Goal: Task Accomplishment & Management: Manage account settings

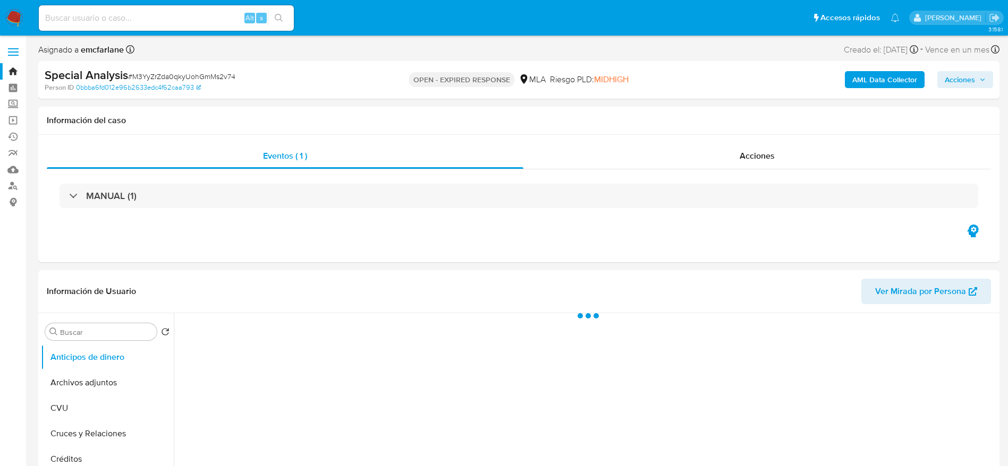
select select "10"
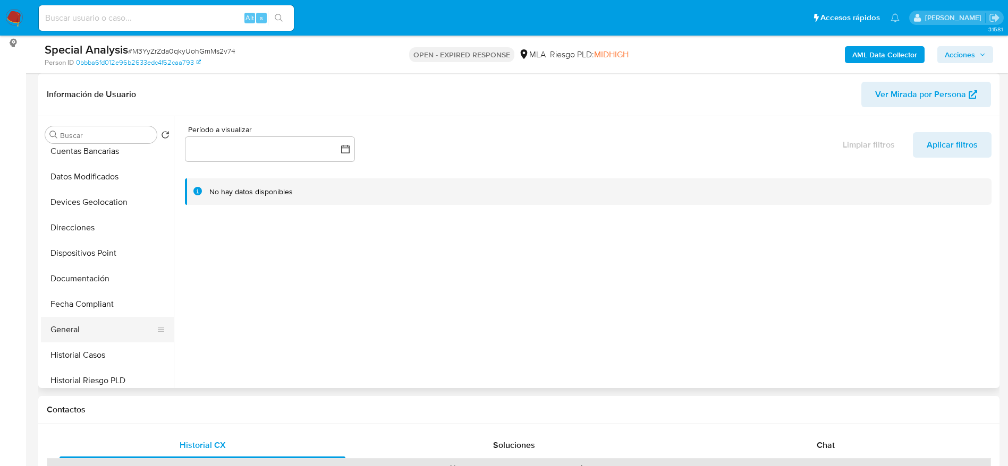
scroll to position [159, 0]
click at [83, 311] on button "General" at bounding box center [103, 306] width 124 height 25
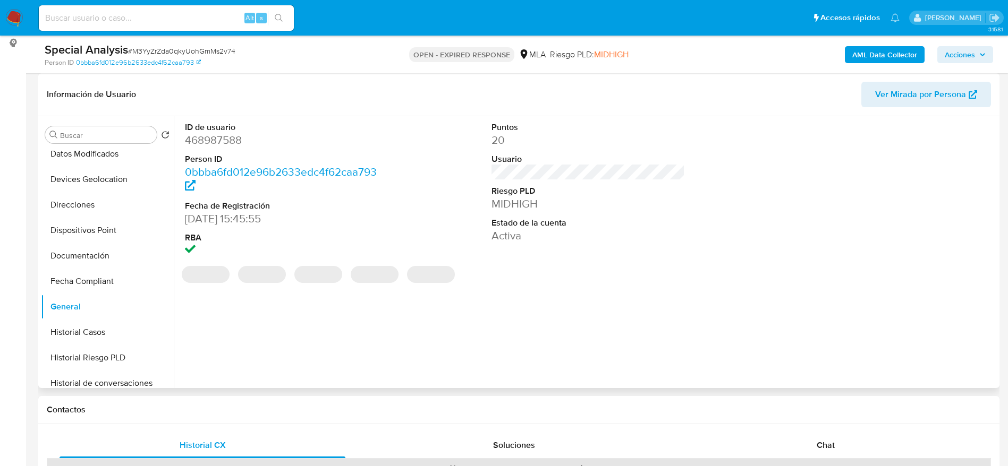
click at [217, 141] on dd "468987588" at bounding box center [282, 140] width 194 height 15
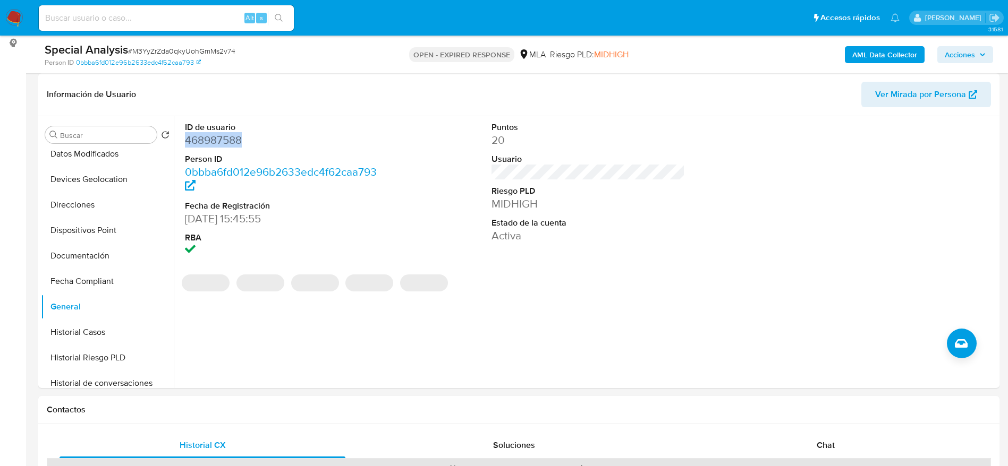
copy dd "468987588"
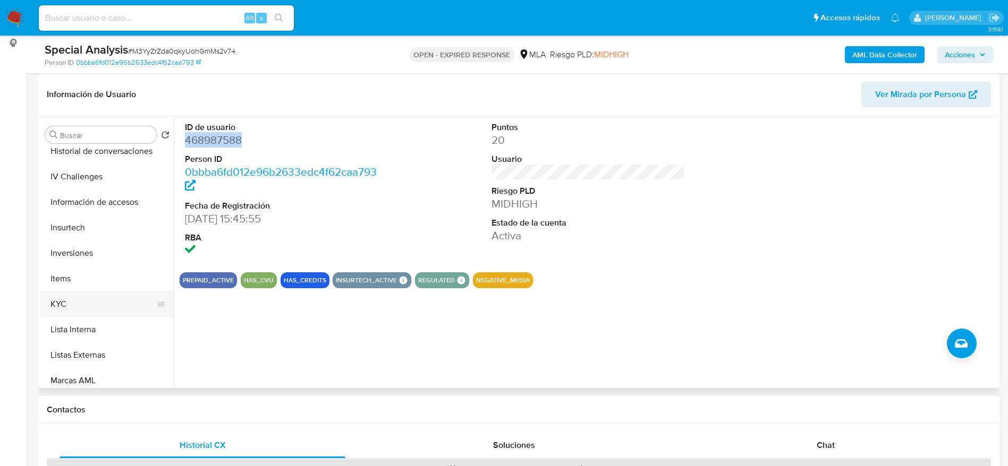
scroll to position [398, 0]
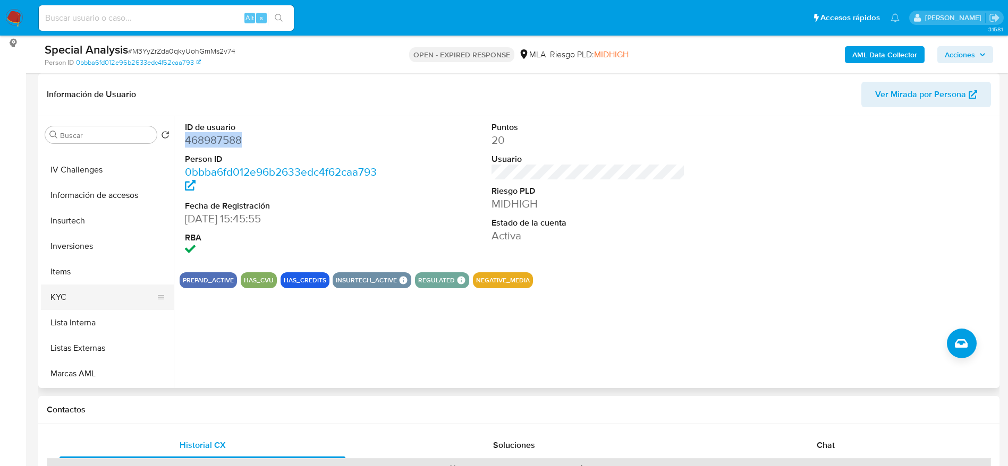
click at [73, 292] on button "KYC" at bounding box center [103, 297] width 124 height 25
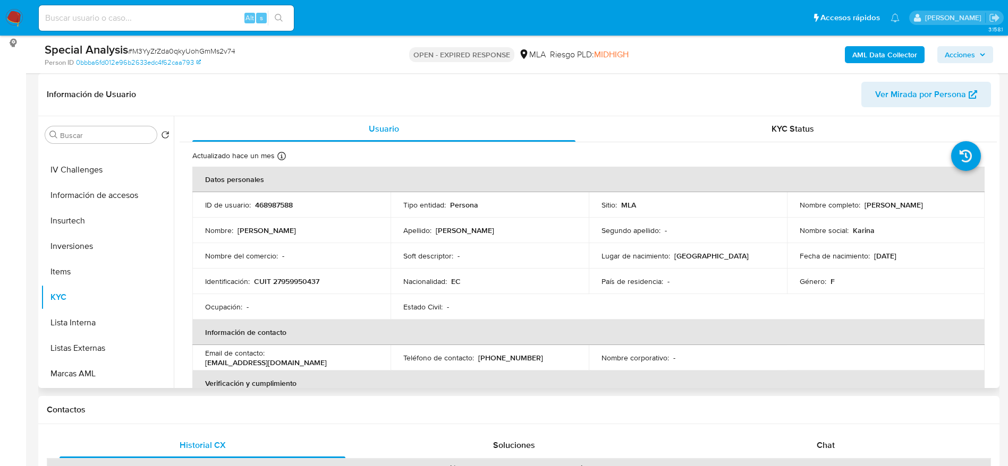
drag, startPoint x: 883, startPoint y: 210, endPoint x: 948, endPoint y: 215, distance: 65.0
click at [948, 215] on td "Nombre completo : Karina Maria Alvarado Rios" at bounding box center [886, 204] width 198 height 25
copy p "[PERSON_NAME] [PERSON_NAME]"
click at [525, 407] on h1 "Contactos" at bounding box center [519, 410] width 944 height 11
click at [309, 281] on p "CUIT 27959950437" at bounding box center [286, 282] width 65 height 10
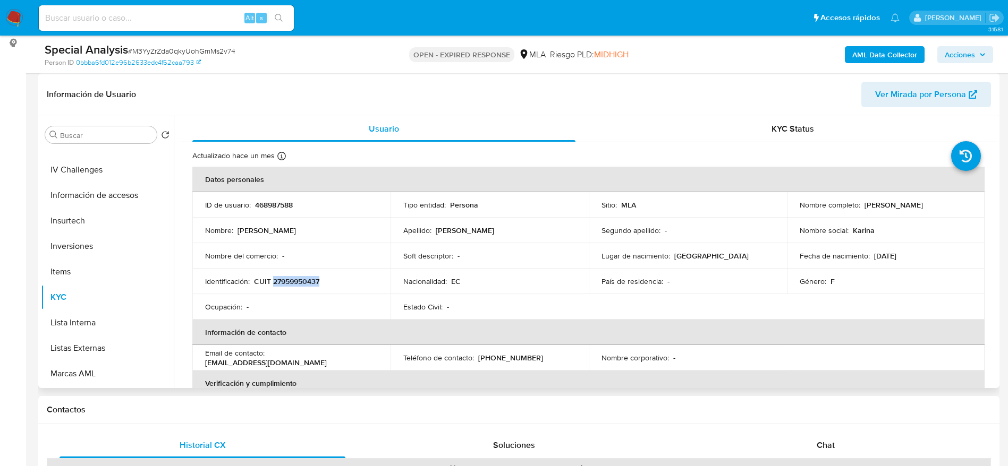
click at [309, 281] on p "CUIT 27959950437" at bounding box center [286, 282] width 65 height 10
copy p "27959950437"
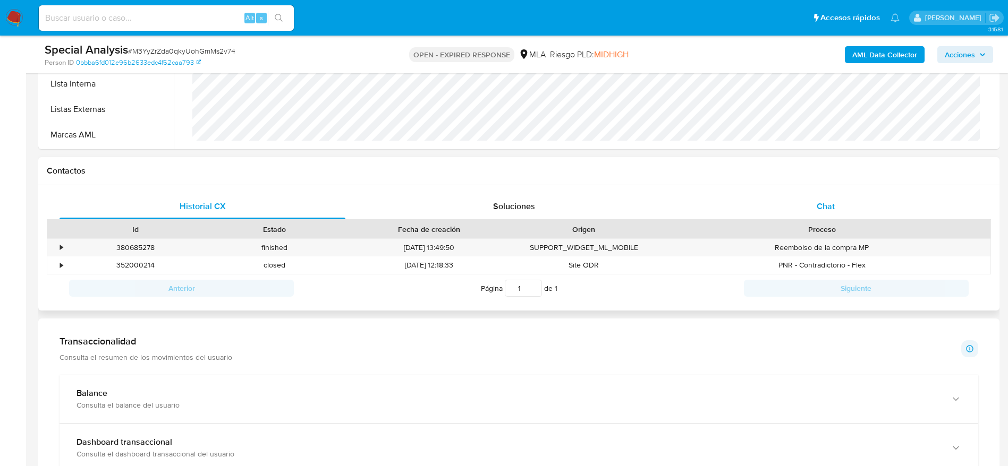
click at [806, 218] on div "Chat" at bounding box center [825, 206] width 286 height 25
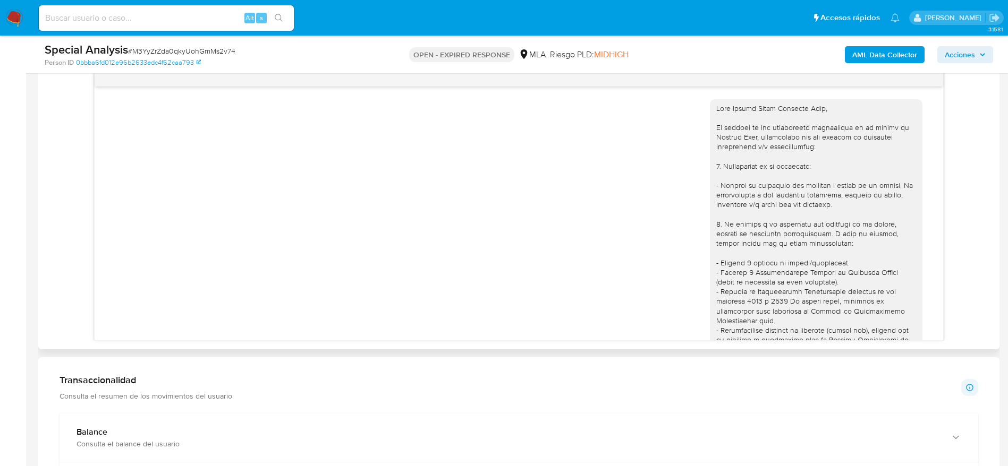
scroll to position [0, 0]
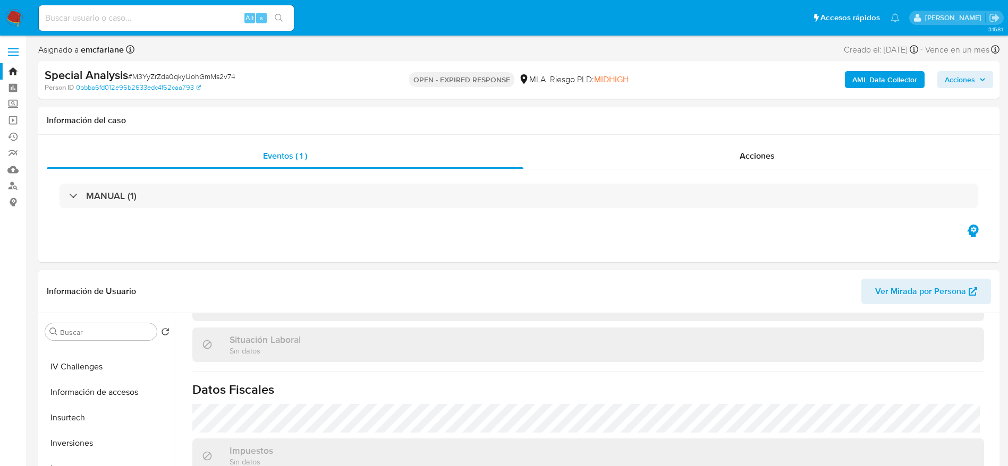
click at [172, 74] on span "# M3YyZrZda0qkyUohGmMs2v74" at bounding box center [181, 76] width 107 height 11
copy span "M3YyZrZda0qkyUohGmMs2v74"
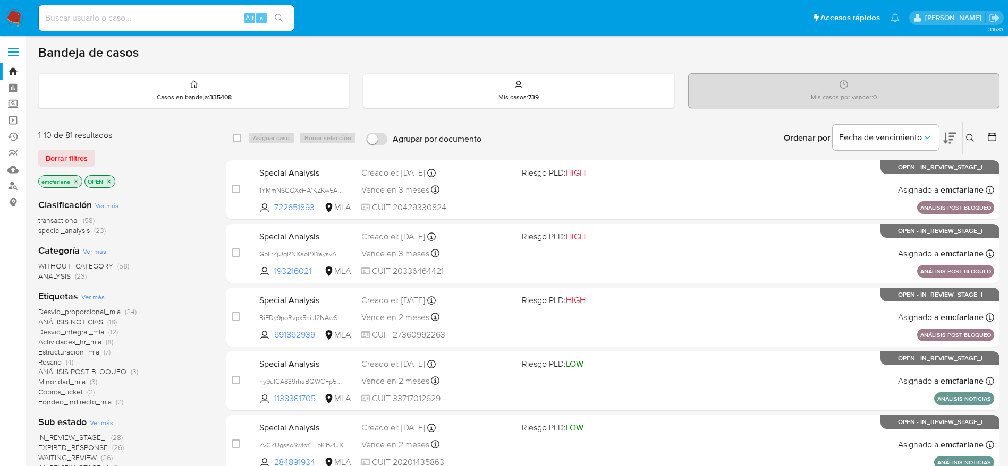
click at [59, 153] on span "Borrar filtros" at bounding box center [67, 158] width 42 height 15
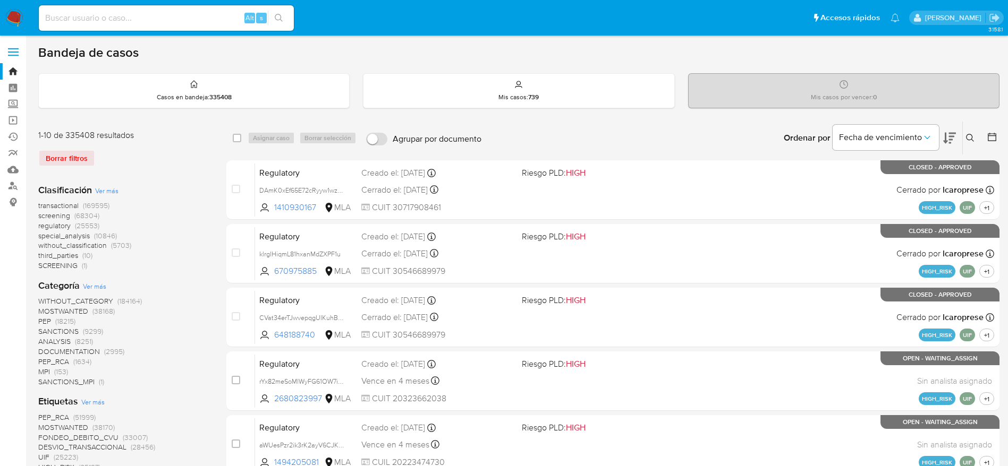
click at [970, 135] on icon at bounding box center [970, 138] width 8 height 8
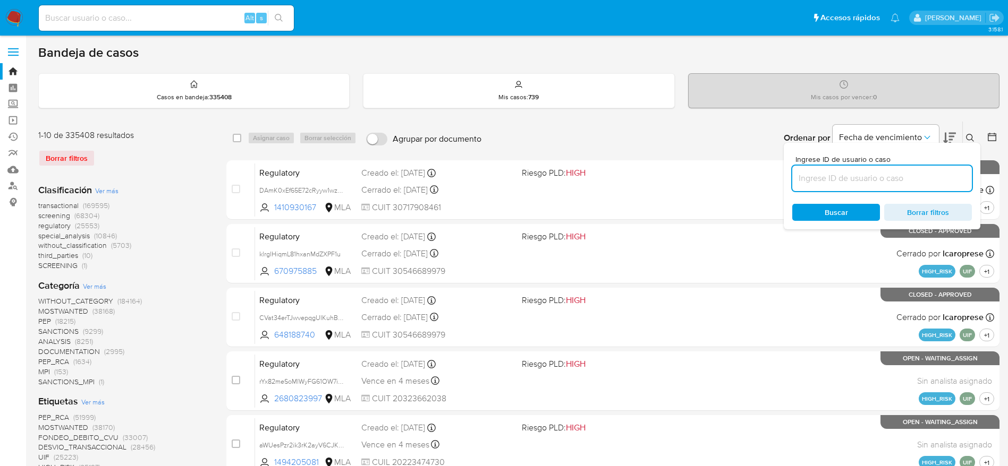
click at [875, 174] on input at bounding box center [882, 179] width 180 height 14
type input "M3YyZrZda0qkyUohGmMs2v74"
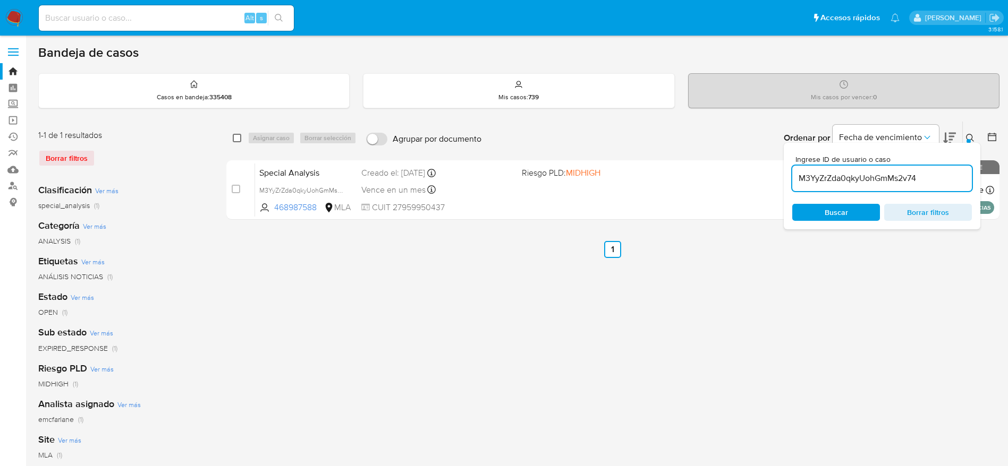
click at [233, 139] on input "checkbox" at bounding box center [237, 138] width 8 height 8
checkbox input "true"
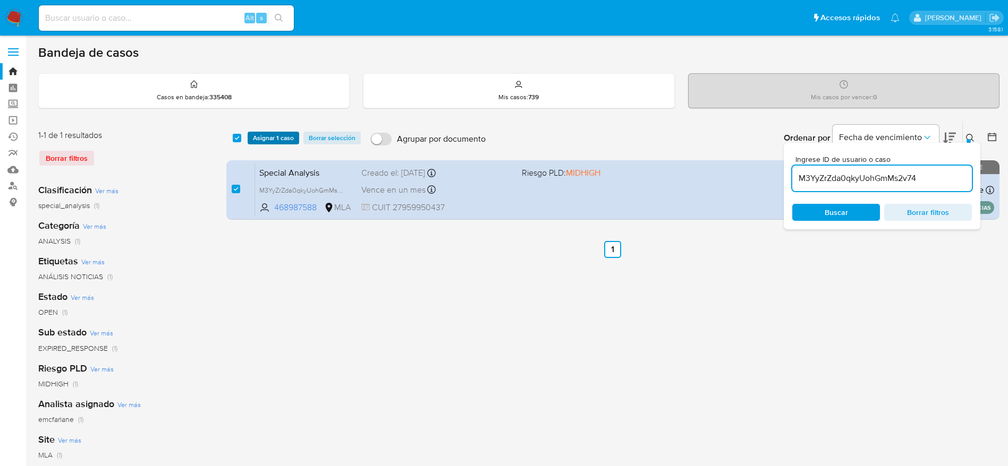
click at [270, 134] on span "Asignar 1 caso" at bounding box center [273, 138] width 41 height 11
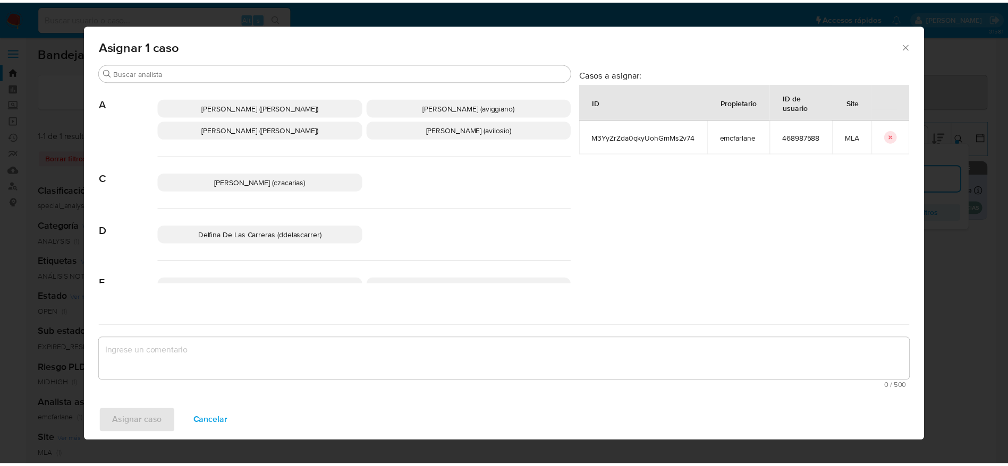
scroll to position [80, 0]
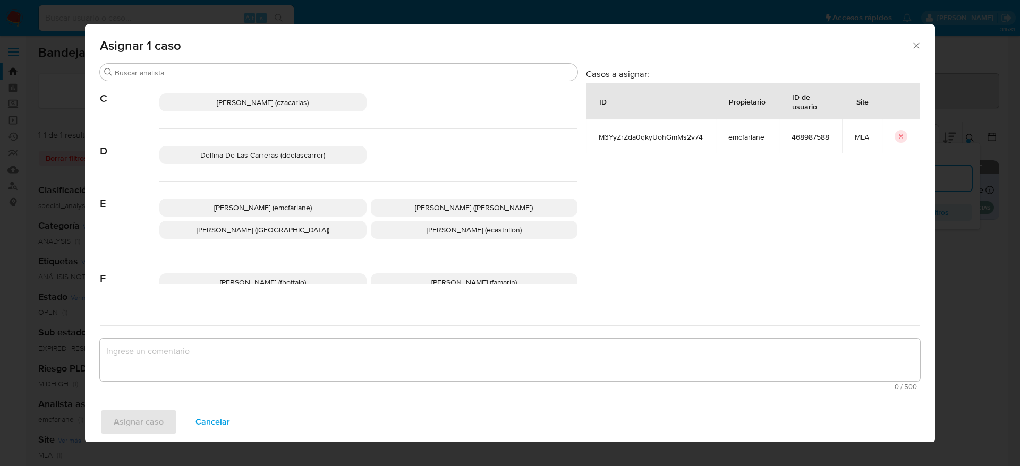
click at [329, 212] on p "Elaine Mc Farlane (emcfarlane)" at bounding box center [262, 208] width 207 height 18
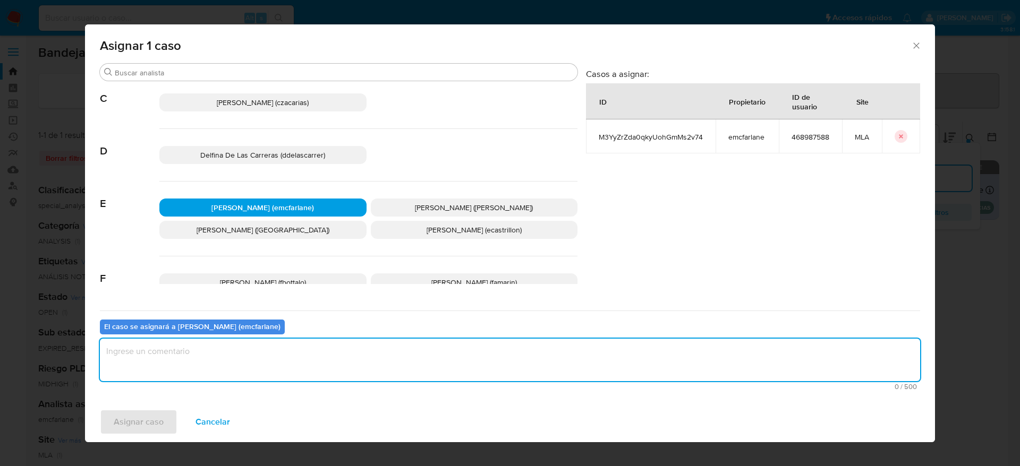
click at [288, 373] on textarea "assign-modal" at bounding box center [510, 360] width 820 height 42
click at [149, 423] on span "Asignar caso" at bounding box center [139, 422] width 50 height 23
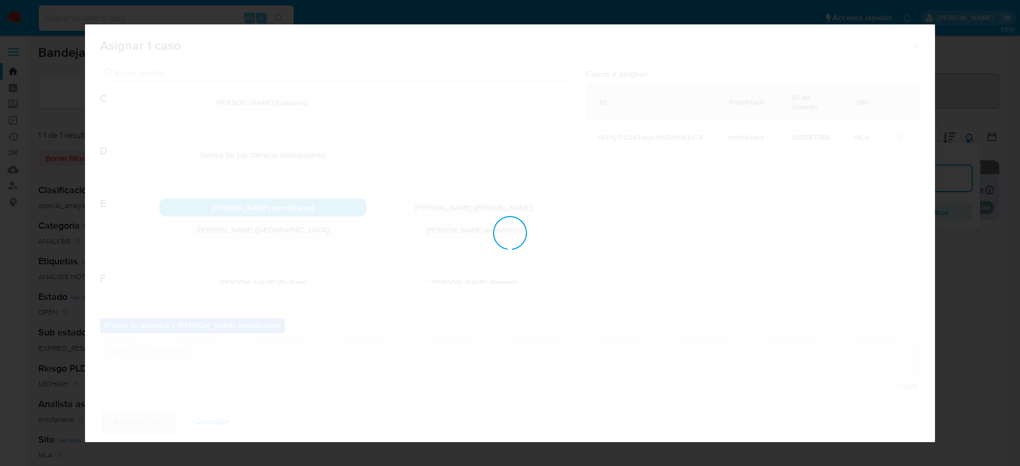
checkbox input "false"
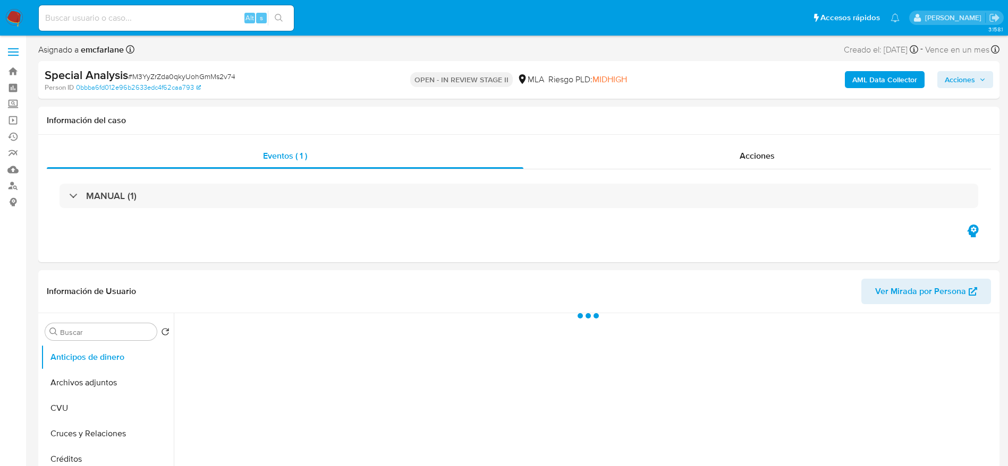
drag, startPoint x: 974, startPoint y: 79, endPoint x: 959, endPoint y: 87, distance: 16.2
click at [972, 80] on span "Acciones" at bounding box center [959, 79] width 30 height 17
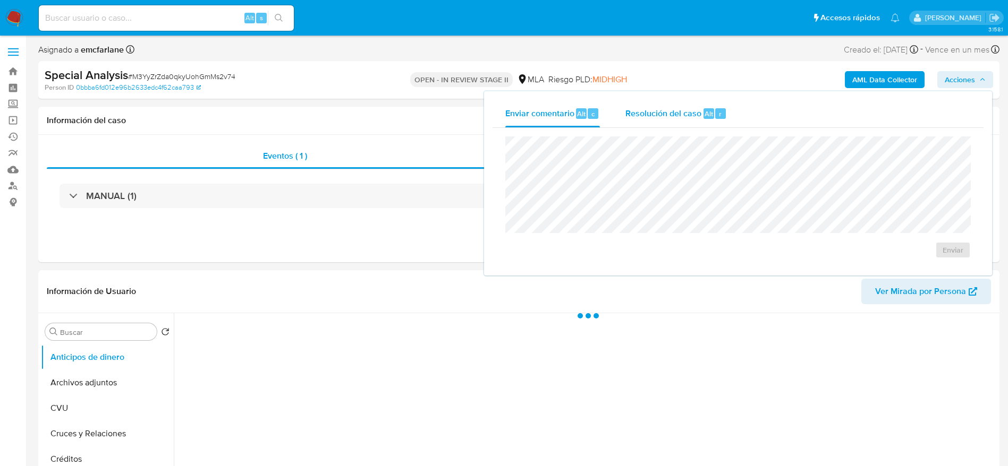
drag, startPoint x: 695, startPoint y: 113, endPoint x: 695, endPoint y: 125, distance: 12.7
click at [695, 114] on span "Resolución del caso" at bounding box center [663, 113] width 76 height 12
select select "10"
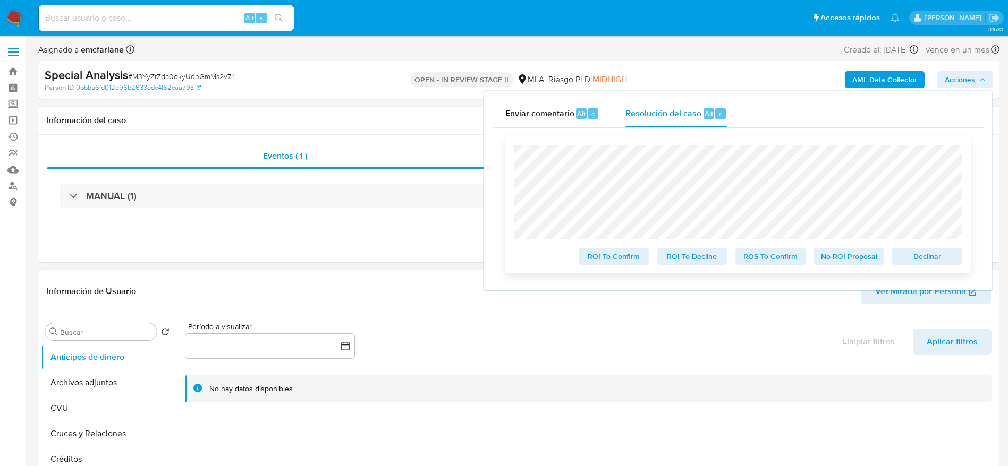
click at [919, 261] on span "Declinar" at bounding box center [926, 256] width 55 height 15
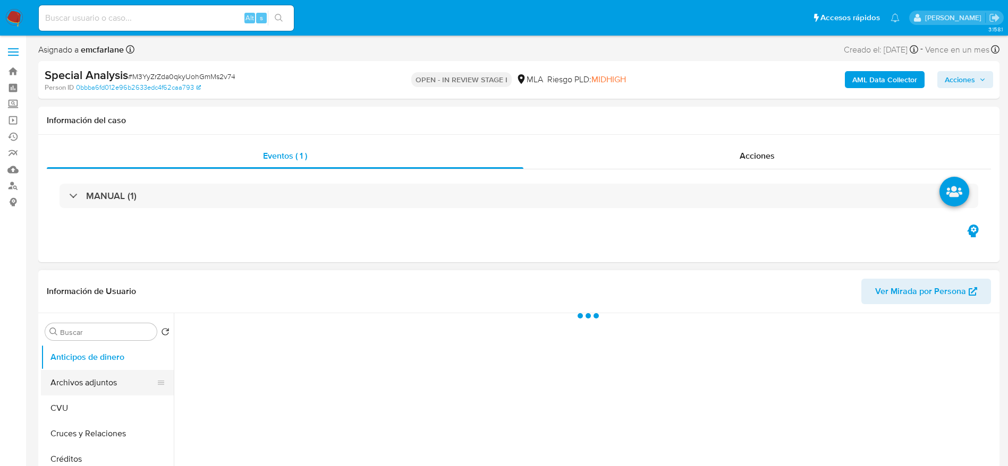
drag, startPoint x: 97, startPoint y: 385, endPoint x: 103, endPoint y: 383, distance: 6.1
click at [97, 385] on button "Archivos adjuntos" at bounding box center [103, 382] width 124 height 25
select select "10"
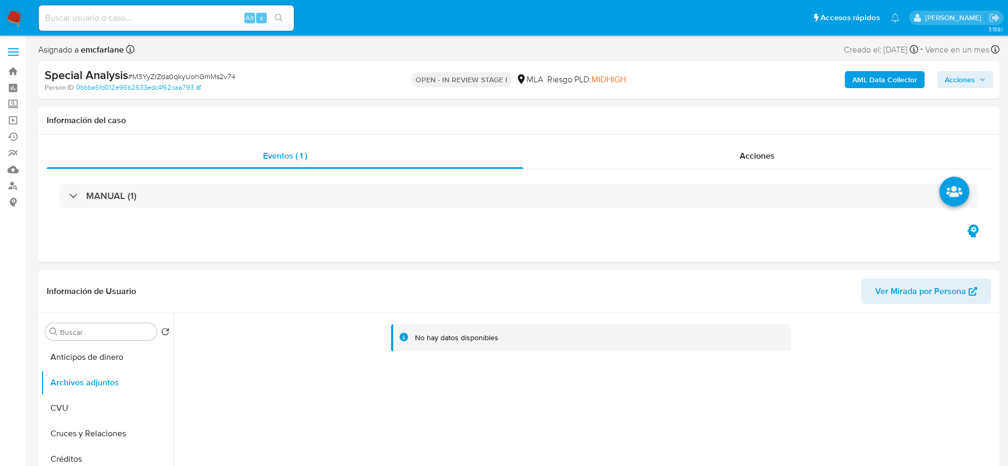
click at [894, 81] on b "AML Data Collector" at bounding box center [884, 79] width 65 height 17
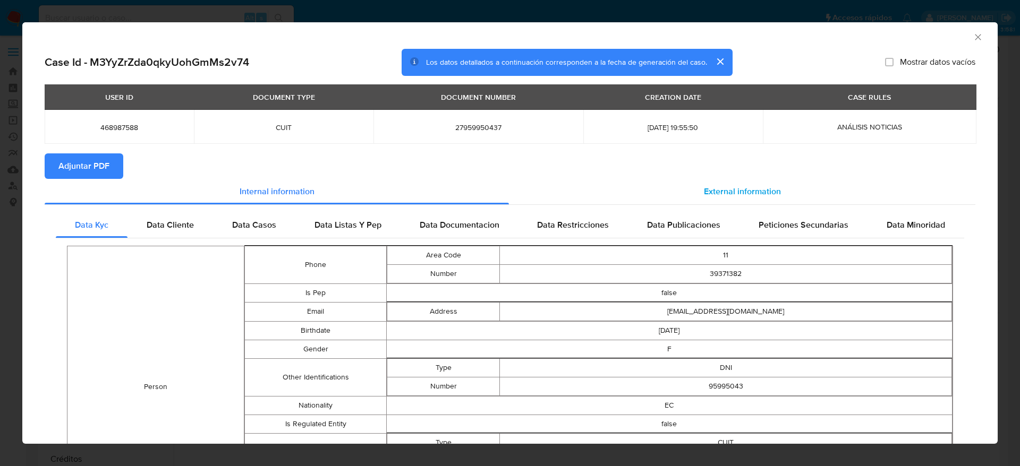
drag, startPoint x: 706, startPoint y: 187, endPoint x: 698, endPoint y: 189, distance: 7.5
click at [706, 186] on span "External information" at bounding box center [742, 191] width 77 height 12
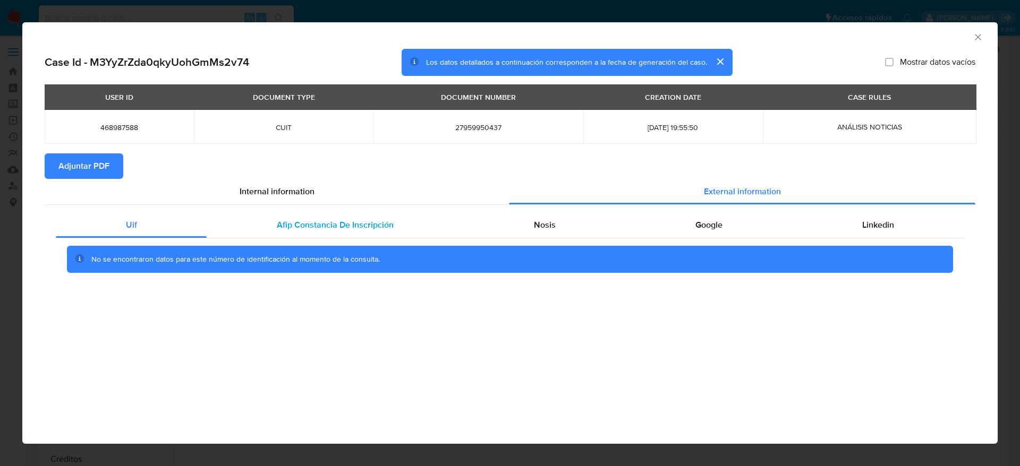
click at [378, 226] on span "Afip Constancia De Inscripción" at bounding box center [335, 225] width 117 height 12
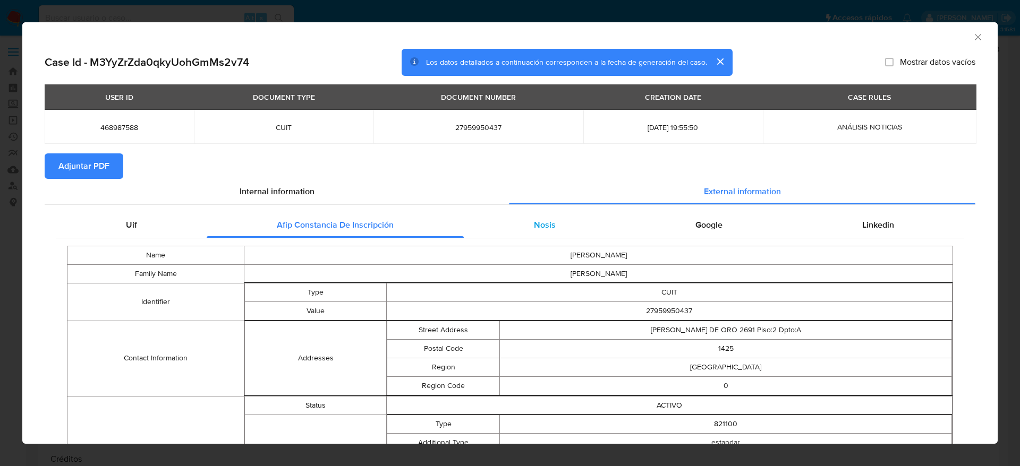
drag, startPoint x: 524, startPoint y: 226, endPoint x: 544, endPoint y: 223, distance: 20.9
click at [524, 226] on div "Nosis" at bounding box center [544, 224] width 161 height 25
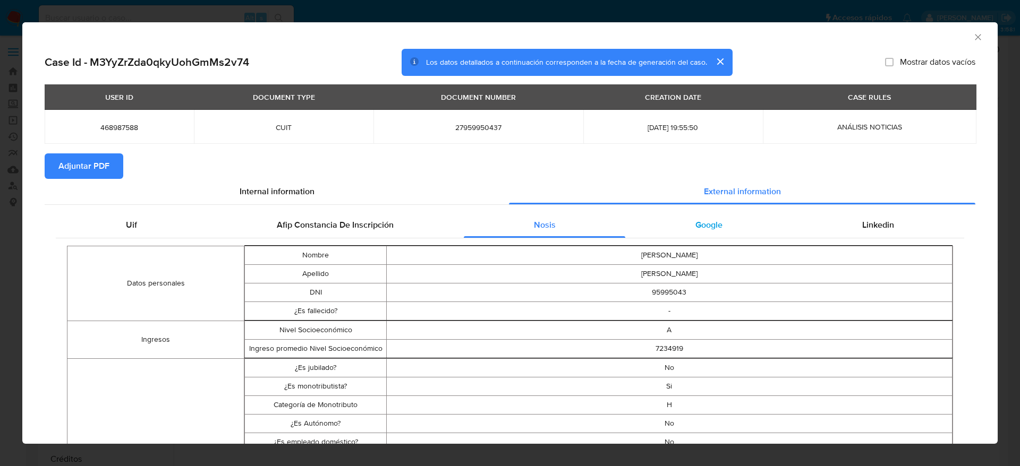
click at [695, 219] on span "Google" at bounding box center [708, 225] width 27 height 12
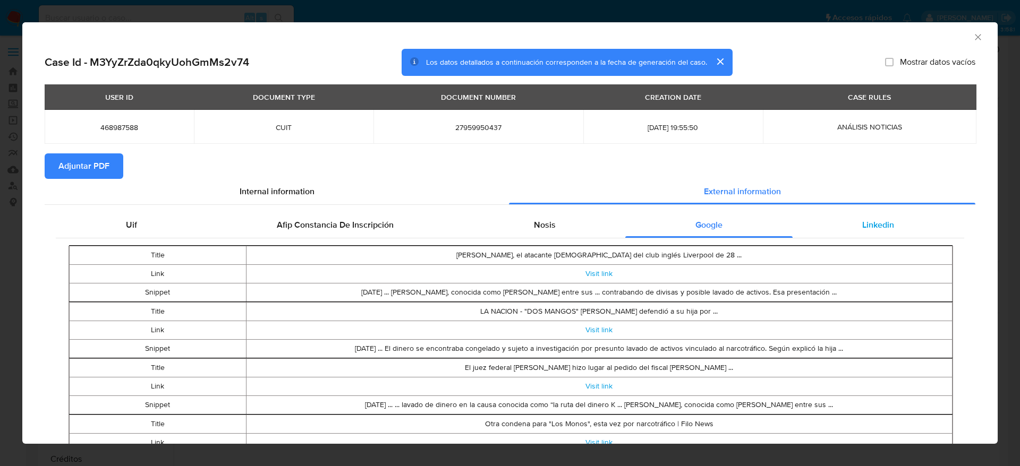
drag, startPoint x: 870, startPoint y: 217, endPoint x: 845, endPoint y: 212, distance: 25.4
click at [870, 217] on div "Linkedin" at bounding box center [878, 224] width 172 height 25
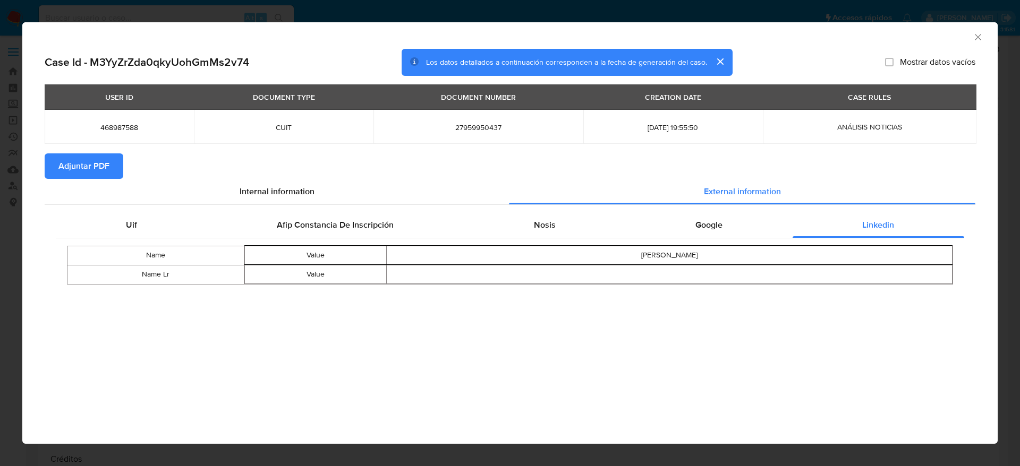
click at [89, 162] on span "Adjuntar PDF" at bounding box center [83, 166] width 51 height 23
click at [975, 37] on icon "Cerrar ventana" at bounding box center [977, 37] width 11 height 11
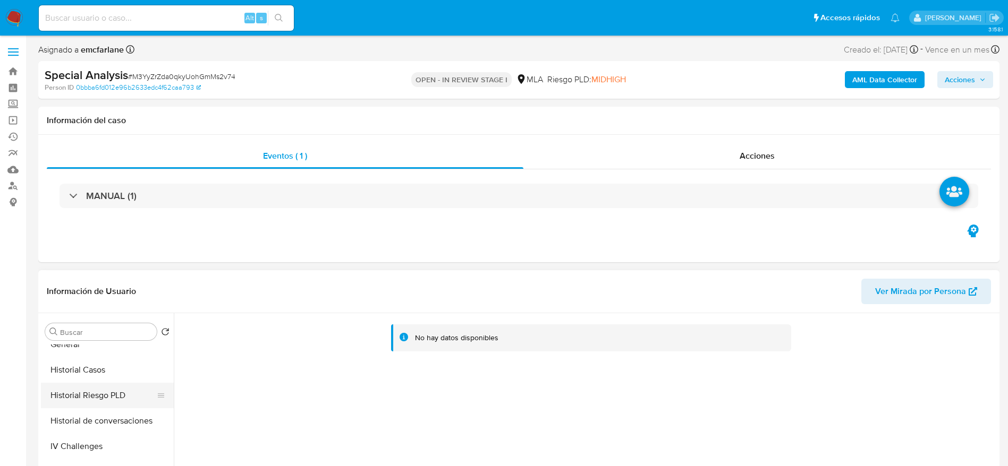
scroll to position [239, 0]
click at [87, 373] on button "Documentación" at bounding box center [107, 373] width 133 height 25
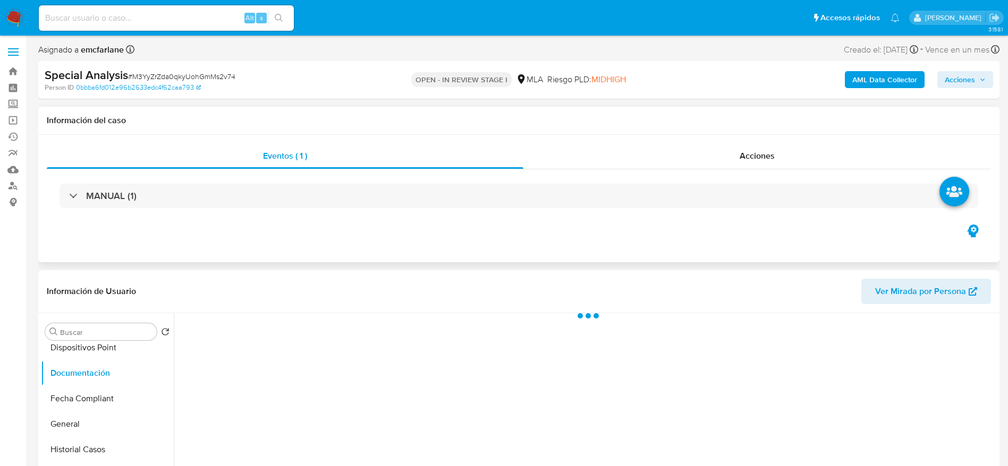
scroll to position [80, 0]
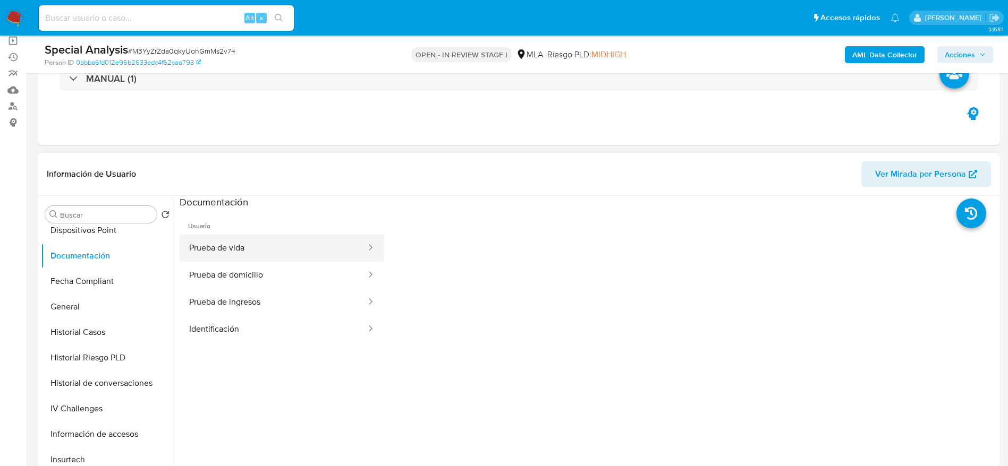
click at [288, 249] on button "Prueba de vida" at bounding box center [273, 248] width 187 height 27
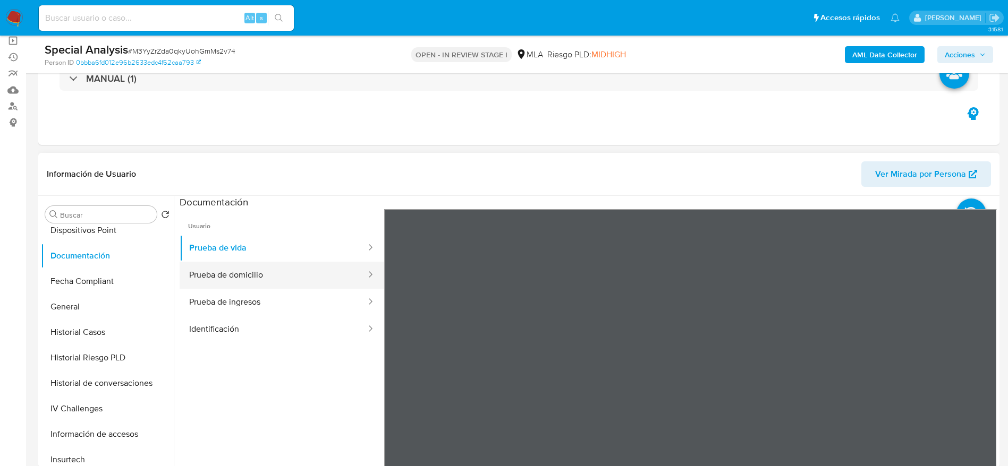
click at [301, 274] on button "Prueba de domicilio" at bounding box center [273, 275] width 187 height 27
click at [238, 297] on button "Prueba de ingresos" at bounding box center [273, 302] width 187 height 27
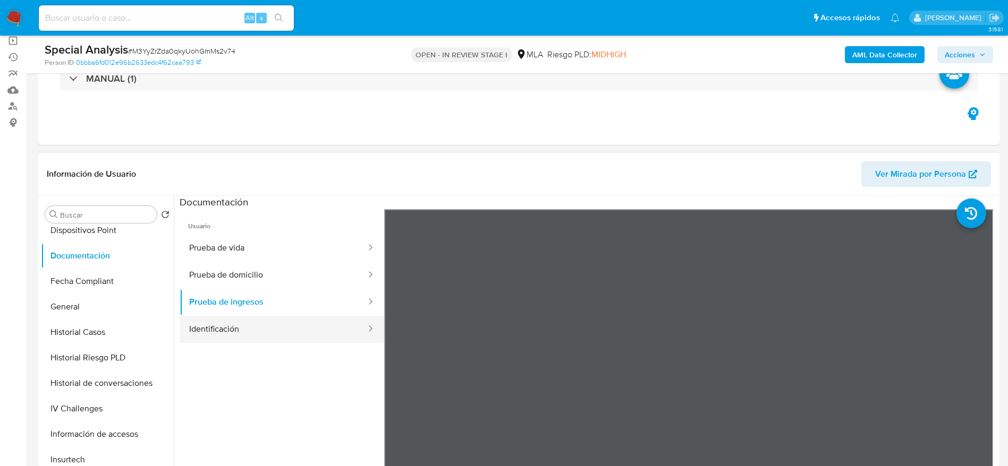
click at [291, 337] on button "Identificación" at bounding box center [273, 329] width 187 height 27
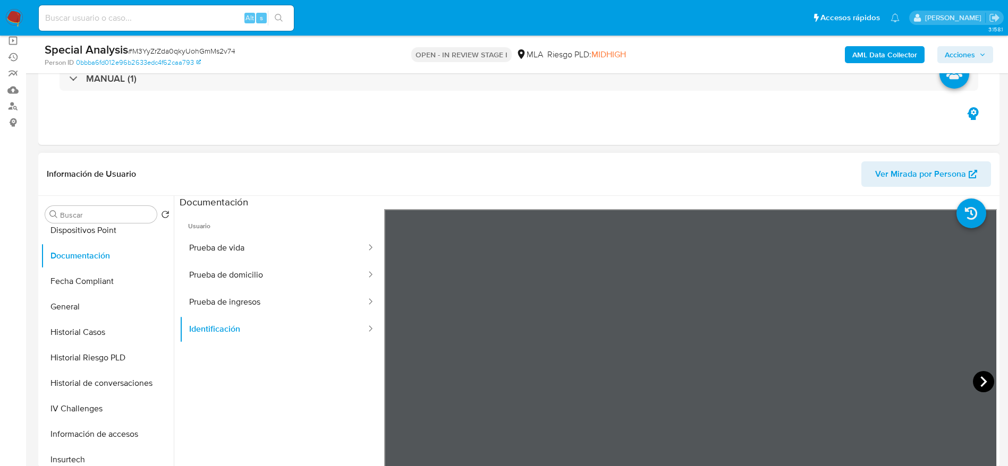
click at [982, 376] on icon at bounding box center [982, 381] width 21 height 21
drag, startPoint x: 272, startPoint y: 238, endPoint x: 378, endPoint y: 260, distance: 107.9
click at [272, 239] on button "Prueba de vida" at bounding box center [273, 248] width 187 height 27
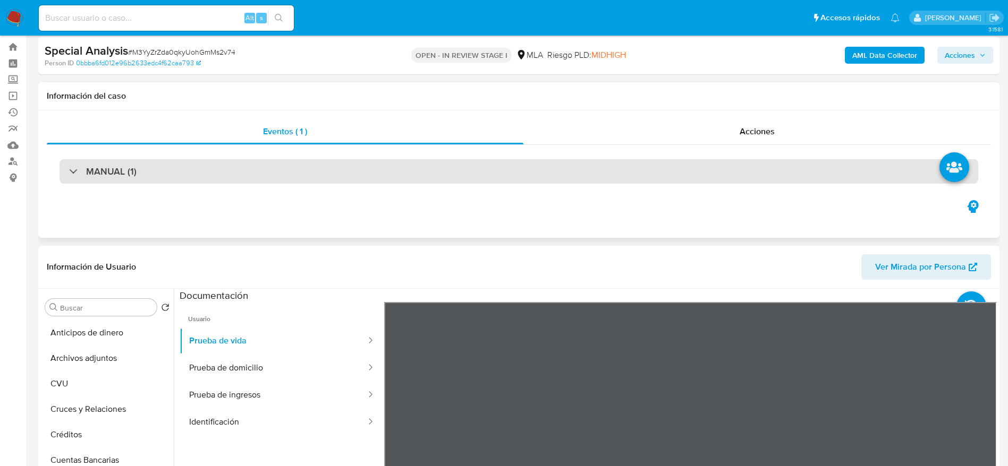
scroll to position [0, 0]
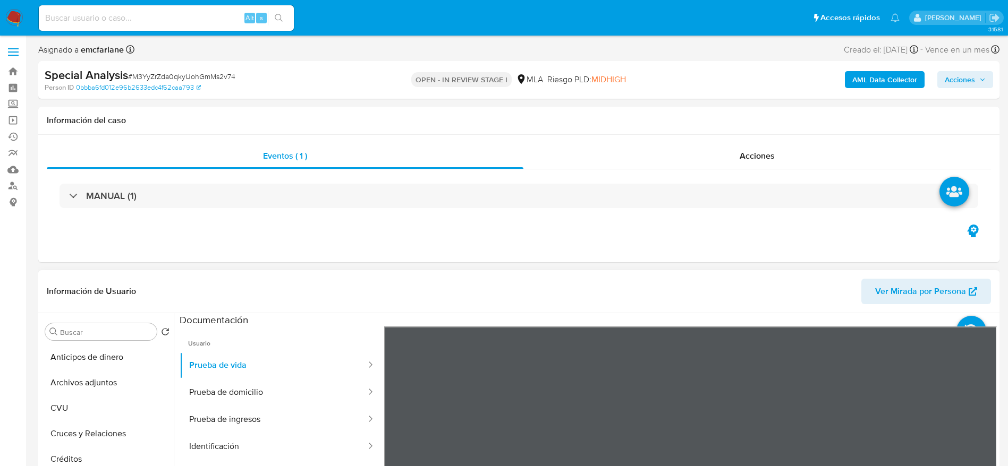
drag, startPoint x: 108, startPoint y: 389, endPoint x: 544, endPoint y: 329, distance: 440.2
click at [108, 389] on button "Archivos adjuntos" at bounding box center [107, 382] width 133 height 25
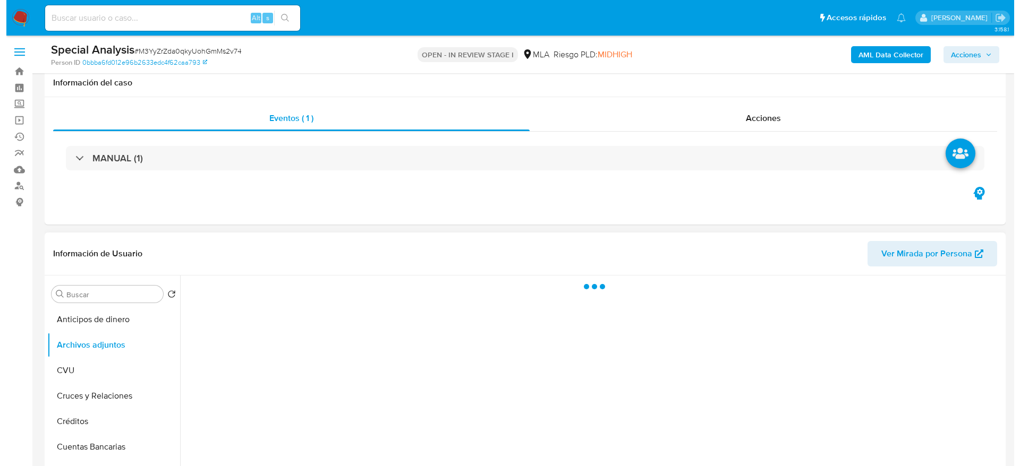
scroll to position [159, 0]
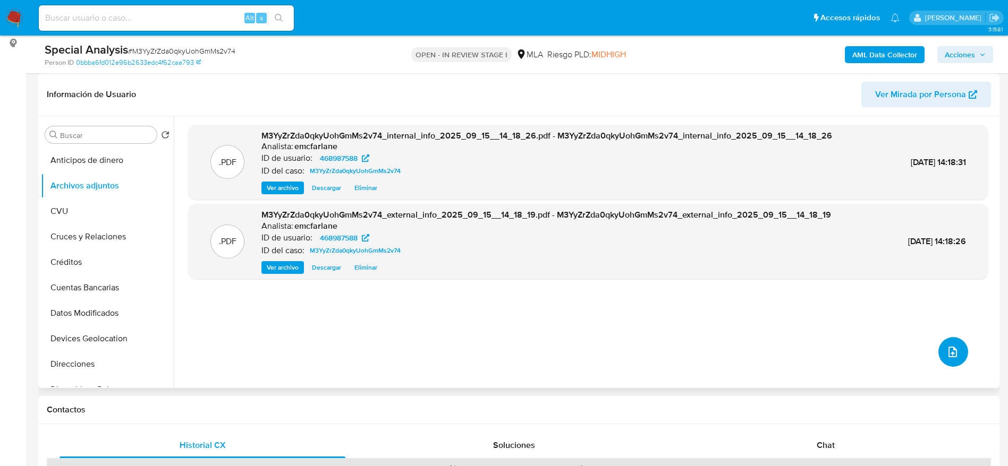
click at [959, 355] on button "upload-file" at bounding box center [953, 352] width 30 height 30
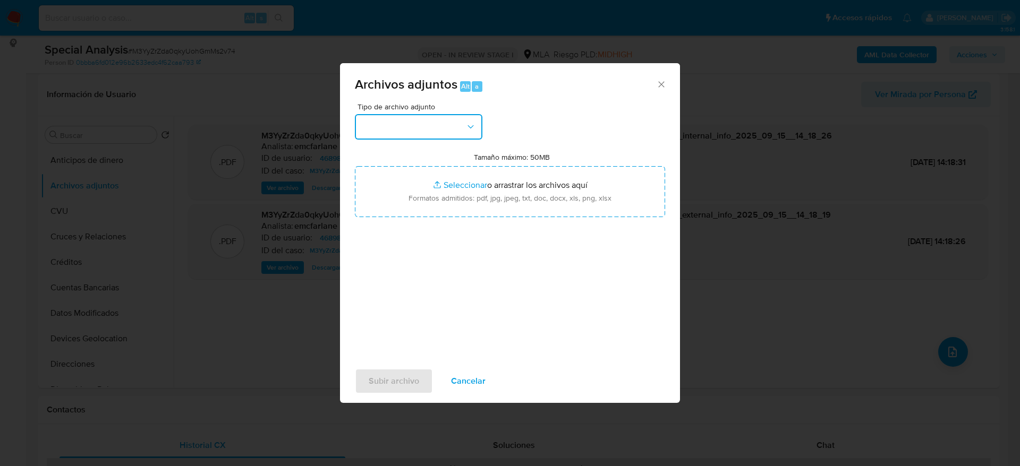
click at [455, 128] on button "button" at bounding box center [418, 126] width 127 height 25
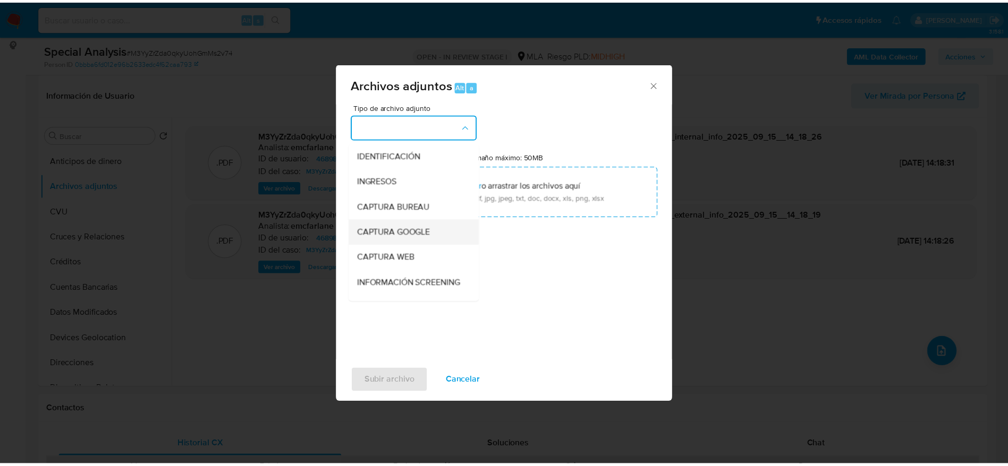
scroll to position [80, 0]
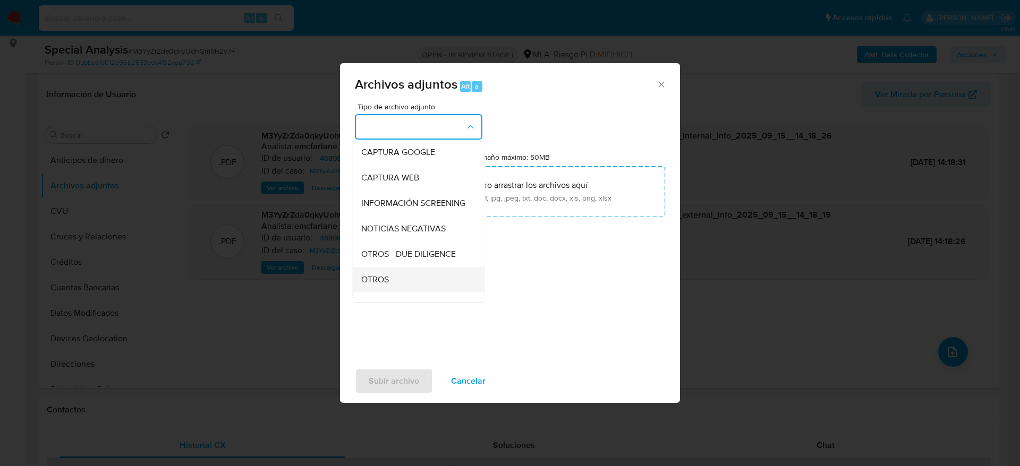
click at [391, 287] on div "OTROS" at bounding box center [415, 279] width 108 height 25
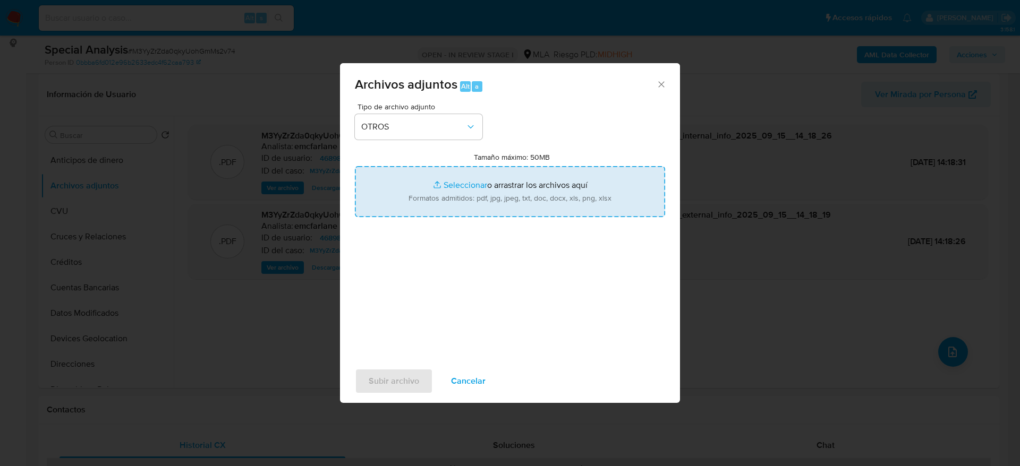
click at [481, 208] on input "Tamaño máximo: 50MB Seleccionar archivos" at bounding box center [510, 191] width 310 height 51
type input "C:\fakepath\Caselog M3YyZrZda0qkyUohGmMs2v74.docx"
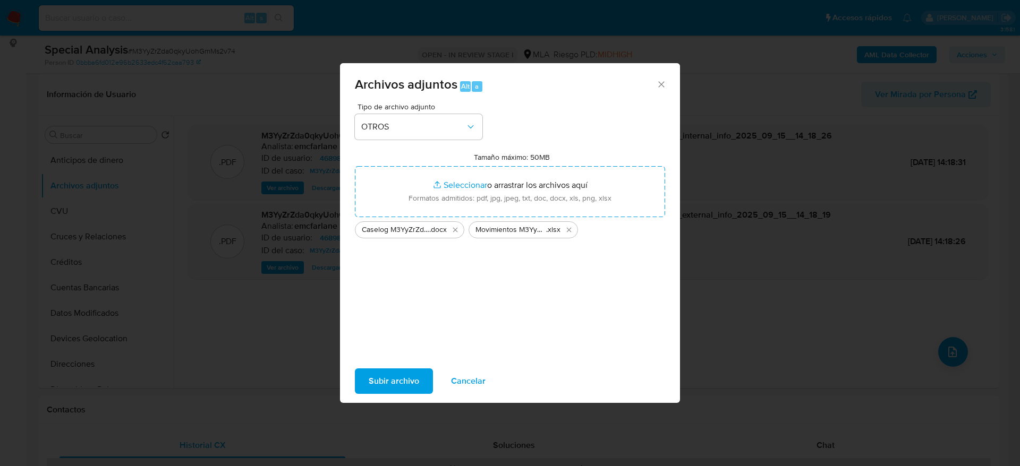
click at [397, 377] on span "Subir archivo" at bounding box center [394, 381] width 50 height 23
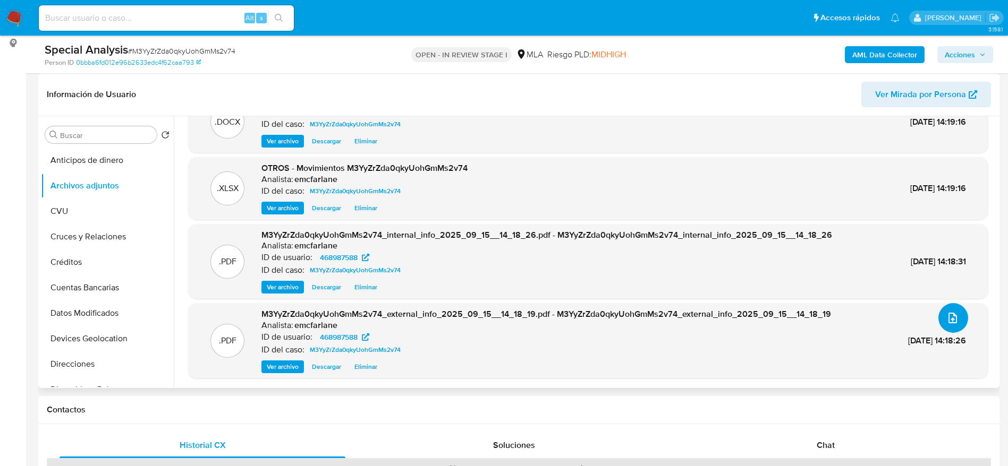
scroll to position [398, 0]
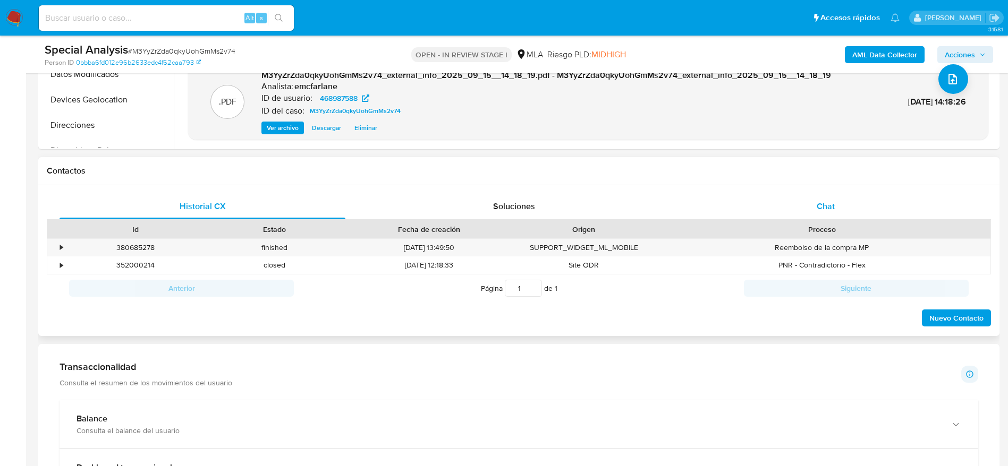
drag, startPoint x: 842, startPoint y: 210, endPoint x: 821, endPoint y: 215, distance: 22.3
click at [842, 208] on div "Chat" at bounding box center [825, 206] width 286 height 25
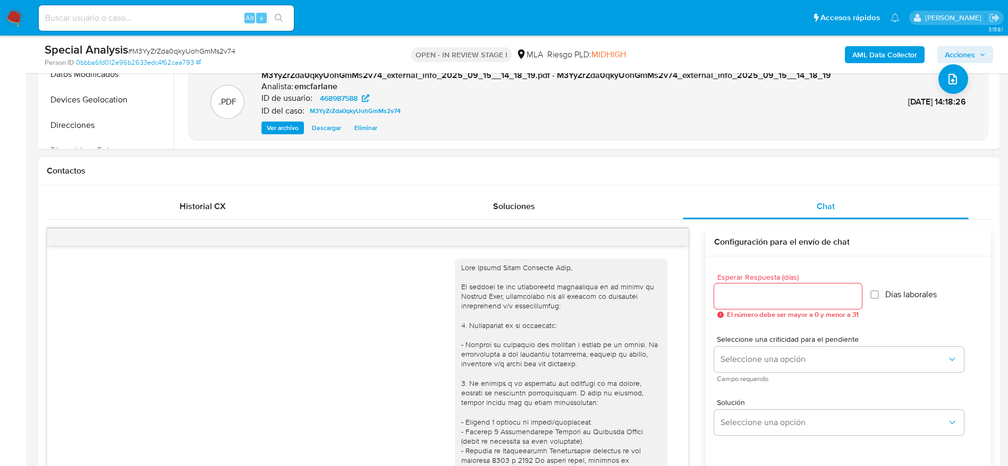
scroll to position [357, 0]
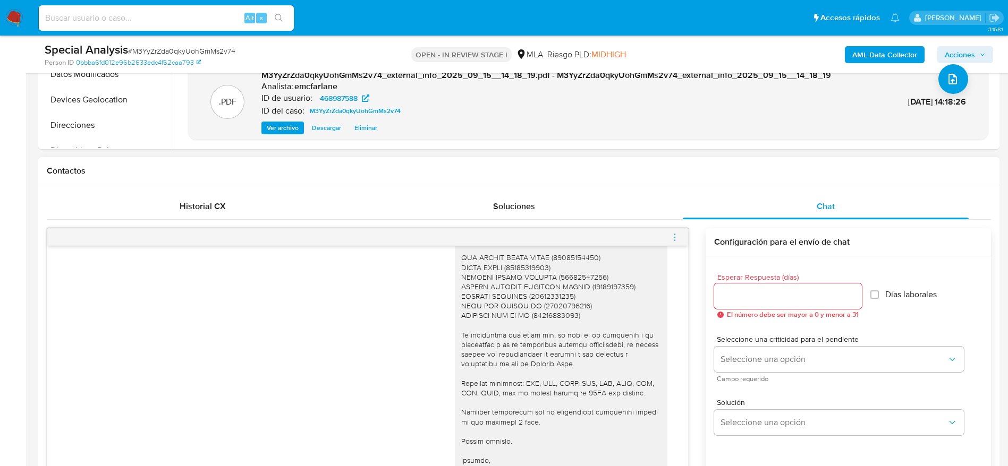
click at [675, 237] on icon "menu-action" at bounding box center [674, 236] width 1 height 1
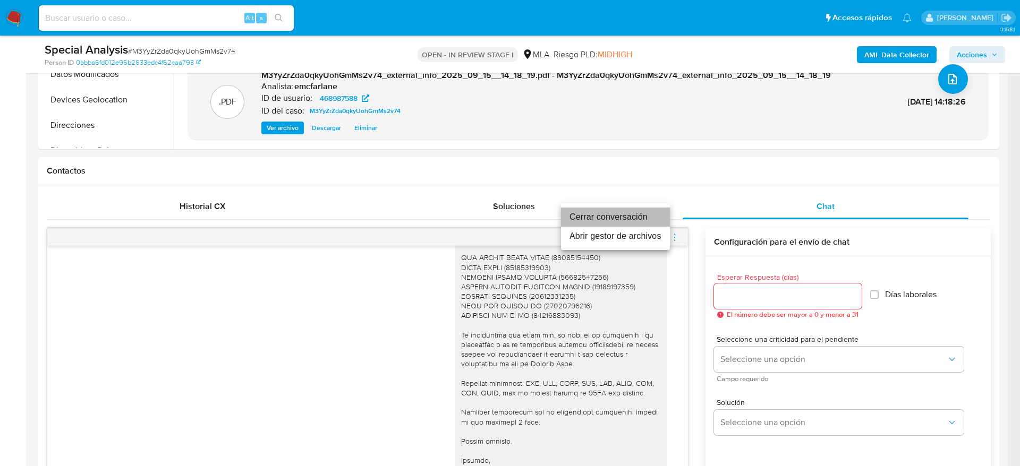
click at [648, 211] on li "Cerrar conversación" at bounding box center [615, 217] width 109 height 19
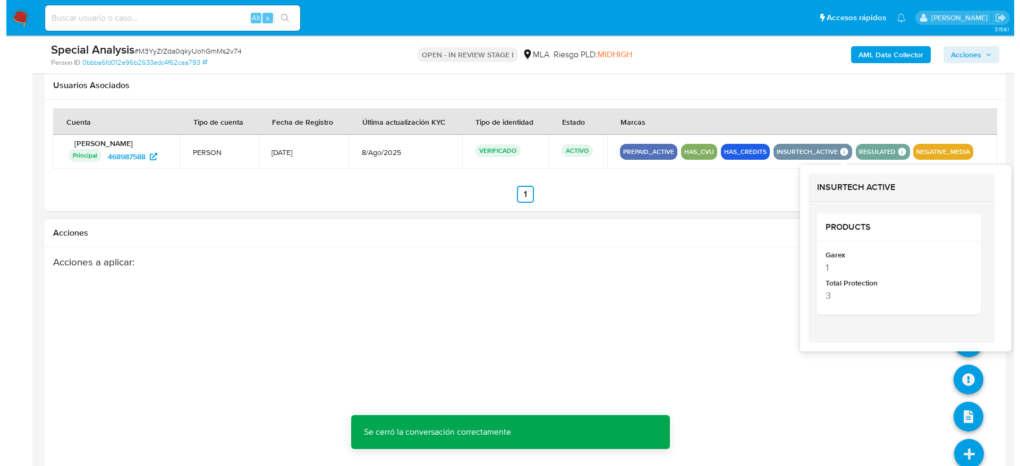
scroll to position [1625, 0]
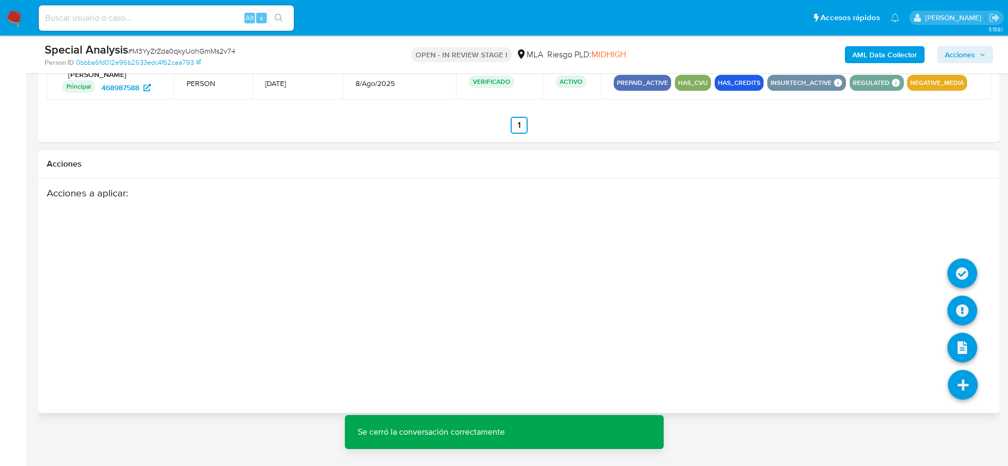
click at [965, 386] on icon at bounding box center [963, 385] width 30 height 30
click at [958, 312] on icon at bounding box center [962, 311] width 30 height 30
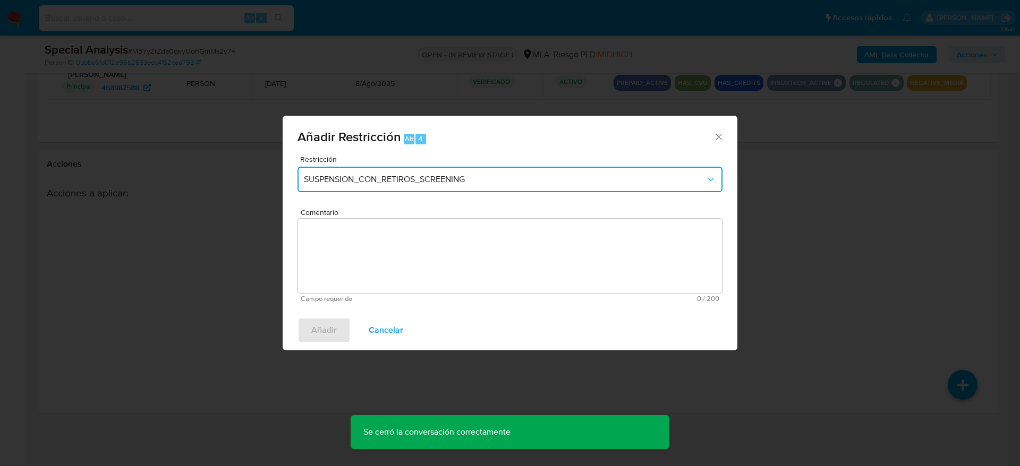
click at [452, 174] on span "SUSPENSION_CON_RETIROS_SCREENING" at bounding box center [505, 179] width 402 height 11
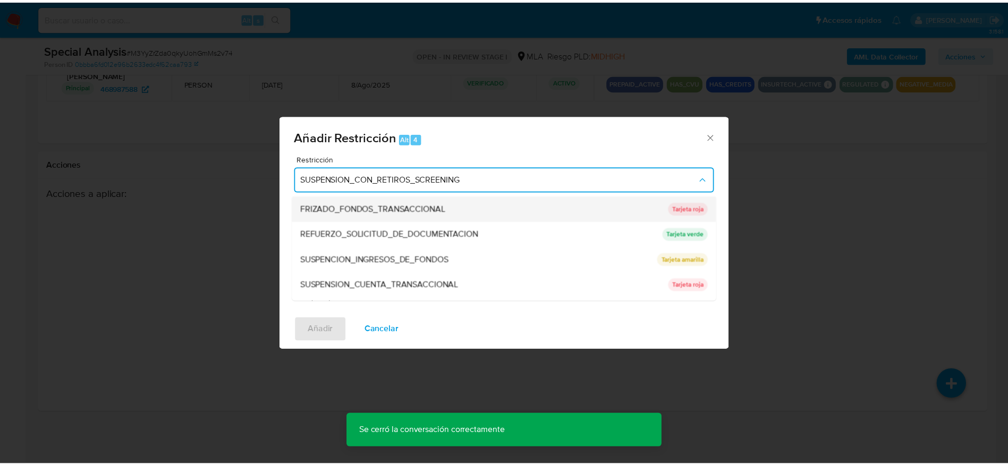
scroll to position [225, 0]
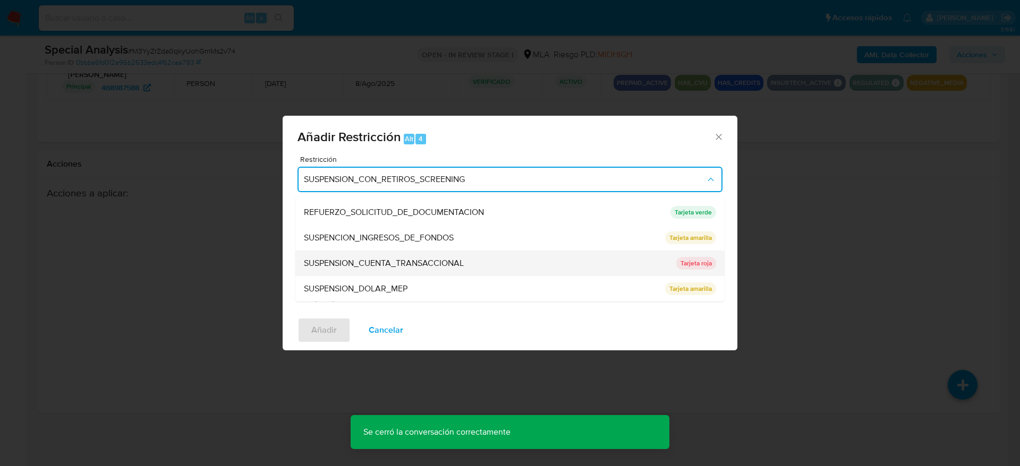
click at [439, 264] on span "SUSPENSION_CUENTA_TRANSACCIONAL" at bounding box center [384, 263] width 160 height 11
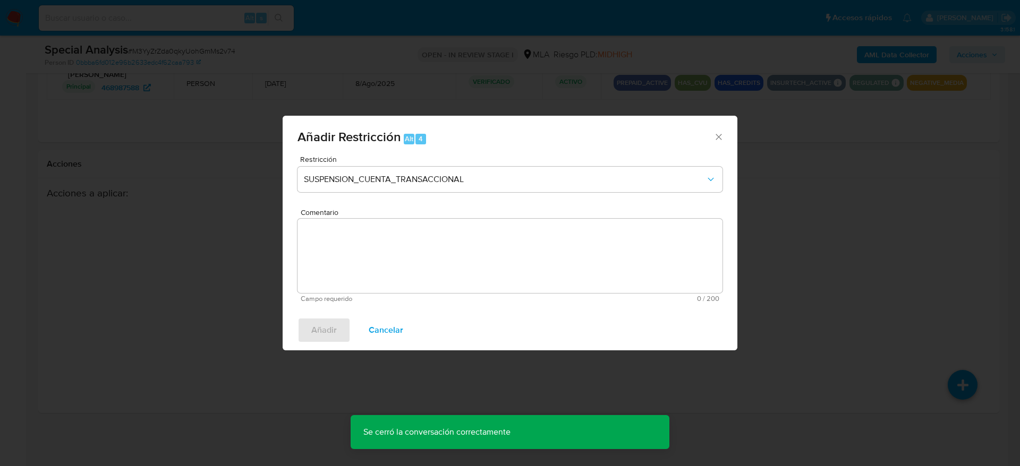
click at [442, 264] on textarea "Comentario" at bounding box center [509, 256] width 425 height 74
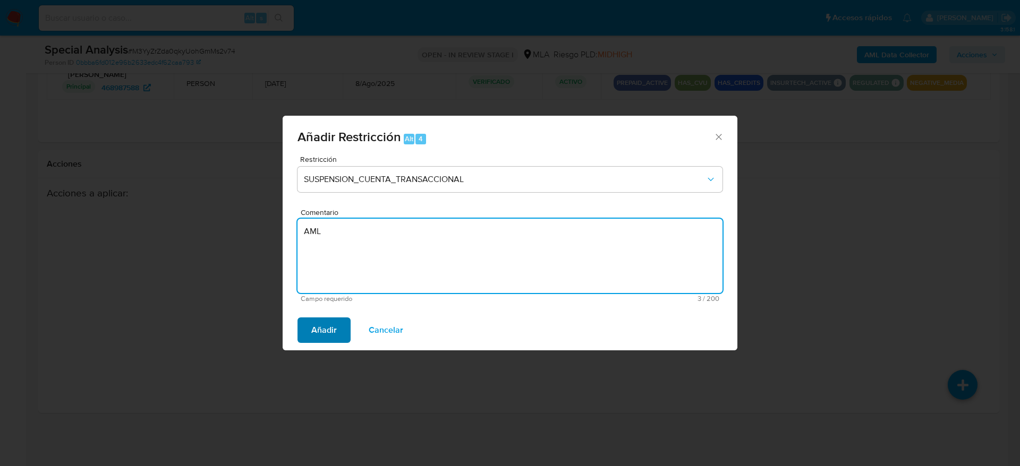
type textarea "AML"
click at [313, 319] on span "Añadir" at bounding box center [323, 330] width 25 height 23
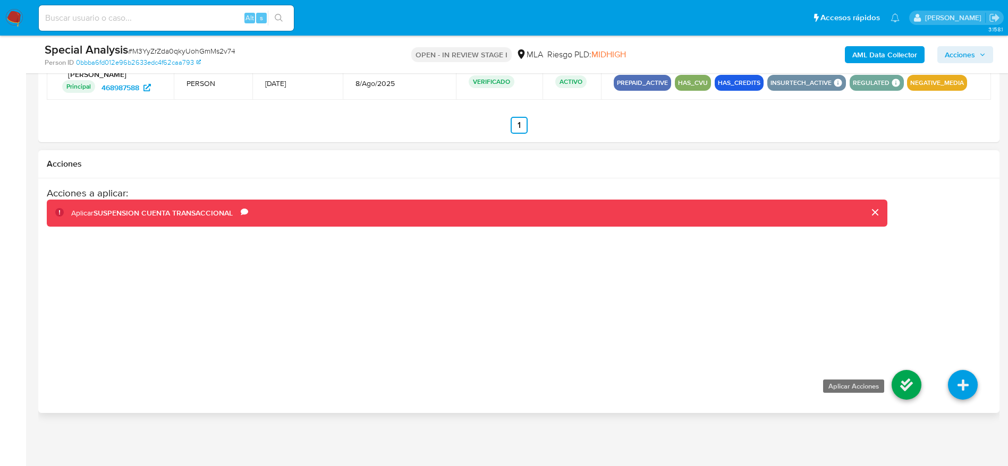
click at [916, 378] on icon at bounding box center [906, 385] width 30 height 30
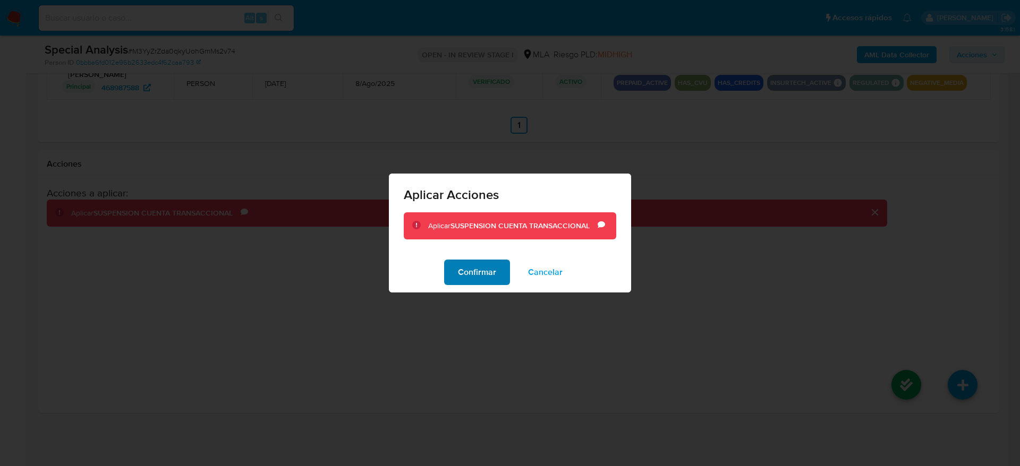
click at [458, 274] on span "Confirmar" at bounding box center [477, 272] width 38 height 23
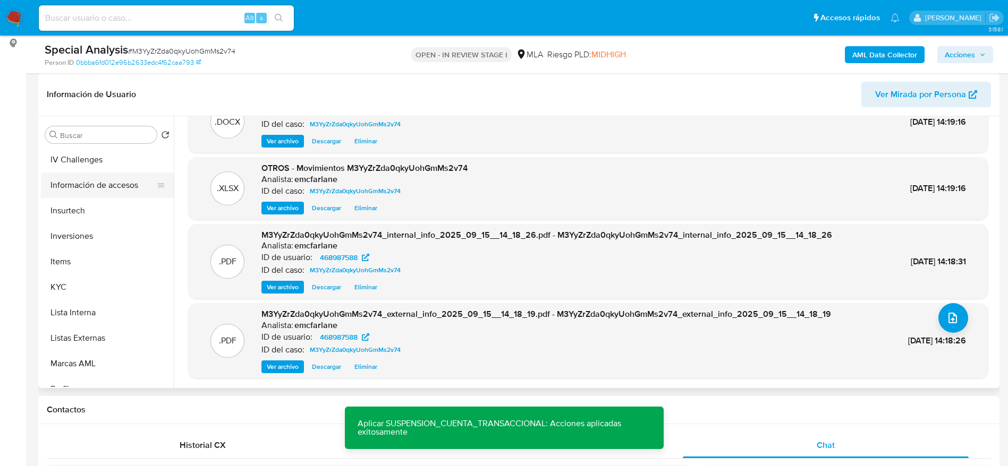
scroll to position [420, 0]
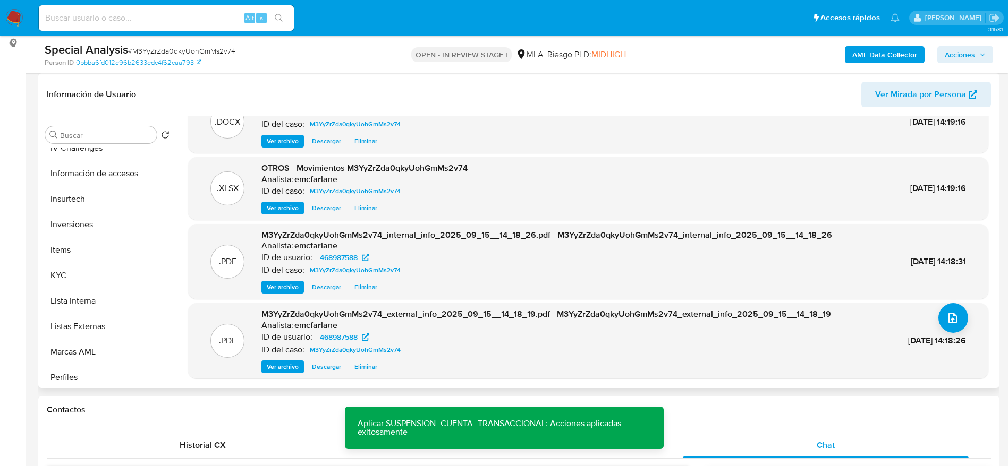
click at [101, 299] on button "Lista Interna" at bounding box center [107, 300] width 133 height 25
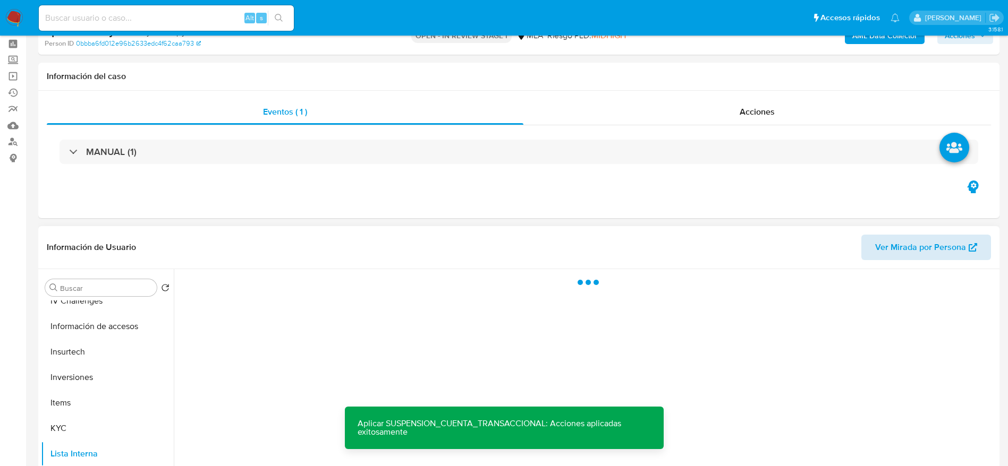
scroll to position [0, 0]
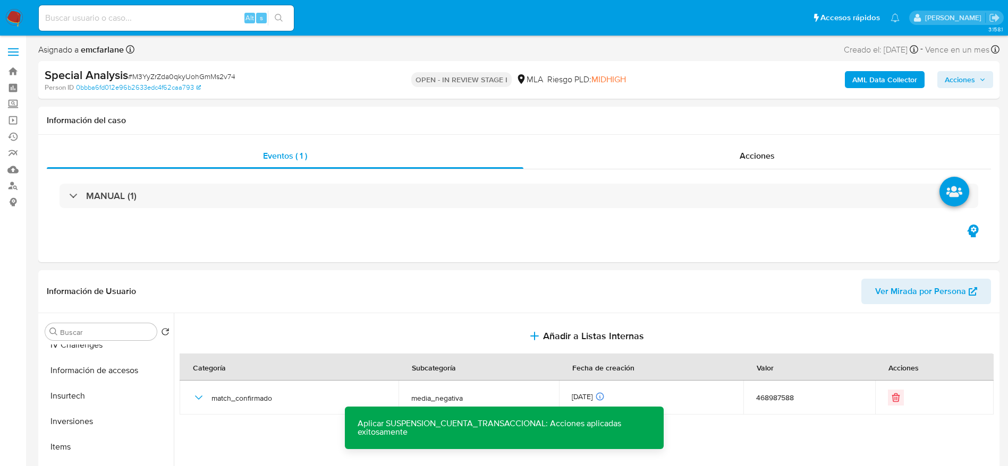
click at [976, 78] on span "Acciones" at bounding box center [964, 79] width 41 height 15
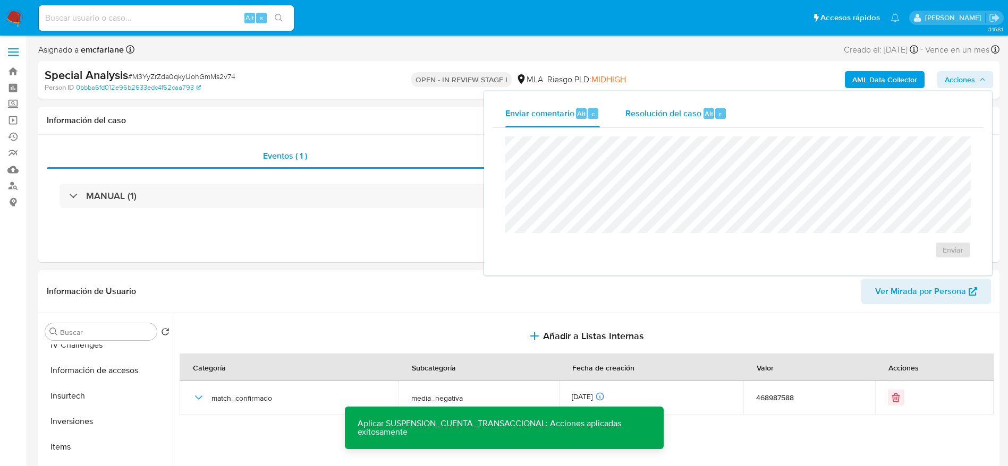
click at [648, 111] on span "Resolución del caso" at bounding box center [663, 113] width 76 height 12
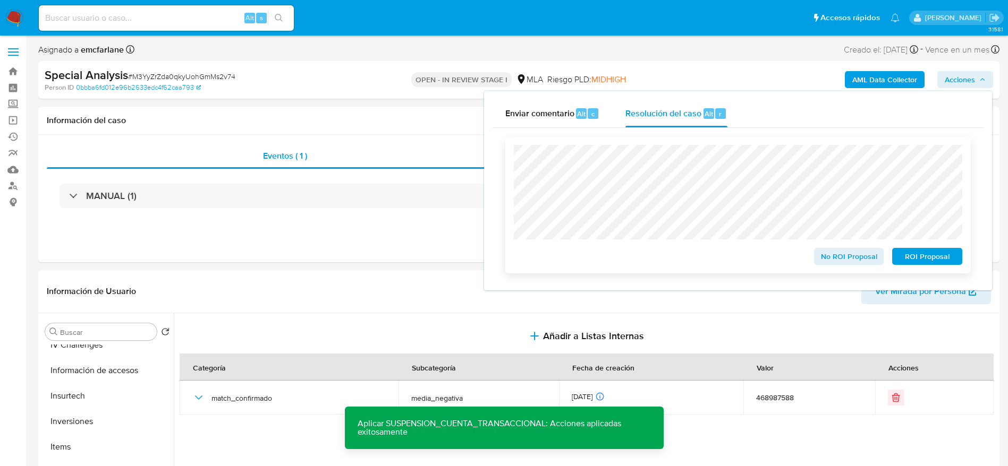
click at [911, 255] on span "ROI Proposal" at bounding box center [926, 256] width 55 height 15
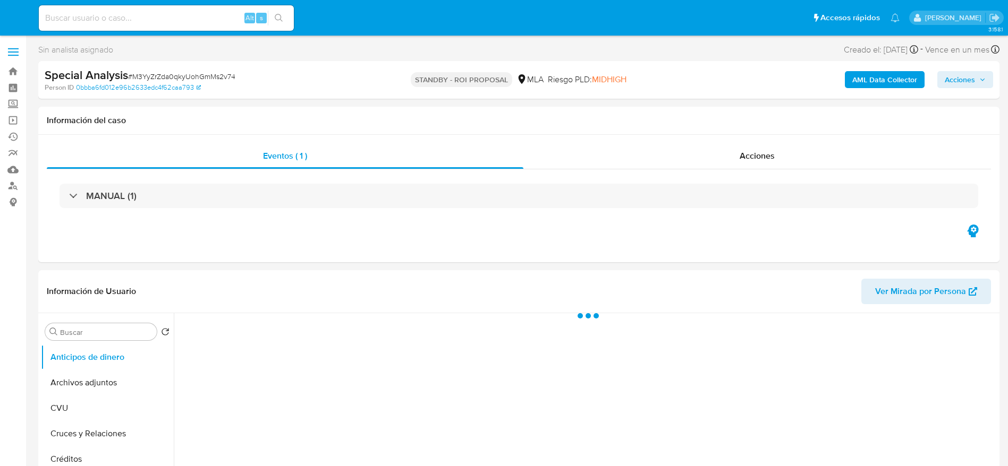
select select "10"
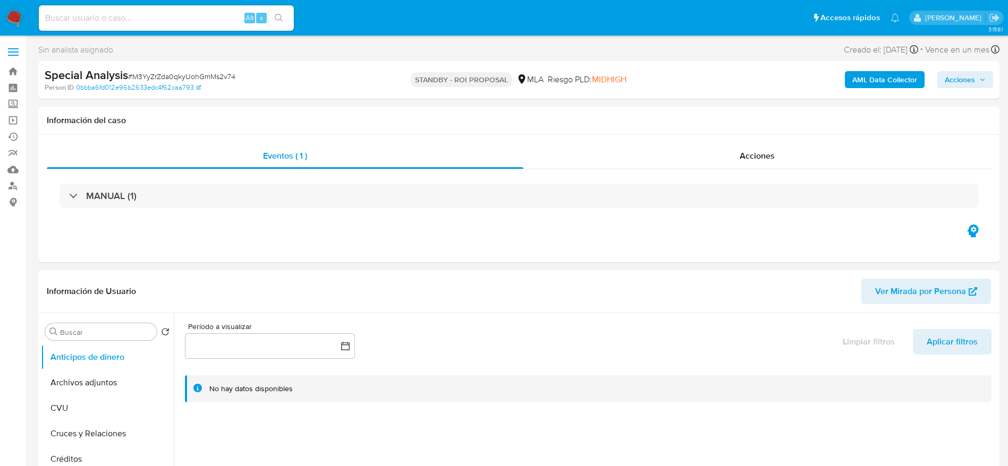
click at [197, 18] on input at bounding box center [166, 18] width 255 height 14
paste input "D8o6fHRZTa8KDUy0YVQnzyMH"
type input "D8o6fHRZTa8KDUy0YVQnzyMH"
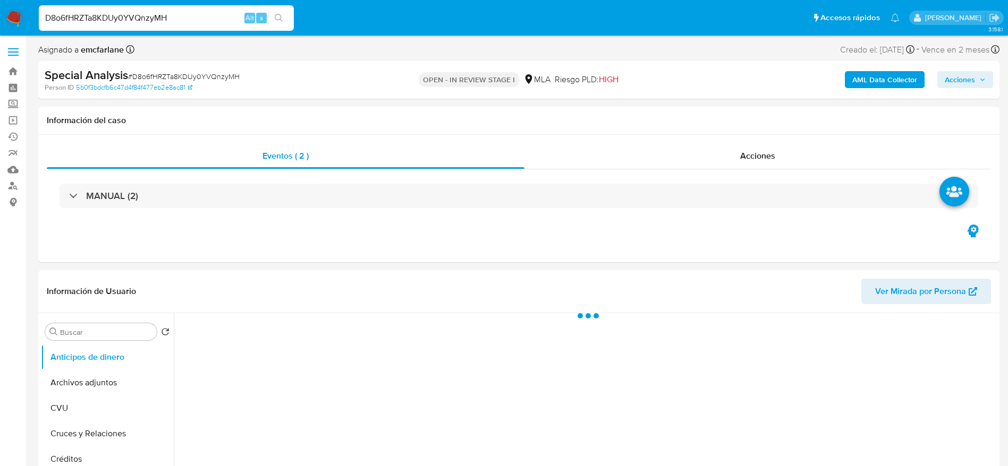
select select "10"
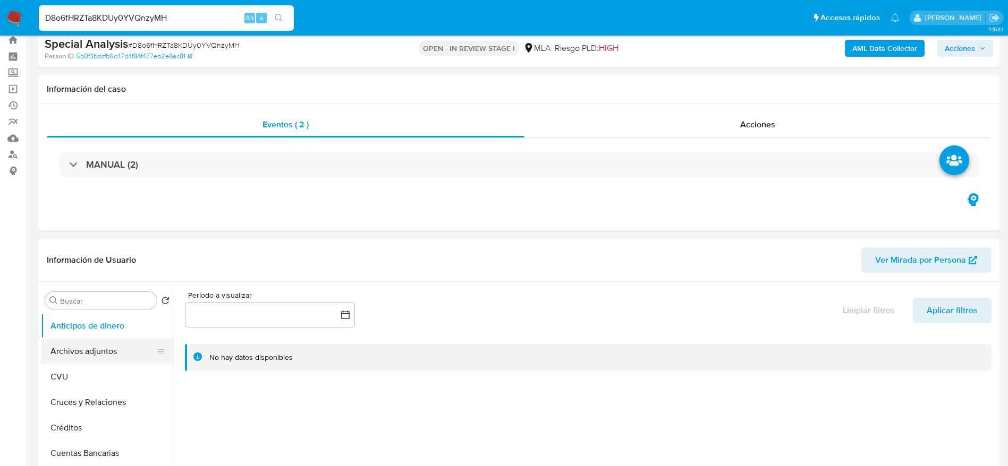
scroll to position [80, 0]
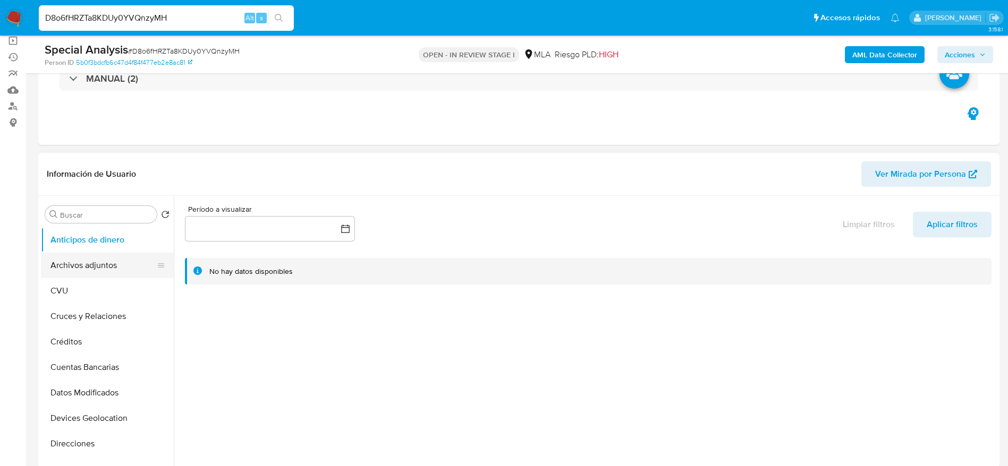
click at [107, 266] on button "Archivos adjuntos" at bounding box center [103, 265] width 124 height 25
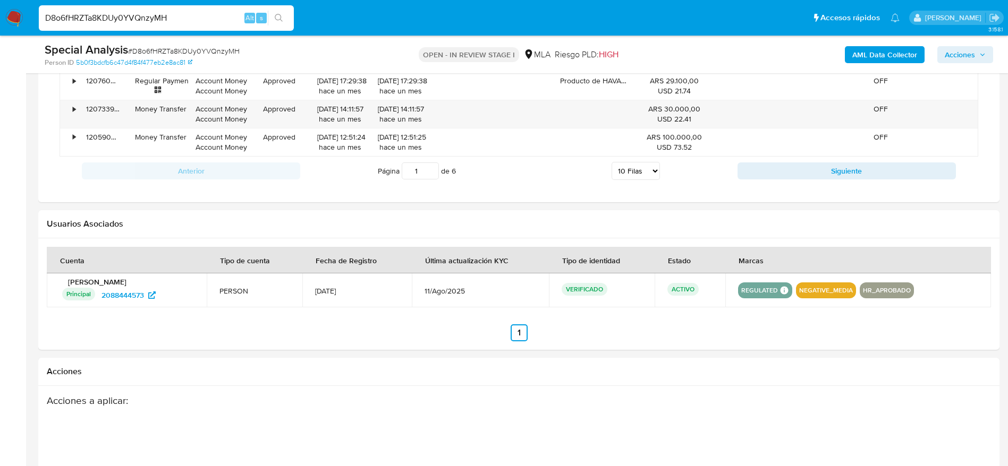
scroll to position [797, 0]
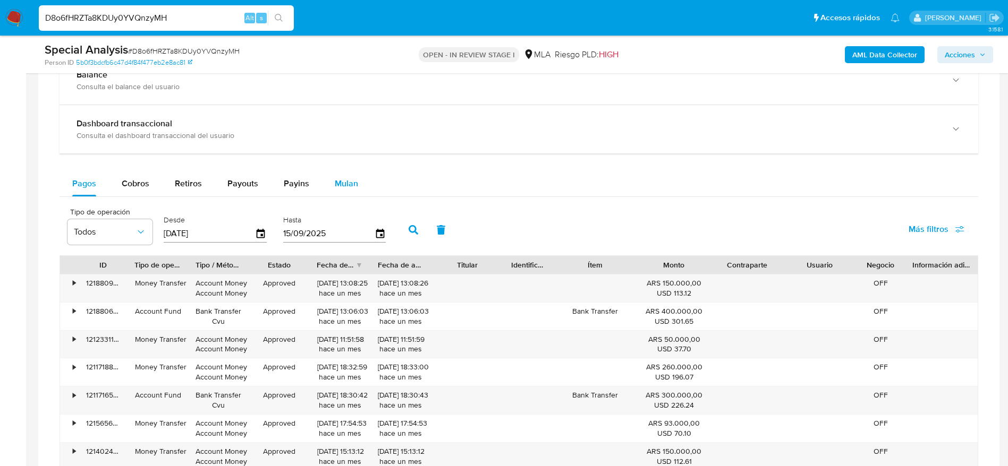
click at [345, 187] on span "Mulan" at bounding box center [346, 183] width 23 height 12
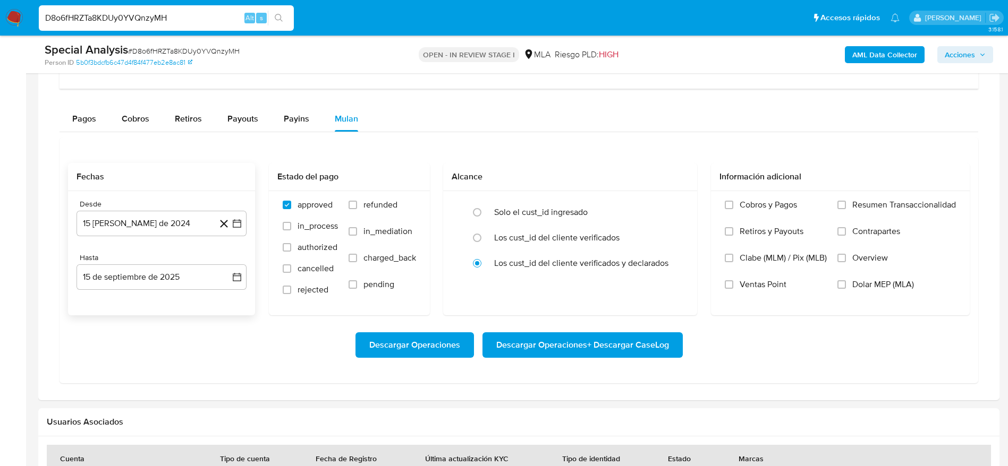
scroll to position [876, 0]
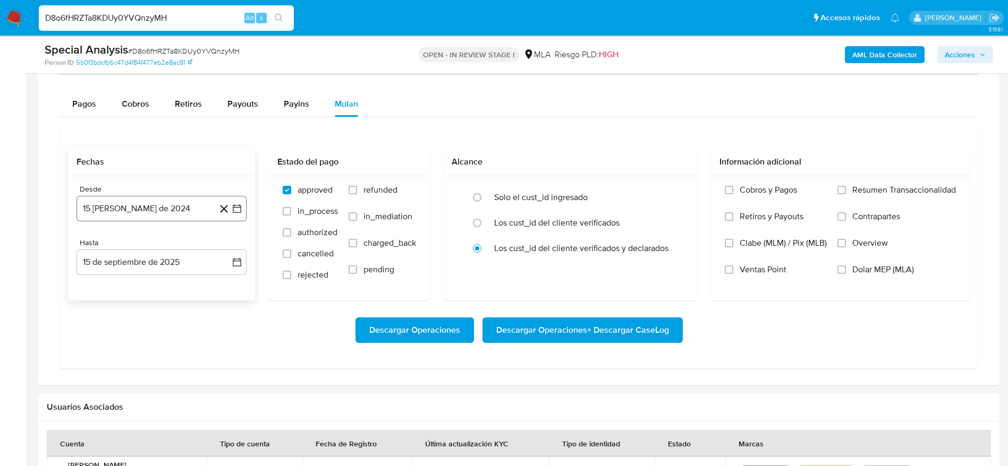
click at [116, 205] on button "15 [PERSON_NAME] de 2024" at bounding box center [161, 208] width 170 height 25
click at [226, 251] on icon "Mes siguiente" at bounding box center [227, 247] width 13 height 13
click at [114, 288] on button "1" at bounding box center [118, 286] width 17 height 17
click at [121, 263] on button "15 de septiembre de 2025" at bounding box center [161, 262] width 170 height 25
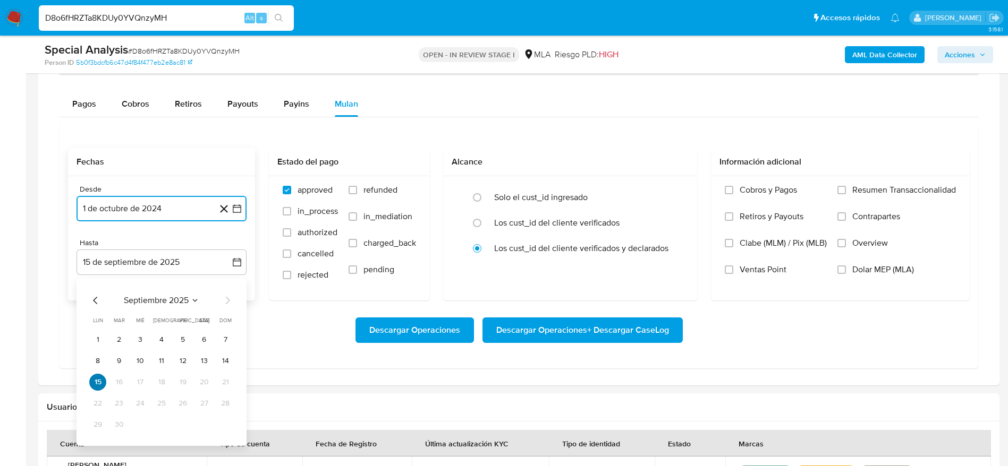
click at [98, 382] on button "15" at bounding box center [97, 382] width 17 height 17
click at [97, 378] on button "15" at bounding box center [97, 382] width 17 height 17
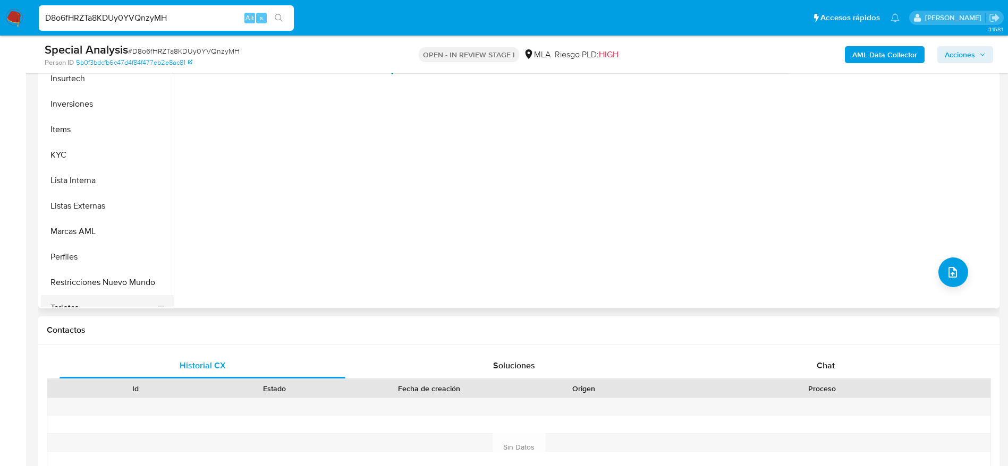
scroll to position [500, 0]
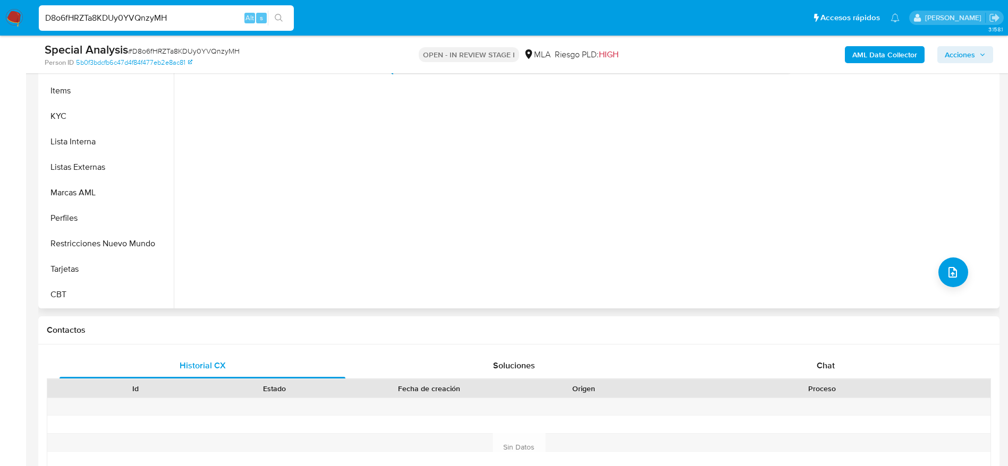
drag, startPoint x: 103, startPoint y: 243, endPoint x: 181, endPoint y: 252, distance: 78.0
click at [104, 243] on button "Restricciones Nuevo Mundo" at bounding box center [107, 243] width 133 height 25
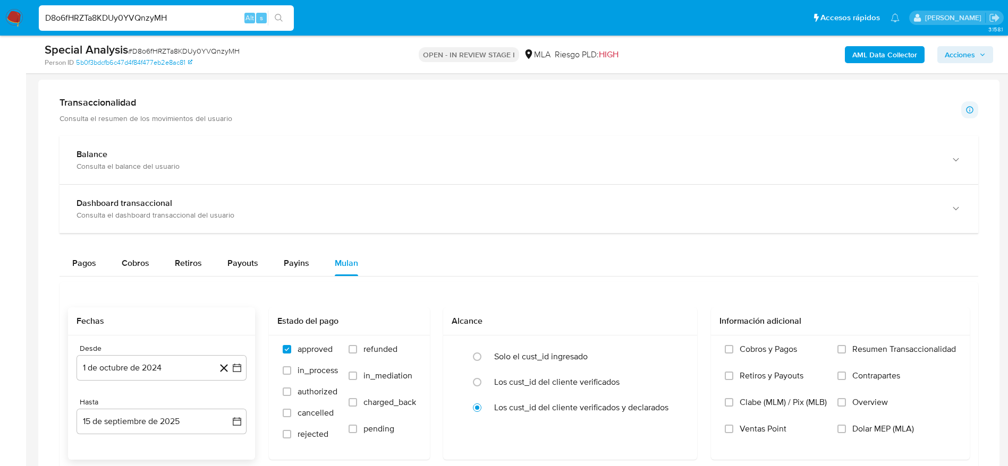
scroll to position [956, 0]
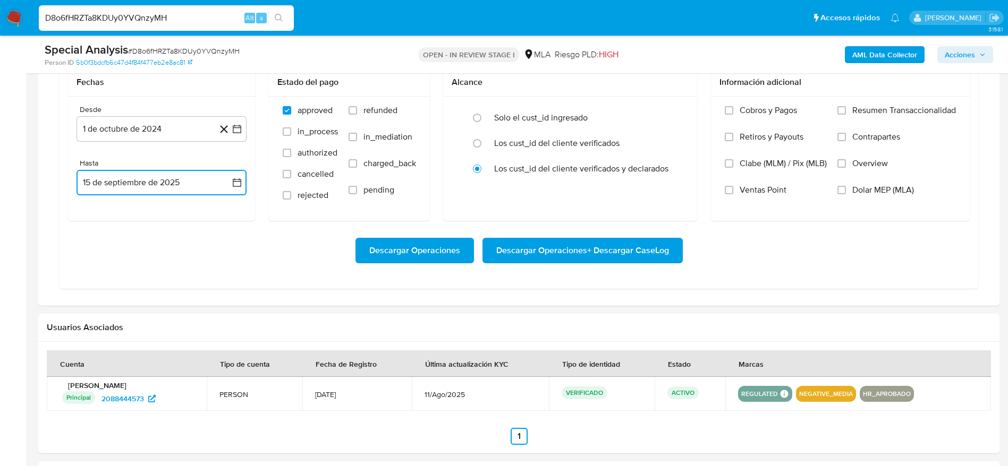
click at [147, 183] on button "15 de septiembre de 2025" at bounding box center [161, 182] width 170 height 25
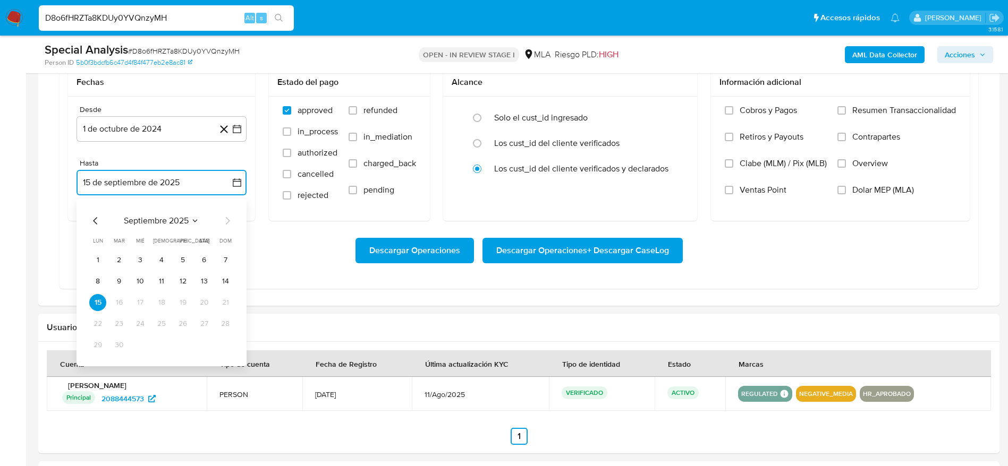
click at [92, 221] on icon "Mes anterior" at bounding box center [95, 221] width 13 height 13
click at [95, 302] on button "11" at bounding box center [97, 302] width 17 height 17
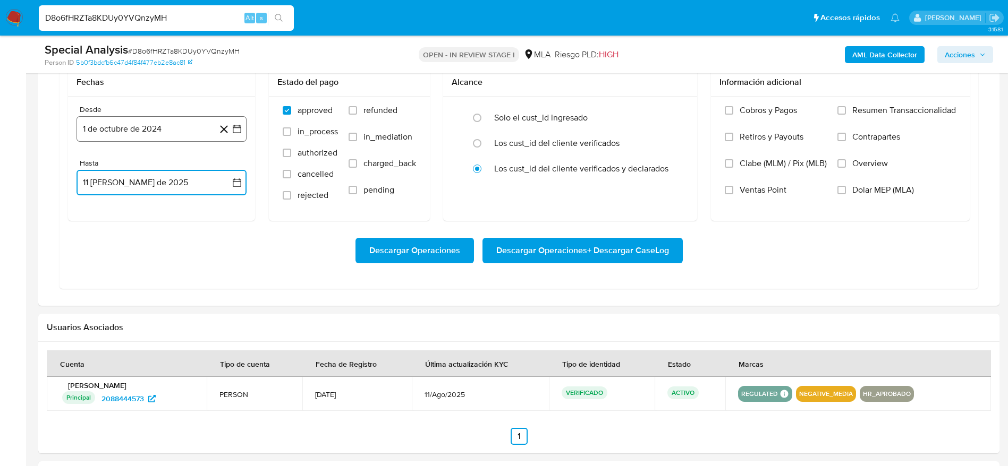
drag, startPoint x: 170, startPoint y: 129, endPoint x: 150, endPoint y: 141, distance: 24.0
click at [170, 129] on button "1 de octubre de 2024" at bounding box center [161, 128] width 170 height 25
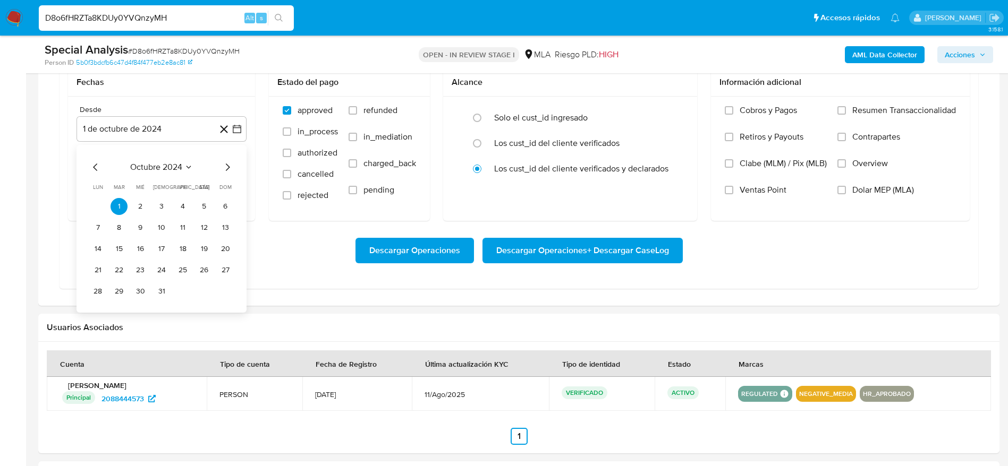
drag, startPoint x: 99, startPoint y: 166, endPoint x: 123, endPoint y: 189, distance: 33.4
click at [99, 166] on icon "Mes anterior" at bounding box center [95, 167] width 13 height 13
click at [225, 204] on button "1" at bounding box center [225, 206] width 17 height 17
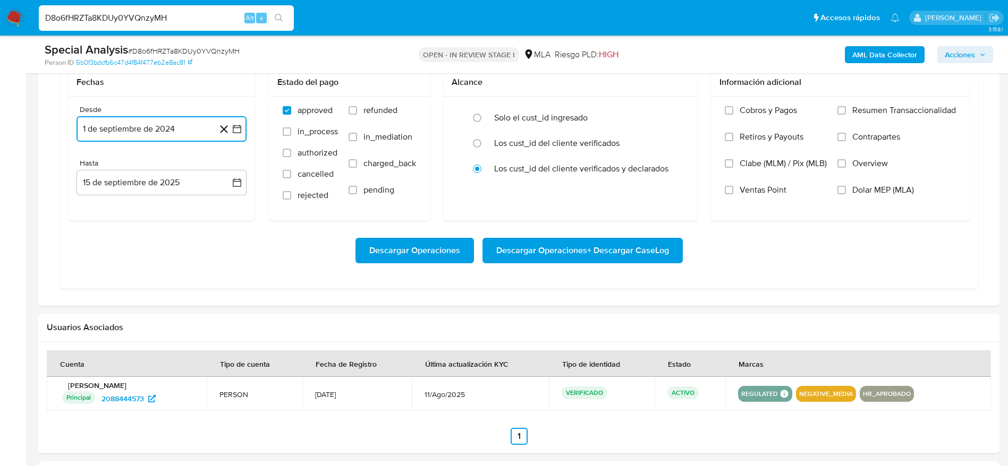
click at [140, 125] on button "1 de septiembre de 2024" at bounding box center [161, 128] width 170 height 25
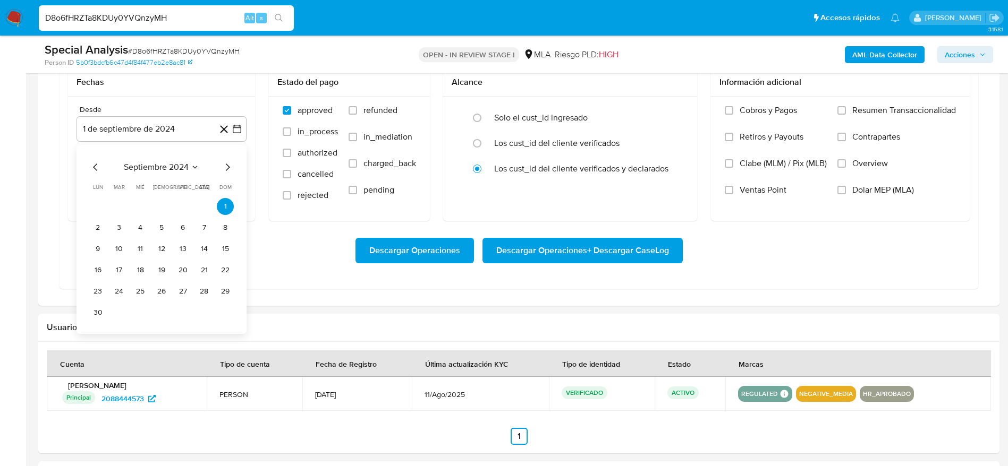
drag, startPoint x: 18, startPoint y: 219, endPoint x: 98, endPoint y: 211, distance: 80.6
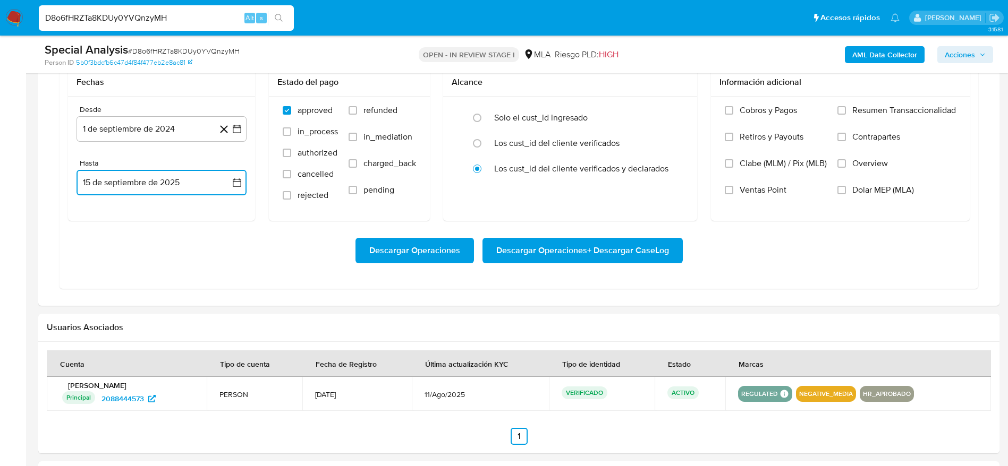
click at [97, 186] on button "15 de septiembre de 2025" at bounding box center [161, 182] width 170 height 25
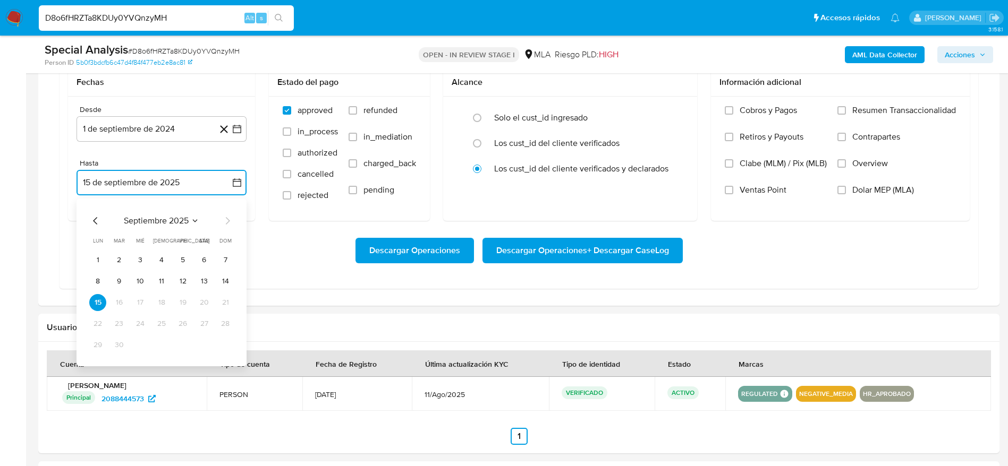
click at [91, 220] on icon "Mes anterior" at bounding box center [95, 221] width 13 height 13
click at [96, 299] on button "11" at bounding box center [97, 302] width 17 height 17
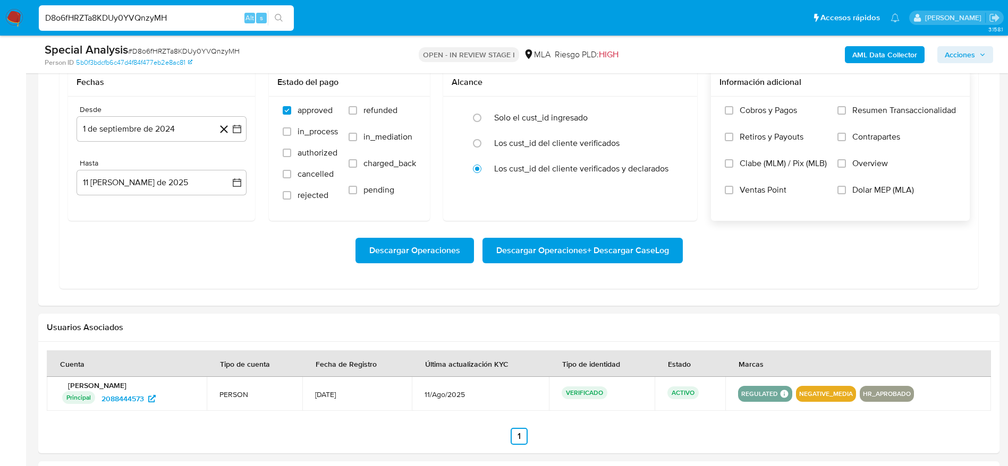
click at [838, 194] on label "Dolar MEP (MLA)" at bounding box center [896, 198] width 118 height 27
click at [838, 194] on input "Dolar MEP (MLA)" at bounding box center [841, 190] width 8 height 8
click at [648, 251] on span "Descargar Operaciones + Descargar CaseLog" at bounding box center [582, 250] width 173 height 23
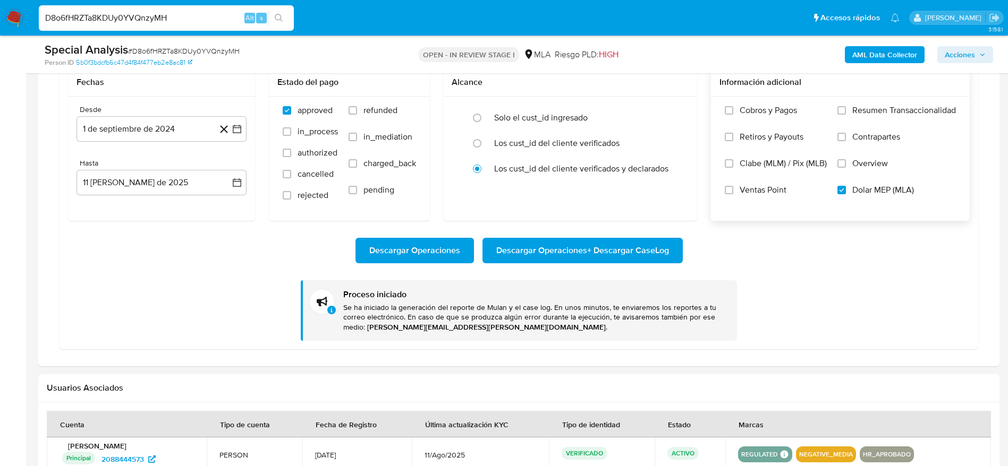
drag, startPoint x: 10, startPoint y: 16, endPoint x: 53, endPoint y: 32, distance: 45.7
click at [41, 27] on div "D8o6fHRZTa8KDUy0YVQnzyMH Alt s" at bounding box center [166, 17] width 255 height 25
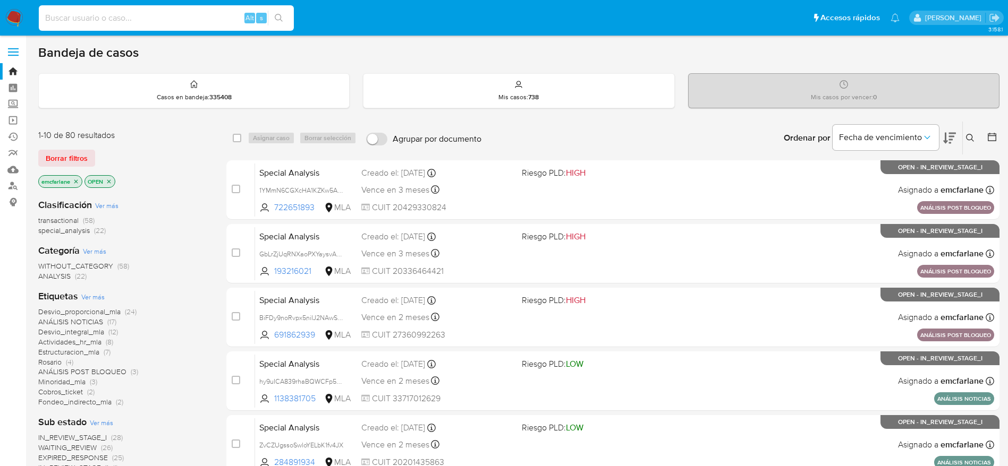
click at [168, 22] on input at bounding box center [166, 18] width 255 height 14
paste input "N16kgvhGPx89CLQ9lOCtninV"
type input "N16kgvhGPx89CLQ9lOCtninV"
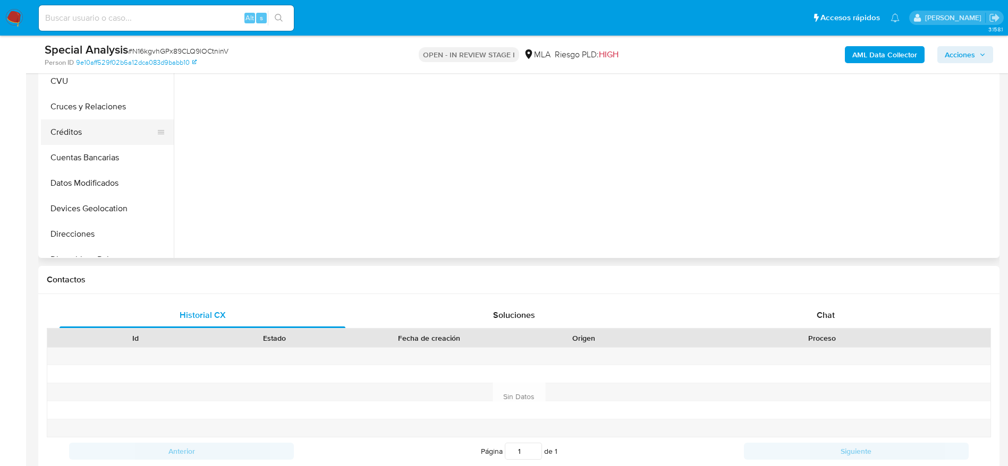
scroll to position [159, 0]
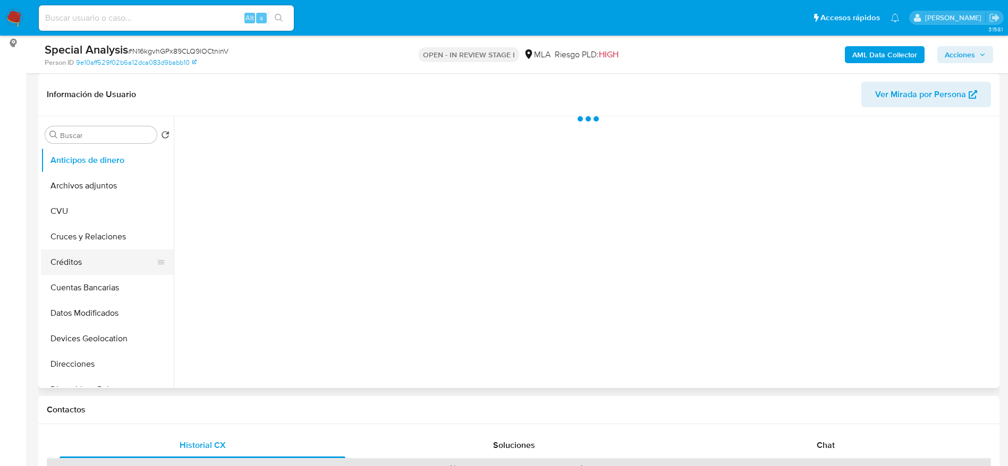
select select "10"
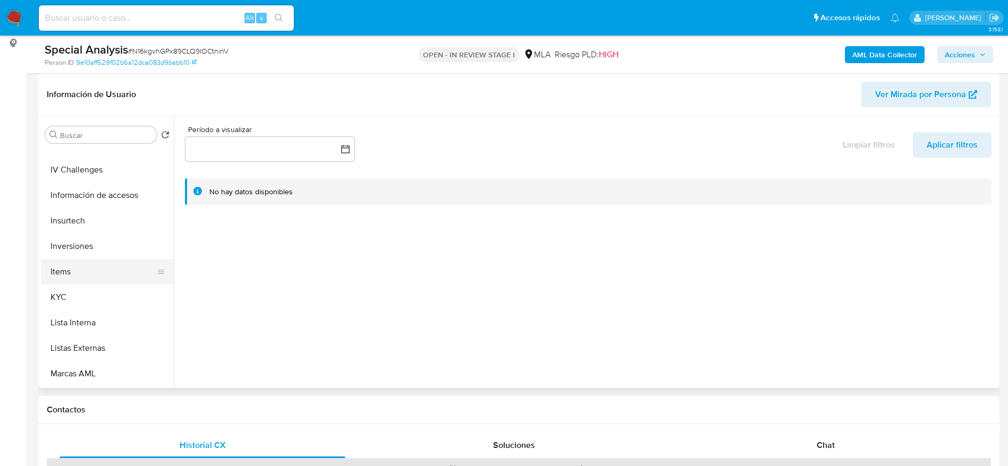
scroll to position [500, 0]
click at [104, 319] on button "Restricciones Nuevo Mundo" at bounding box center [103, 323] width 124 height 25
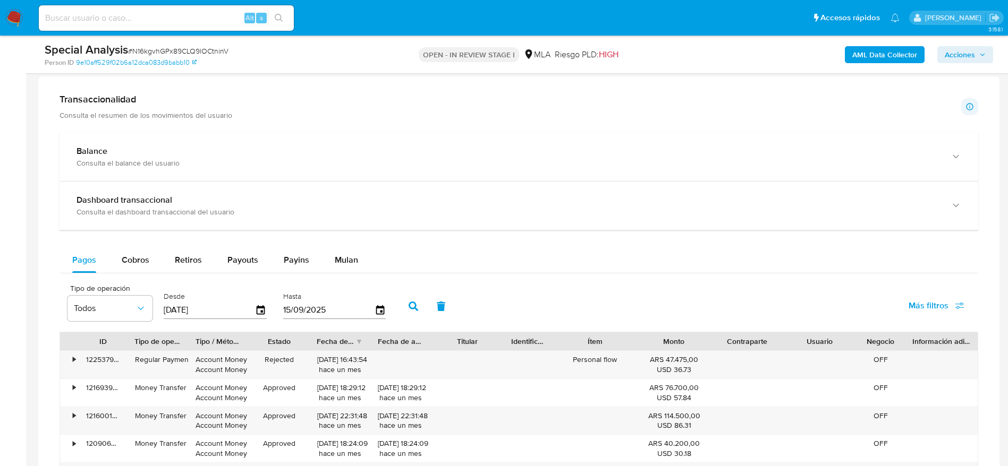
scroll to position [717, 0]
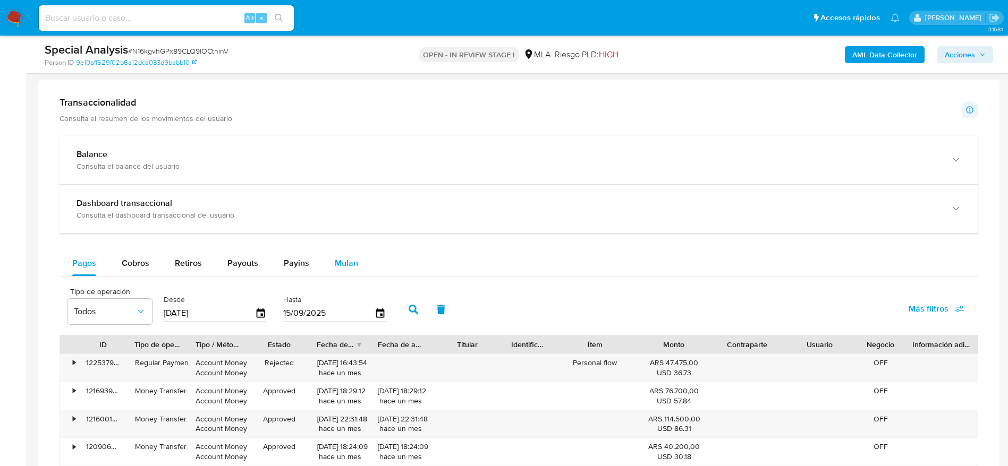
click at [344, 270] on div "Mulan" at bounding box center [346, 263] width 23 height 25
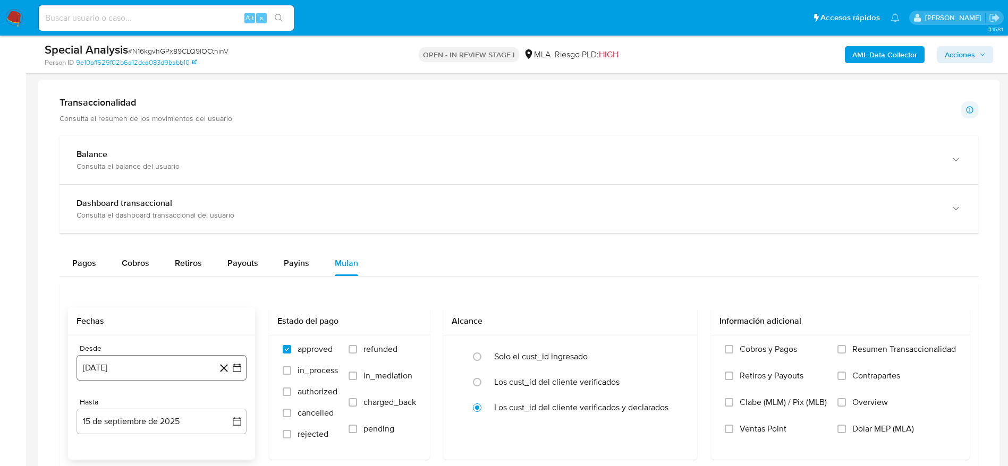
click at [134, 360] on button "[DATE]" at bounding box center [161, 367] width 170 height 25
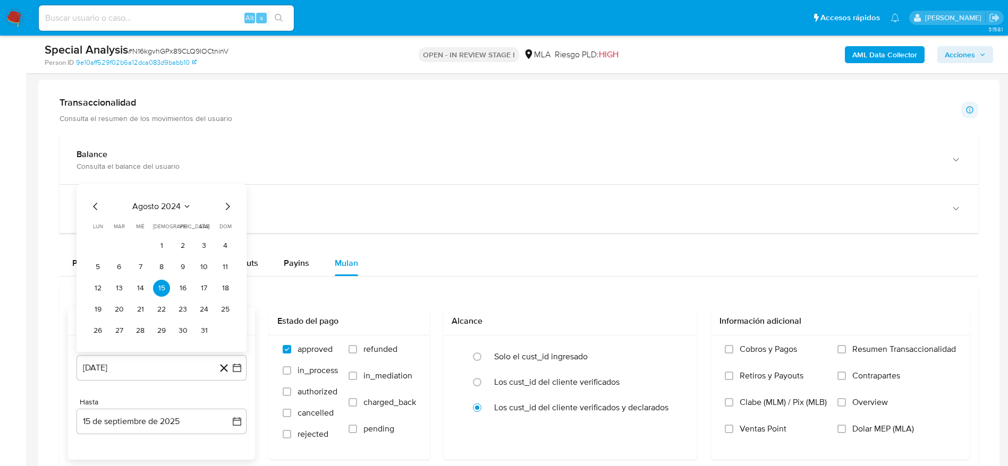
click at [228, 200] on icon "Mes siguiente" at bounding box center [227, 206] width 13 height 13
click at [231, 189] on icon "Mes siguiente" at bounding box center [227, 185] width 13 height 13
click at [92, 203] on icon "Mes anterior" at bounding box center [95, 206] width 13 height 13
click at [220, 227] on button "1" at bounding box center [225, 224] width 17 height 17
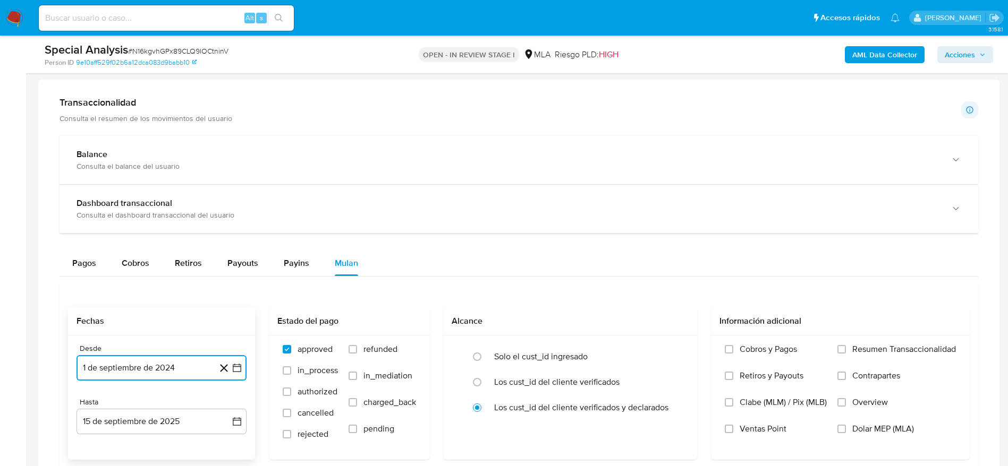
click at [140, 363] on button "1 de septiembre de 2024" at bounding box center [161, 367] width 170 height 25
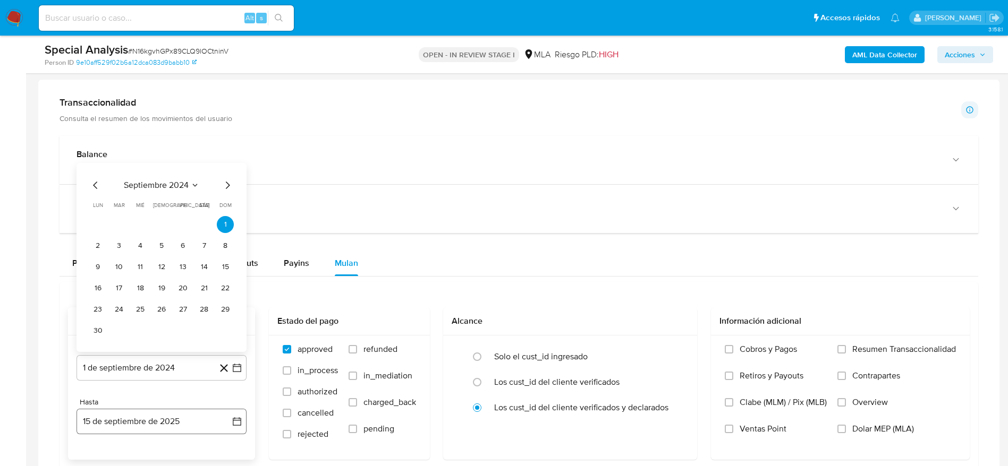
click at [130, 419] on button "15 de septiembre de 2025" at bounding box center [161, 421] width 170 height 25
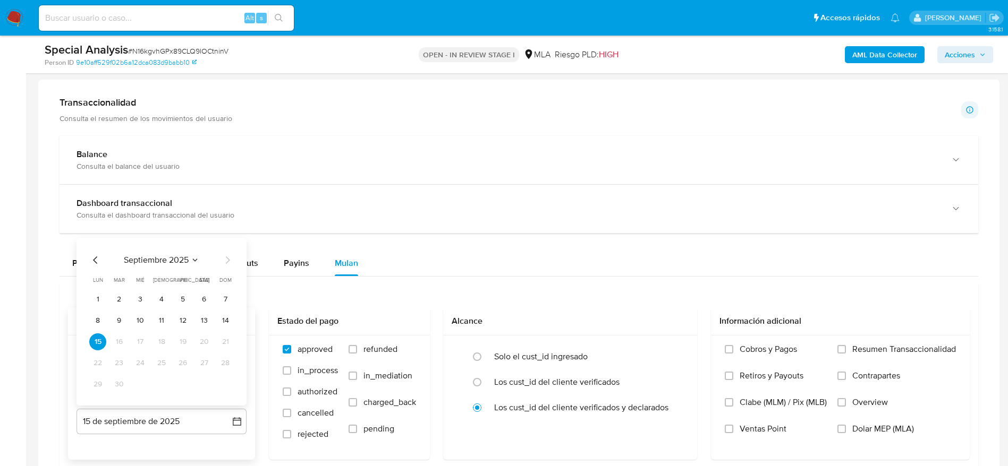
click at [96, 259] on icon "Mes anterior" at bounding box center [95, 260] width 13 height 13
click at [101, 343] on button "11" at bounding box center [97, 342] width 17 height 17
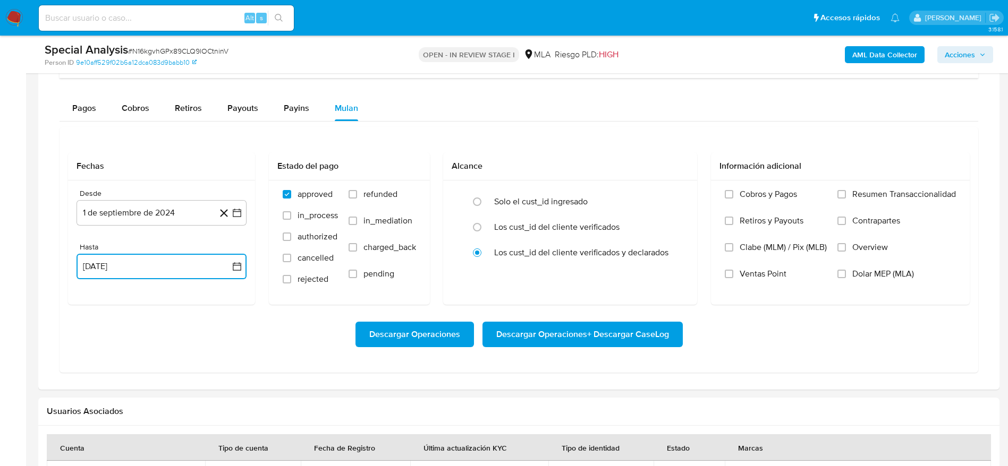
scroll to position [876, 0]
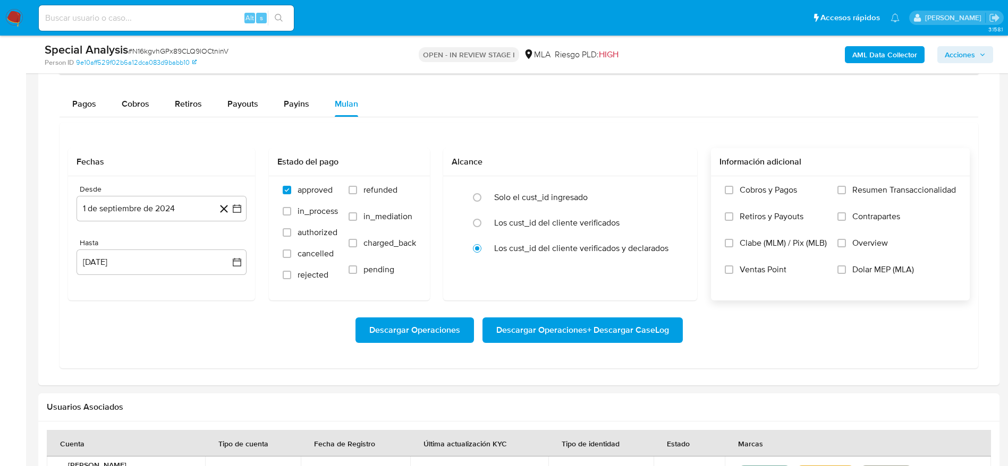
click at [840, 276] on label "Dolar MEP (MLA)" at bounding box center [896, 277] width 118 height 27
click at [840, 274] on input "Dolar MEP (MLA)" at bounding box center [841, 270] width 8 height 8
click at [616, 322] on span "Descargar Operaciones + Descargar CaseLog" at bounding box center [582, 330] width 173 height 23
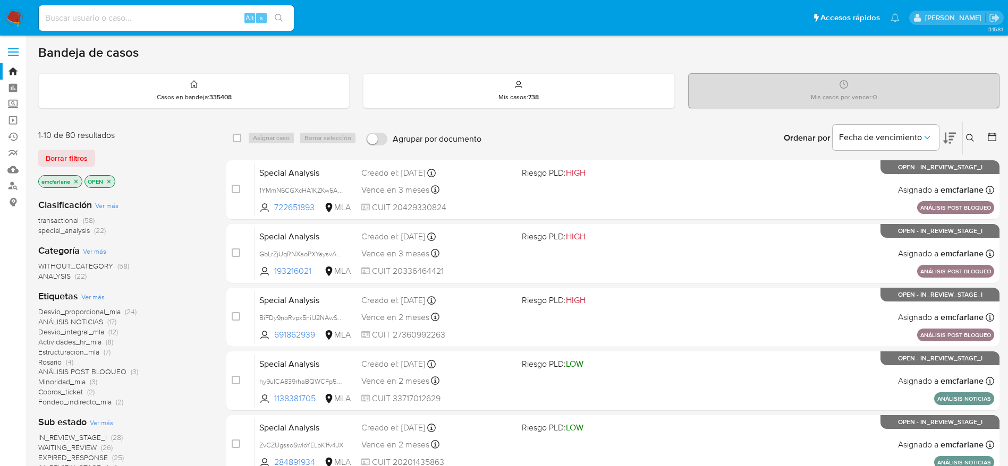
click at [200, 16] on input at bounding box center [166, 18] width 255 height 14
paste input "gQq423Ydjk3TzB4LWCMqTK78"
type input "gQq423Ydjk3TzB4LWCMqTK78"
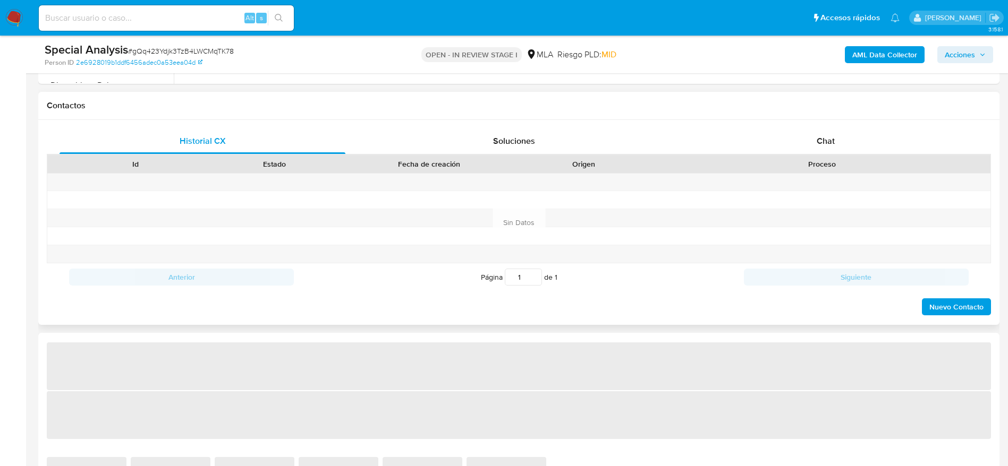
select select "10"
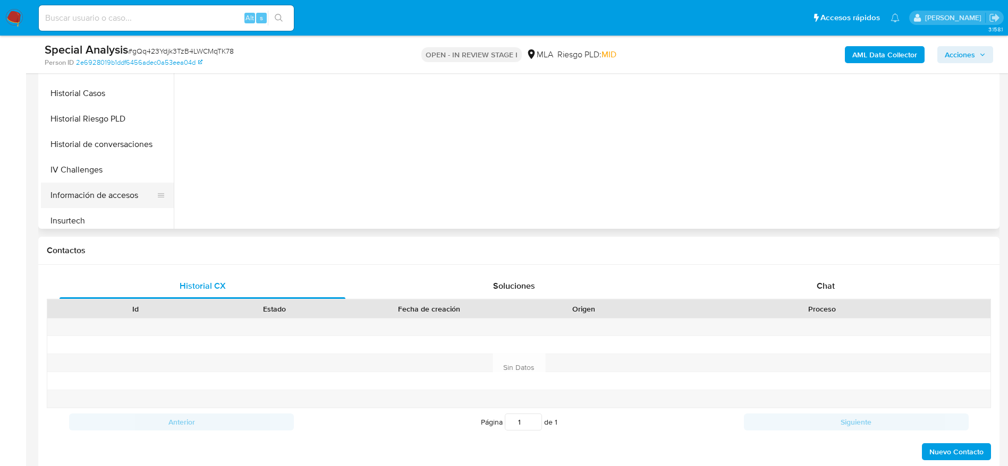
scroll to position [478, 0]
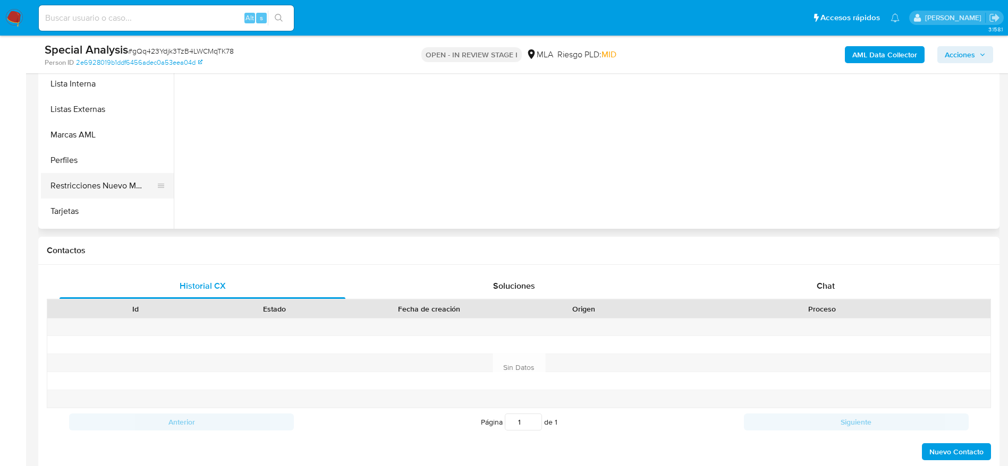
click at [104, 191] on button "Restricciones Nuevo Mundo" at bounding box center [103, 185] width 124 height 25
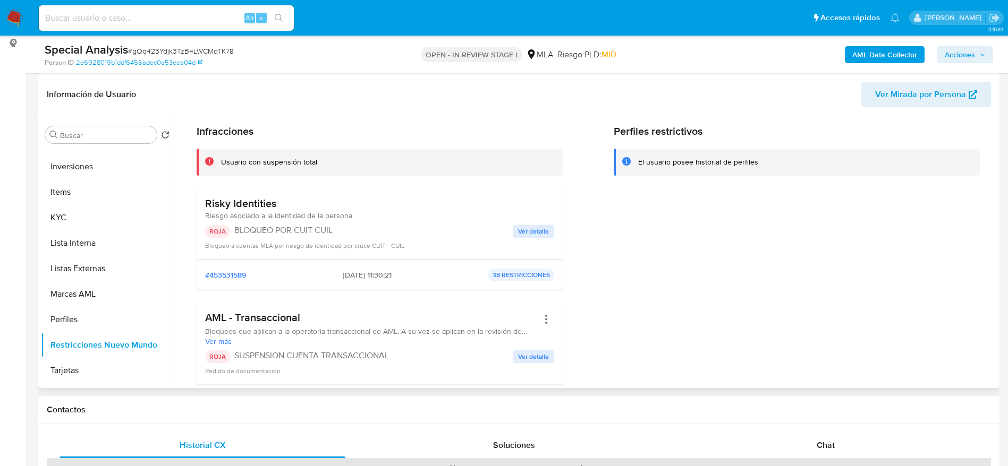
scroll to position [0, 0]
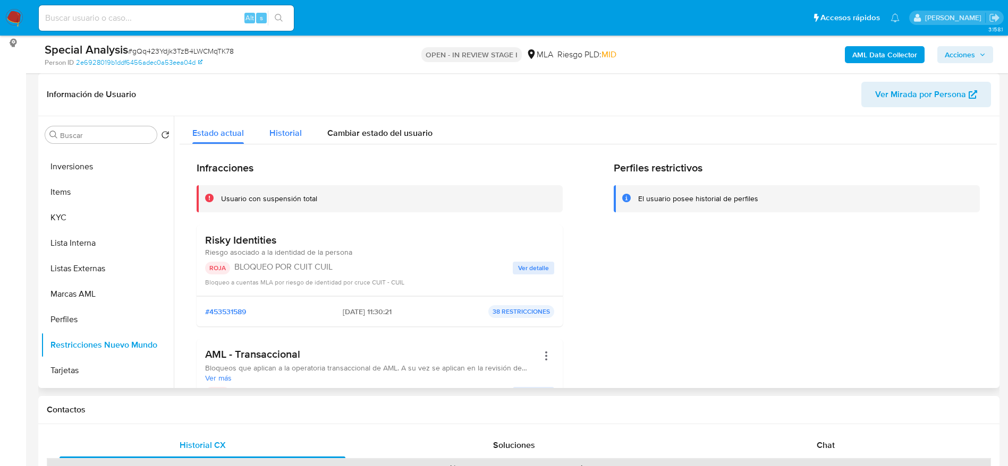
click at [298, 131] on span "Historial" at bounding box center [285, 133] width 32 height 12
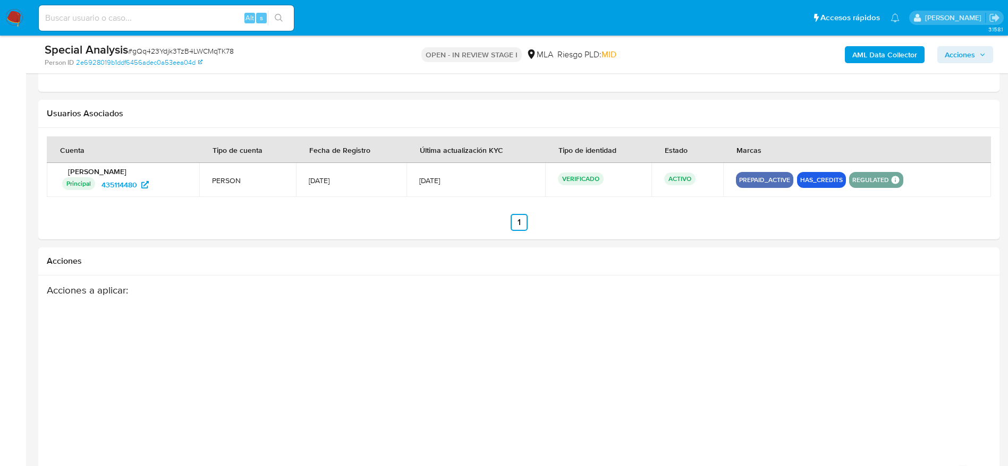
scroll to position [1243, 0]
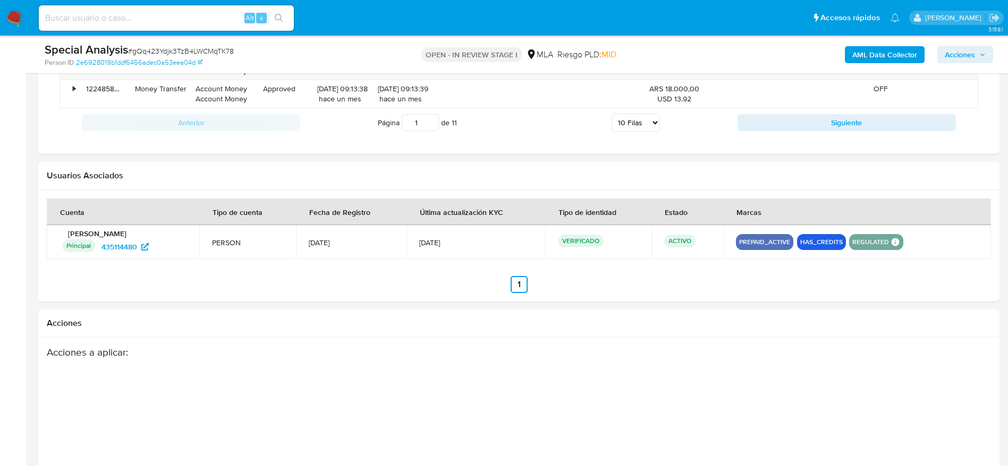
click at [432, 245] on span "[DATE]" at bounding box center [475, 243] width 113 height 10
click at [328, 234] on td "[DATE]" at bounding box center [351, 242] width 110 height 34
click at [328, 234] on td "4/Jul/2020" at bounding box center [351, 242] width 110 height 34
click at [329, 246] on span "4/Jul/2020" at bounding box center [351, 243] width 85 height 10
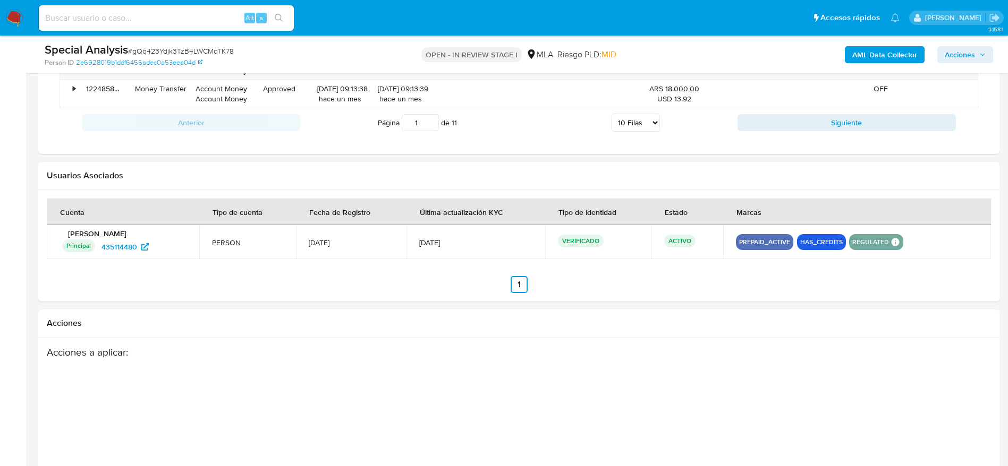
click at [329, 246] on span "4/Jul/2020" at bounding box center [351, 243] width 85 height 10
click at [354, 276] on ul "Anterior 1 Siguiente" at bounding box center [519, 284] width 944 height 17
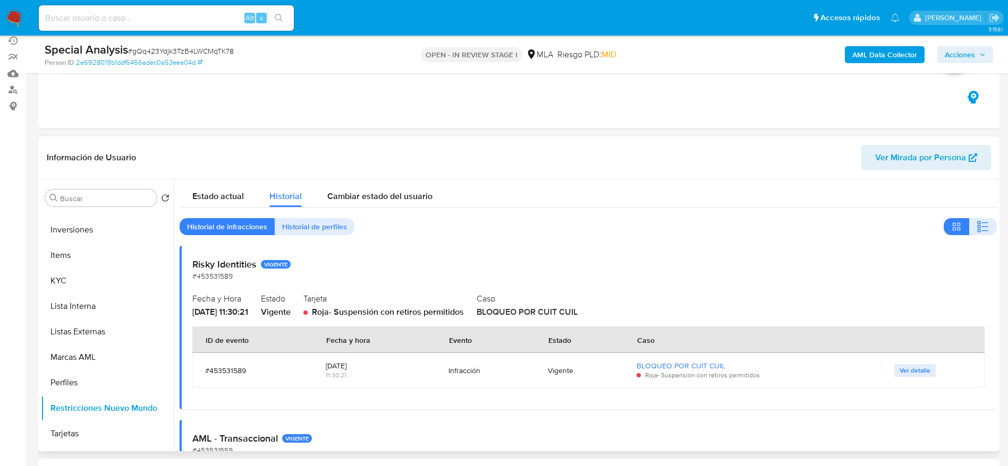
scroll to position [128, 0]
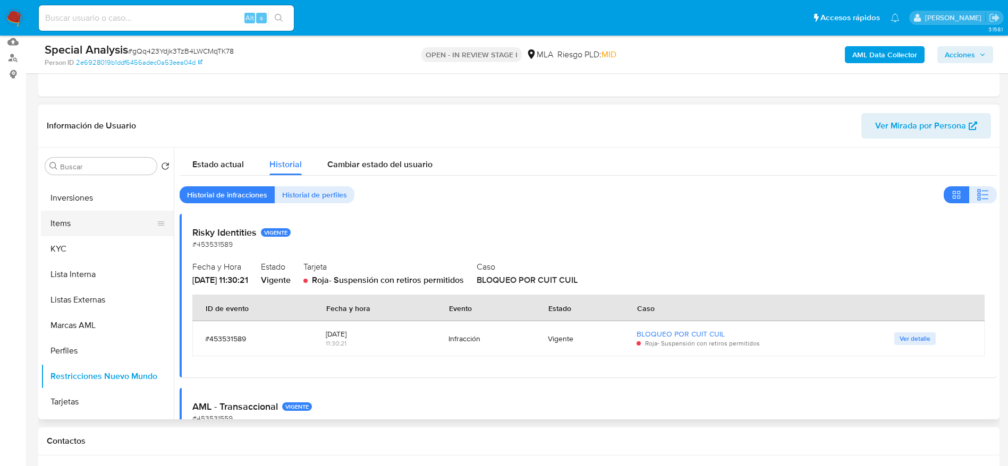
click at [77, 234] on button "Items" at bounding box center [103, 223] width 124 height 25
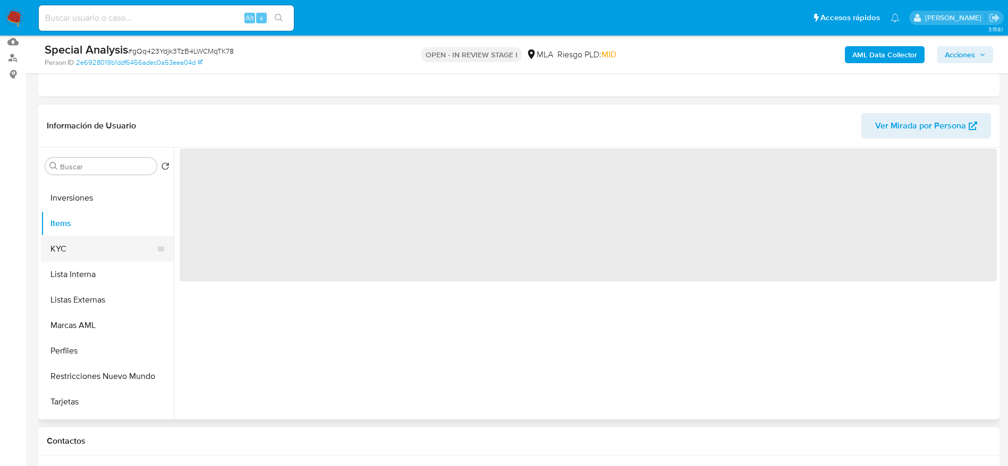
click at [79, 247] on button "KYC" at bounding box center [103, 248] width 124 height 25
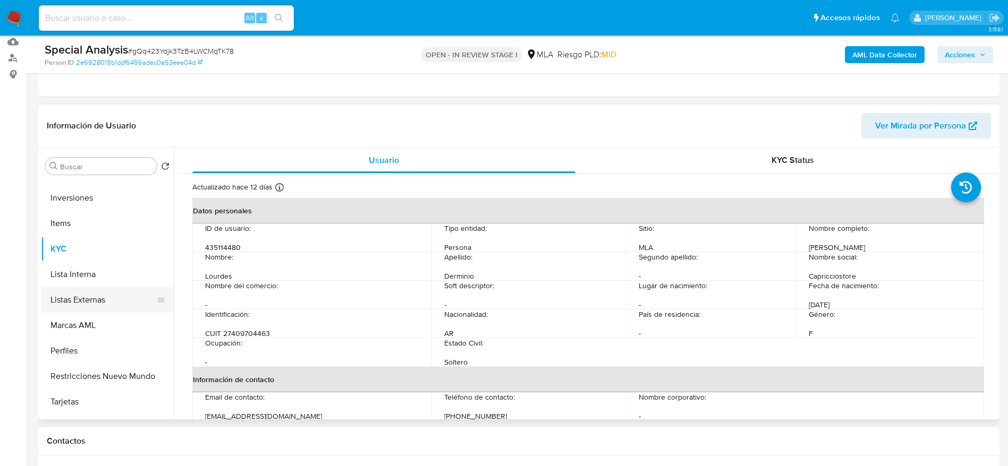
scroll to position [500, 0]
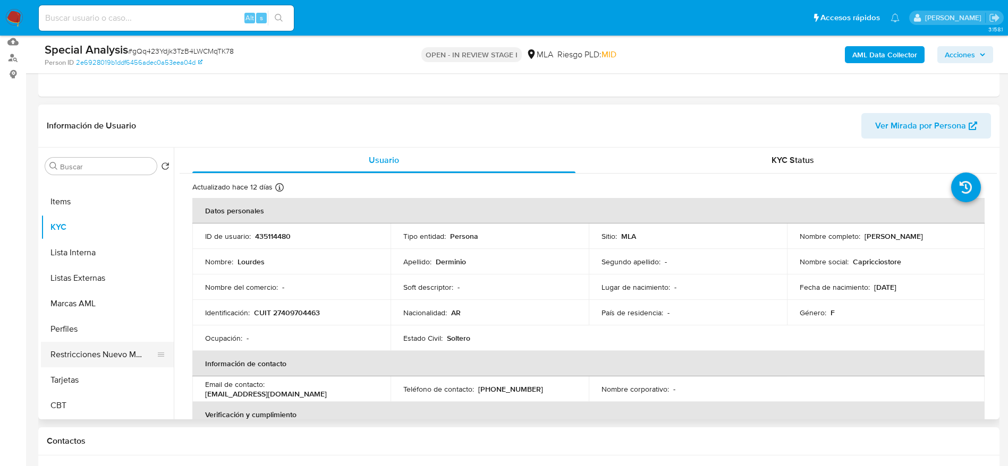
click at [100, 365] on button "Restricciones Nuevo Mundo" at bounding box center [103, 354] width 124 height 25
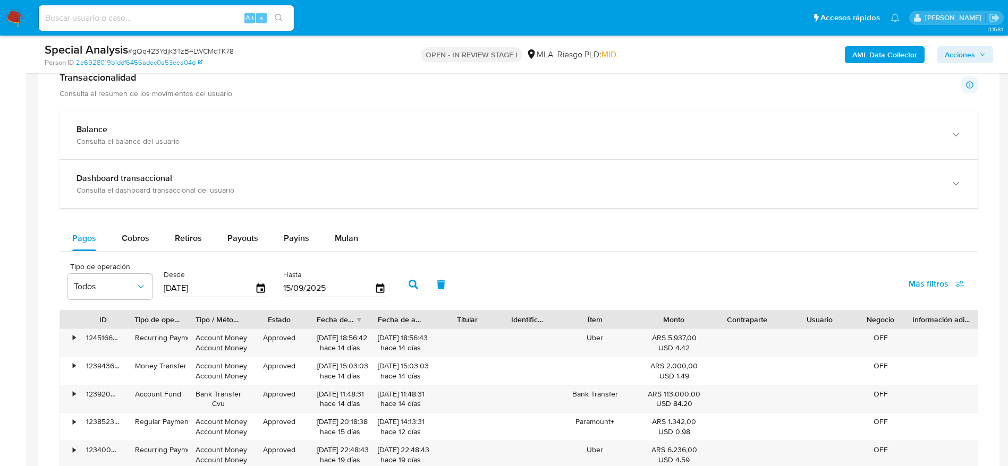
scroll to position [765, 0]
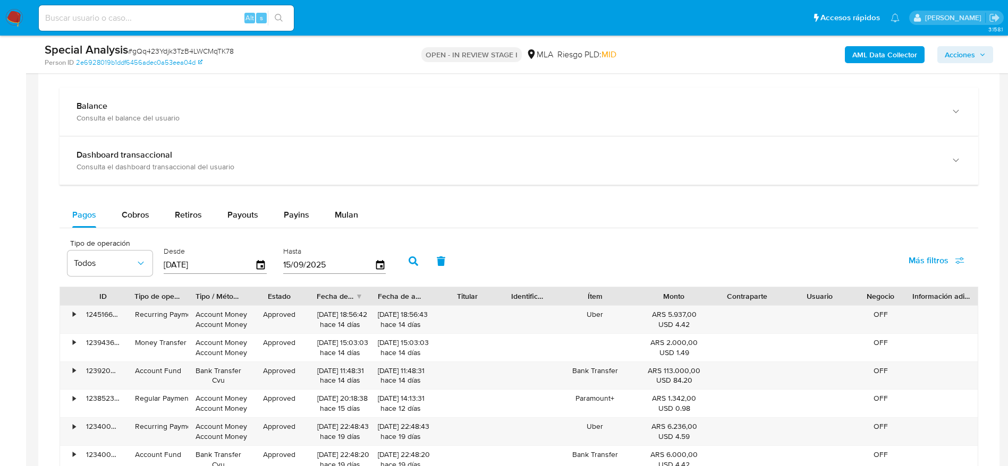
click at [362, 220] on button "Mulan" at bounding box center [346, 214] width 49 height 25
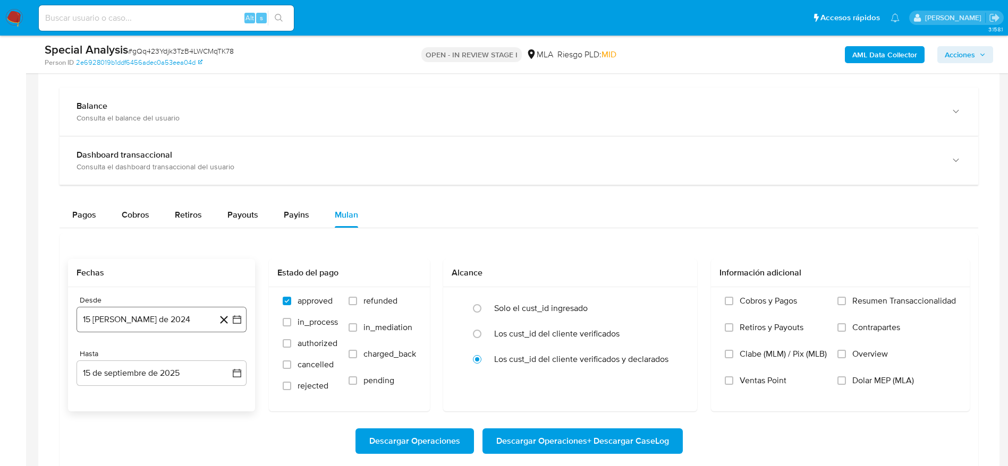
click at [183, 329] on button "[DATE]" at bounding box center [161, 319] width 170 height 25
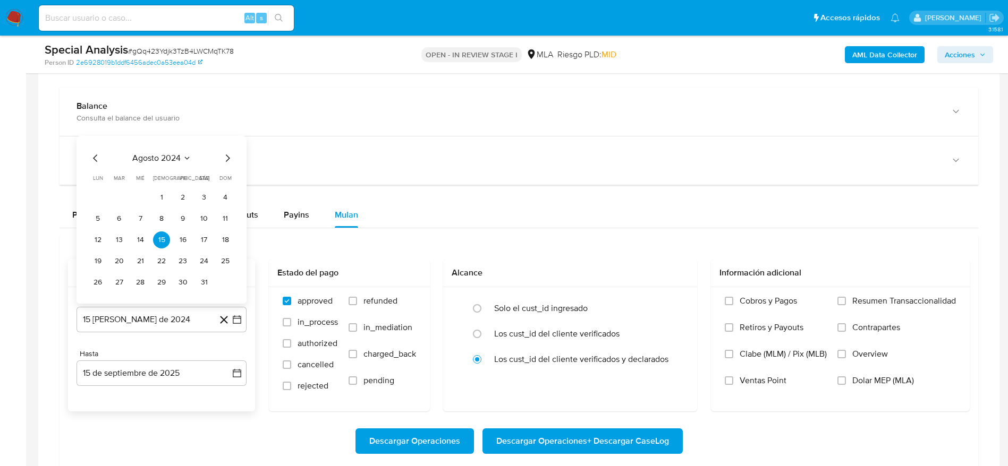
click at [228, 157] on icon "Mes siguiente" at bounding box center [228, 158] width 4 height 7
click at [227, 174] on button "1" at bounding box center [225, 176] width 17 height 17
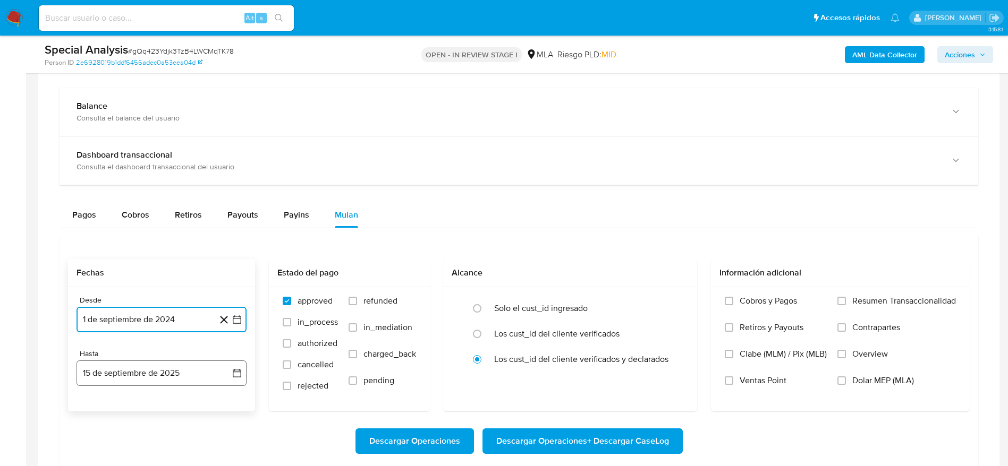
click at [173, 373] on button "15 de septiembre de 2025" at bounding box center [161, 373] width 170 height 25
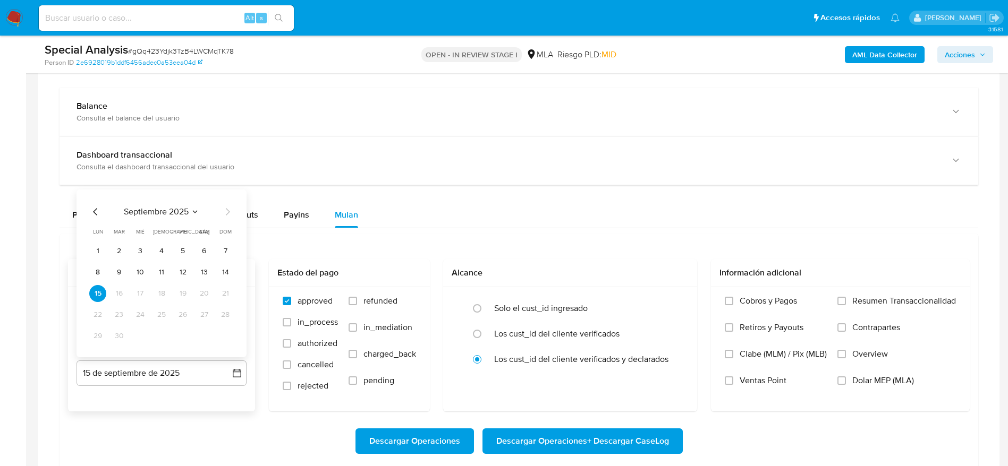
click at [93, 216] on icon "Mes anterior" at bounding box center [95, 212] width 13 height 13
click at [233, 215] on icon "Mes siguiente" at bounding box center [227, 212] width 13 height 13
click at [103, 294] on button "15" at bounding box center [97, 293] width 17 height 17
click at [100, 293] on button "15" at bounding box center [97, 293] width 17 height 17
click at [844, 385] on label "Dolar MEP (MLA)" at bounding box center [896, 388] width 118 height 27
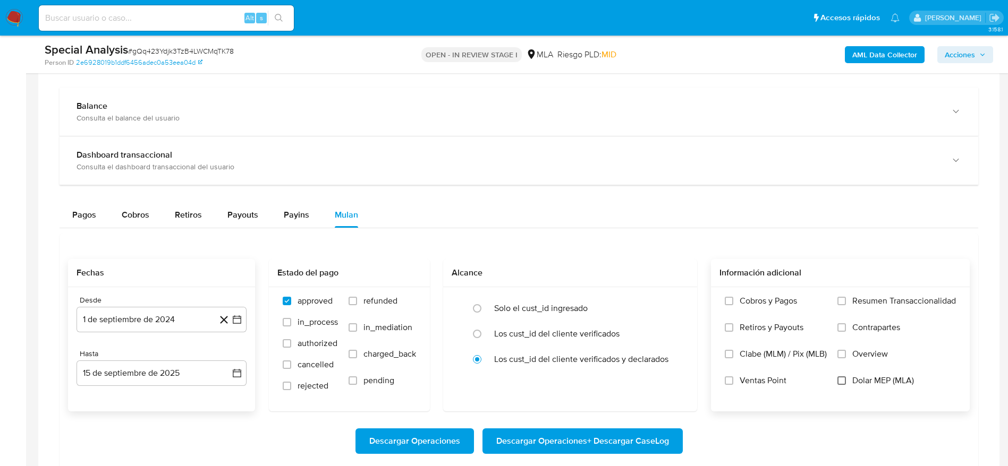
click at [844, 385] on input "Dolar MEP (MLA)" at bounding box center [841, 381] width 8 height 8
click at [596, 442] on span "Descargar Operaciones + Descargar CaseLog" at bounding box center [582, 441] width 173 height 23
click at [144, 325] on button "1 de septiembre de 2024" at bounding box center [161, 319] width 170 height 25
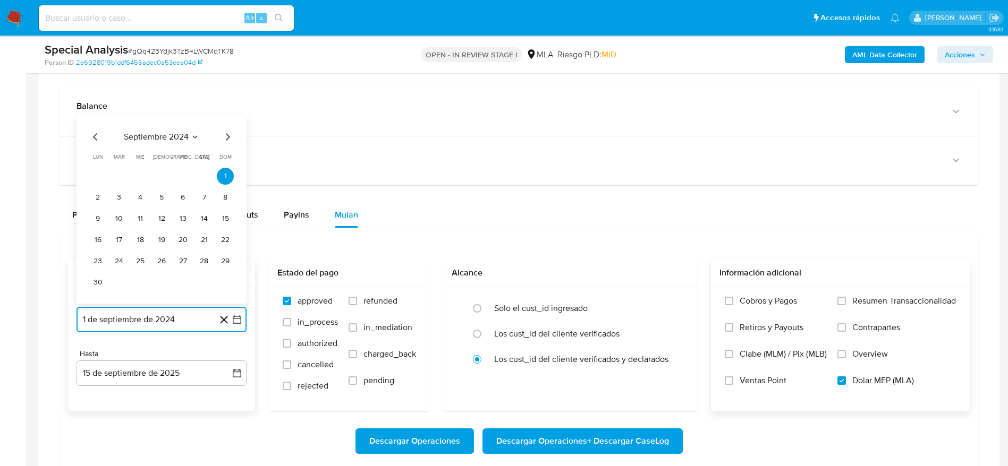
click at [225, 132] on icon "Mes siguiente" at bounding box center [227, 137] width 13 height 13
click at [117, 197] on button "1" at bounding box center [118, 197] width 17 height 17
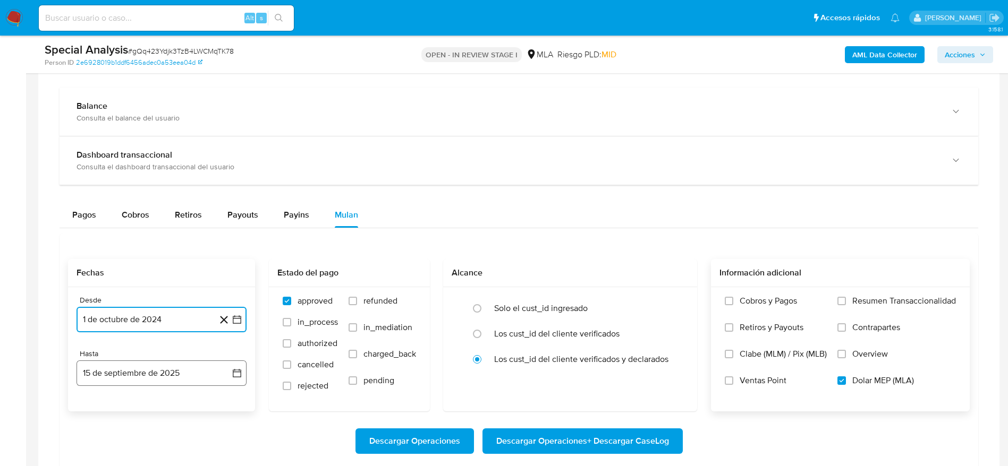
click at [144, 371] on button "15 de septiembre de 2025" at bounding box center [161, 373] width 170 height 25
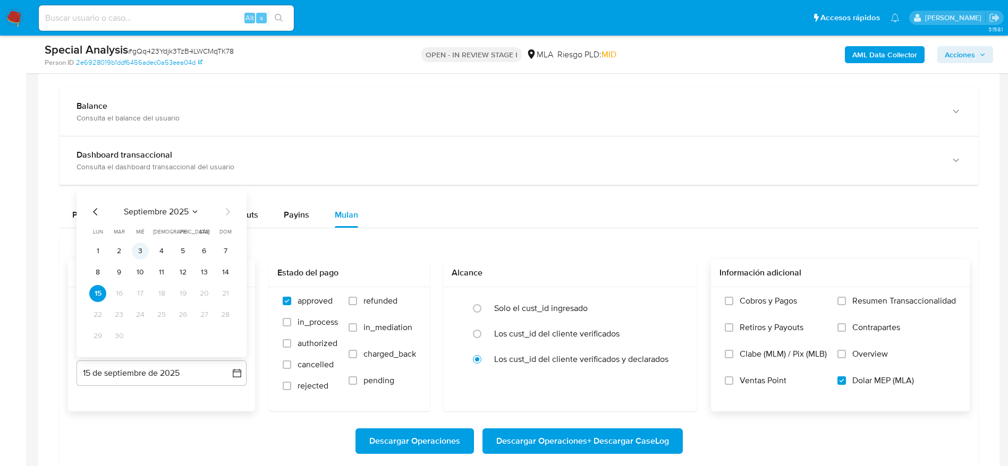
click at [145, 252] on button "3" at bounding box center [140, 251] width 17 height 17
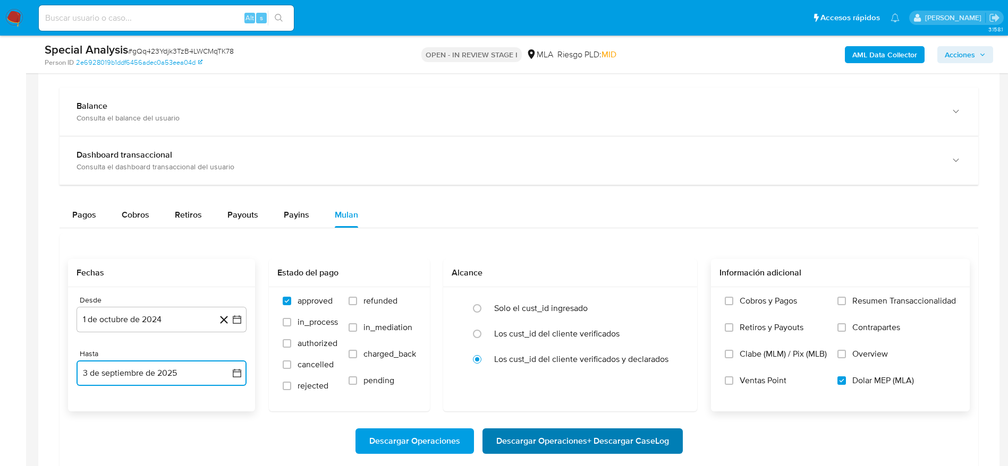
click at [602, 442] on span "Descargar Operaciones + Descargar CaseLog" at bounding box center [582, 441] width 173 height 23
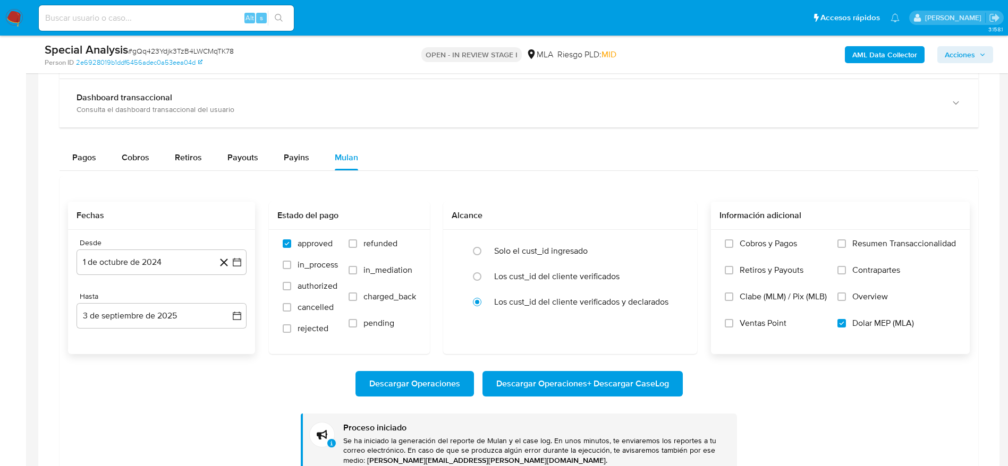
scroll to position [925, 0]
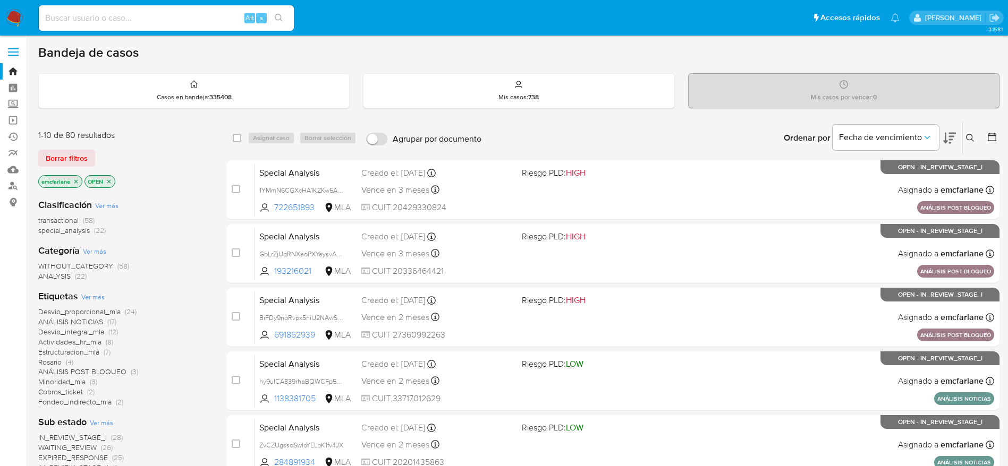
click at [232, 12] on input at bounding box center [166, 18] width 255 height 14
paste input "Vq2l2Dd0mg6HcIVQ5AIUYnH4"
type input "Vq2l2Dd0mg6HcIVQ5AIUYnH4"
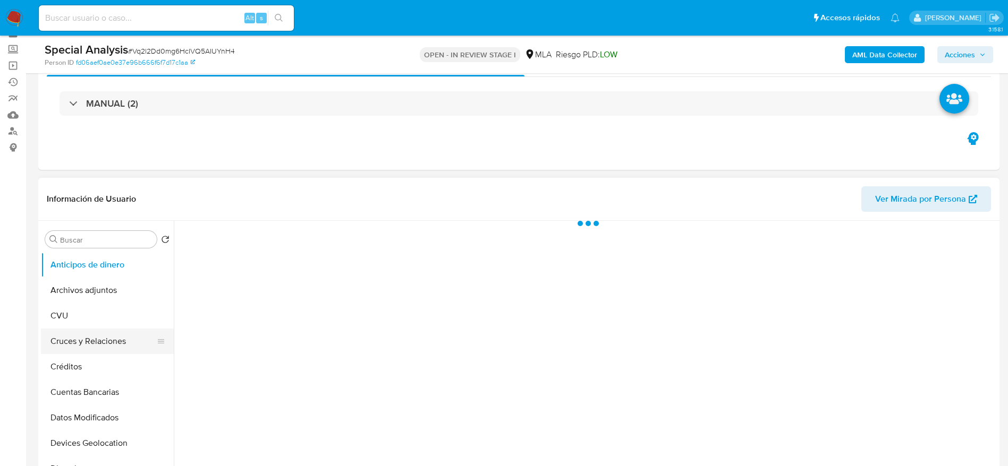
scroll to position [159, 0]
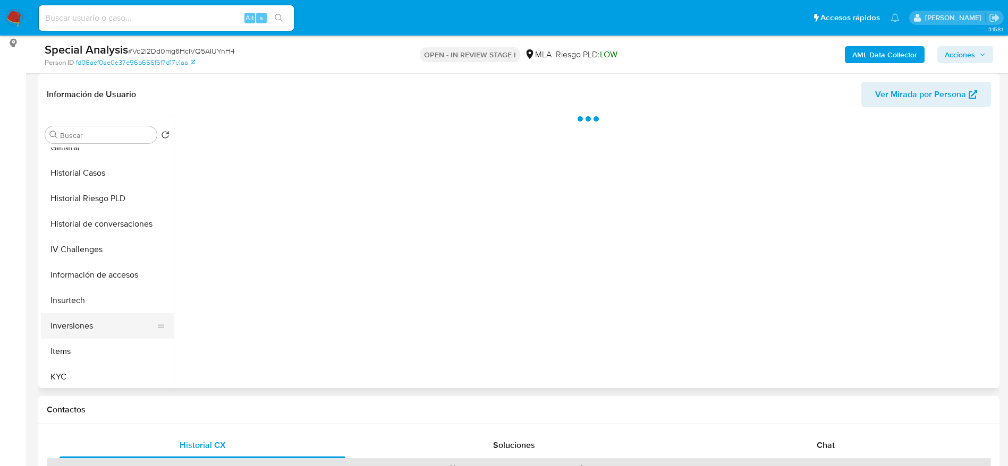
select select "10"
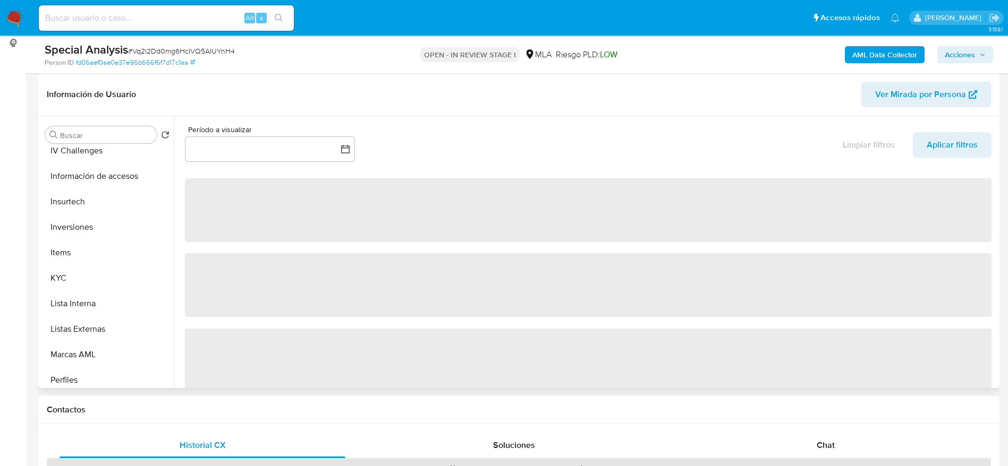
scroll to position [525, 0]
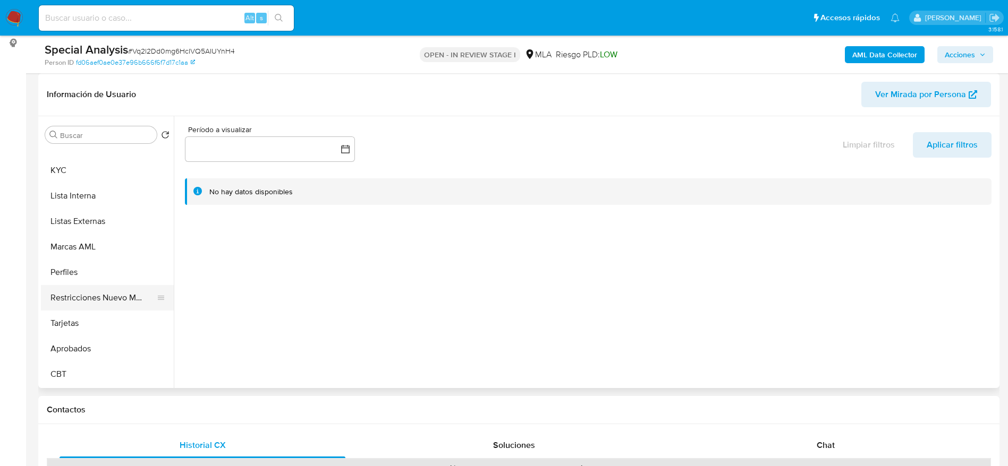
drag, startPoint x: 94, startPoint y: 302, endPoint x: 174, endPoint y: 315, distance: 81.2
click at [94, 303] on button "Restricciones Nuevo Mundo" at bounding box center [107, 297] width 133 height 25
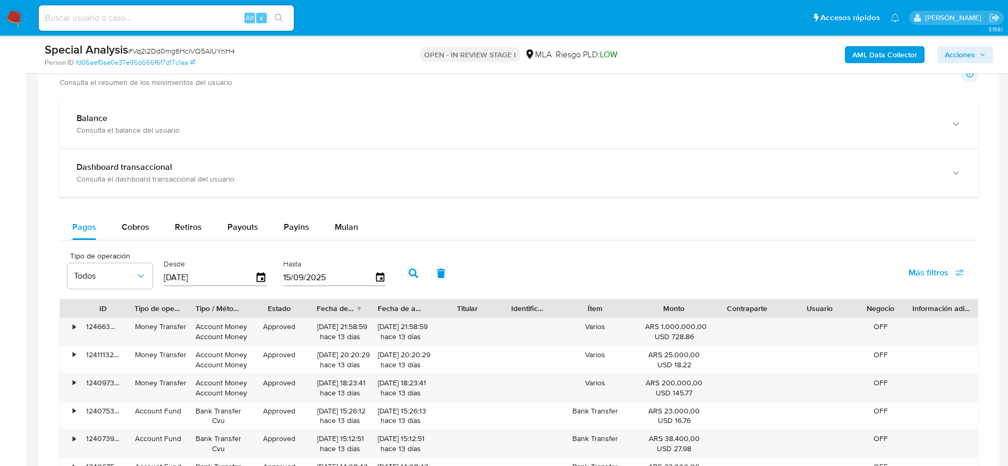
scroll to position [319, 0]
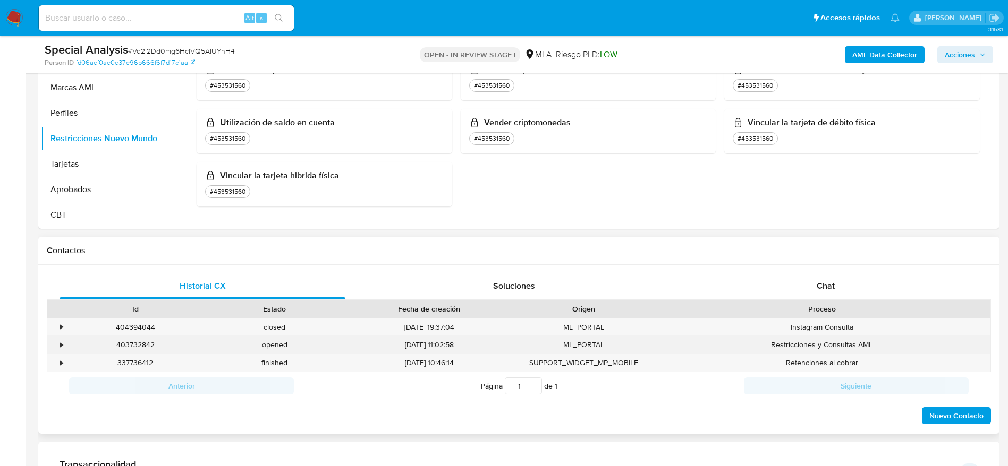
click at [122, 338] on div "403732842" at bounding box center [135, 345] width 139 height 18
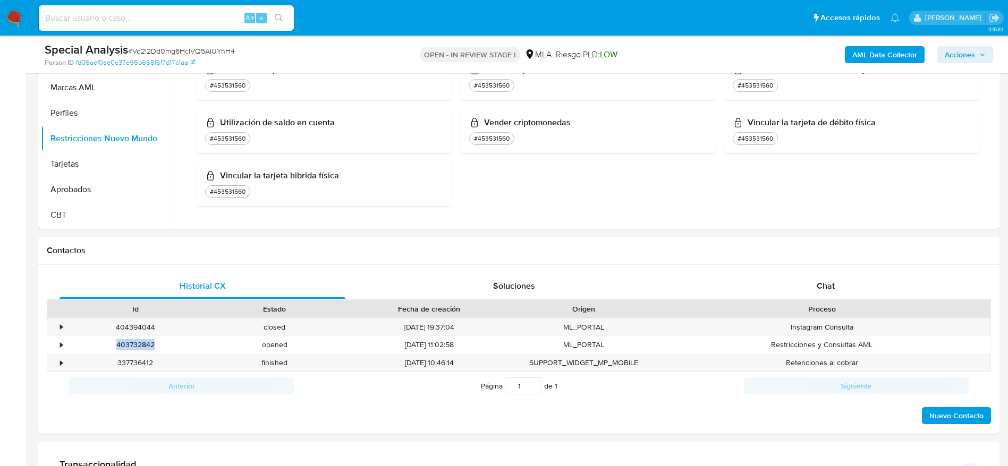
copy div "403732842"
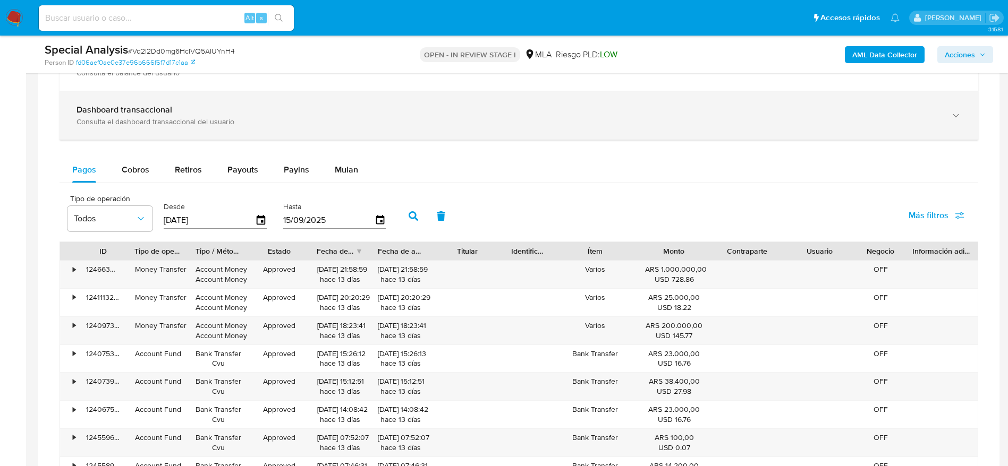
scroll to position [717, 0]
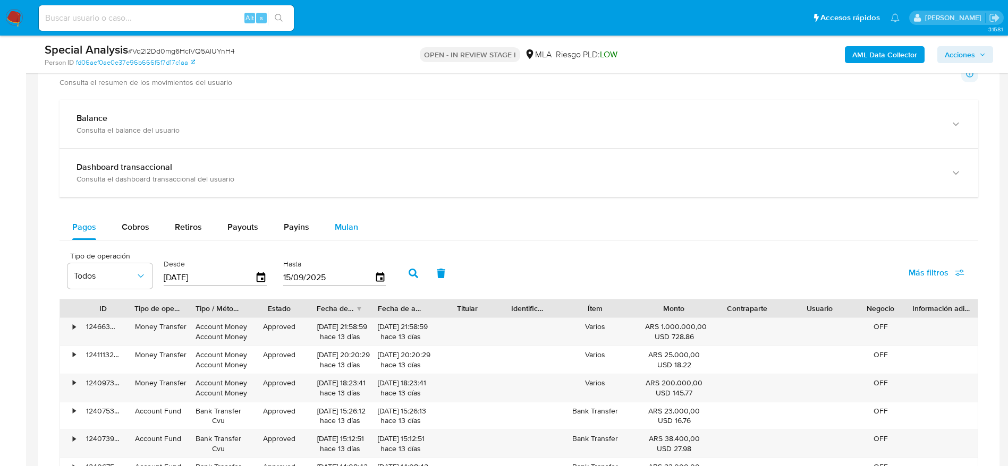
click at [340, 216] on div "Mulan" at bounding box center [346, 227] width 23 height 25
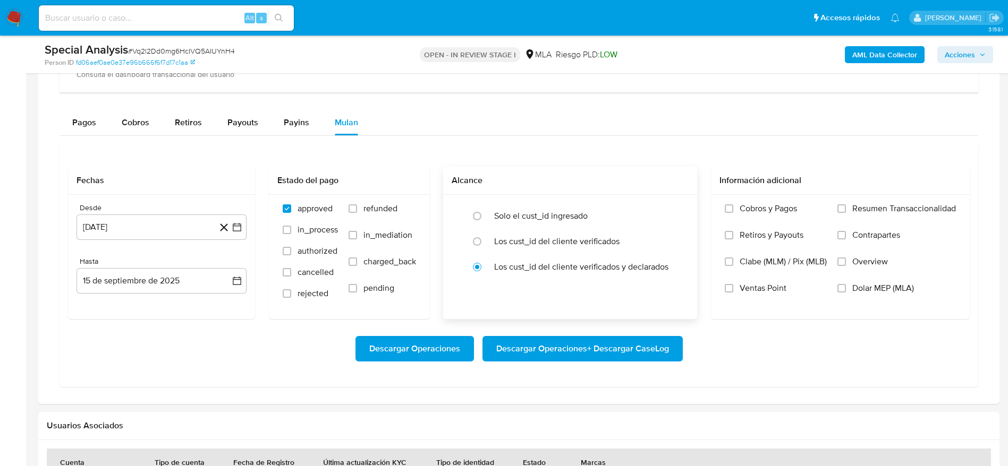
scroll to position [797, 0]
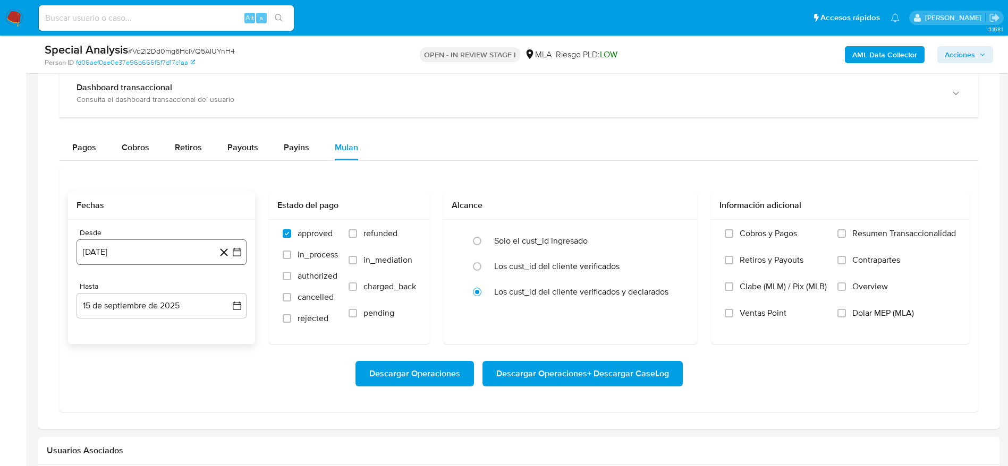
click at [162, 246] on button "15 [PERSON_NAME] de 2024" at bounding box center [161, 252] width 170 height 25
click at [225, 293] on icon "Mes siguiente" at bounding box center [227, 290] width 13 height 13
click at [116, 330] on button "1" at bounding box center [118, 329] width 17 height 17
click at [118, 308] on button "15 de septiembre de 2025" at bounding box center [161, 305] width 170 height 25
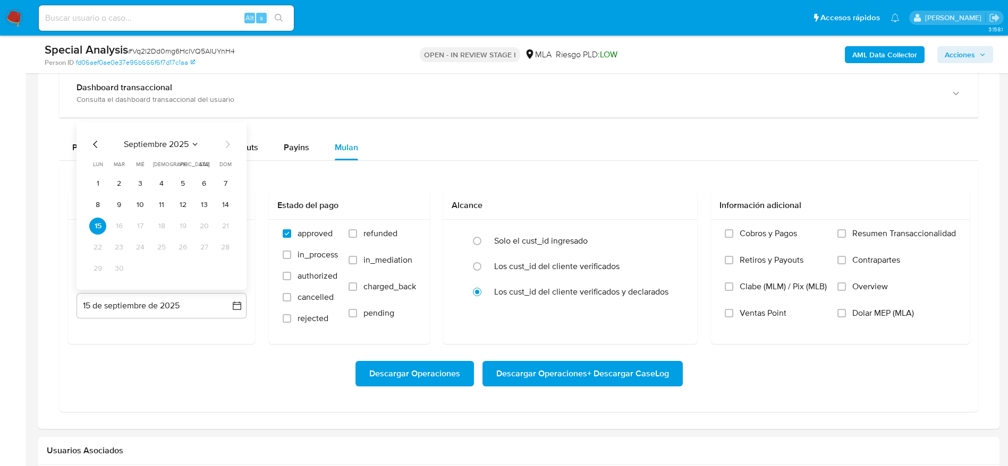
click at [140, 185] on button "3" at bounding box center [140, 183] width 17 height 17
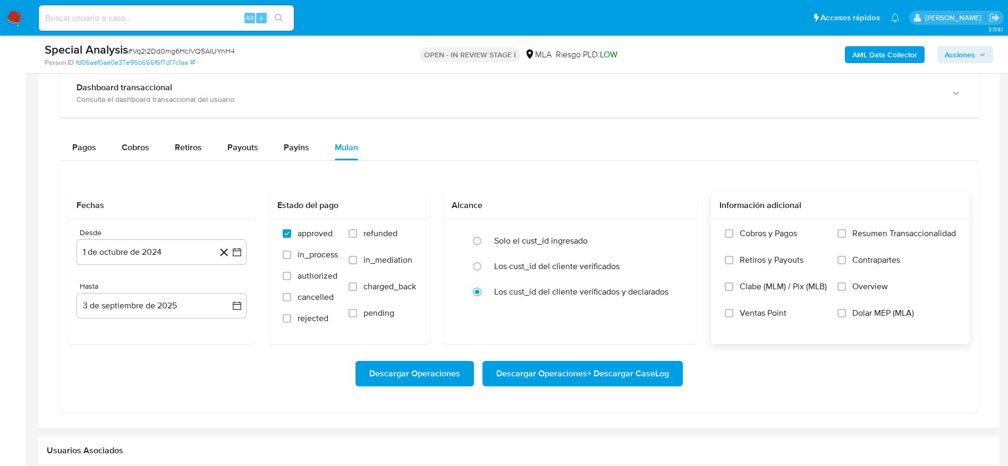
click at [848, 314] on label "Dolar MEP (MLA)" at bounding box center [896, 321] width 118 height 27
click at [846, 314] on input "Dolar MEP (MLA)" at bounding box center [841, 313] width 8 height 8
click at [641, 373] on span "Descargar Operaciones + Descargar CaseLog" at bounding box center [582, 373] width 173 height 23
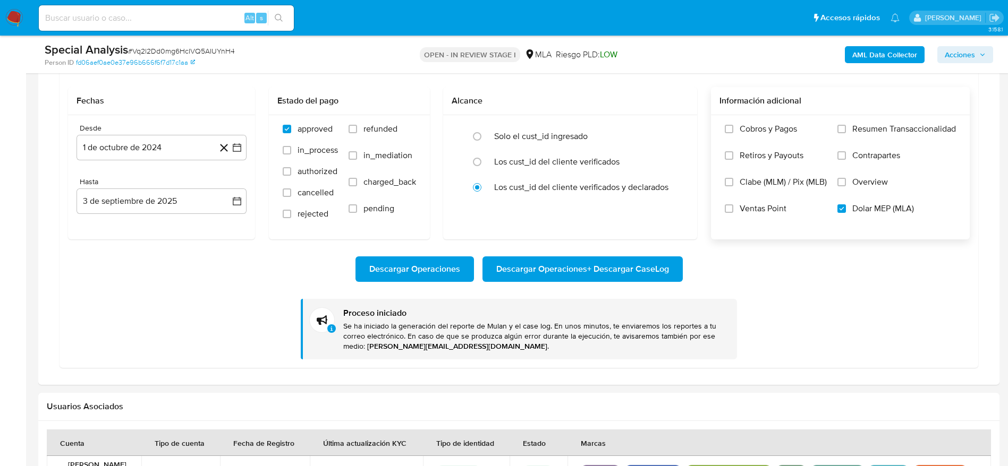
scroll to position [956, 0]
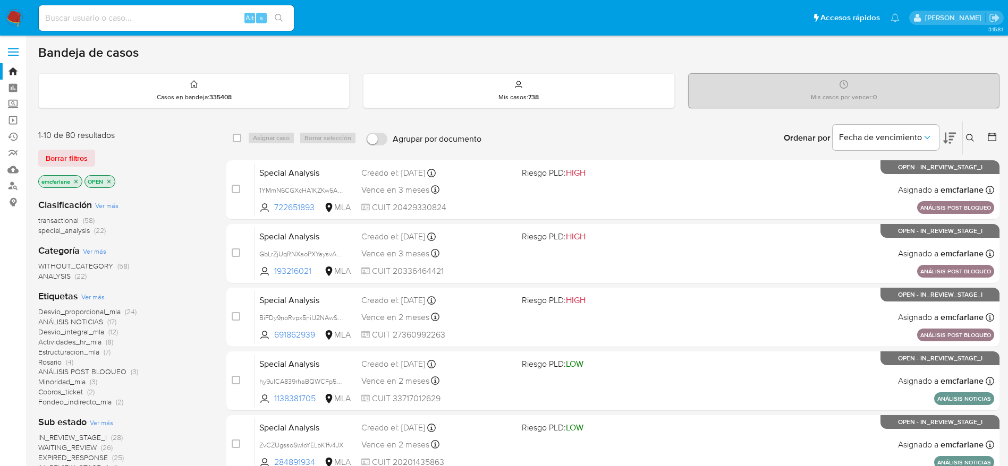
click at [201, 28] on div "Alt s" at bounding box center [166, 17] width 255 height 25
click at [199, 22] on input at bounding box center [166, 18] width 255 height 14
paste input "lKqySAzEJtbtTOzDOD7hMiUt"
type input "lKqySAzEJtbtTOzDOD7hMiUt"
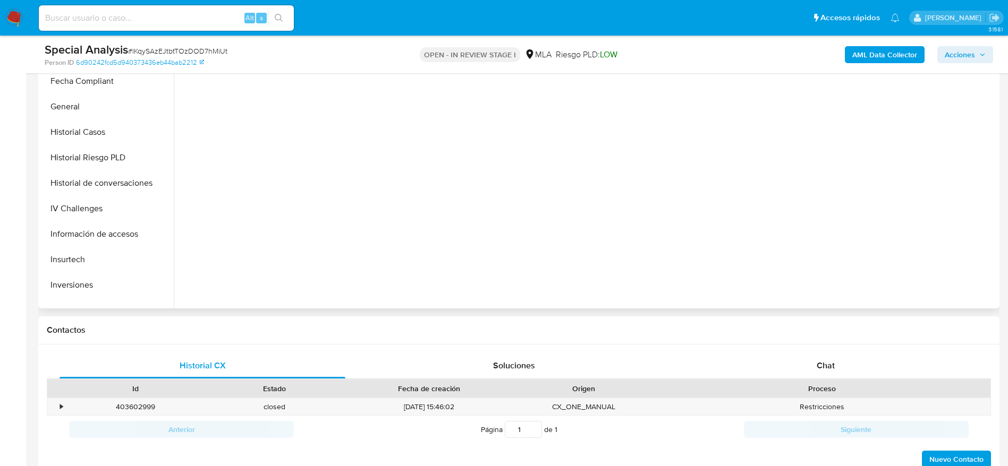
scroll to position [398, 0]
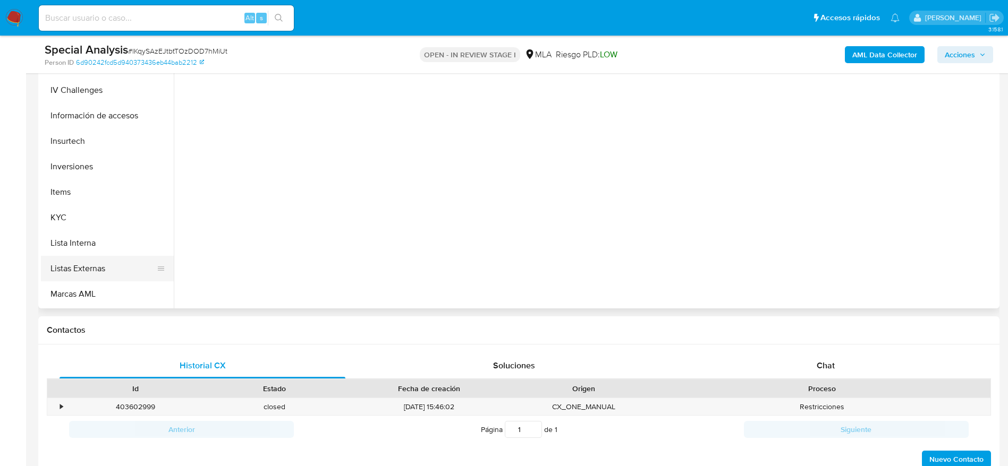
select select "10"
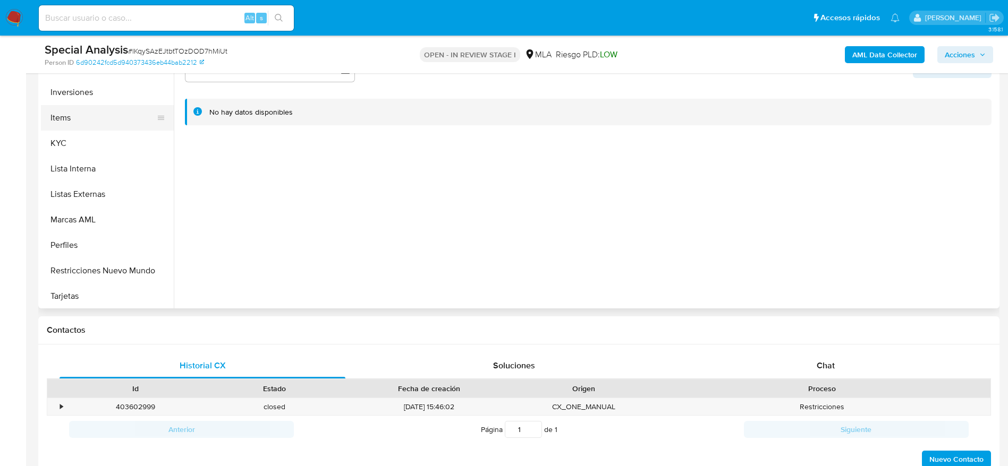
scroll to position [525, 0]
click at [103, 206] on button "Restricciones Nuevo Mundo" at bounding box center [103, 218] width 124 height 25
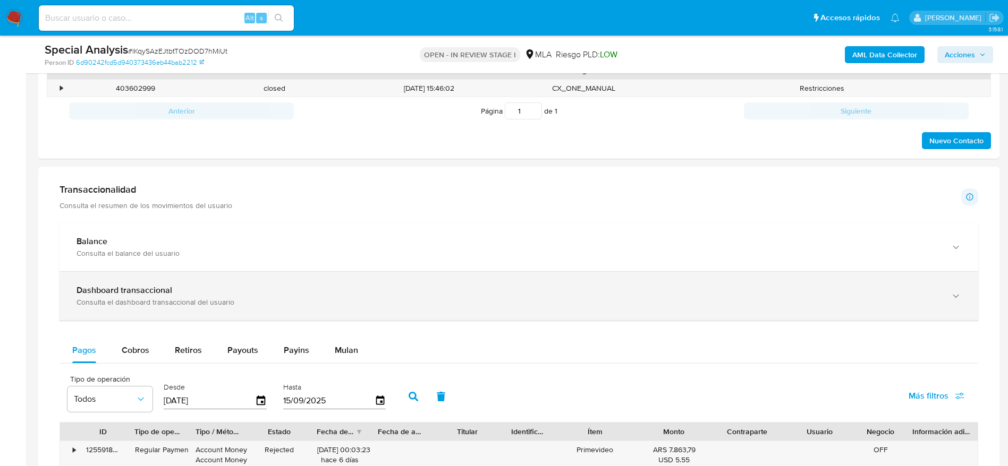
scroll to position [797, 0]
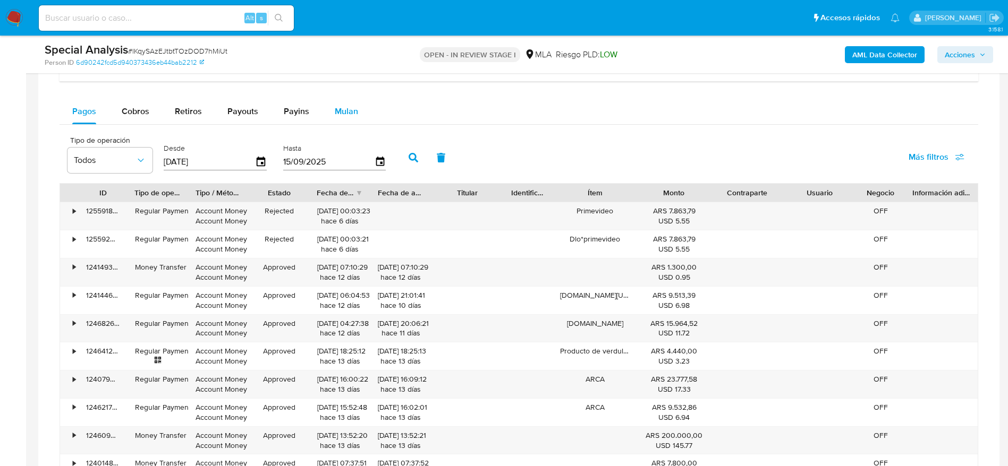
click at [343, 115] on span "Mulan" at bounding box center [346, 111] width 23 height 12
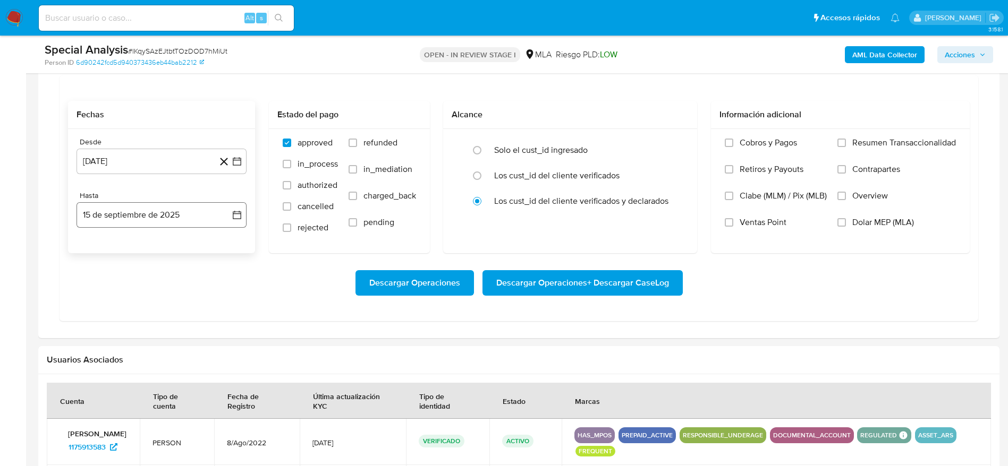
scroll to position [876, 0]
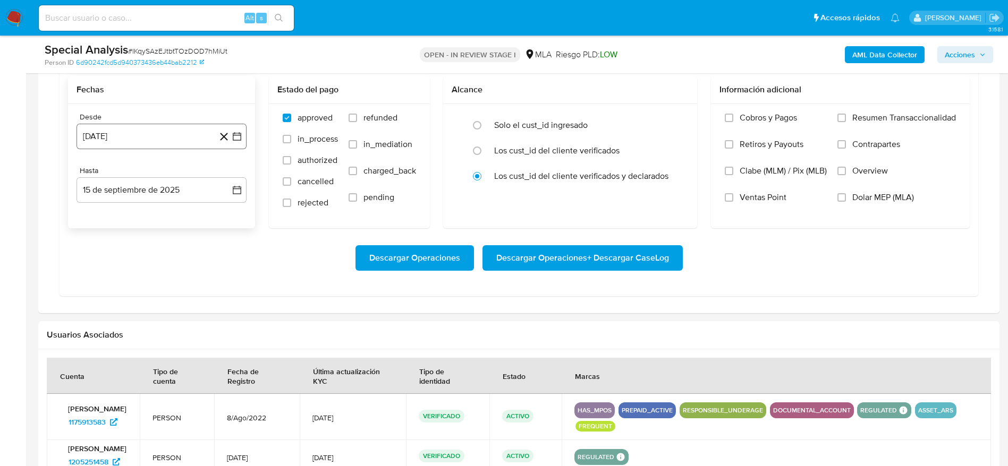
click at [109, 132] on button "15 [PERSON_NAME] de 2024" at bounding box center [161, 136] width 170 height 25
click at [226, 177] on icon "Mes siguiente" at bounding box center [228, 174] width 4 height 7
click at [116, 212] on button "1" at bounding box center [118, 214] width 17 height 17
click at [122, 175] on div "Hasta" at bounding box center [161, 171] width 170 height 10
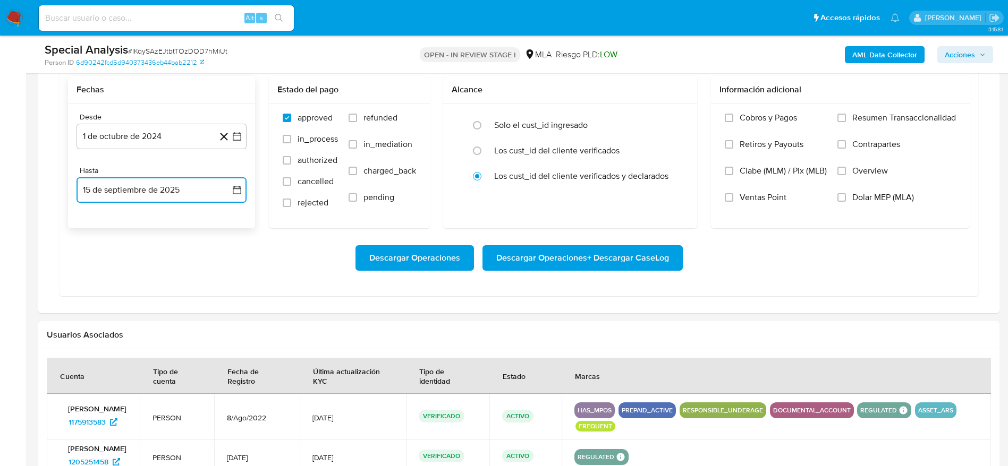
click at [116, 190] on button "15 de septiembre de 2025" at bounding box center [161, 189] width 170 height 25
click at [138, 262] on button "3" at bounding box center [140, 267] width 17 height 17
click at [836, 200] on div "Cobros y Pagos Retiros y Payouts Clabe (MLM) / Pix (MLB) Ventas Point Resumen T…" at bounding box center [840, 166] width 242 height 106
click at [844, 198] on input "Dolar MEP (MLA)" at bounding box center [841, 197] width 8 height 8
click at [628, 261] on span "Descargar Operaciones + Descargar CaseLog" at bounding box center [582, 257] width 173 height 23
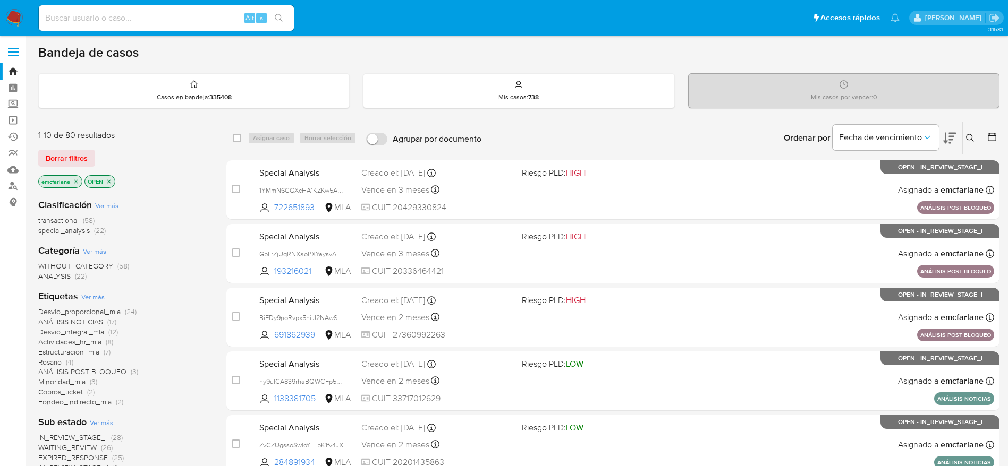
click at [172, 13] on input at bounding box center [166, 18] width 255 height 14
paste input "BYj4mQeLQ09qaxa1ECS2K0fT"
type input "BYj4mQeLQ09qaxa1ECS2K0fT"
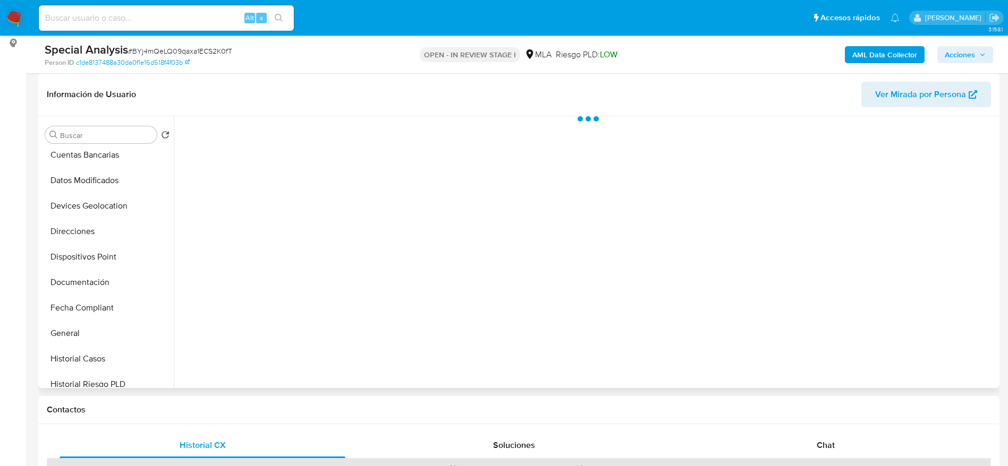
scroll to position [478, 0]
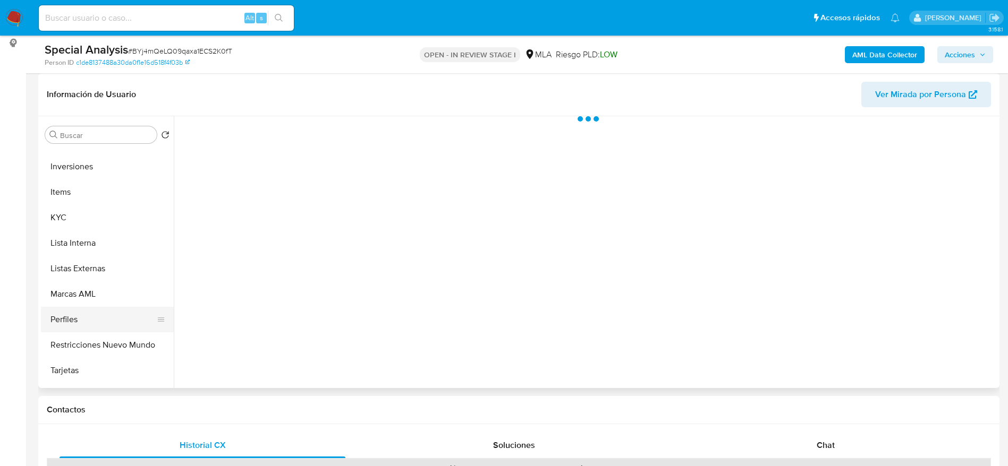
select select "10"
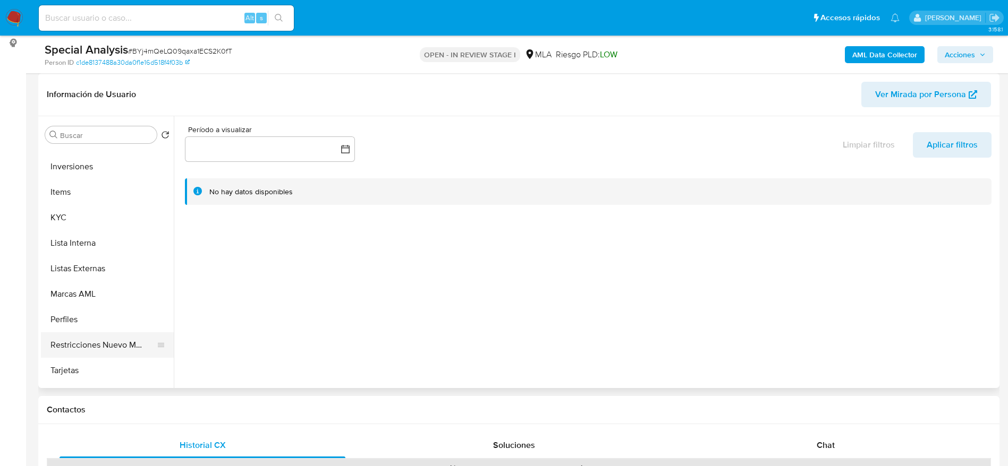
click at [111, 337] on button "Restricciones Nuevo Mundo" at bounding box center [103, 344] width 124 height 25
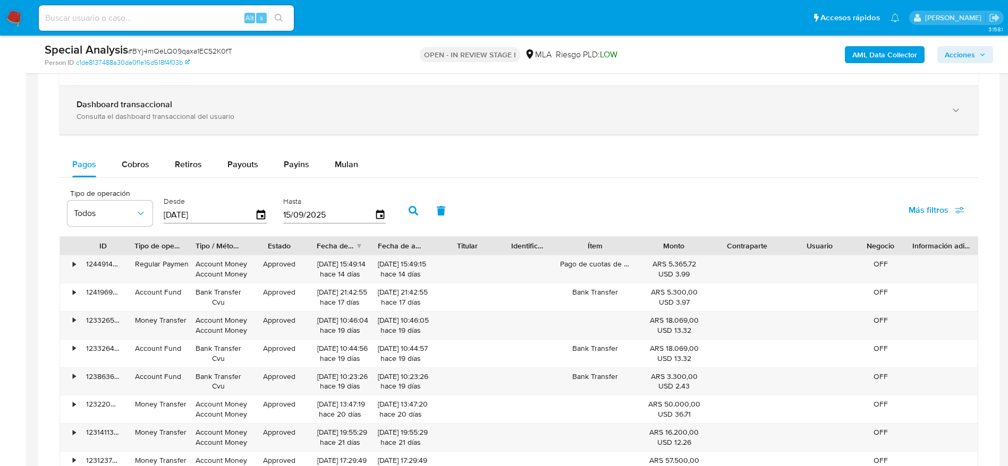
scroll to position [717, 0]
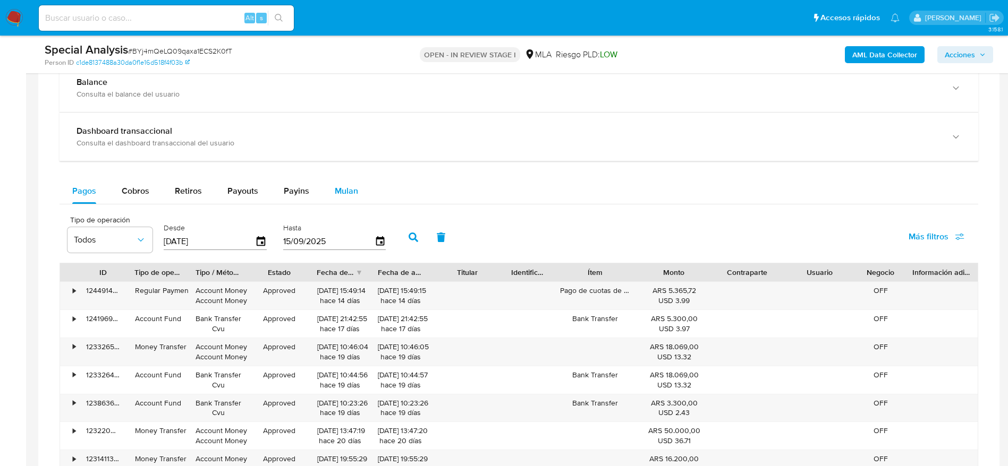
drag, startPoint x: 346, startPoint y: 184, endPoint x: 322, endPoint y: 203, distance: 30.6
click at [346, 184] on div "Mulan" at bounding box center [346, 190] width 23 height 25
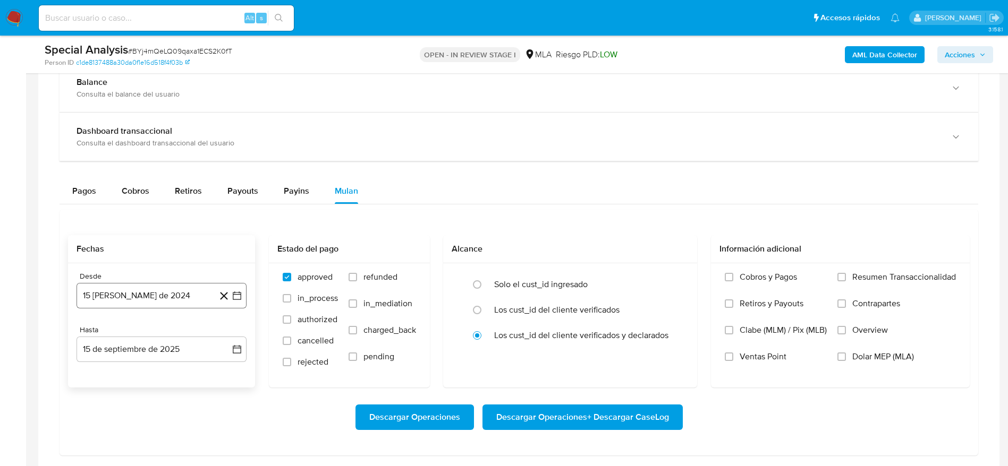
click at [136, 301] on button "15 [PERSON_NAME] de 2024" at bounding box center [161, 295] width 170 height 25
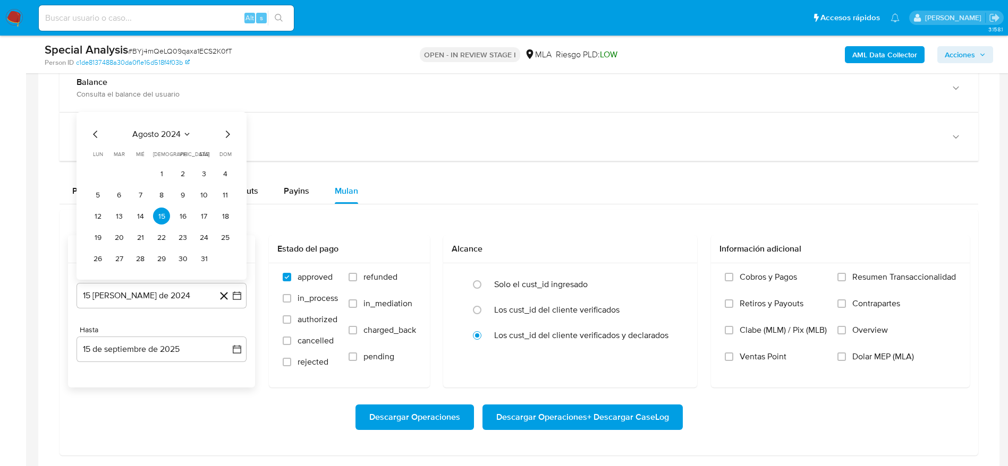
click at [224, 135] on icon "Mes siguiente" at bounding box center [227, 134] width 13 height 13
click at [231, 114] on icon "Mes siguiente" at bounding box center [227, 113] width 13 height 13
drag, startPoint x: 123, startPoint y: 170, endPoint x: 135, endPoint y: 209, distance: 40.8
click at [123, 169] on button "1" at bounding box center [118, 173] width 17 height 17
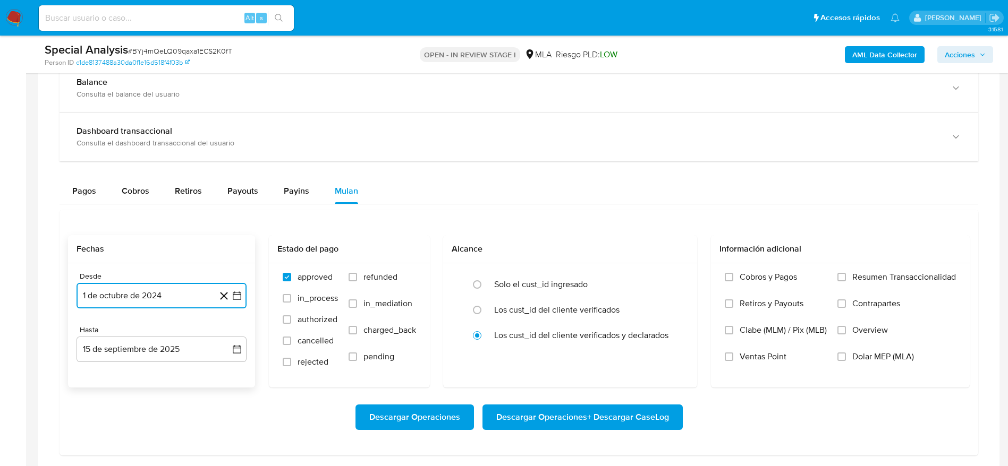
drag, startPoint x: 171, startPoint y: 353, endPoint x: 157, endPoint y: 334, distance: 23.5
click at [170, 353] on button "15 de septiembre de 2025" at bounding box center [161, 349] width 170 height 25
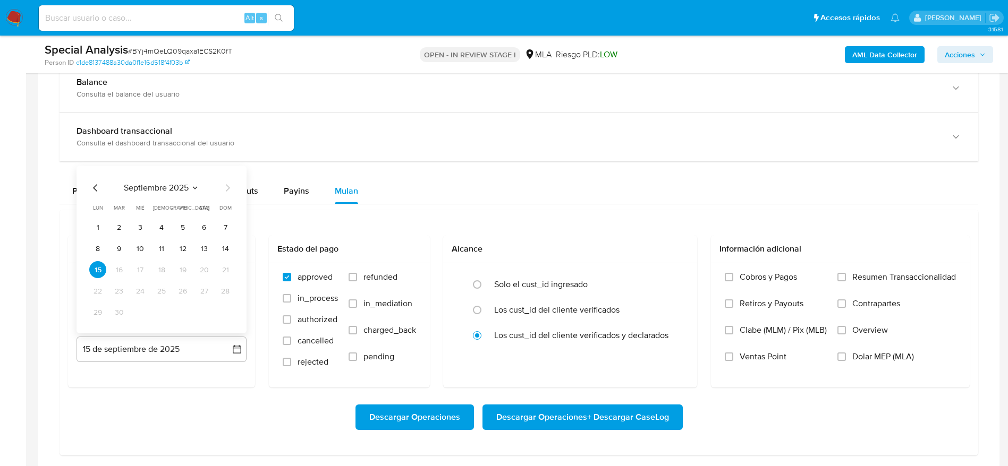
click at [143, 234] on button "3" at bounding box center [140, 227] width 17 height 17
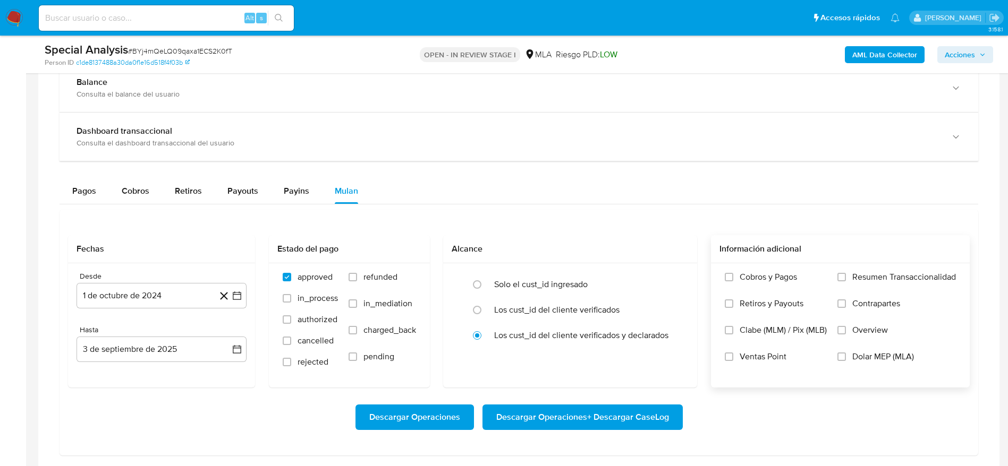
click at [839, 350] on label "Overview" at bounding box center [896, 338] width 118 height 27
click at [839, 335] on input "Overview" at bounding box center [841, 330] width 8 height 8
click at [842, 356] on input "Dolar MEP (MLA)" at bounding box center [841, 357] width 8 height 8
click at [843, 333] on input "Overview" at bounding box center [841, 330] width 8 height 8
click at [670, 414] on button "Descargar Operaciones + Descargar CaseLog" at bounding box center [582, 417] width 200 height 25
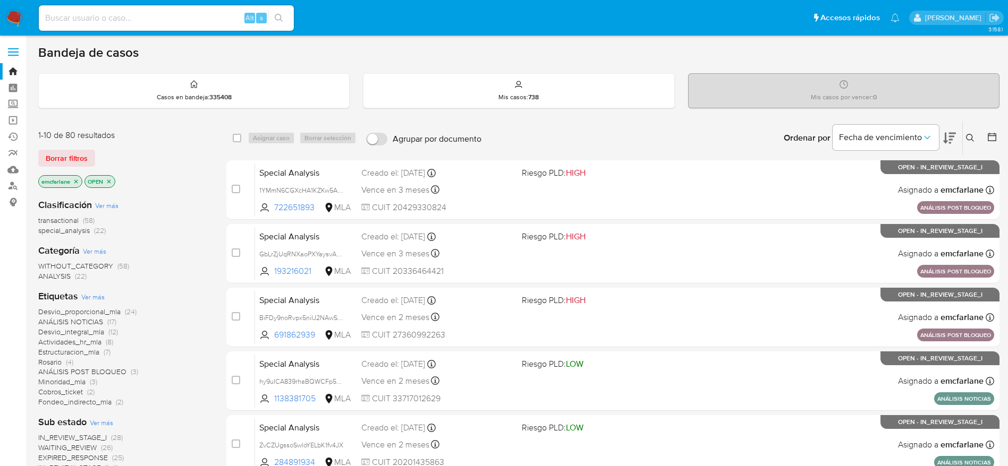
click at [217, 10] on div "Alt s" at bounding box center [166, 17] width 255 height 25
click at [212, 18] on input at bounding box center [166, 18] width 255 height 14
paste input "9NGPZelTu6oaUTGlJccf3i2d"
type input "9NGPZelTu6oaUTGlJccf3i2d"
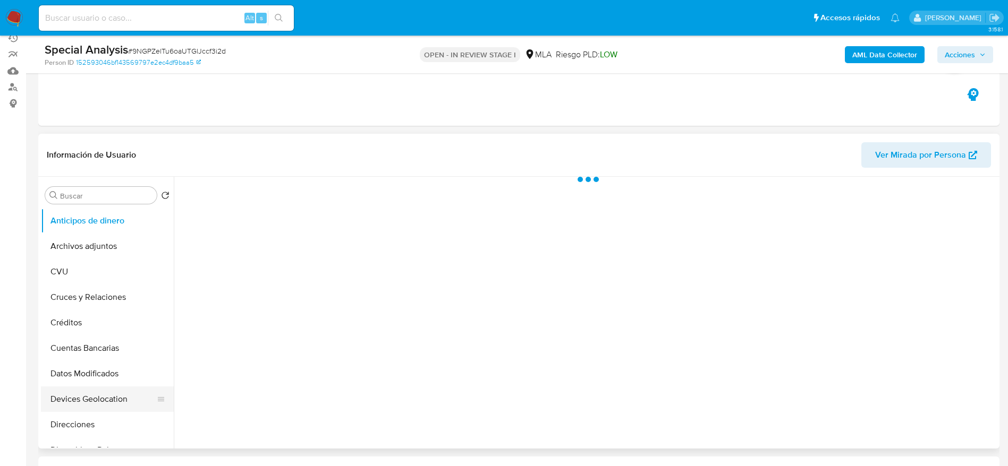
scroll to position [239, 0]
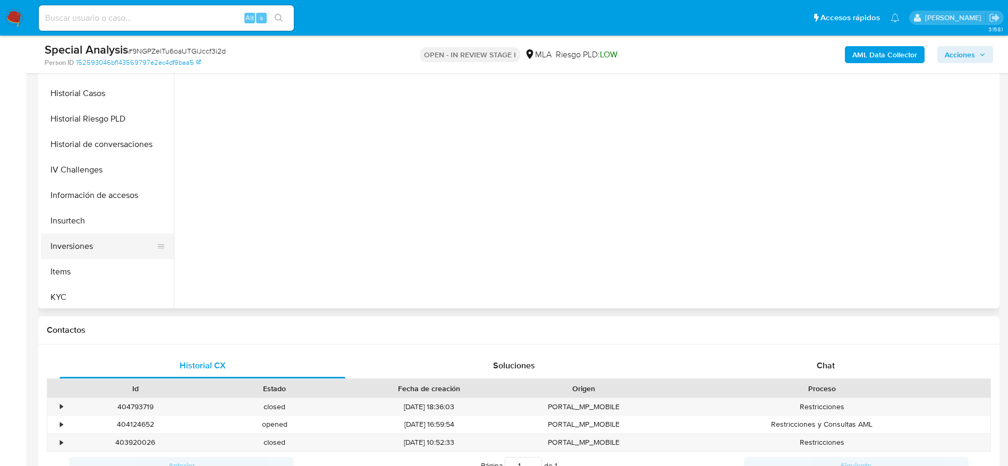
select select "10"
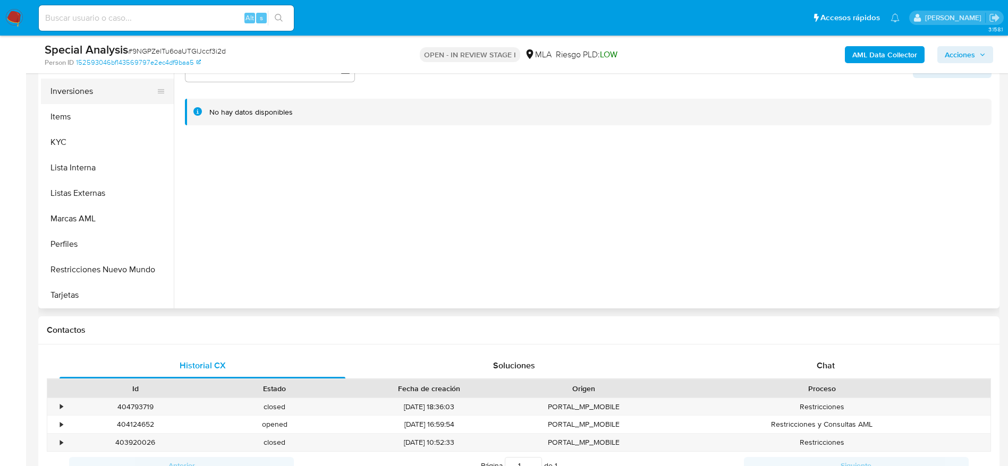
scroll to position [478, 0]
click at [102, 258] on button "Restricciones Nuevo Mundo" at bounding box center [103, 265] width 124 height 25
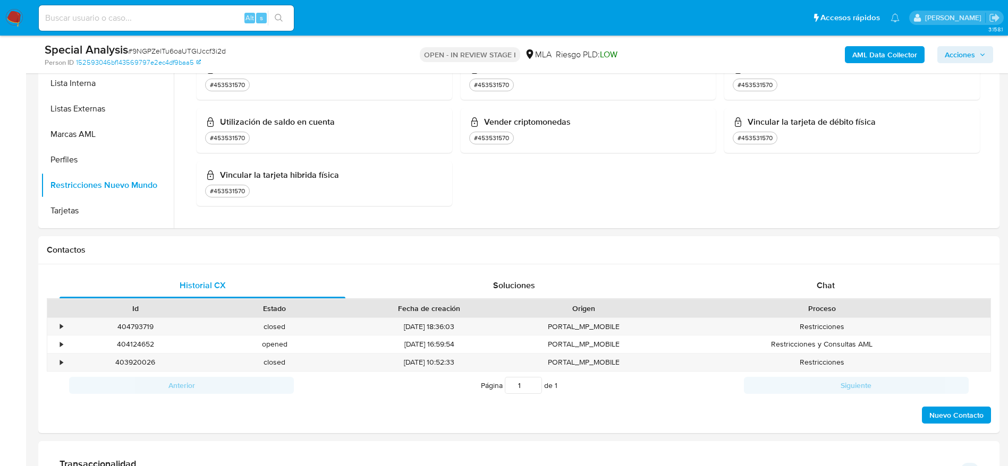
scroll to position [319, 0]
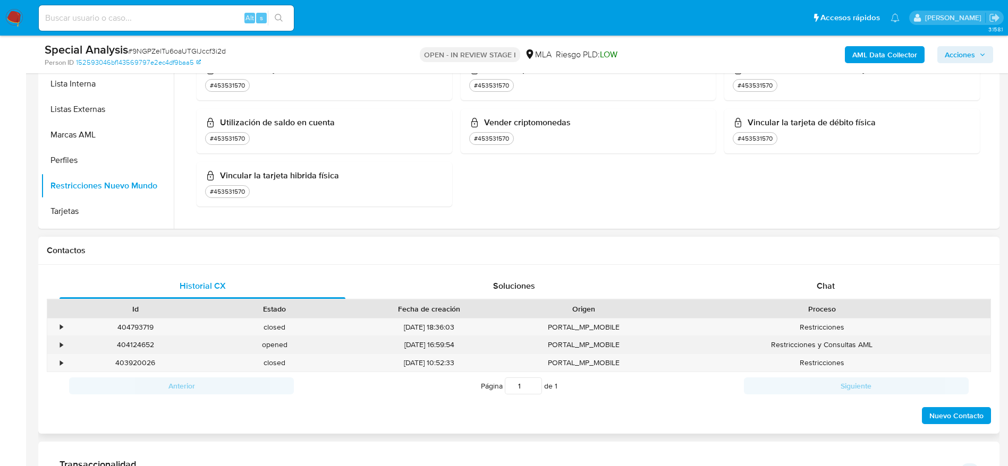
click at [130, 349] on div "404124652" at bounding box center [135, 345] width 139 height 18
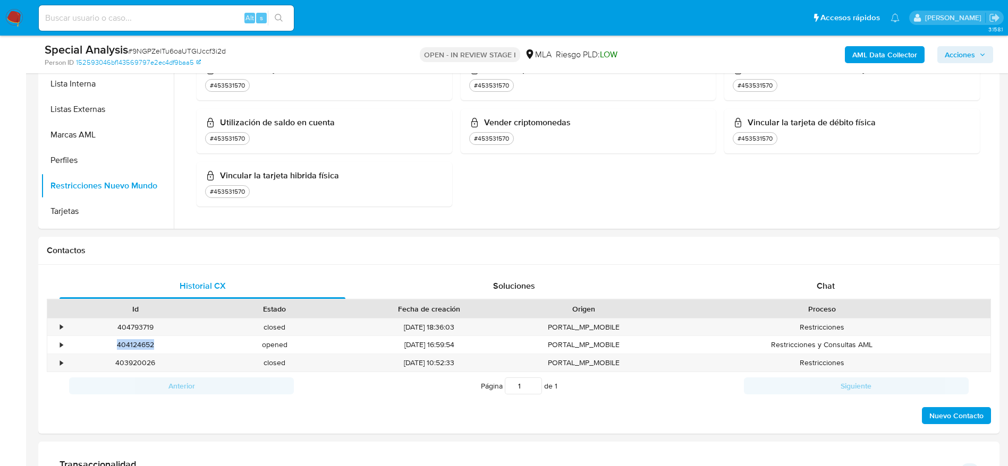
copy div "404124652"
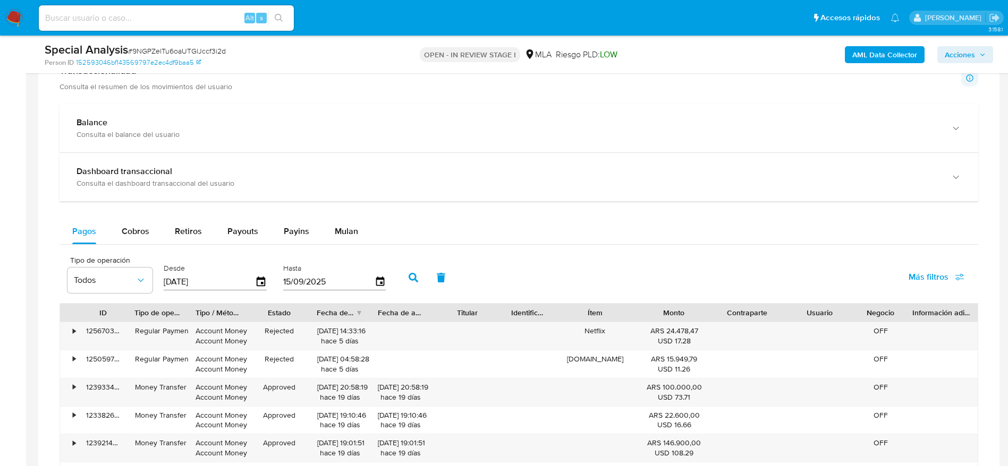
scroll to position [717, 0]
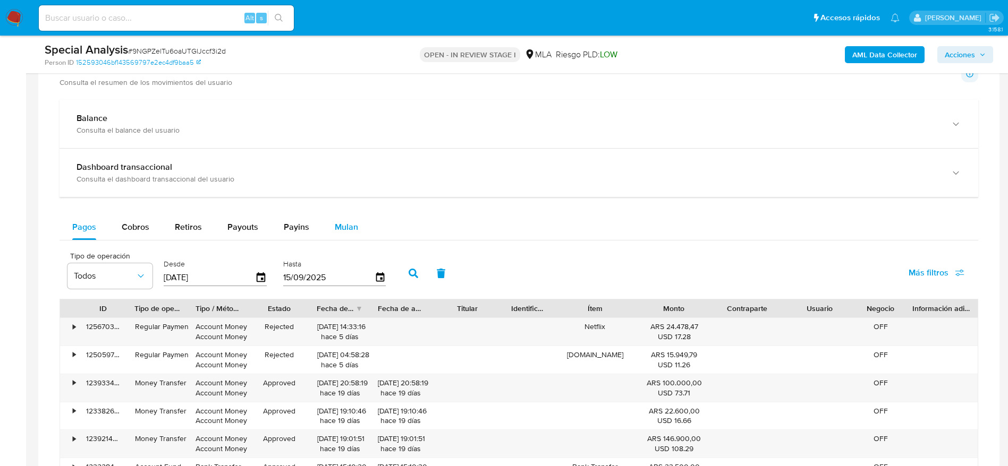
click at [347, 228] on span "Mulan" at bounding box center [346, 227] width 23 height 12
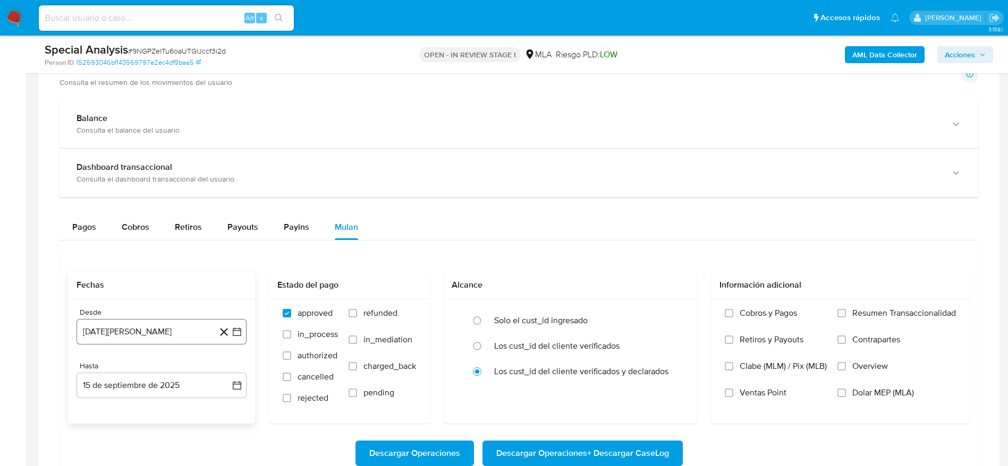
click at [161, 325] on button "15 de agosto de 2024" at bounding box center [161, 331] width 170 height 25
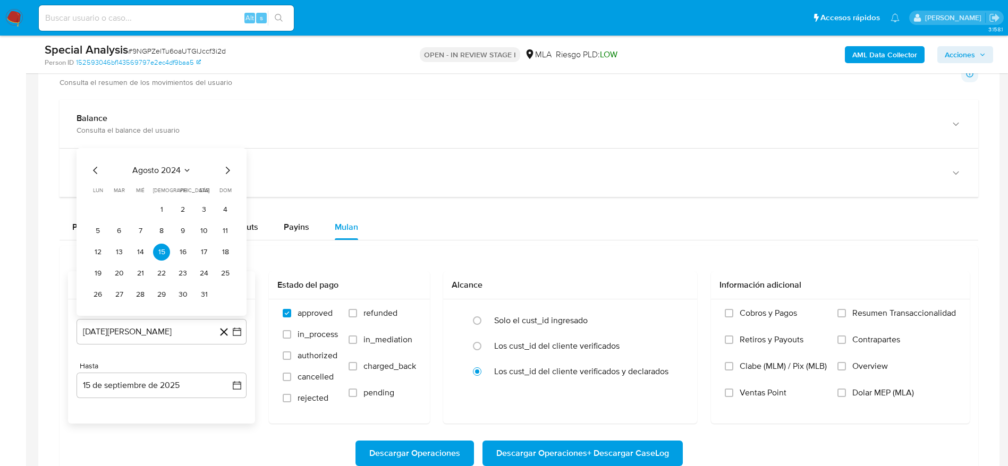
click at [226, 169] on icon "Mes siguiente" at bounding box center [227, 170] width 13 height 13
click at [226, 169] on span "dom" at bounding box center [225, 169] width 12 height 8
click at [228, 148] on icon "Mes siguiente" at bounding box center [227, 149] width 13 height 13
drag, startPoint x: 123, startPoint y: 204, endPoint x: 124, endPoint y: 228, distance: 23.4
click at [123, 205] on button "1" at bounding box center [118, 209] width 17 height 17
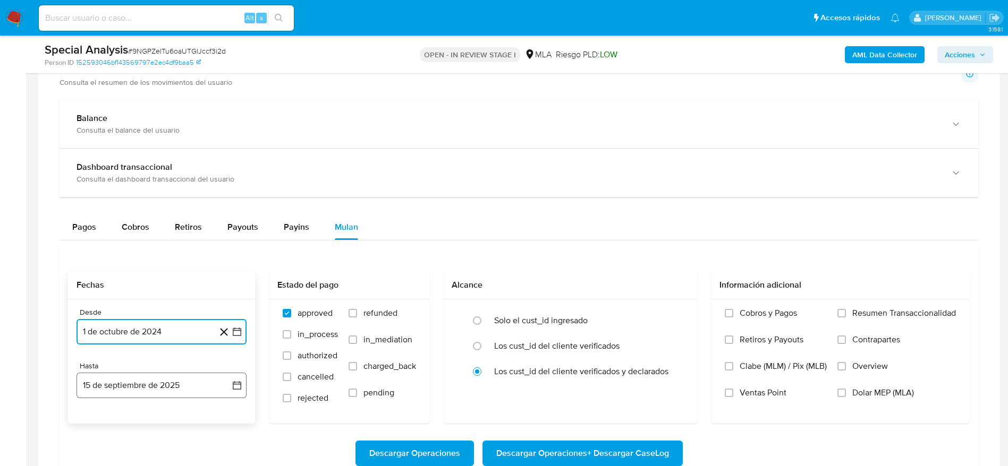
click at [135, 379] on button "15 de septiembre de 2025" at bounding box center [161, 385] width 170 height 25
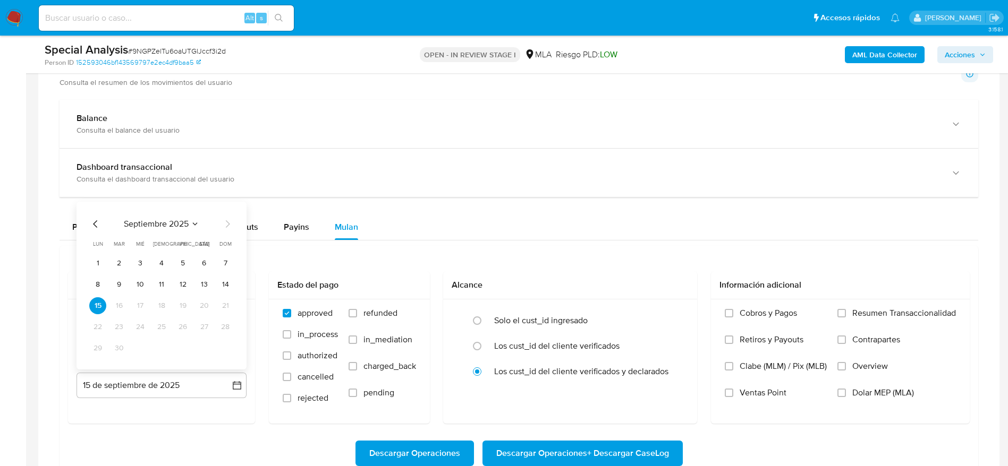
click at [142, 264] on button "3" at bounding box center [140, 263] width 17 height 17
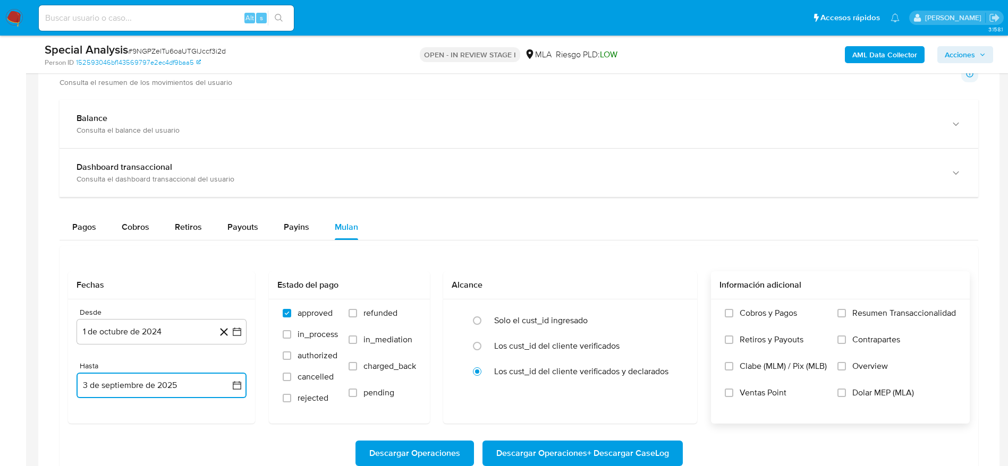
drag, startPoint x: 845, startPoint y: 396, endPoint x: 827, endPoint y: 403, distance: 19.3
click at [845, 396] on input "Dolar MEP (MLA)" at bounding box center [841, 393] width 8 height 8
click at [646, 448] on span "Descargar Operaciones + Descargar CaseLog" at bounding box center [582, 453] width 173 height 23
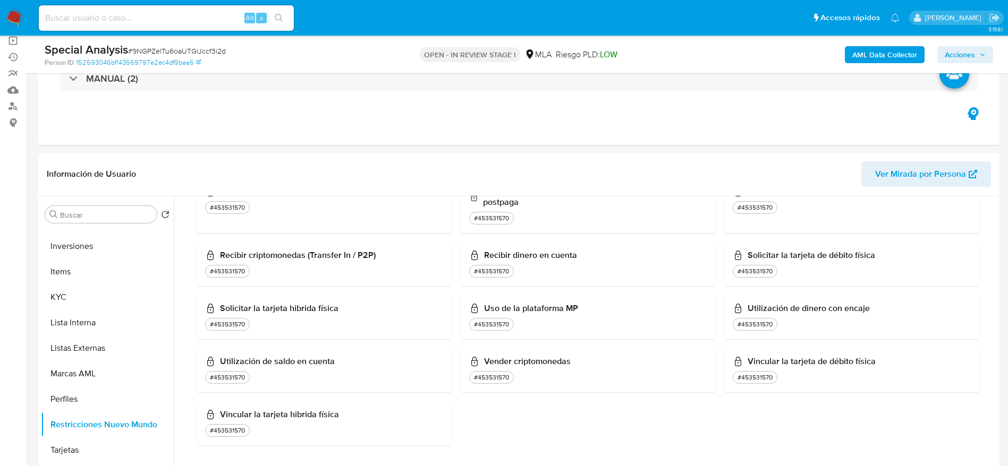
scroll to position [398, 0]
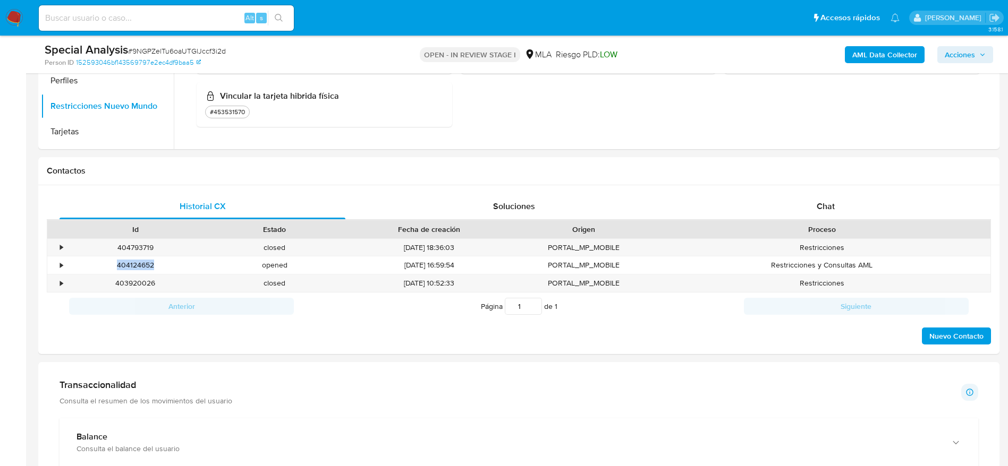
copy div "404124652"
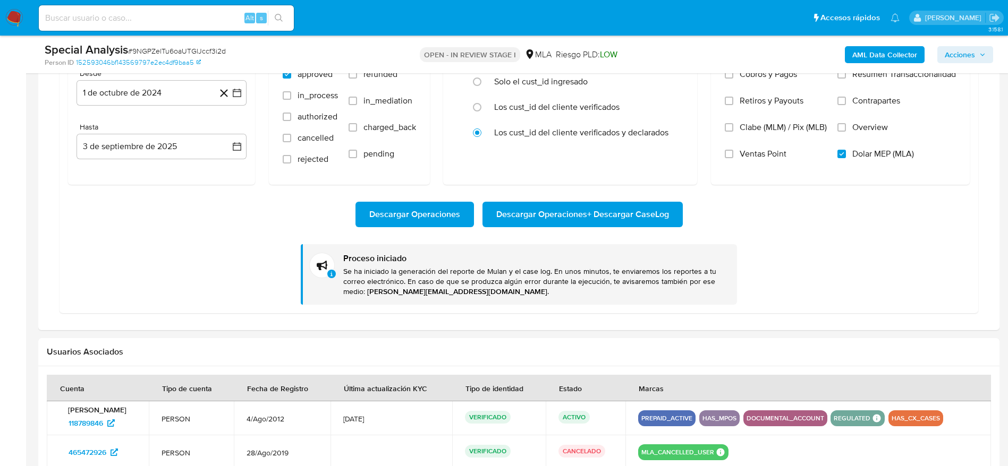
scroll to position [876, 0]
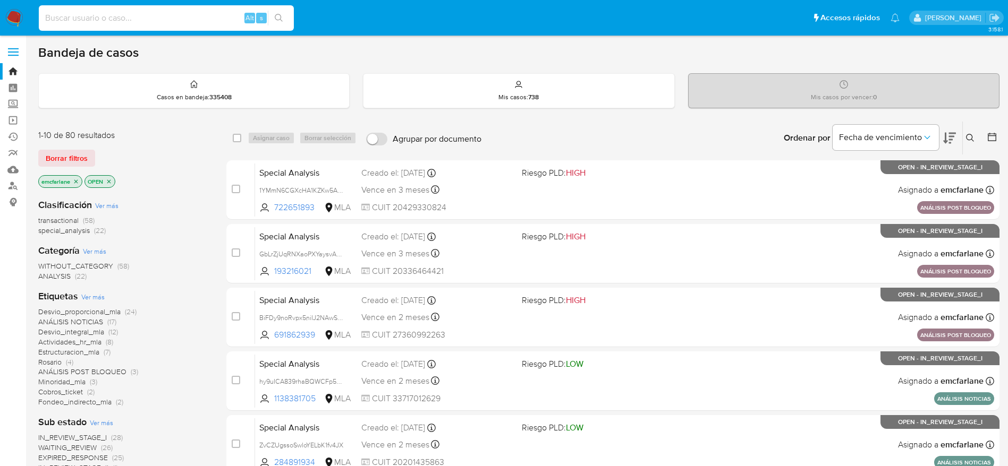
click at [187, 21] on input at bounding box center [166, 18] width 255 height 14
paste input "fxcD7Dn3dGTrneIeLMHjAHtd"
type input "fxcD7Dn3dGTrneIeLMHjAHtd"
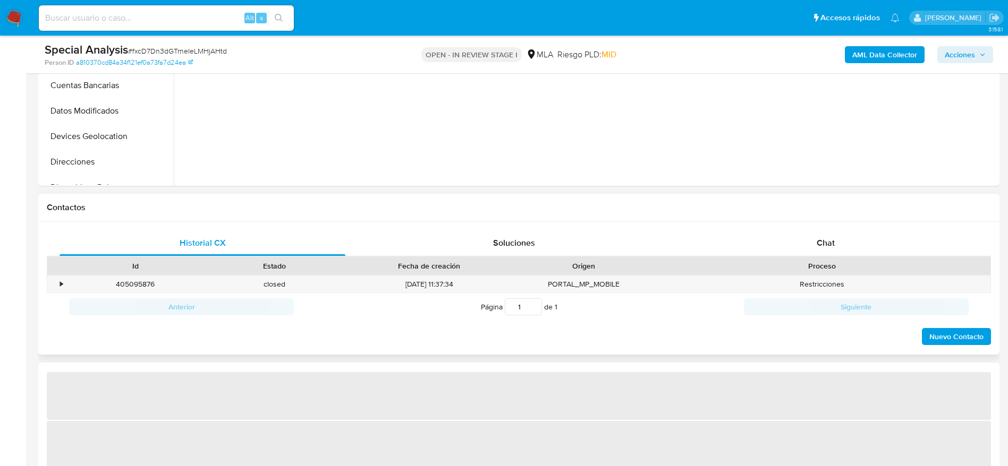
scroll to position [398, 0]
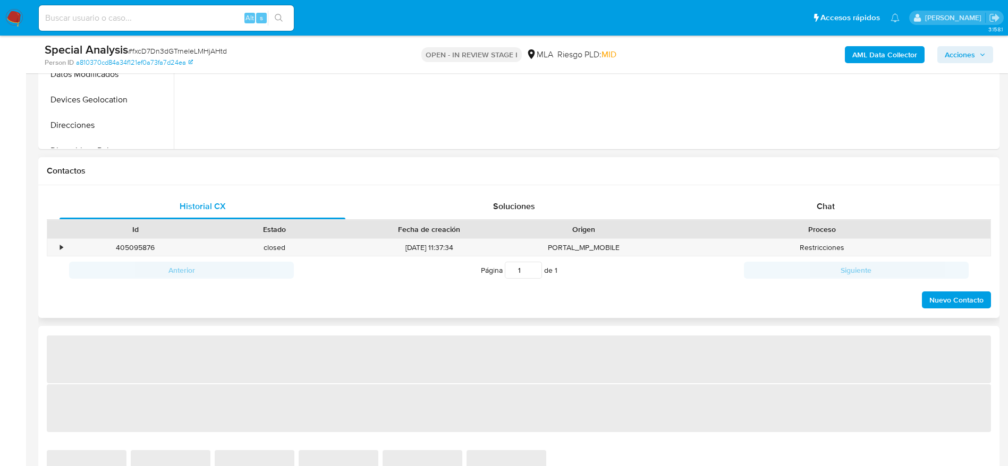
select select "10"
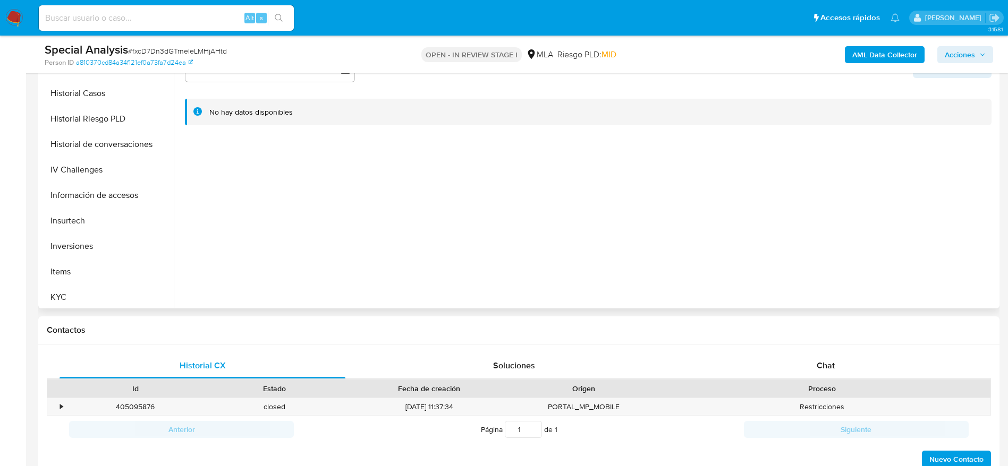
scroll to position [500, 0]
click at [98, 243] on button "Restricciones Nuevo Mundo" at bounding box center [103, 243] width 124 height 25
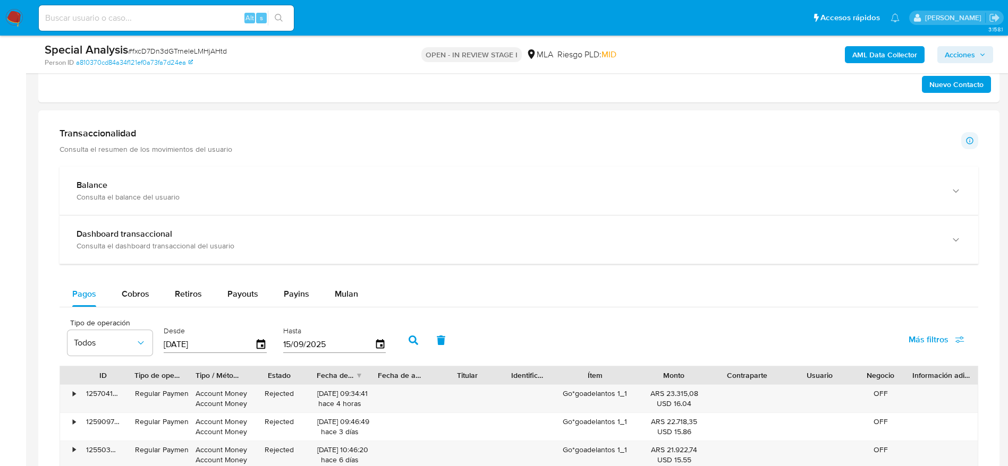
scroll to position [717, 0]
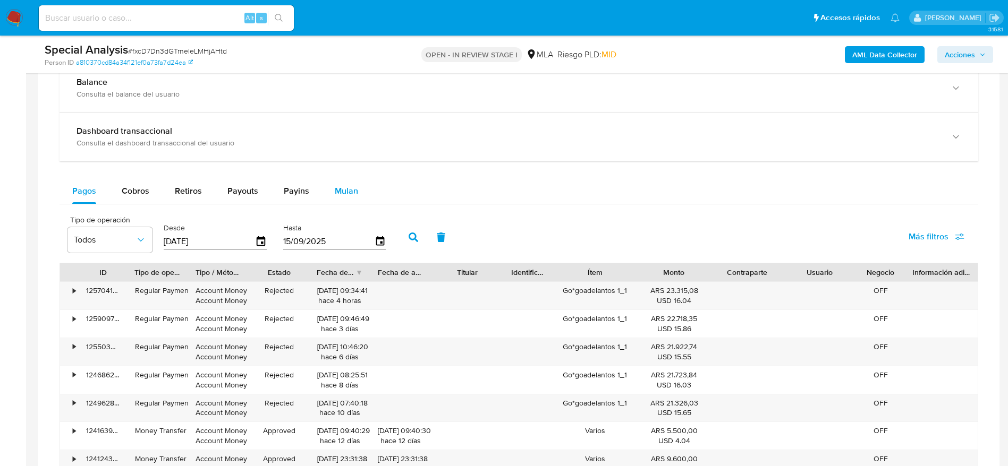
click at [347, 189] on span "Mulan" at bounding box center [346, 191] width 23 height 12
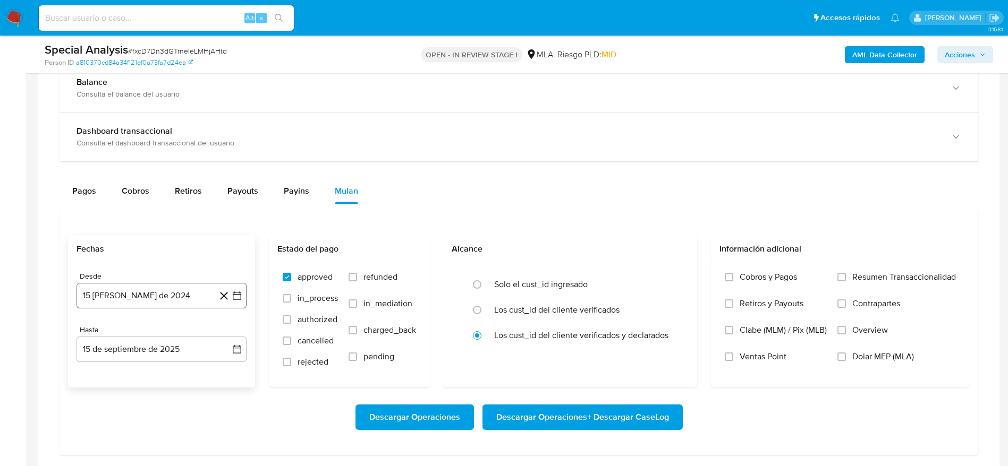
click at [123, 298] on button "15 de agosto de 2024" at bounding box center [161, 295] width 170 height 25
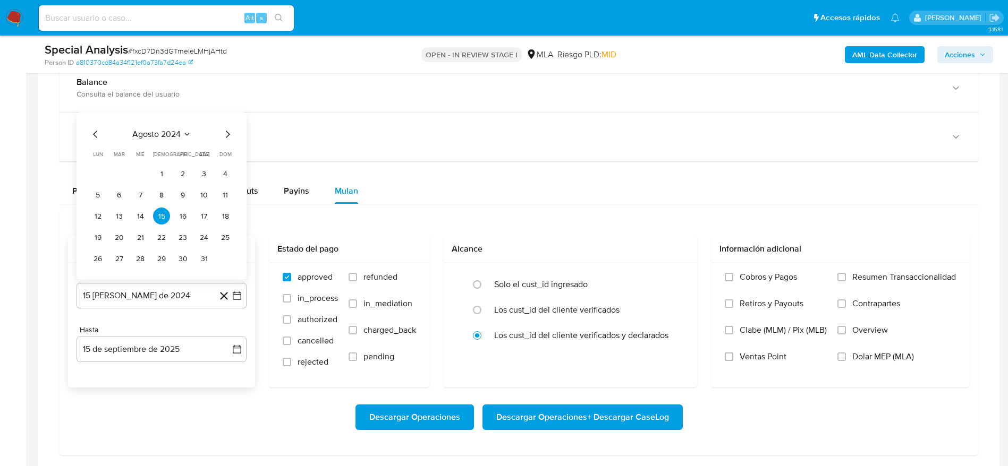
click at [224, 138] on icon "Mes siguiente" at bounding box center [227, 134] width 13 height 13
click at [224, 138] on table "lun lunes mar martes mié miércoles jue jueves vie viernes sáb sábado dom doming…" at bounding box center [161, 198] width 144 height 138
click at [222, 118] on icon "Mes siguiente" at bounding box center [227, 113] width 13 height 13
drag, startPoint x: 110, startPoint y: 178, endPoint x: 116, endPoint y: 176, distance: 6.2
click at [110, 178] on tr "1 2 3 4 5 6" at bounding box center [161, 173] width 144 height 17
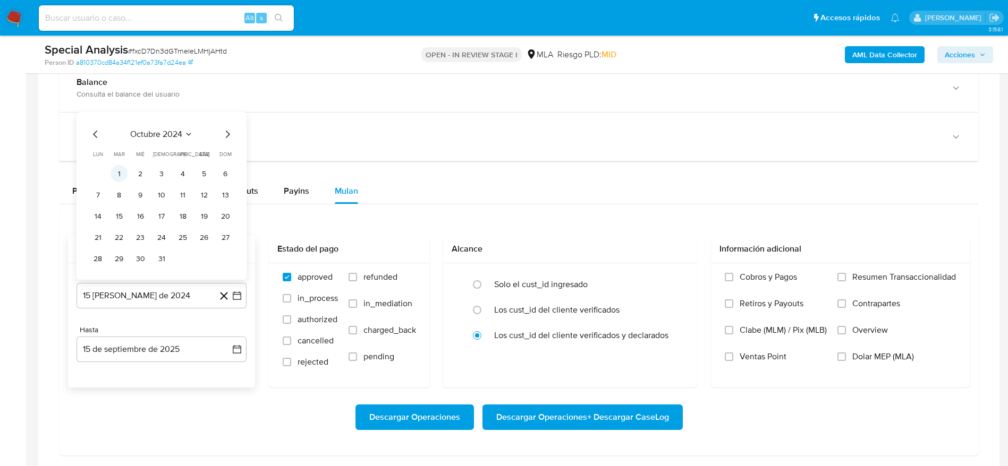
click at [116, 173] on button "1" at bounding box center [118, 173] width 17 height 17
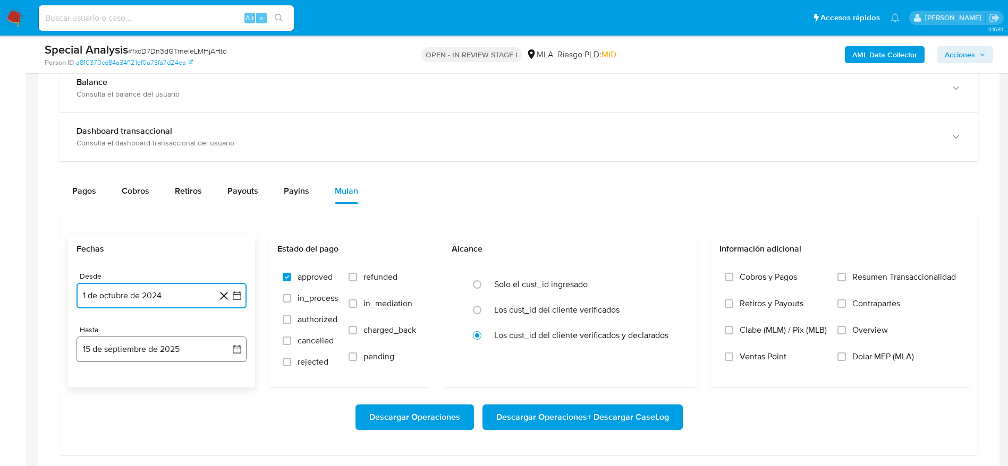
click at [134, 343] on button "15 de septiembre de 2025" at bounding box center [161, 349] width 170 height 25
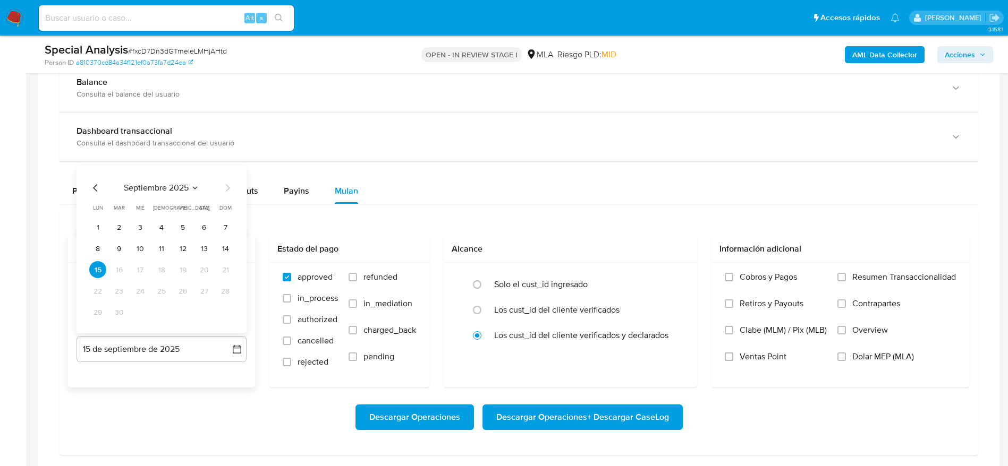
click at [93, 191] on icon "Mes anterior" at bounding box center [95, 188] width 13 height 13
click at [220, 187] on div "agosto 2025" at bounding box center [161, 188] width 144 height 13
click at [227, 192] on icon "Mes siguiente" at bounding box center [227, 188] width 13 height 13
click at [144, 227] on button "3" at bounding box center [140, 227] width 17 height 17
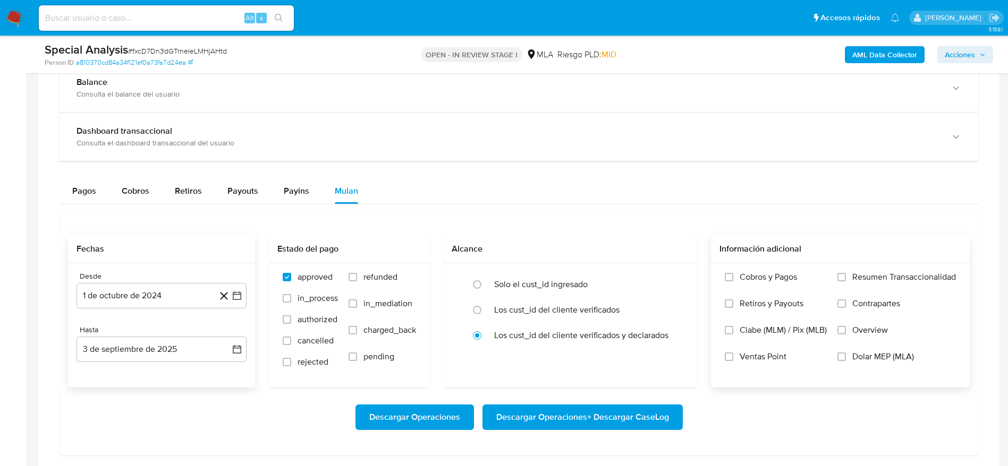
click at [840, 350] on label "Overview" at bounding box center [896, 338] width 118 height 27
click at [840, 335] on input "Overview" at bounding box center [841, 330] width 8 height 8
click at [840, 356] on input "Dolar MEP (MLA)" at bounding box center [841, 357] width 8 height 8
click at [835, 326] on div "Cobros y Pagos Retiros y Payouts Clabe (MLM) / Pix (MLB) Ventas Point Resumen T…" at bounding box center [840, 325] width 242 height 106
click at [841, 335] on label "Overview" at bounding box center [896, 338] width 118 height 27
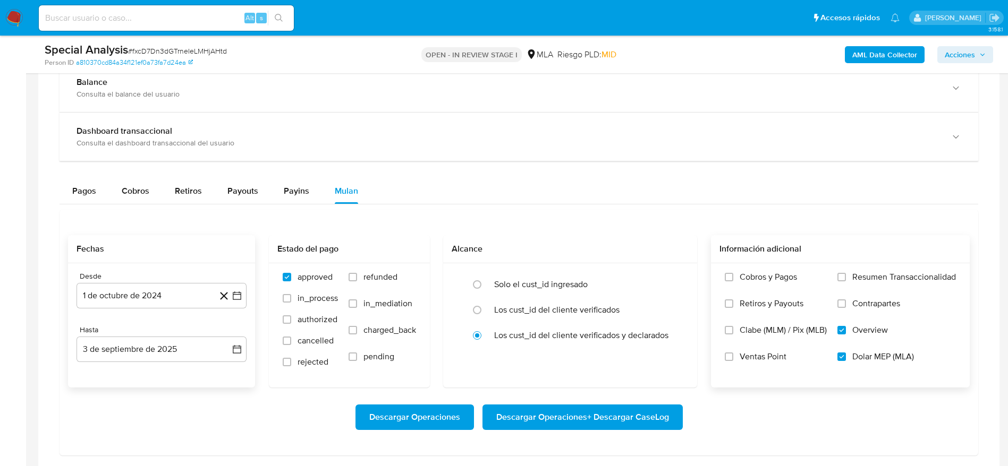
click at [841, 335] on input "Overview" at bounding box center [841, 330] width 8 height 8
click at [602, 412] on span "Descargar Operaciones + Descargar CaseLog" at bounding box center [582, 417] width 173 height 23
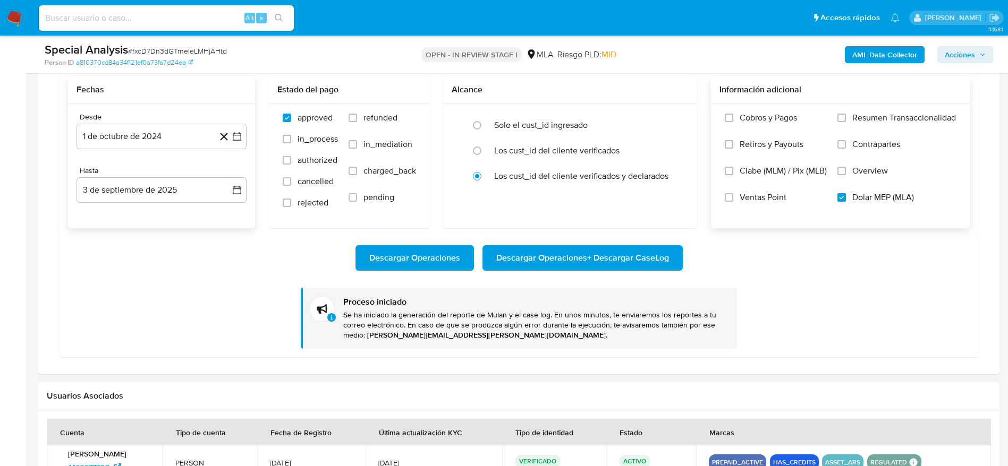
scroll to position [956, 0]
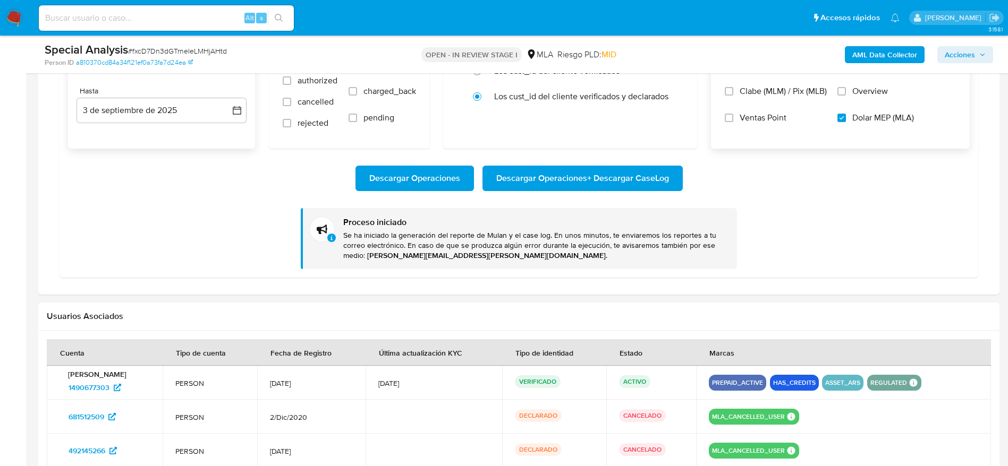
click at [682, 409] on div "CANCELADO" at bounding box center [651, 416] width 64 height 15
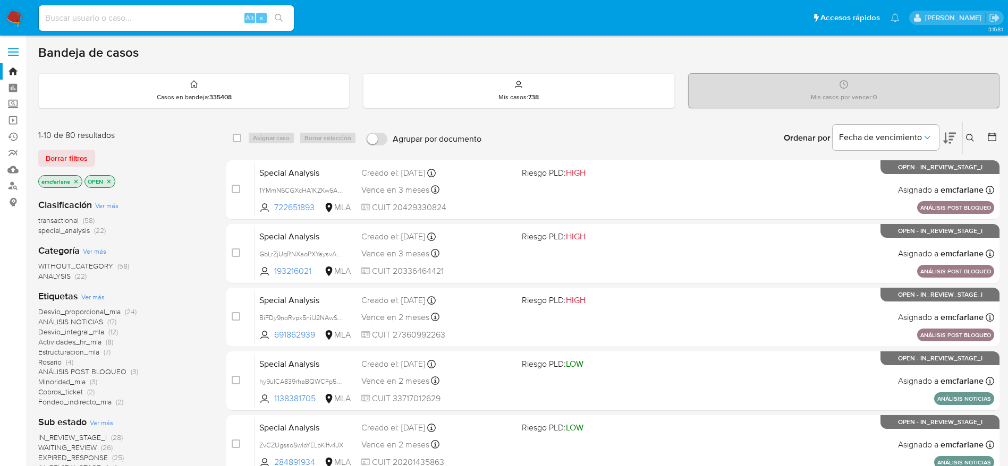
click at [174, 18] on input at bounding box center [166, 18] width 255 height 14
paste input "fbbOm3tQT2baoIccAa9oKWCj"
type input "fbbOm3tQT2baoIccAa9oKWCj"
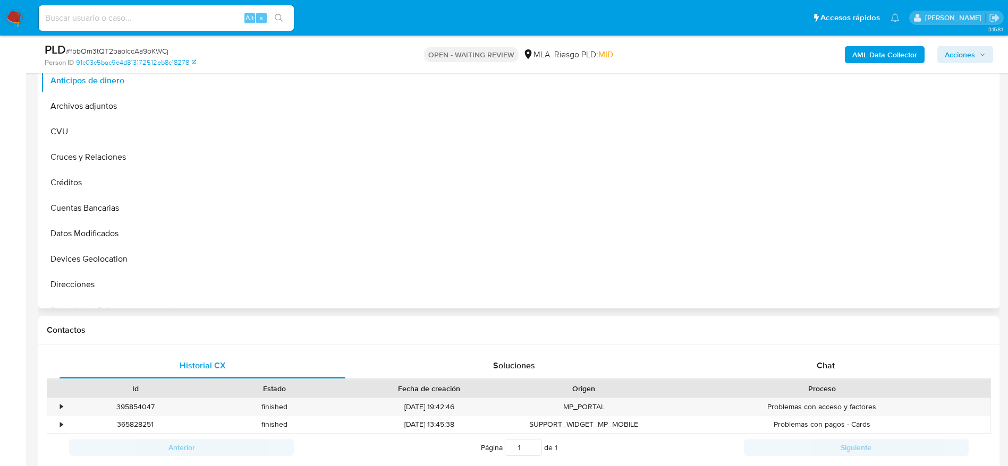
select select "10"
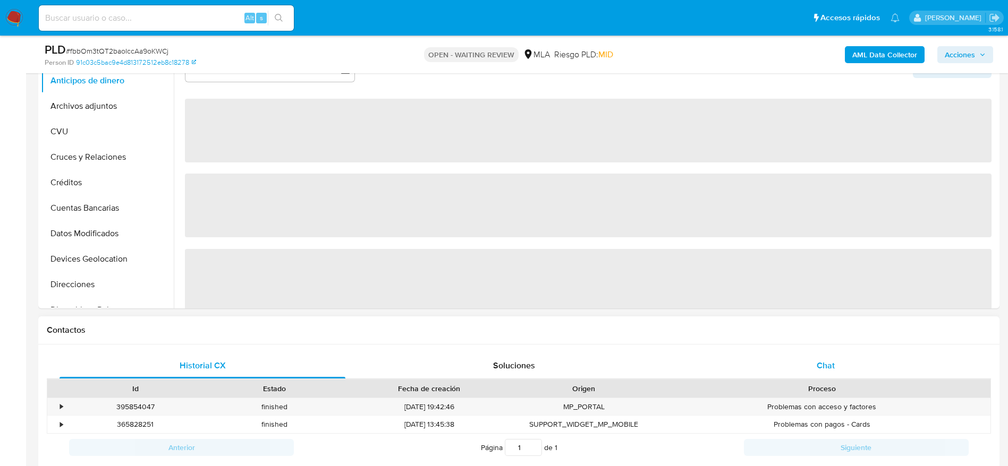
drag, startPoint x: 873, startPoint y: 358, endPoint x: 866, endPoint y: 360, distance: 7.2
click at [873, 359] on div "Chat" at bounding box center [825, 365] width 286 height 25
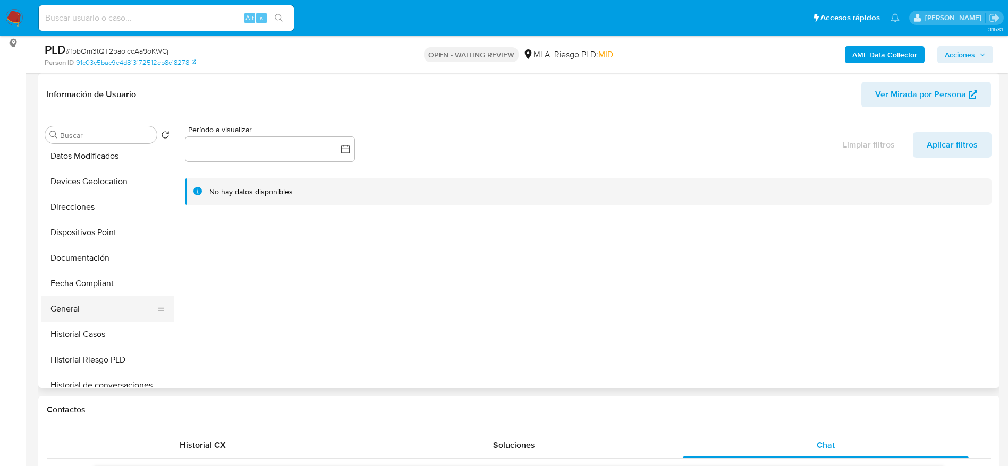
scroll to position [159, 0]
click at [96, 326] on button "Historial Casos" at bounding box center [103, 332] width 124 height 25
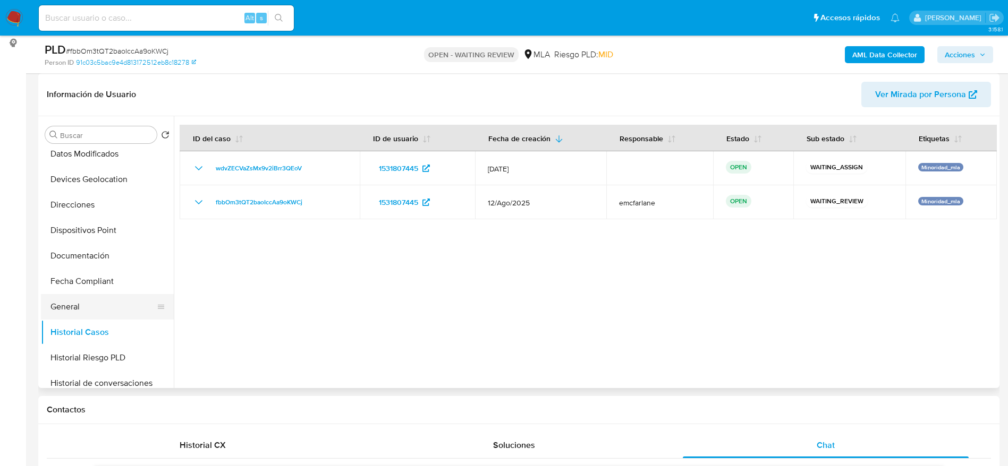
click at [80, 310] on button "General" at bounding box center [103, 306] width 124 height 25
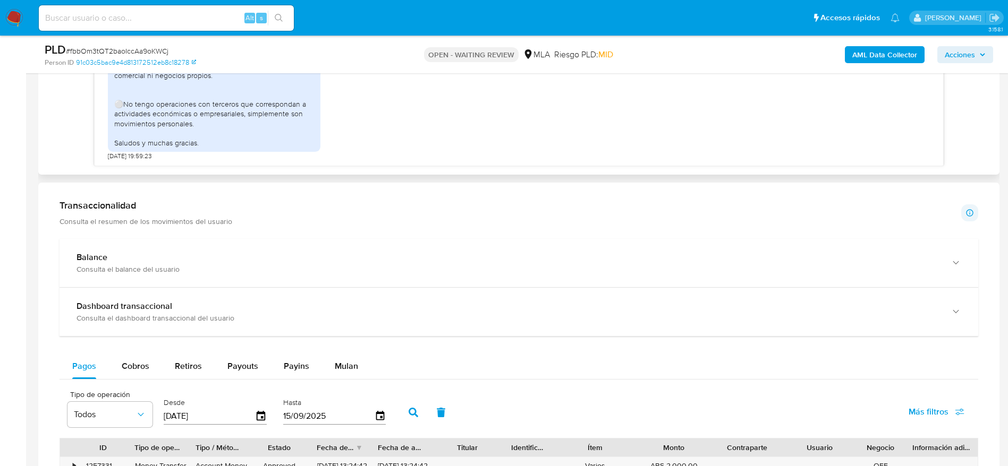
scroll to position [876, 0]
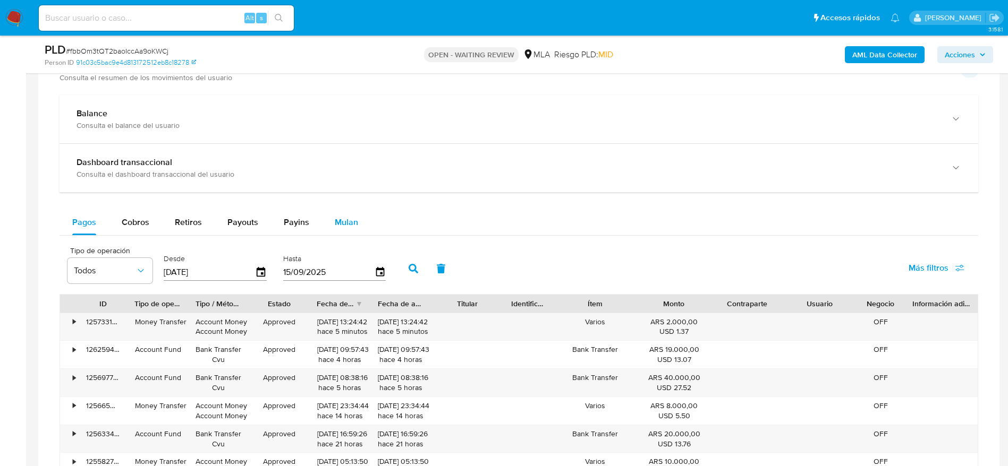
click at [353, 226] on span "Mulan" at bounding box center [346, 222] width 23 height 12
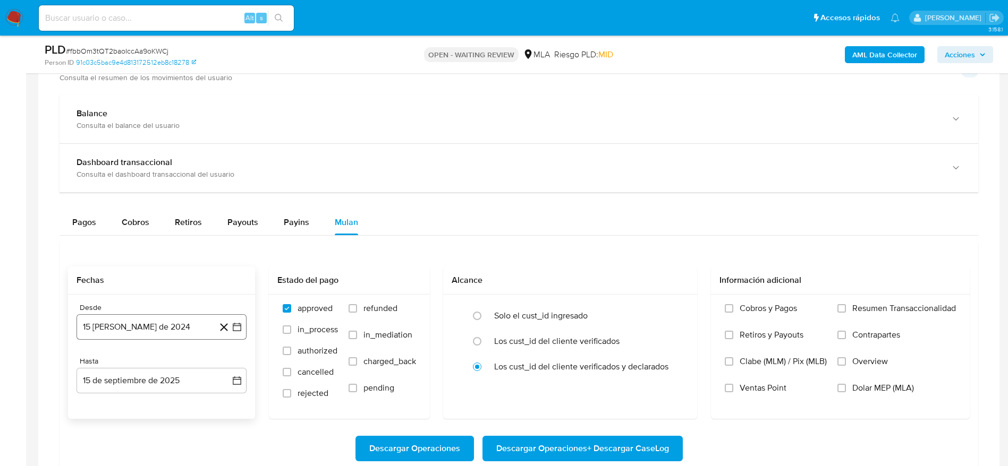
click at [109, 334] on button "15 de agosto de 2024" at bounding box center [161, 326] width 170 height 25
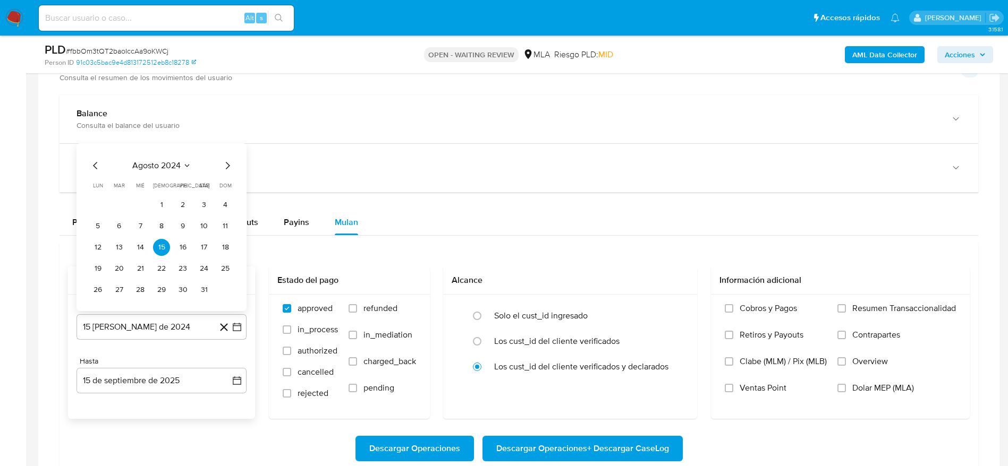
click at [224, 164] on icon "Mes siguiente" at bounding box center [227, 165] width 13 height 13
click at [224, 164] on span "dom" at bounding box center [225, 164] width 12 height 8
click at [228, 149] on icon "Mes siguiente" at bounding box center [227, 144] width 13 height 13
click at [161, 167] on span "octubre 2024" at bounding box center [156, 165] width 52 height 11
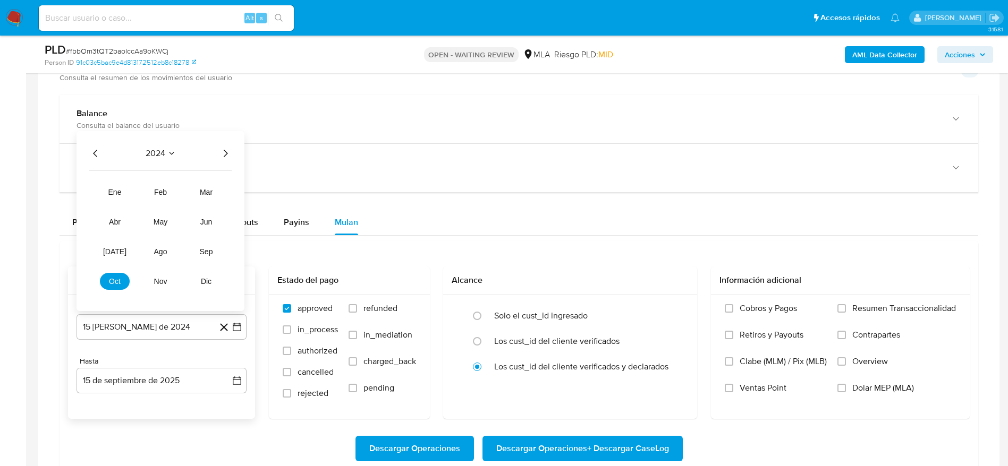
click at [228, 155] on icon "Año siguiente" at bounding box center [225, 153] width 13 height 13
click at [157, 218] on span "may" at bounding box center [160, 222] width 14 height 8
click at [165, 202] on button "1" at bounding box center [161, 205] width 17 height 17
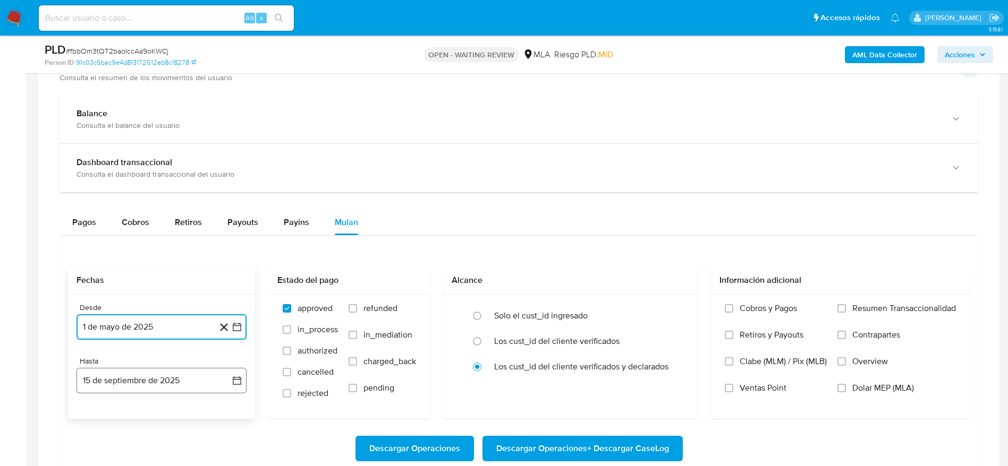
click at [162, 386] on button "15 de septiembre de 2025" at bounding box center [161, 380] width 170 height 25
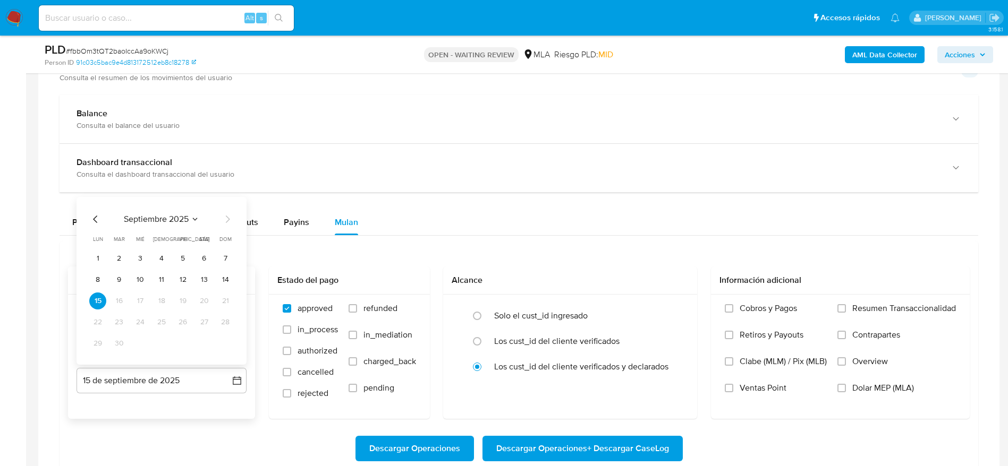
click at [89, 224] on icon "Mes anterior" at bounding box center [95, 219] width 13 height 13
click at [222, 348] on button "31" at bounding box center [225, 343] width 17 height 17
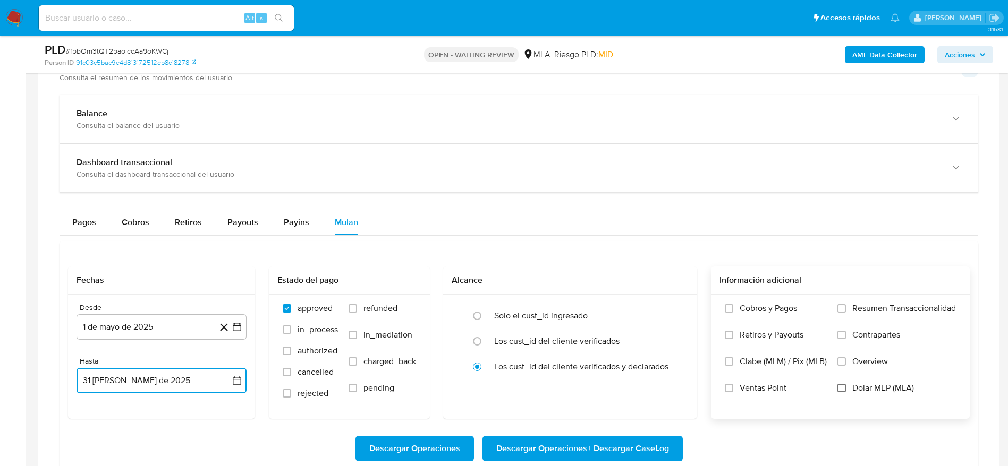
click at [841, 387] on input "Dolar MEP (MLA)" at bounding box center [841, 388] width 8 height 8
click at [587, 449] on span "Descargar Operaciones + Descargar CaseLog" at bounding box center [582, 448] width 173 height 23
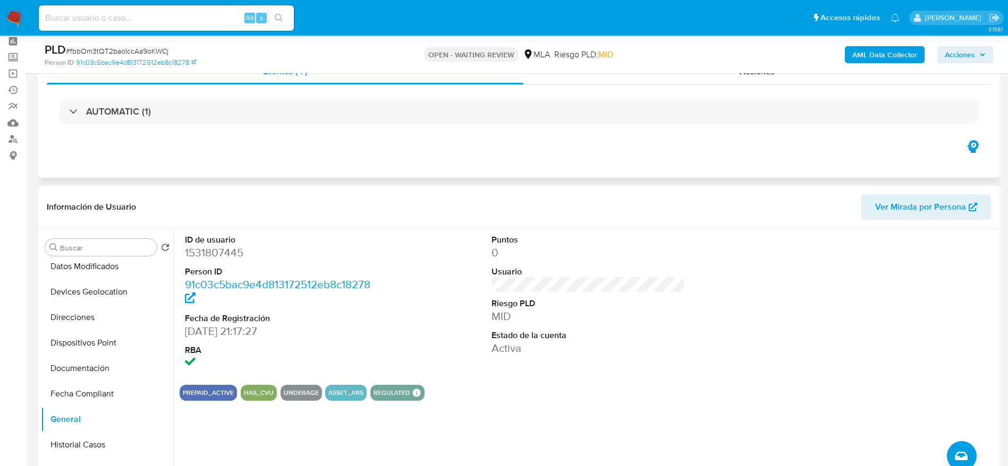
scroll to position [0, 0]
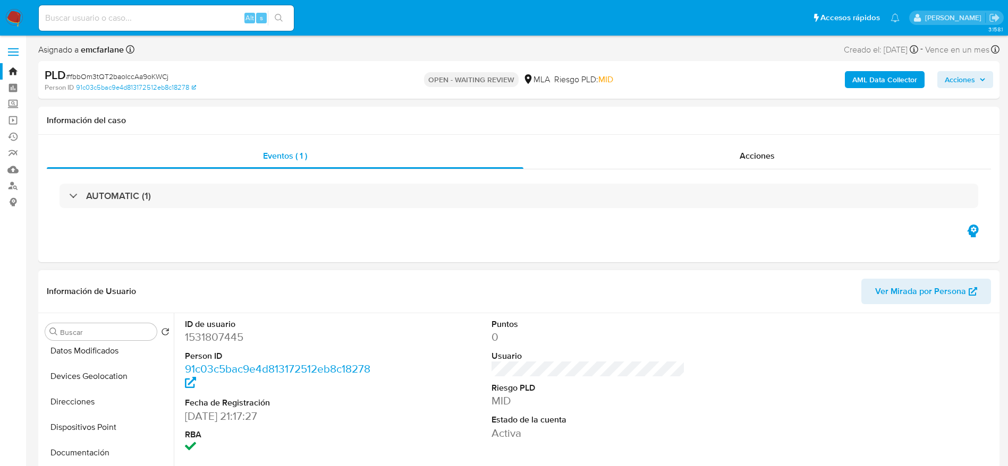
click at [213, 339] on dd "1531807445" at bounding box center [282, 337] width 194 height 15
copy dd "1531807445"
click at [193, 20] on input at bounding box center [166, 18] width 255 height 14
paste input "R9cCtXhTMMmVqD1kPDUTRYuj"
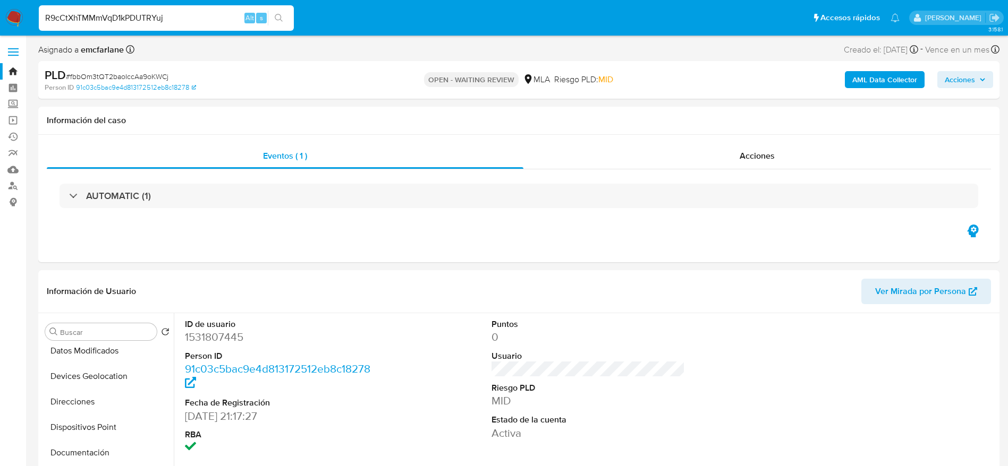
type input "R9cCtXhTMMmVqD1kPDUTRYuj"
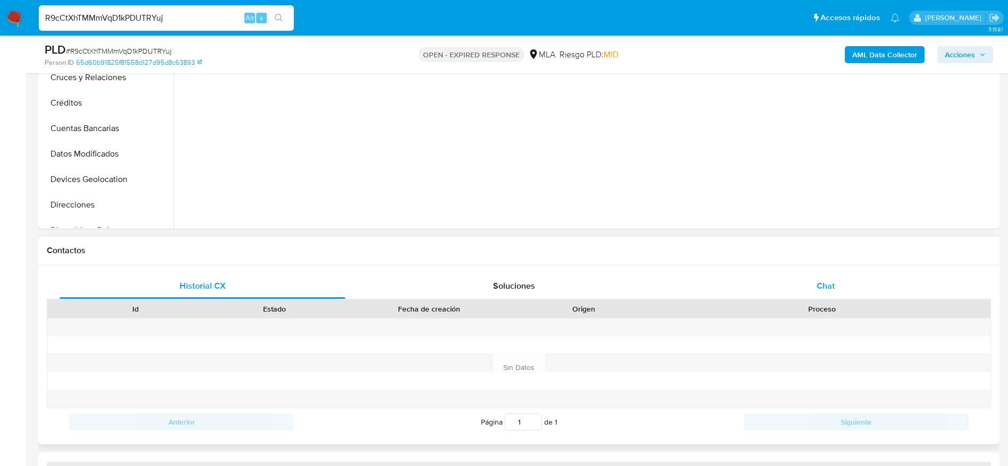
drag, startPoint x: 848, startPoint y: 279, endPoint x: 721, endPoint y: 275, distance: 127.0
click at [848, 279] on div "Chat" at bounding box center [825, 286] width 286 height 25
select select "10"
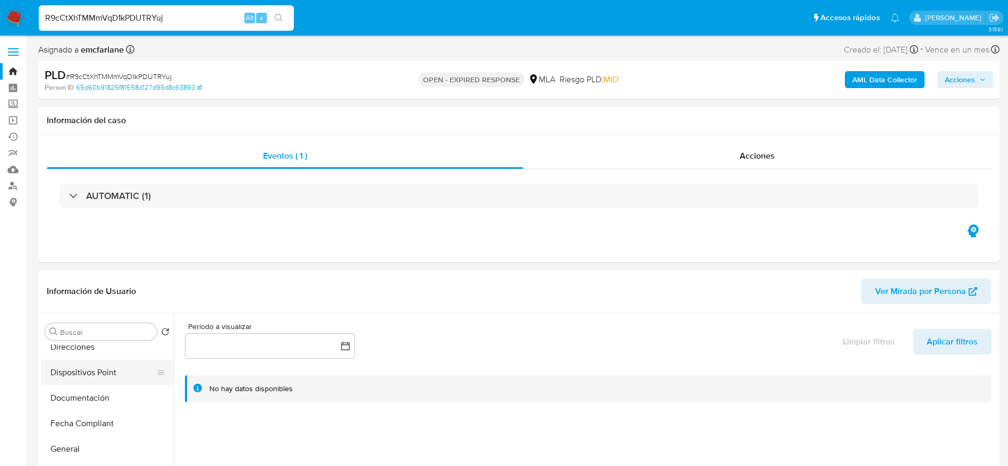
scroll to position [239, 0]
click at [84, 447] on button "Historial Casos" at bounding box center [107, 449] width 133 height 25
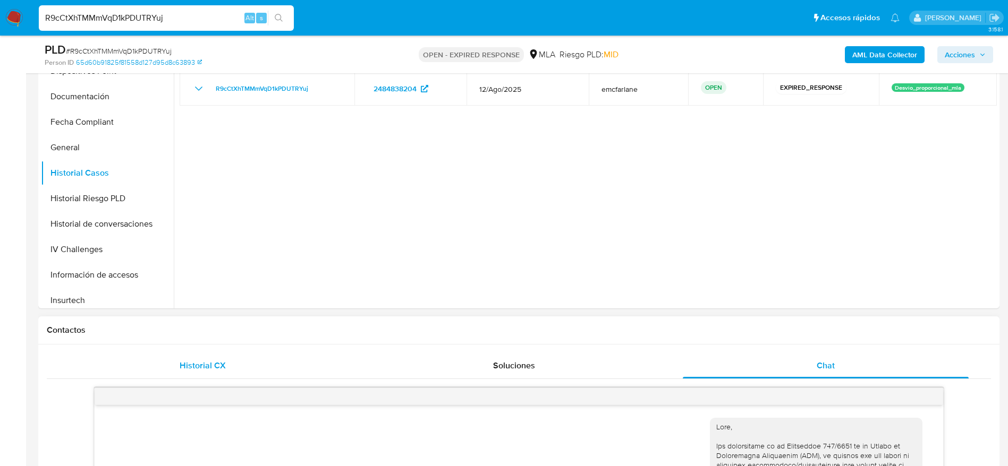
drag, startPoint x: 214, startPoint y: 365, endPoint x: 247, endPoint y: 356, distance: 35.0
click at [214, 365] on span "Historial CX" at bounding box center [203, 366] width 46 height 12
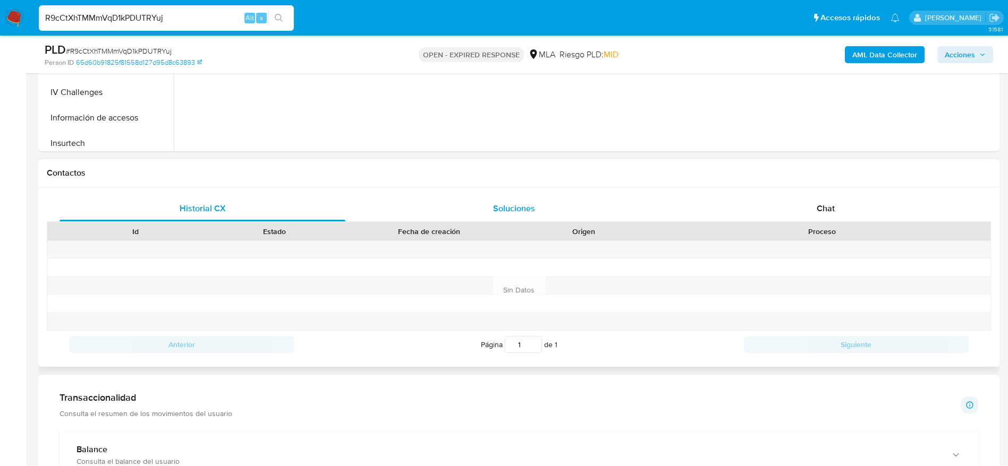
scroll to position [398, 0]
click at [505, 210] on span "Soluciones" at bounding box center [514, 206] width 42 height 12
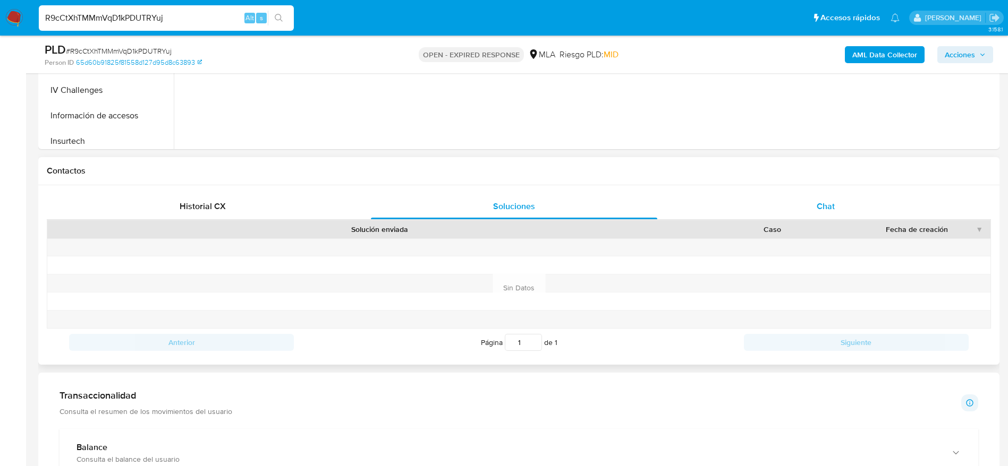
click at [804, 215] on div "Chat" at bounding box center [825, 206] width 286 height 25
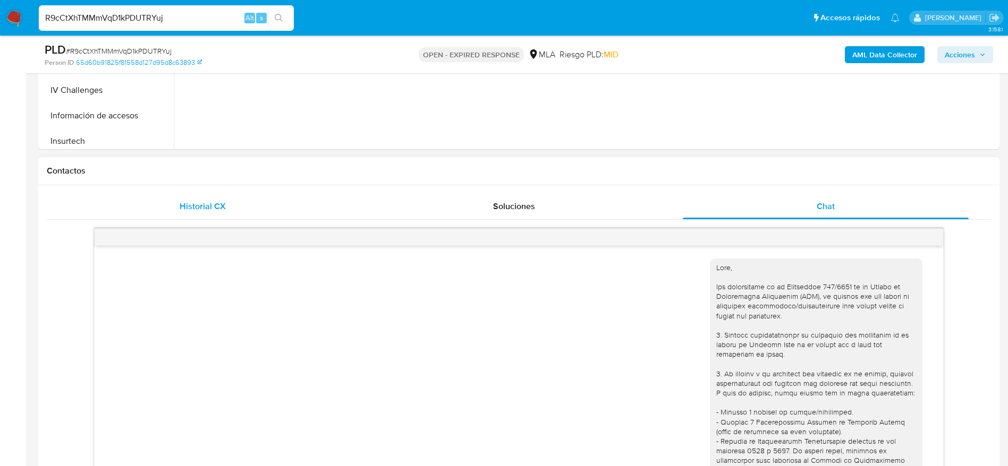
click at [192, 200] on span "Historial CX" at bounding box center [203, 206] width 46 height 12
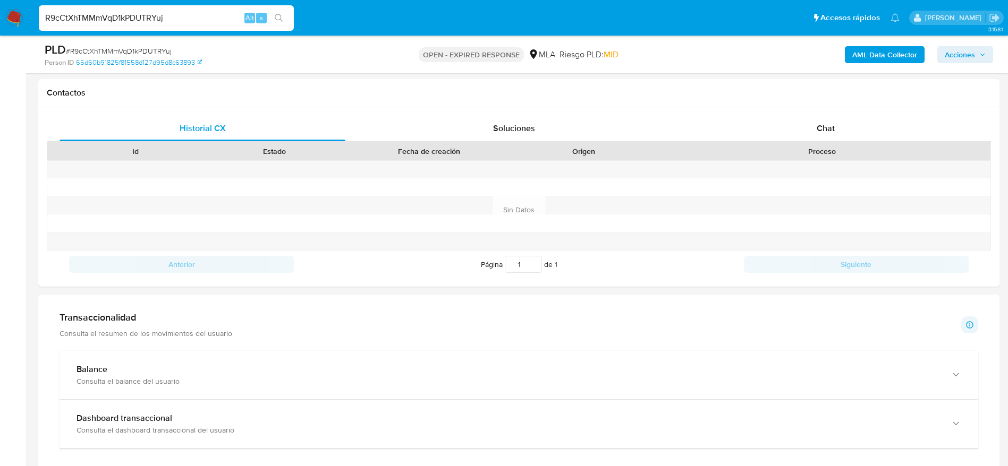
scroll to position [94, 0]
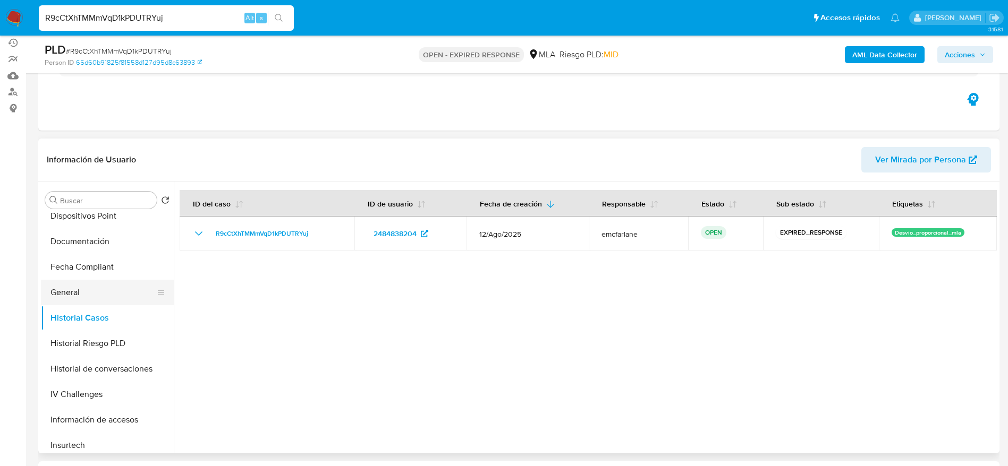
click at [72, 288] on button "General" at bounding box center [103, 292] width 124 height 25
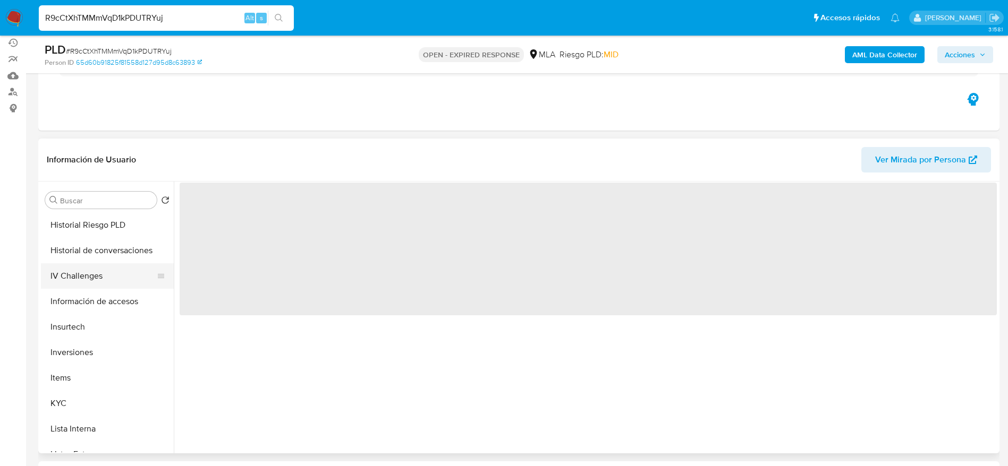
scroll to position [478, 0]
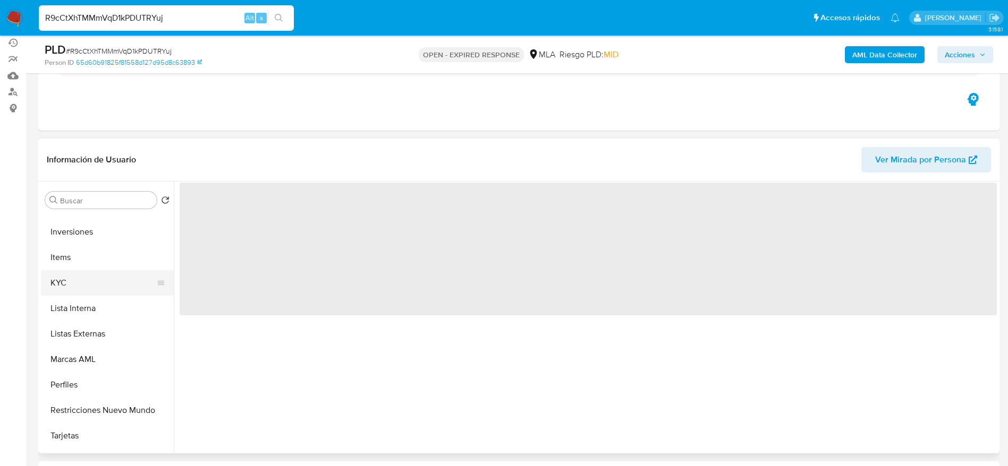
click at [79, 285] on button "KYC" at bounding box center [103, 282] width 124 height 25
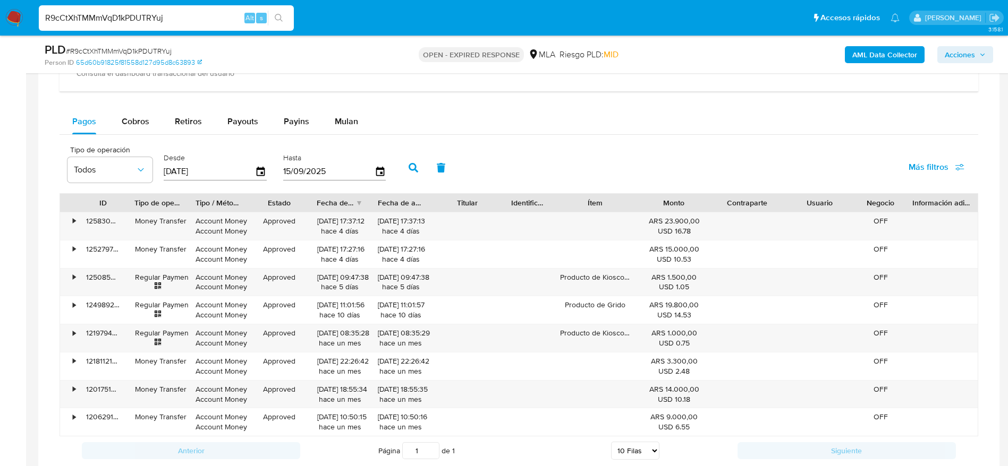
scroll to position [572, 0]
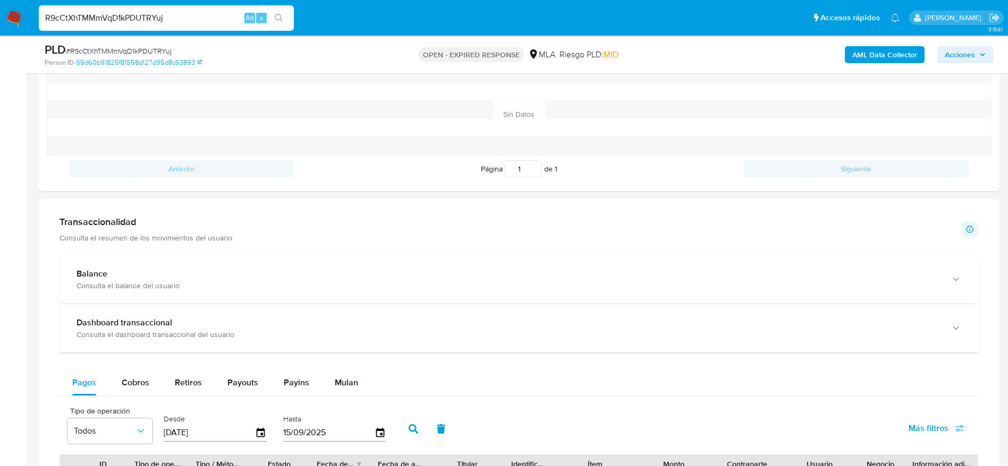
click at [362, 228] on div "Transaccionalidad Consulta el resumen de los movimientos del usuario Informació…" at bounding box center [518, 229] width 918 height 27
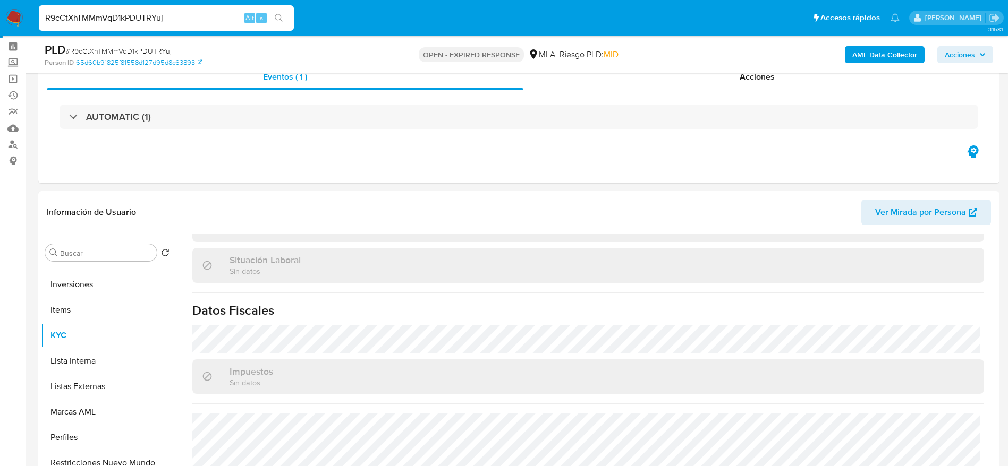
scroll to position [0, 0]
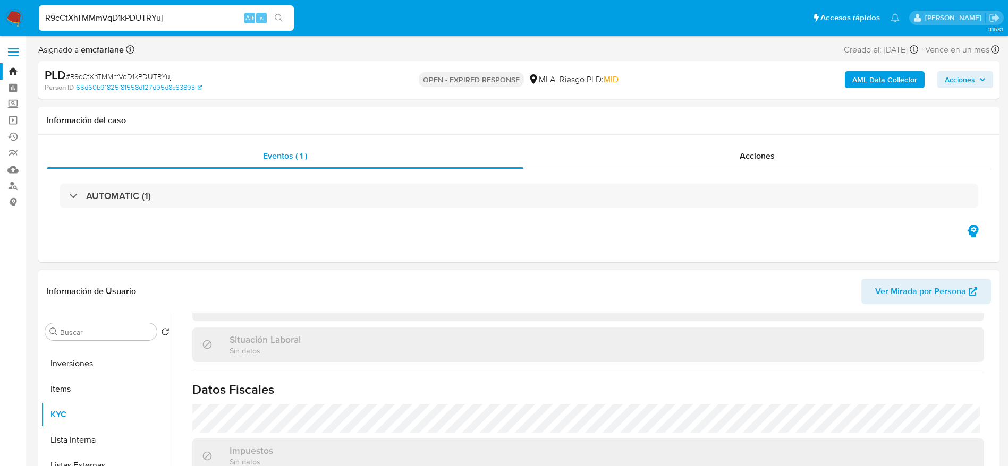
click at [944, 289] on span "Ver Mirada por Persona" at bounding box center [920, 291] width 91 height 25
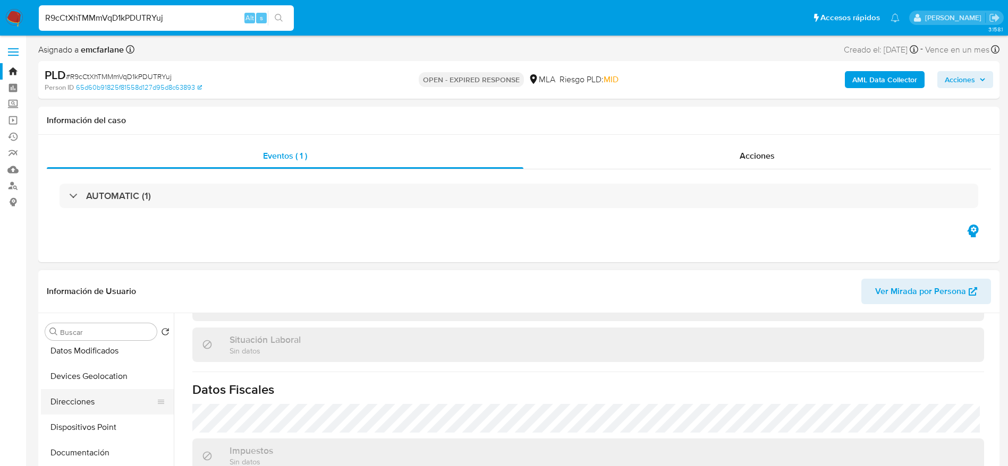
click at [86, 399] on button "Direcciones" at bounding box center [103, 401] width 124 height 25
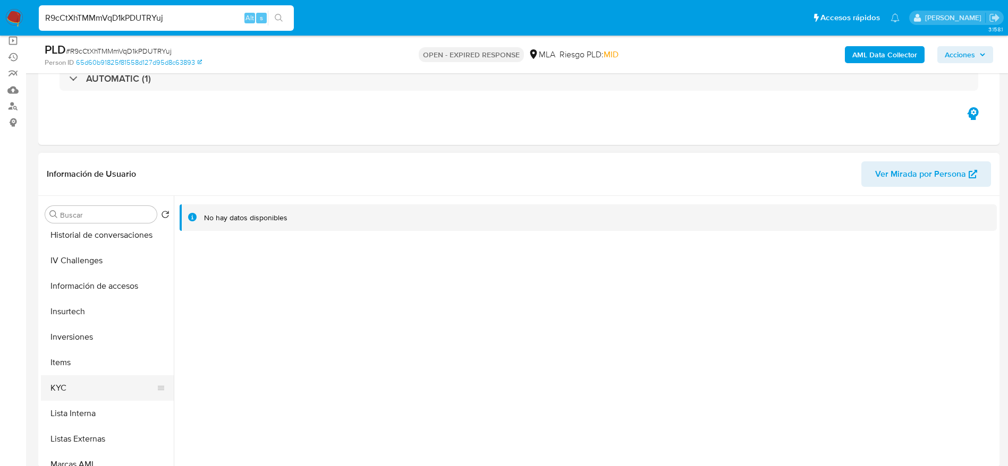
scroll to position [398, 0]
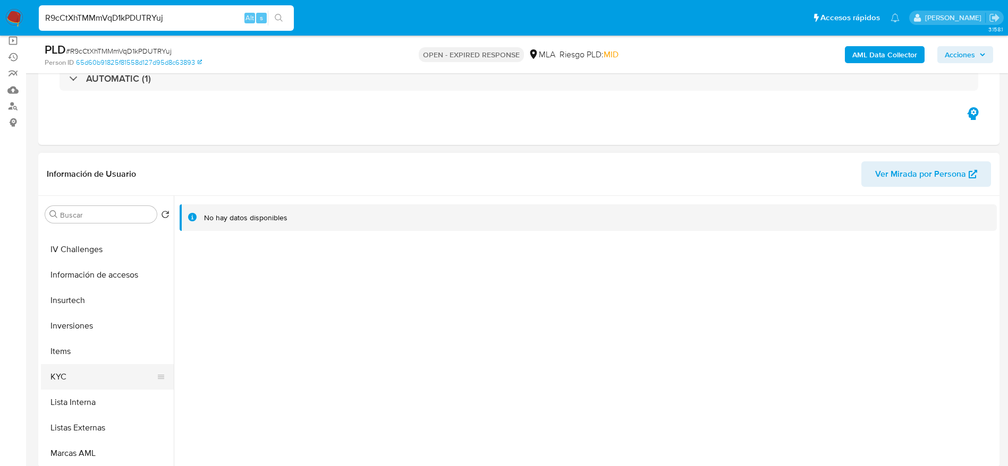
click at [81, 383] on button "KYC" at bounding box center [103, 376] width 124 height 25
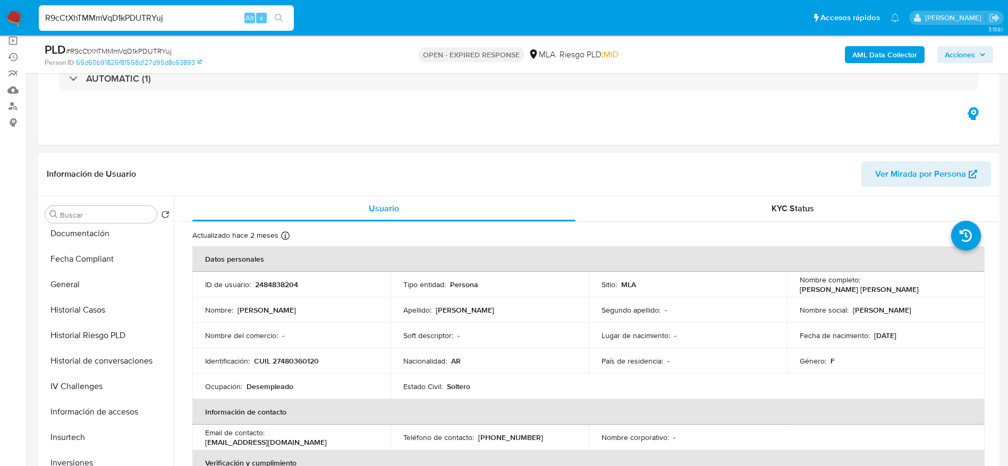
scroll to position [159, 0]
click at [96, 332] on button "Documentación" at bounding box center [103, 335] width 124 height 25
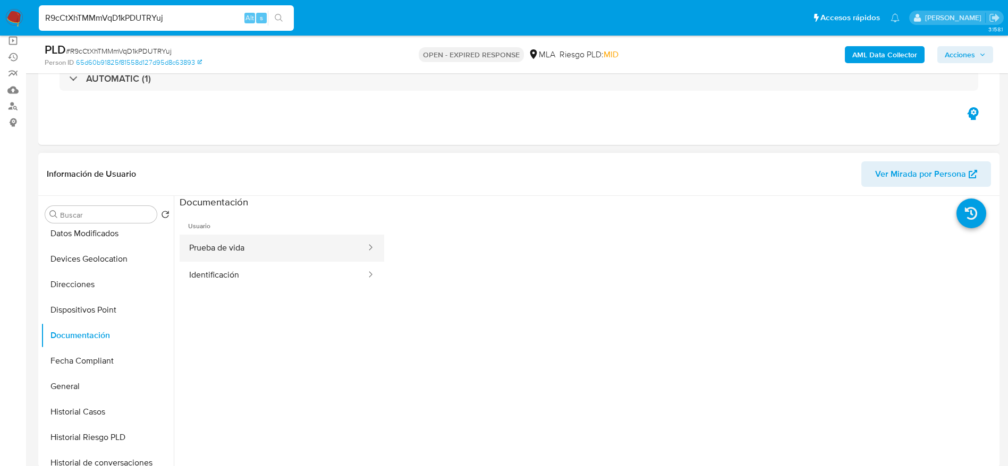
click at [264, 243] on button "Prueba de vida" at bounding box center [273, 248] width 187 height 27
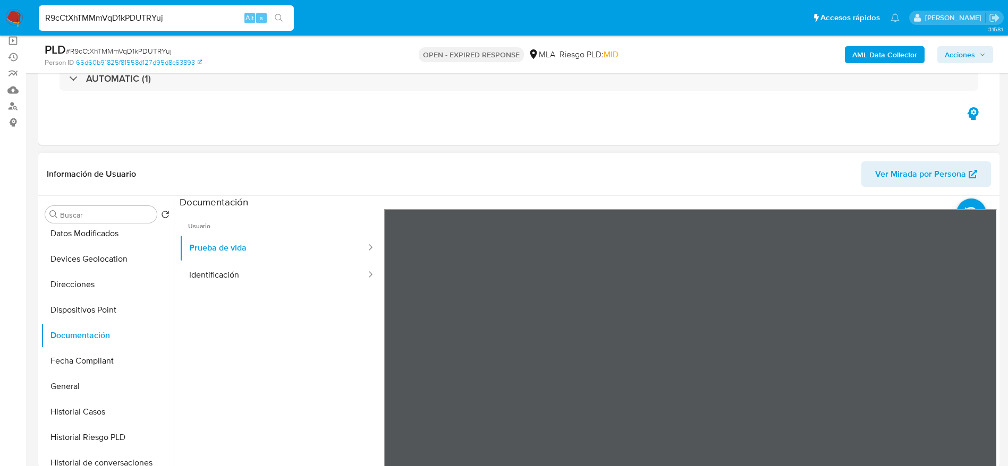
drag, startPoint x: 264, startPoint y: 274, endPoint x: 373, endPoint y: 285, distance: 109.4
click at [264, 274] on button "Identificación" at bounding box center [273, 275] width 187 height 27
click at [983, 378] on icon at bounding box center [982, 381] width 21 height 21
click at [83, 273] on button "Direcciones" at bounding box center [103, 284] width 124 height 25
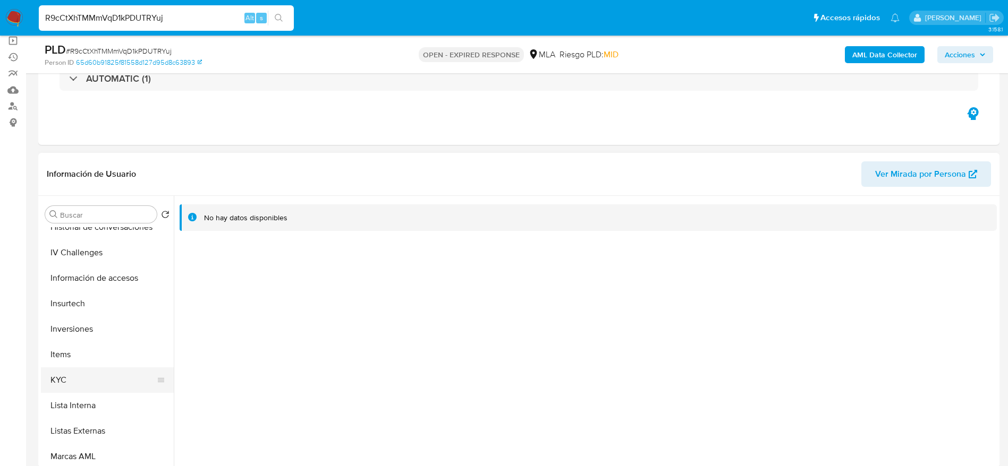
scroll to position [398, 0]
click at [86, 372] on button "KYC" at bounding box center [103, 376] width 124 height 25
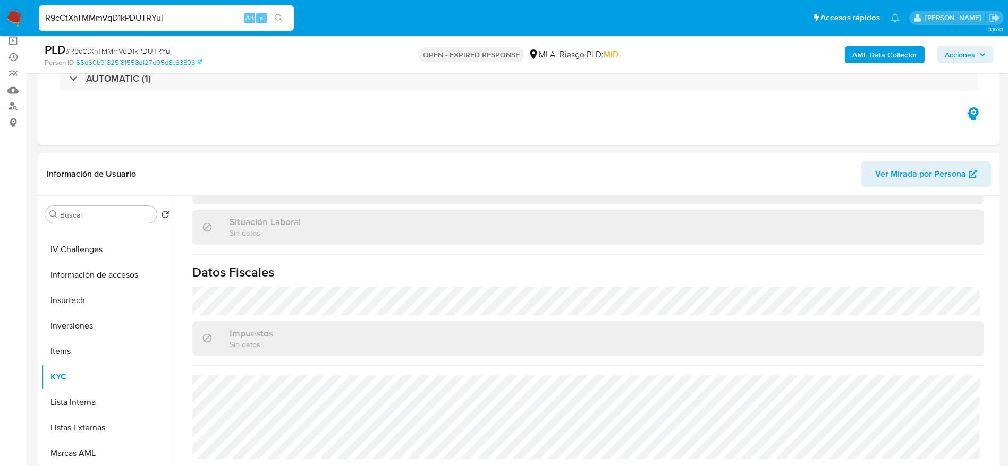
scroll to position [0, 0]
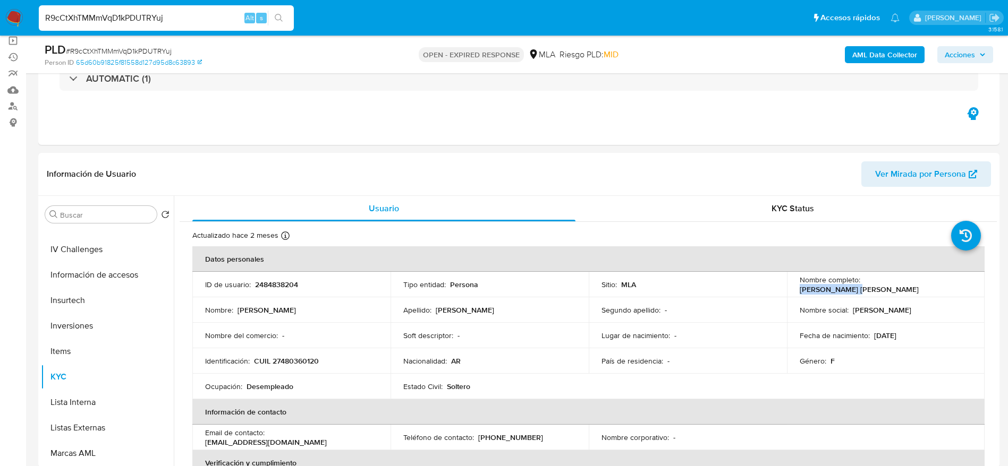
drag, startPoint x: 861, startPoint y: 286, endPoint x: 920, endPoint y: 293, distance: 59.3
click at [920, 293] on td "Nombre completo : Kenny Lisa Wang" at bounding box center [886, 284] width 198 height 25
copy p "Kenny Lisa Wang"
click at [117, 44] on div "PLD # R9cCtXhTMMmVqD1kPDUTRYuj" at bounding box center [201, 50] width 312 height 16
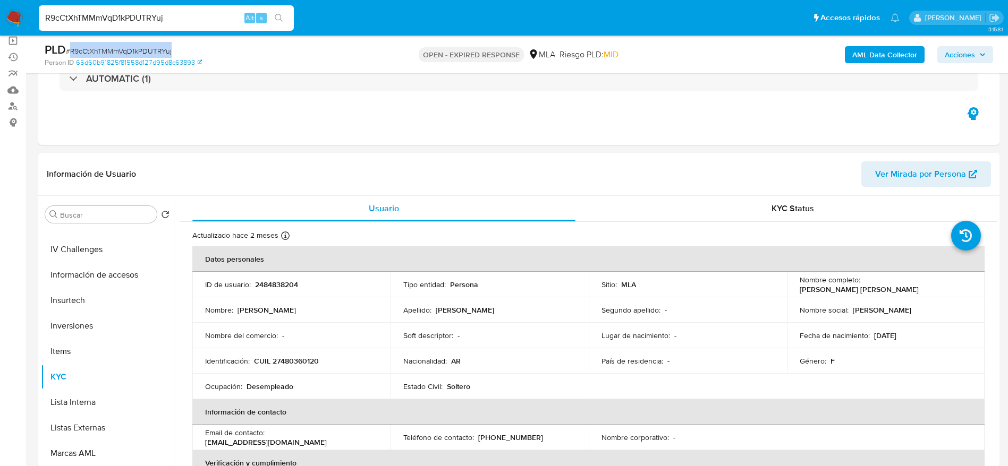
copy span "R9cCtXhTMMmVqD1kPDUTRYuj"
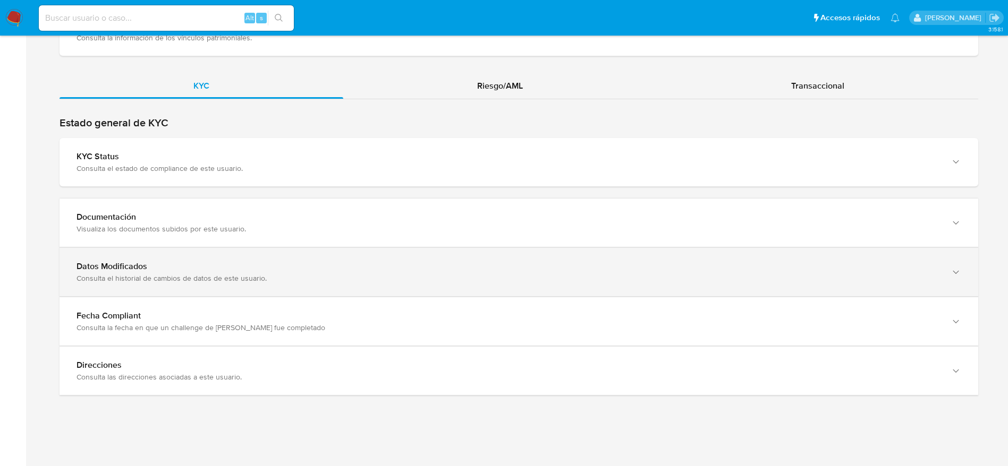
scroll to position [392, 0]
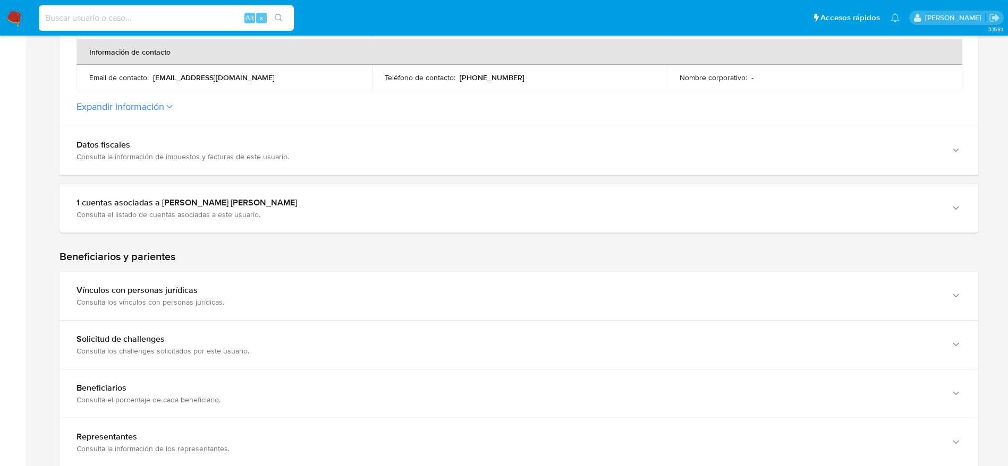
click at [187, 15] on input at bounding box center [166, 18] width 255 height 14
click at [19, 14] on img at bounding box center [14, 18] width 18 height 18
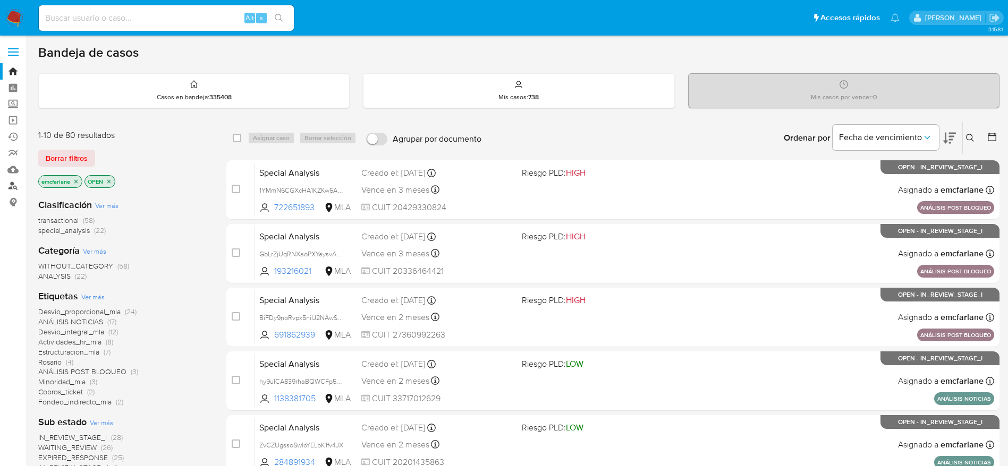
click at [14, 190] on link "Buscador de personas" at bounding box center [63, 186] width 126 height 16
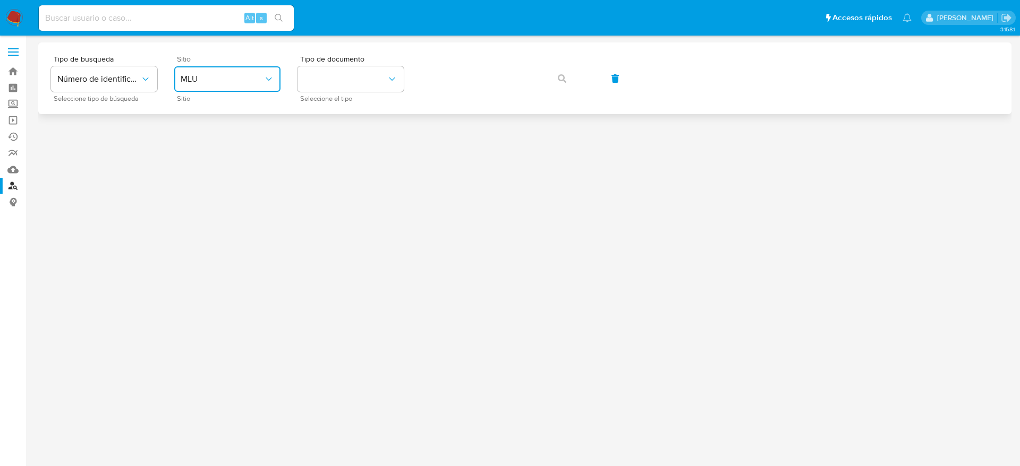
click at [195, 73] on button "MLU" at bounding box center [227, 78] width 106 height 25
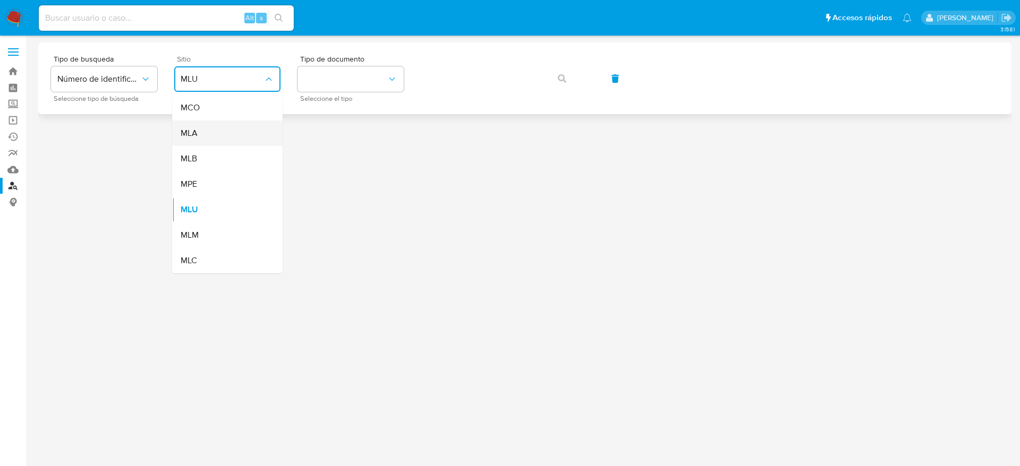
click at [211, 132] on div "MLA" at bounding box center [224, 133] width 87 height 25
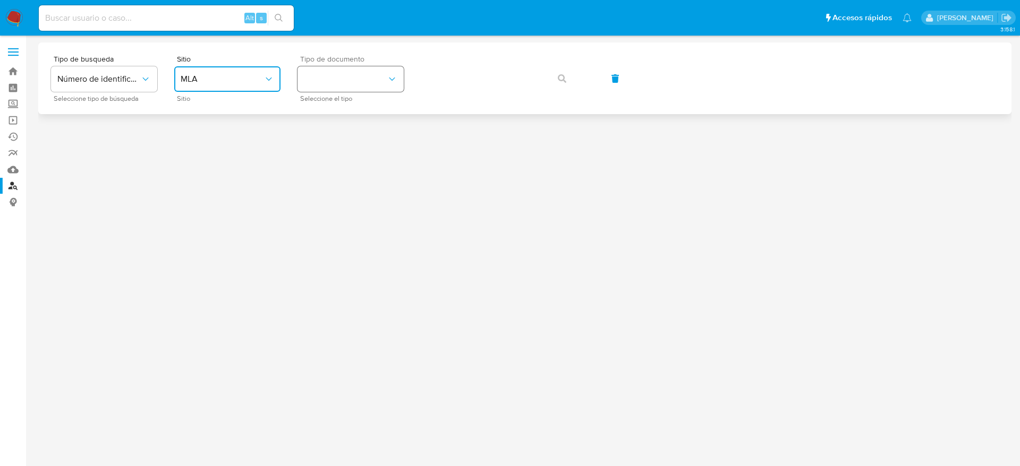
click at [335, 88] on button "identificationType" at bounding box center [350, 78] width 106 height 25
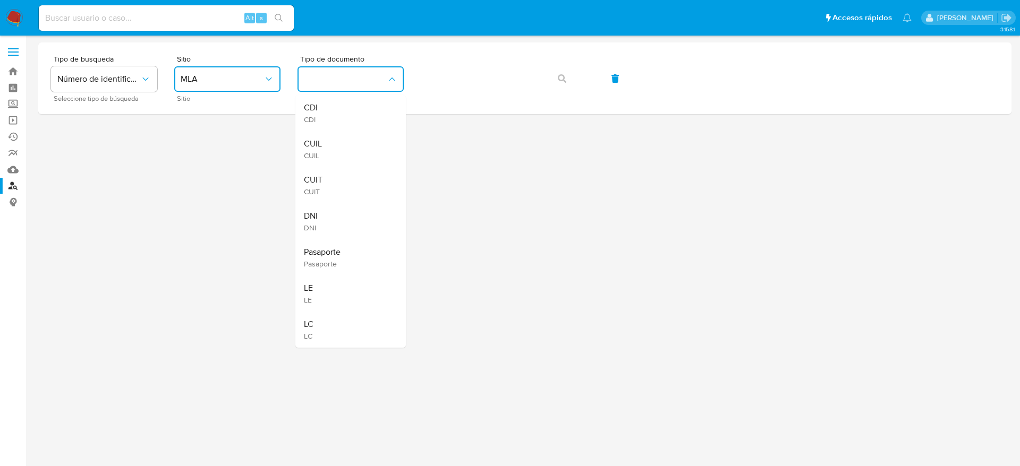
click at [324, 183] on div "CUIT CUIT" at bounding box center [347, 185] width 87 height 36
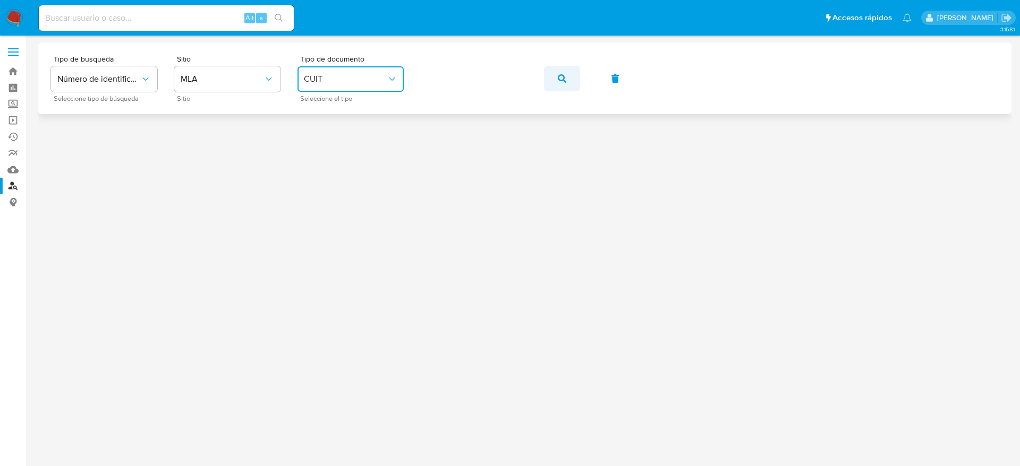
click at [564, 81] on icon "button" at bounding box center [562, 78] width 8 height 8
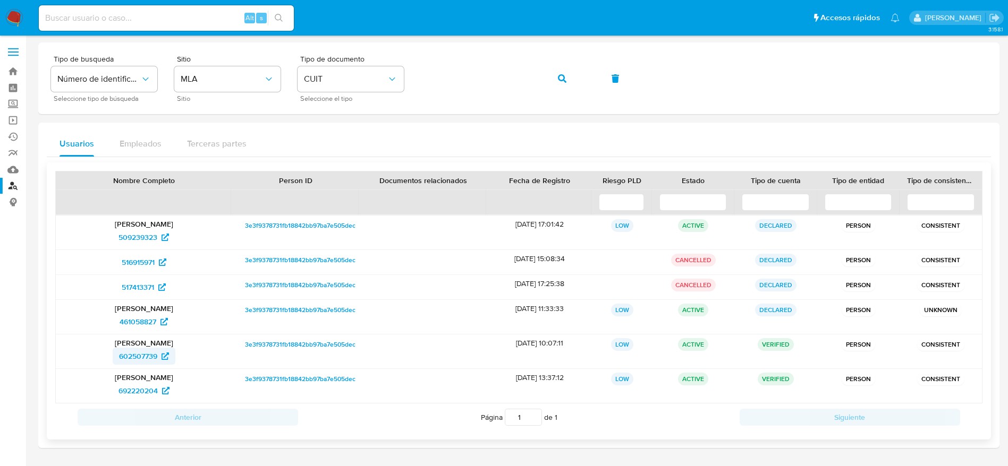
click at [139, 359] on span "602507739" at bounding box center [138, 356] width 38 height 17
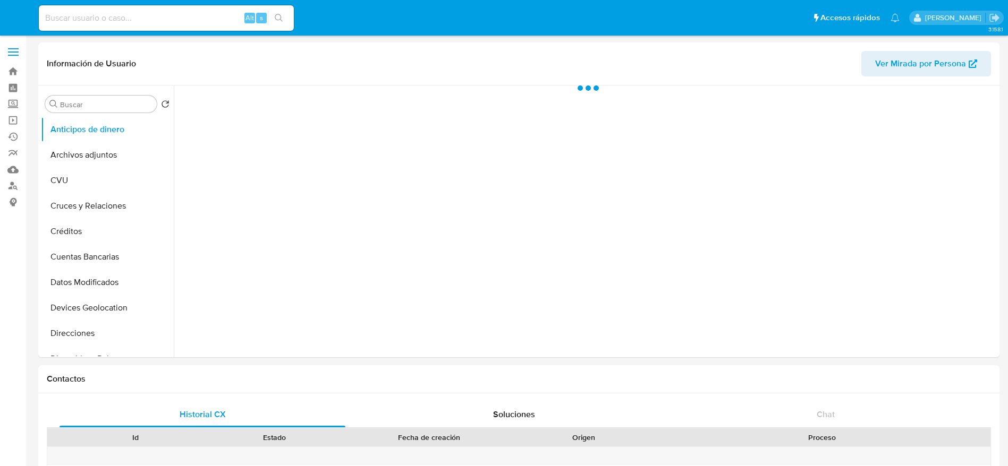
select select "10"
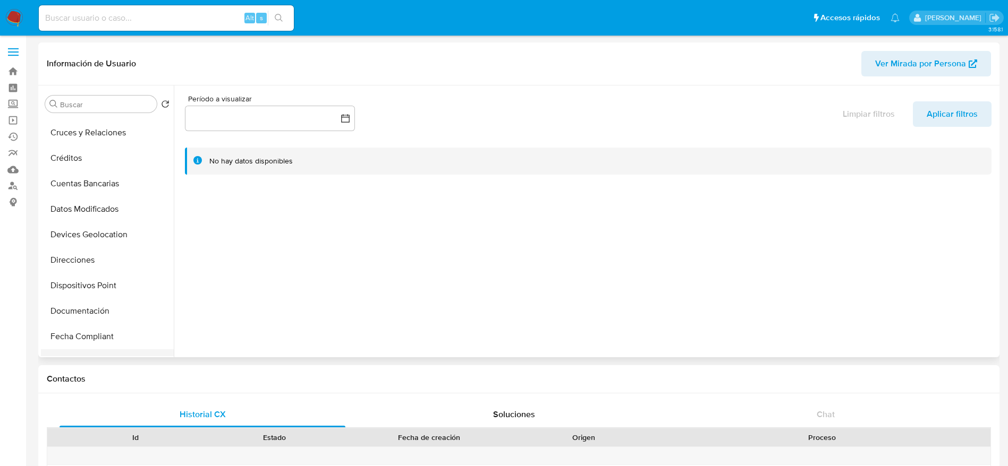
scroll to position [159, 0]
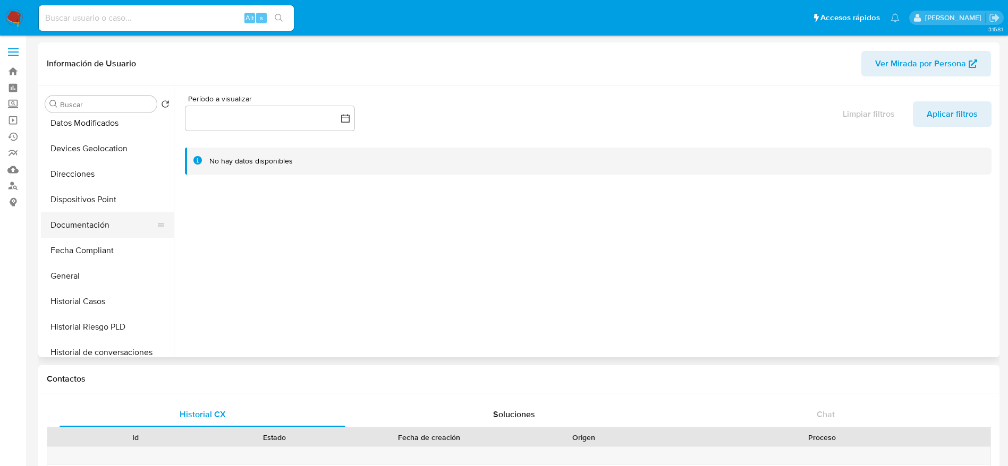
click at [91, 217] on button "Documentación" at bounding box center [103, 224] width 124 height 25
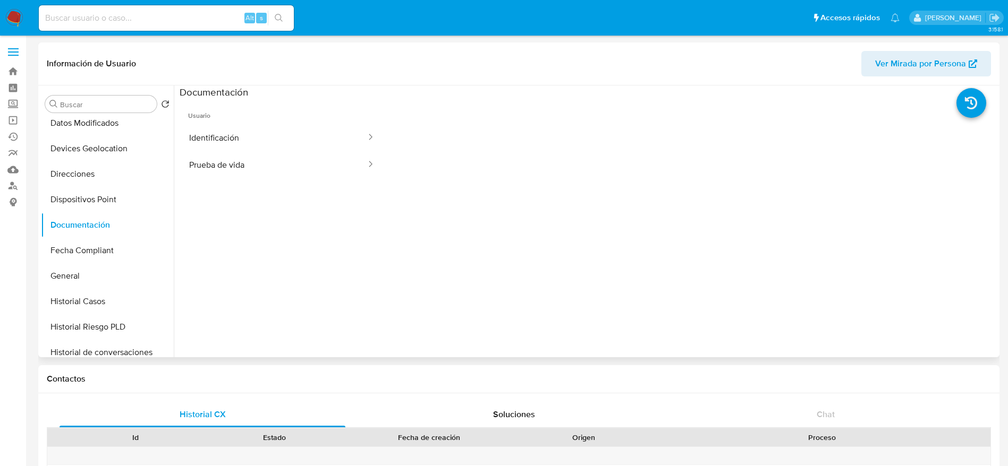
click at [211, 131] on button "Identificación" at bounding box center [273, 137] width 187 height 27
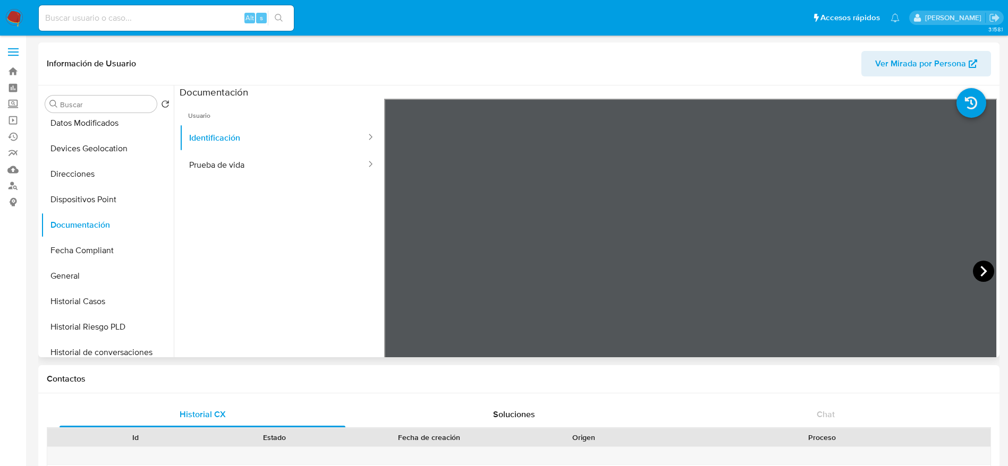
click at [983, 276] on icon at bounding box center [982, 271] width 21 height 21
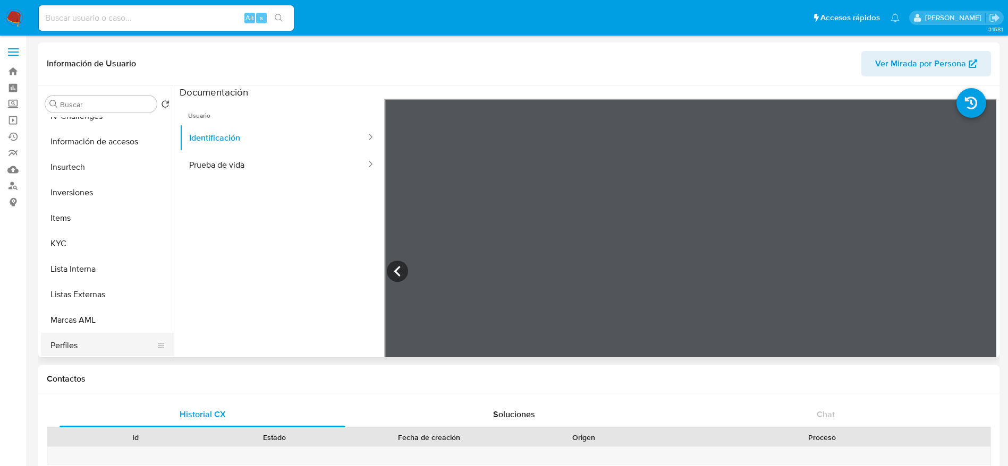
scroll to position [478, 0]
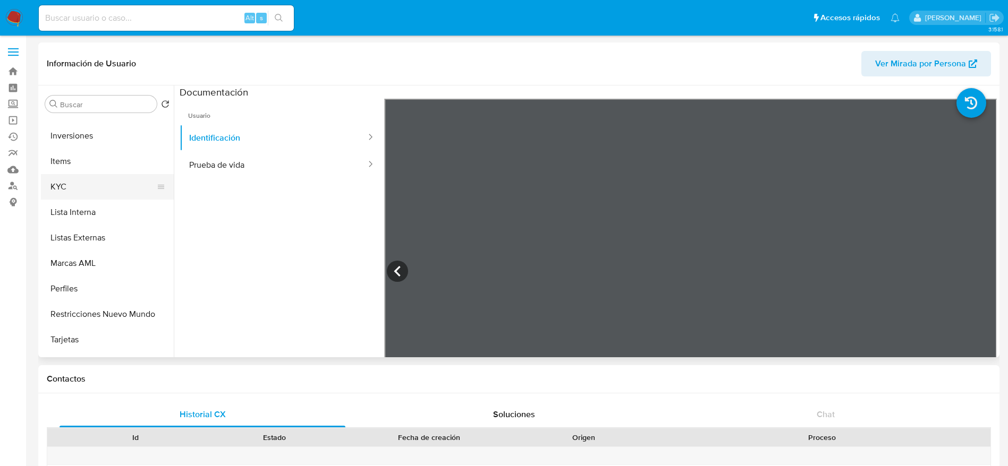
click at [71, 187] on button "KYC" at bounding box center [103, 186] width 124 height 25
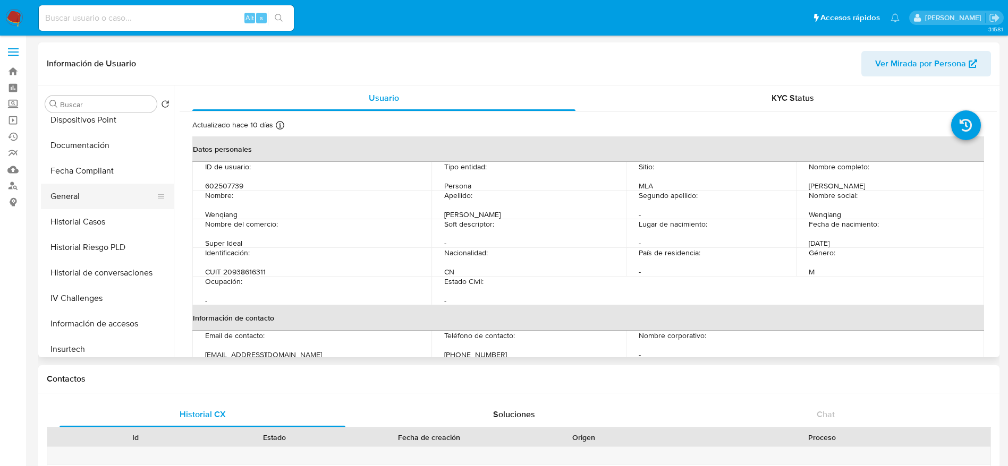
scroll to position [159, 0]
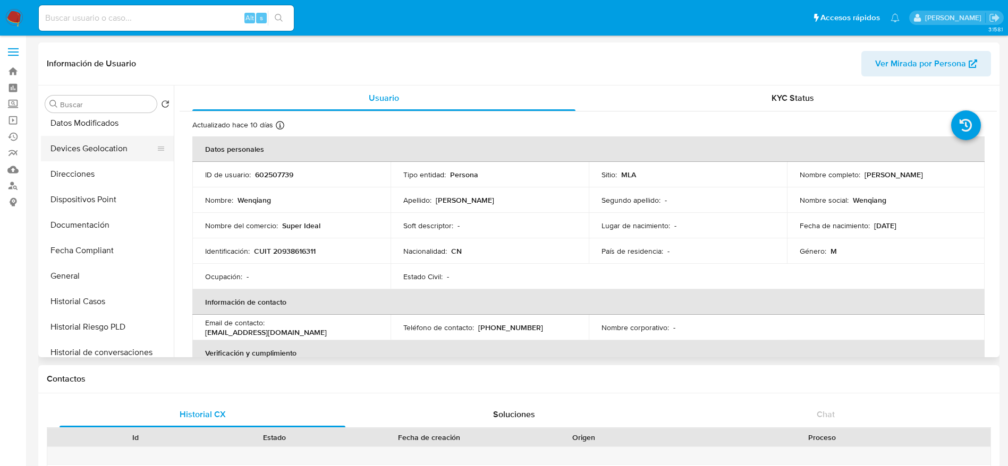
click at [83, 176] on button "Direcciones" at bounding box center [107, 173] width 133 height 25
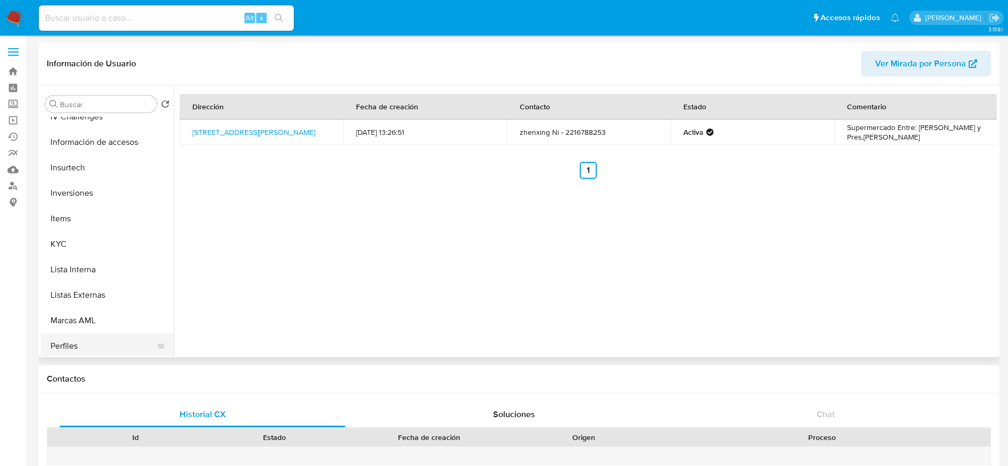
scroll to position [478, 0]
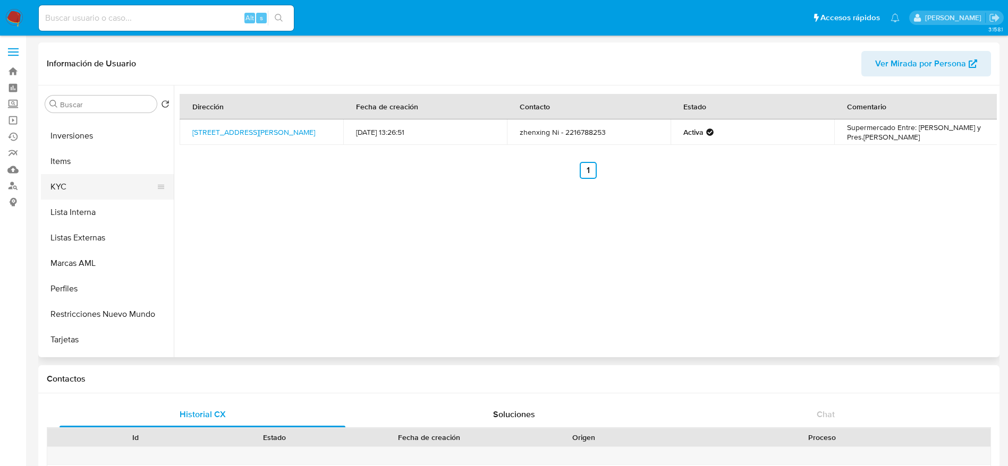
click at [73, 193] on button "KYC" at bounding box center [103, 186] width 124 height 25
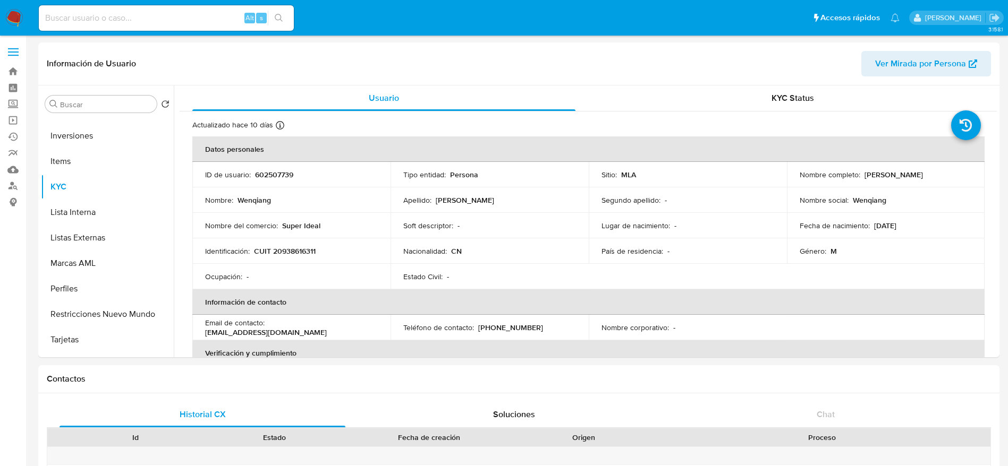
click at [296, 252] on p "CUIT 20938616311" at bounding box center [285, 251] width 62 height 10
copy p "20938616311"
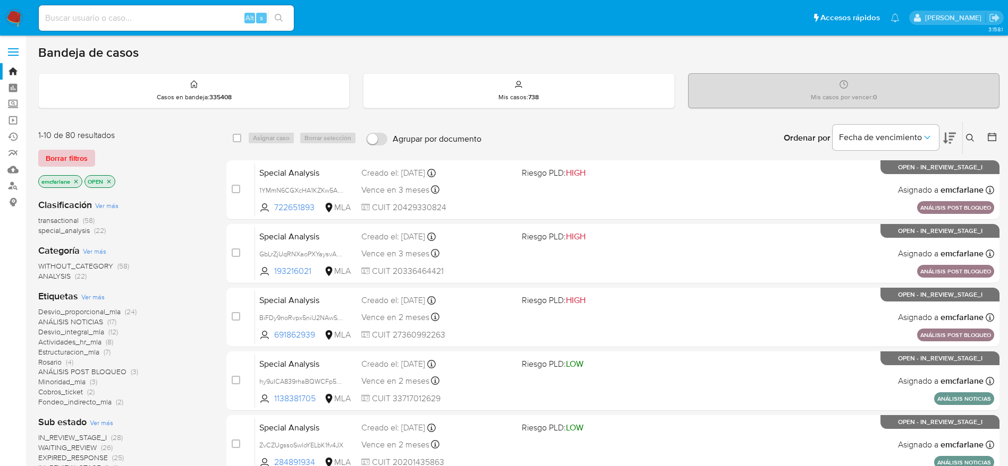
click at [68, 154] on span "Borrar filtros" at bounding box center [67, 158] width 42 height 15
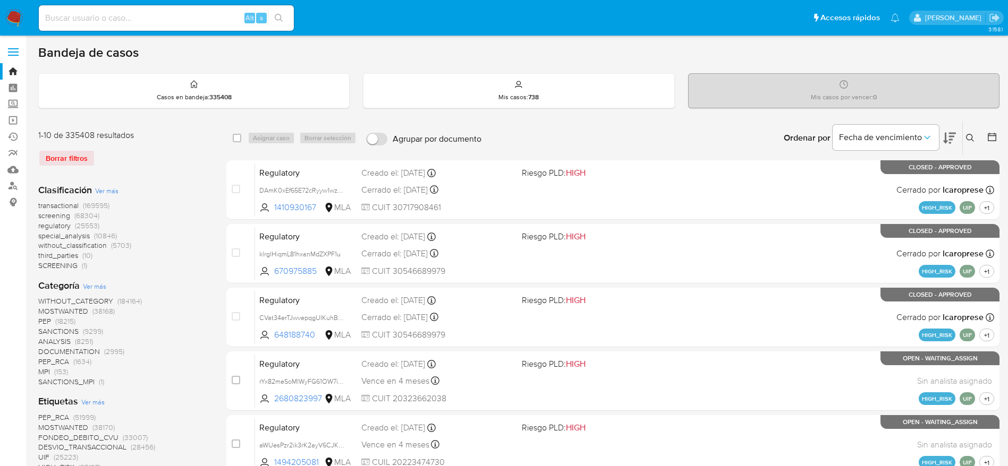
click at [974, 139] on icon at bounding box center [970, 138] width 8 height 8
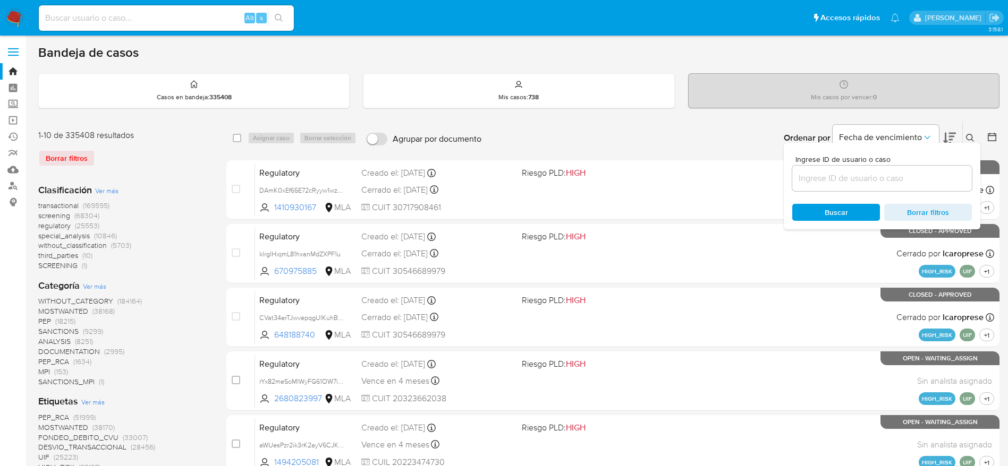
click at [913, 178] on input at bounding box center [882, 179] width 180 height 14
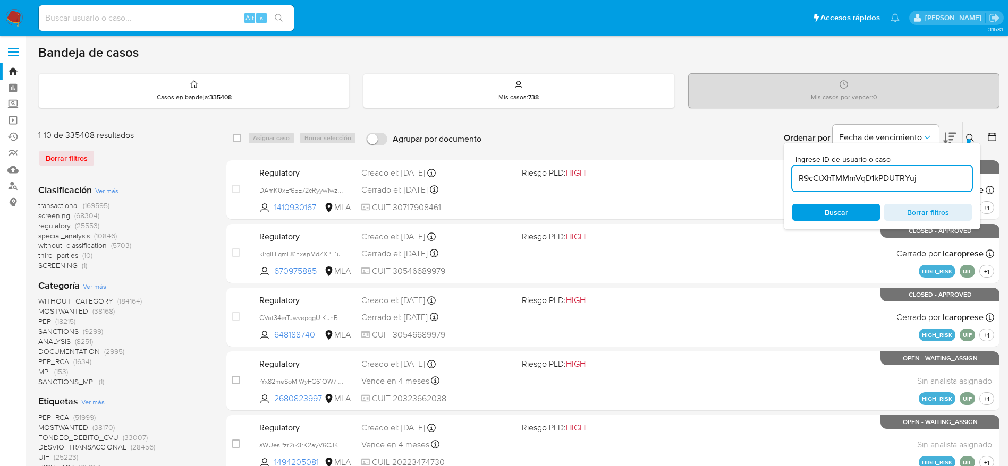
type input "R9cCtXhTMMmVqD1kPDUTRYuj"
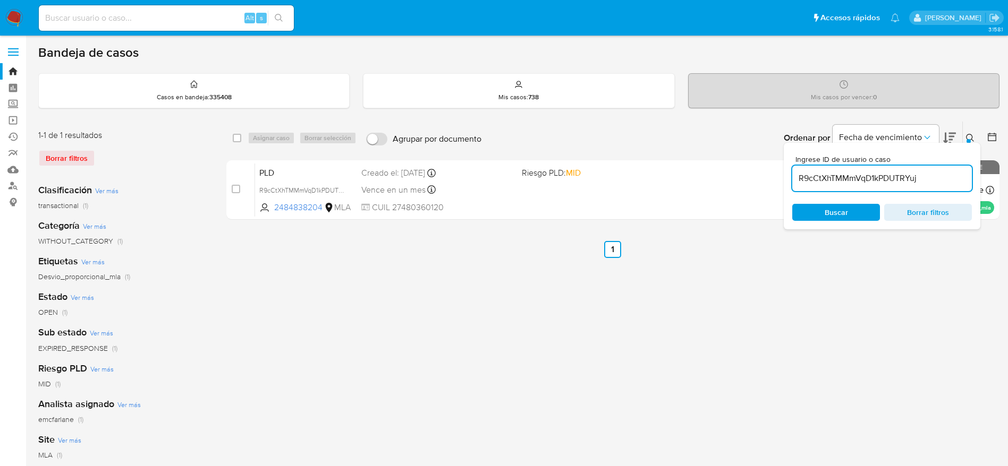
click at [237, 133] on div "select-all-cases-checkbox" at bounding box center [237, 138] width 8 height 11
drag, startPoint x: 259, startPoint y: 140, endPoint x: 231, endPoint y: 139, distance: 28.2
click at [257, 139] on div "Asignar caso Borrar selección" at bounding box center [303, 138] width 113 height 13
click at [232, 139] on div "select-all-cases-checkbox Asignar caso Borrar selección Agrupar por documento O…" at bounding box center [612, 138] width 773 height 33
click at [241, 139] on input "checkbox" at bounding box center [237, 138] width 8 height 8
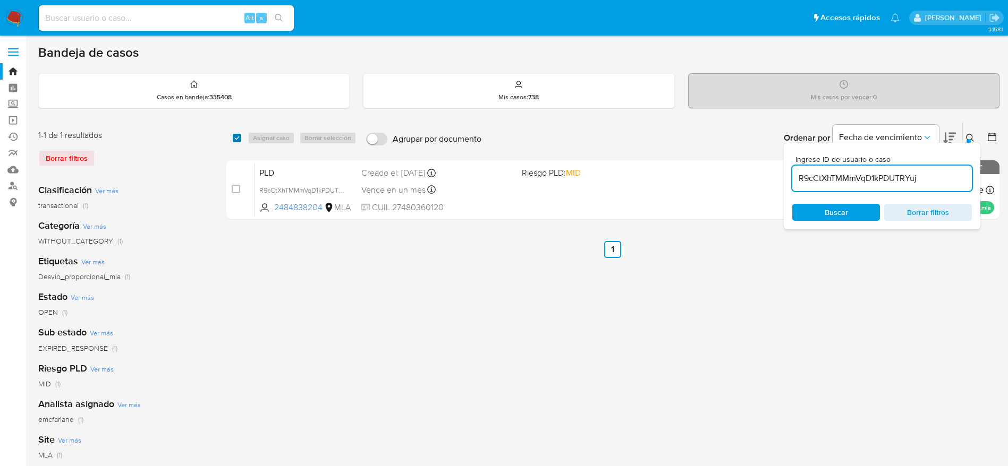
checkbox input "true"
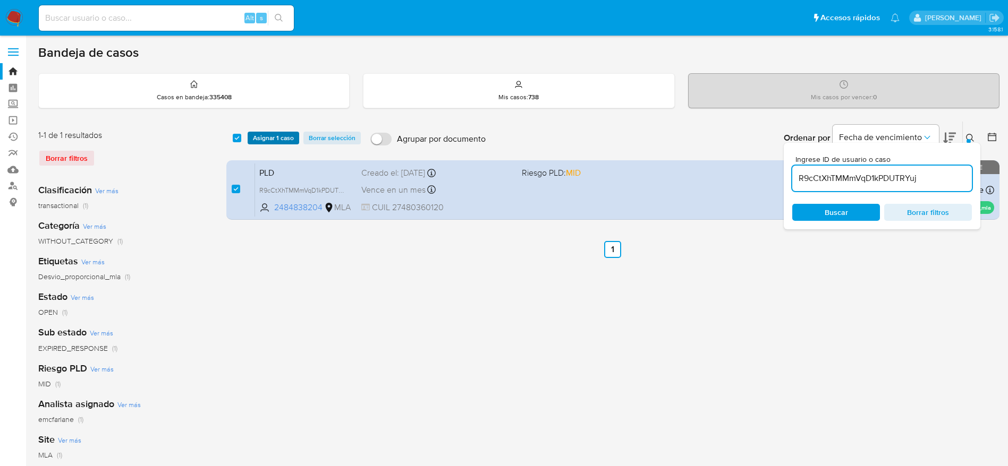
click at [253, 140] on span "Asignar 1 caso" at bounding box center [273, 138] width 41 height 11
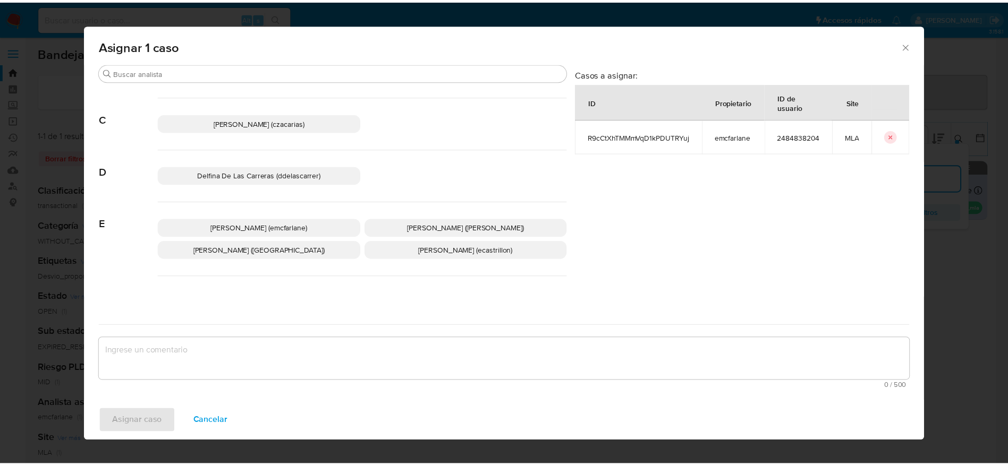
scroll to position [80, 0]
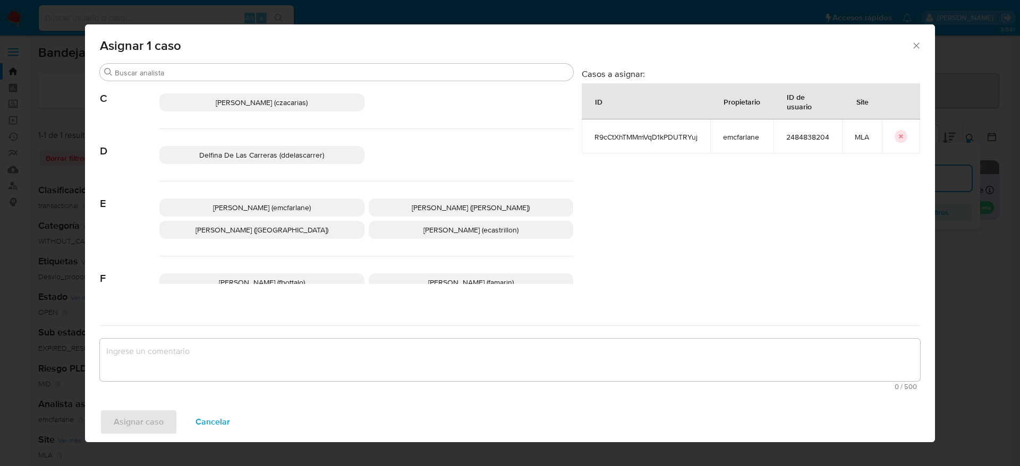
click at [286, 202] on span "[PERSON_NAME] (emcfarlane)" at bounding box center [262, 207] width 98 height 11
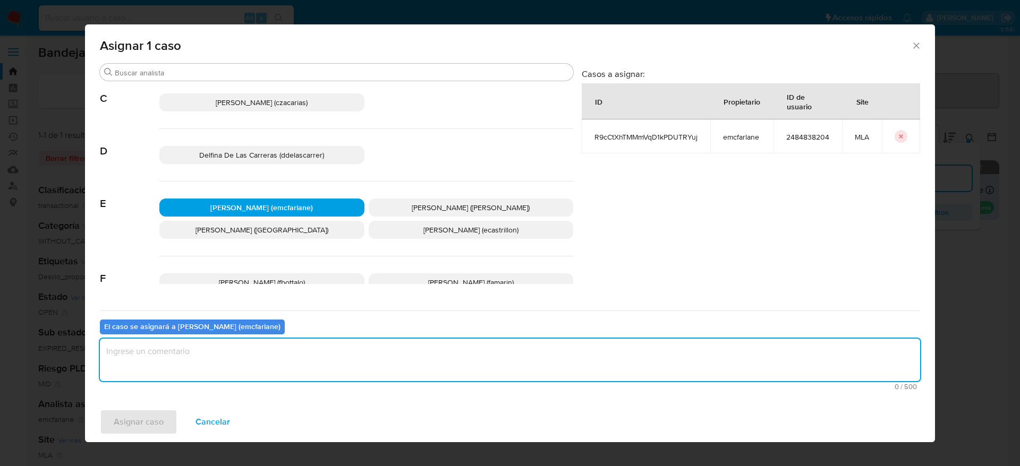
click at [241, 339] on textarea "assign-modal" at bounding box center [510, 360] width 820 height 42
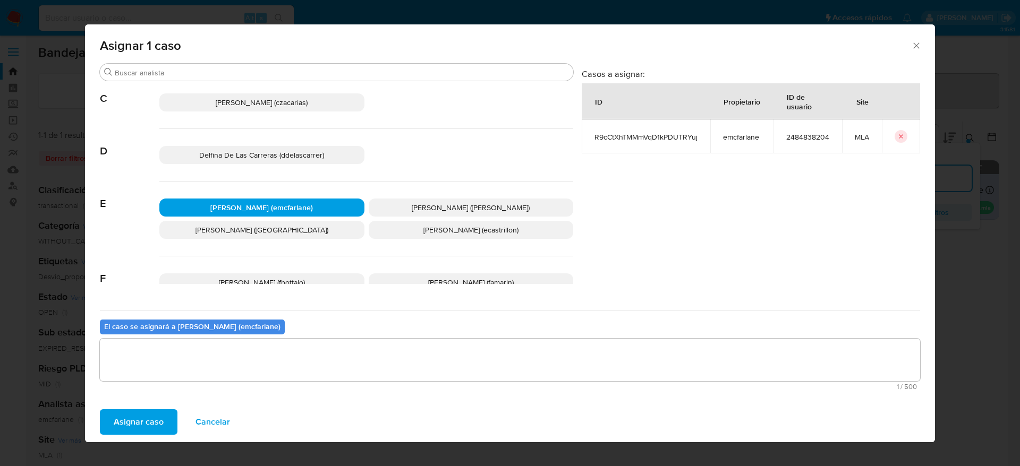
click at [149, 414] on span "Asignar caso" at bounding box center [139, 422] width 50 height 23
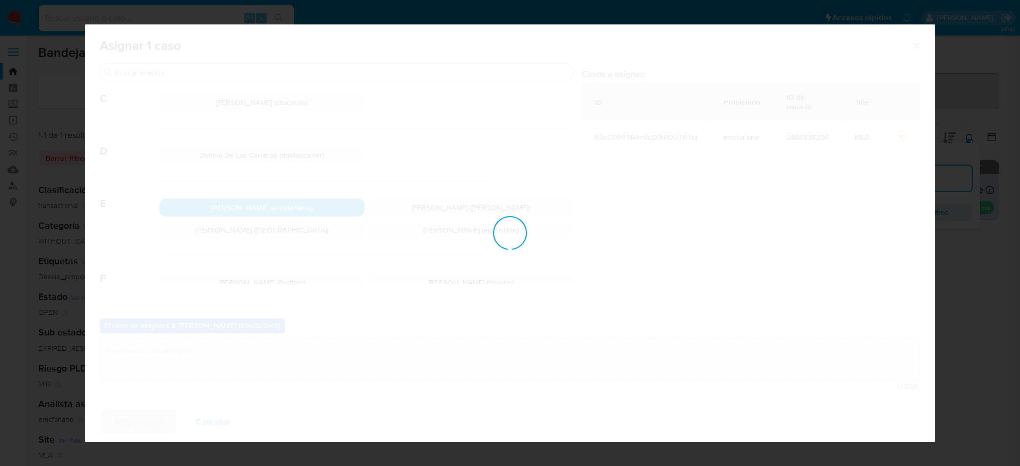
checkbox input "false"
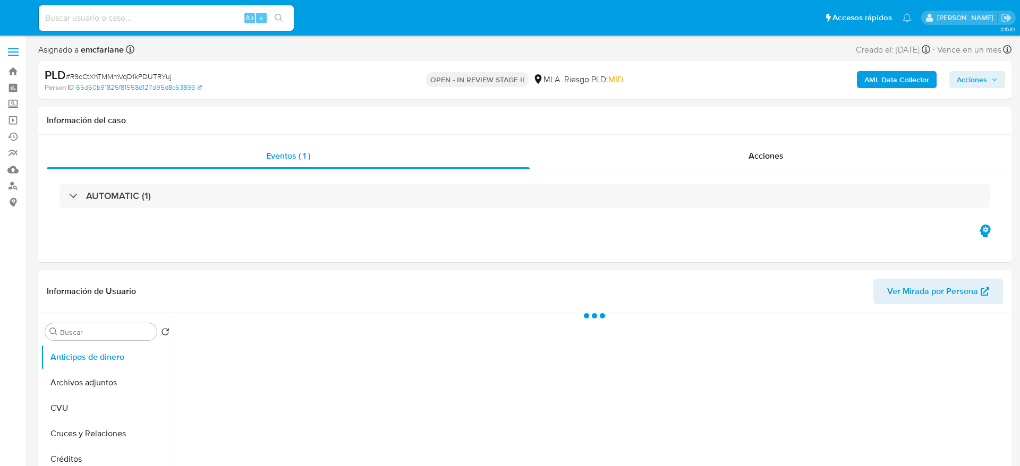
select select "10"
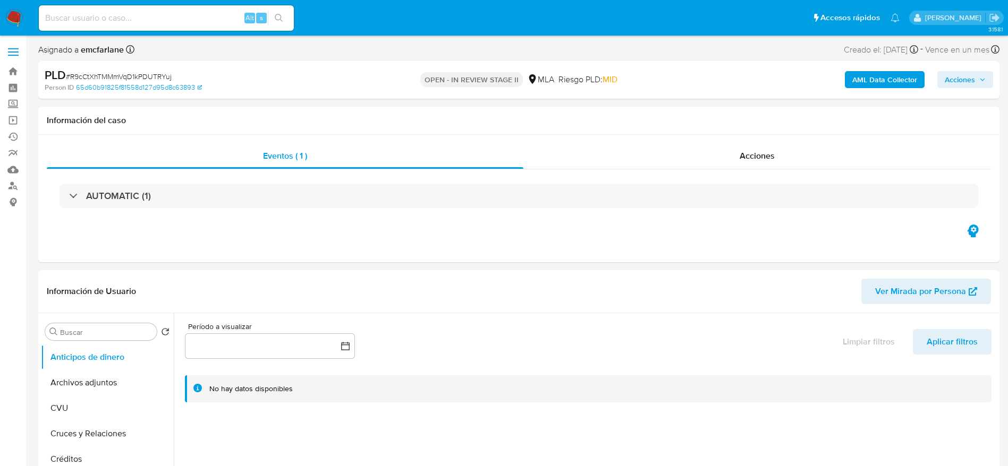
click at [963, 86] on span "Acciones" at bounding box center [959, 79] width 30 height 17
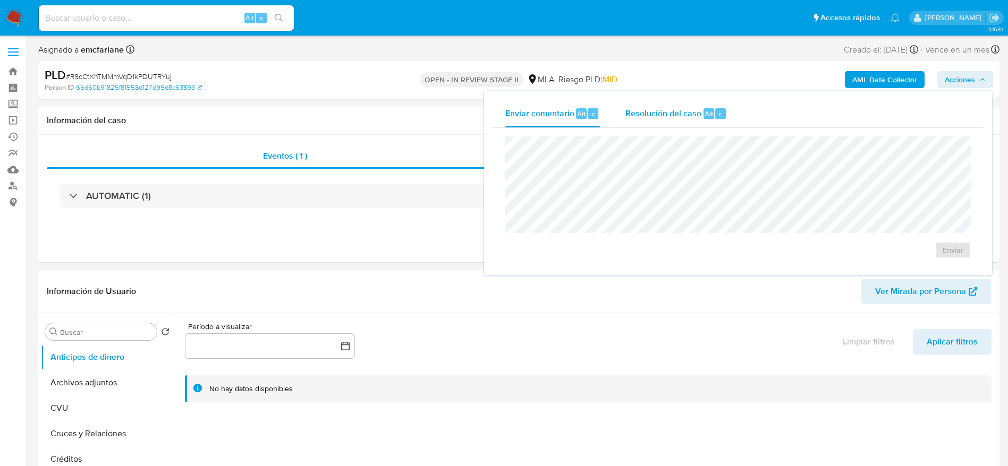
click at [725, 104] on div "Resolución del caso Alt r" at bounding box center [675, 114] width 101 height 28
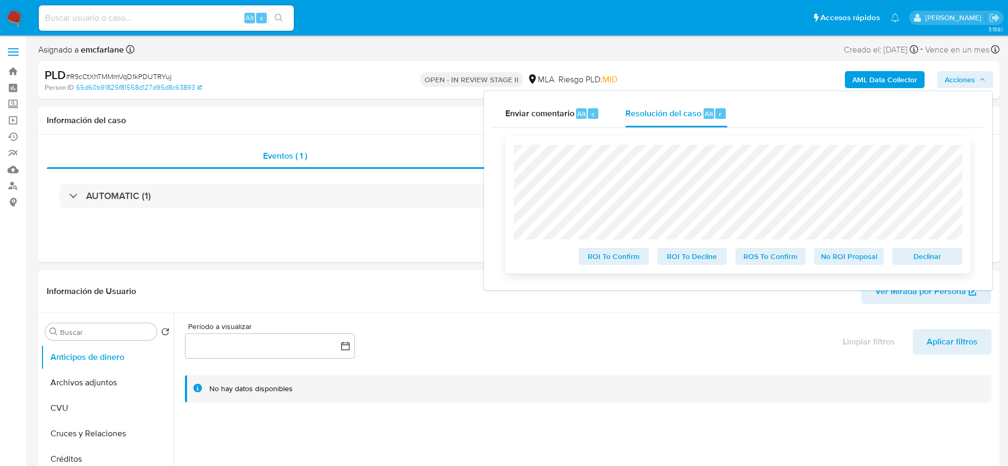
click at [959, 263] on button "Declinar" at bounding box center [927, 256] width 70 height 17
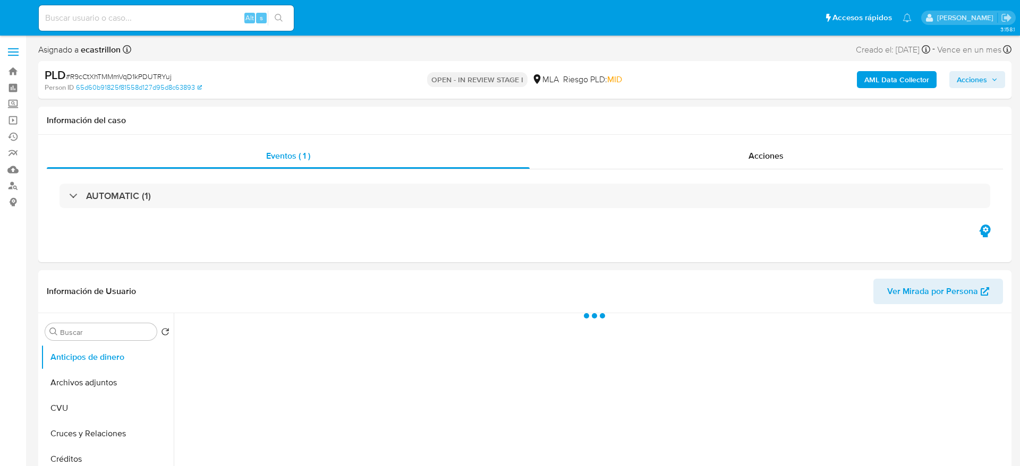
select select "10"
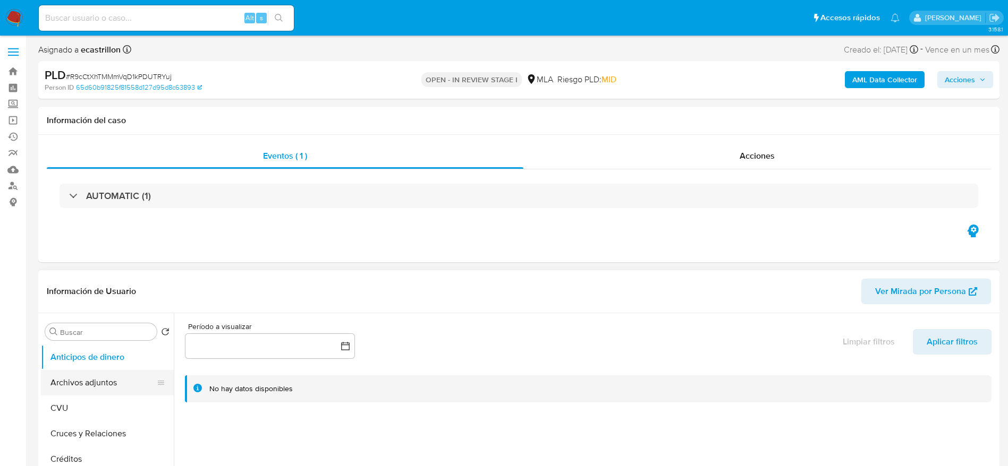
click at [57, 387] on button "Archivos adjuntos" at bounding box center [103, 382] width 124 height 25
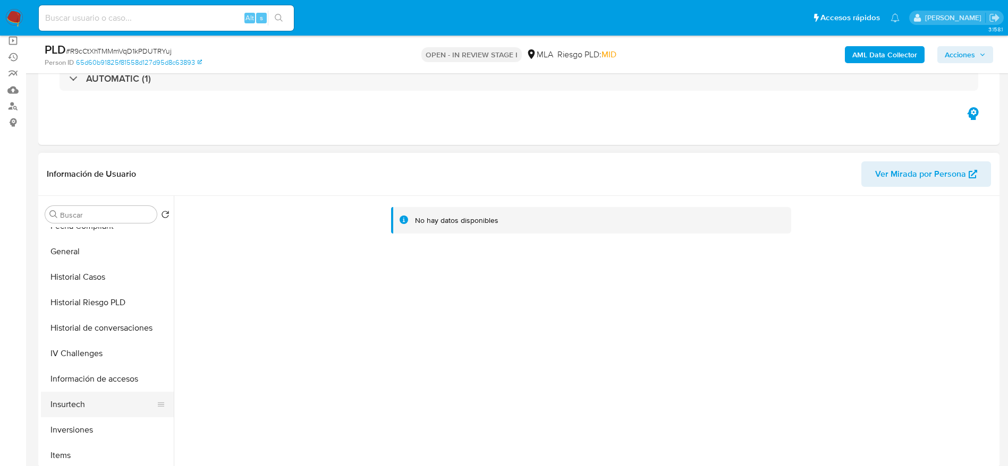
scroll to position [319, 0]
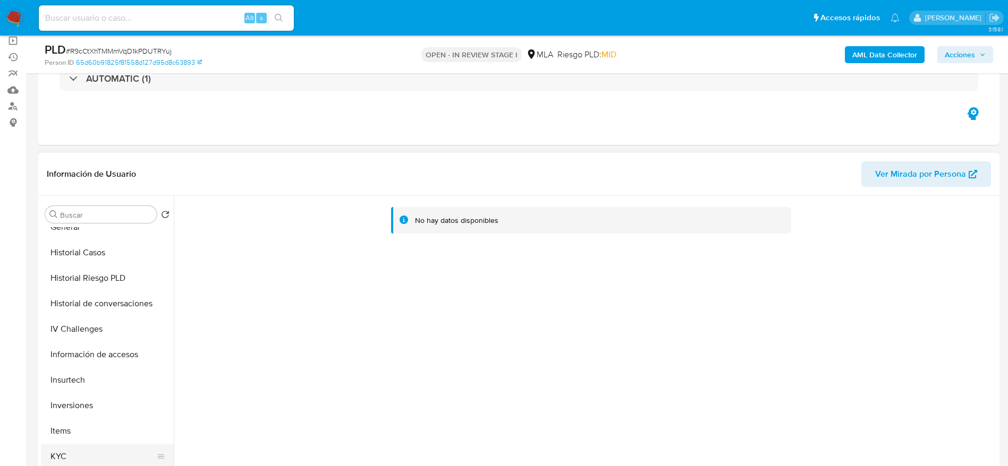
click at [75, 450] on button "KYC" at bounding box center [103, 456] width 124 height 25
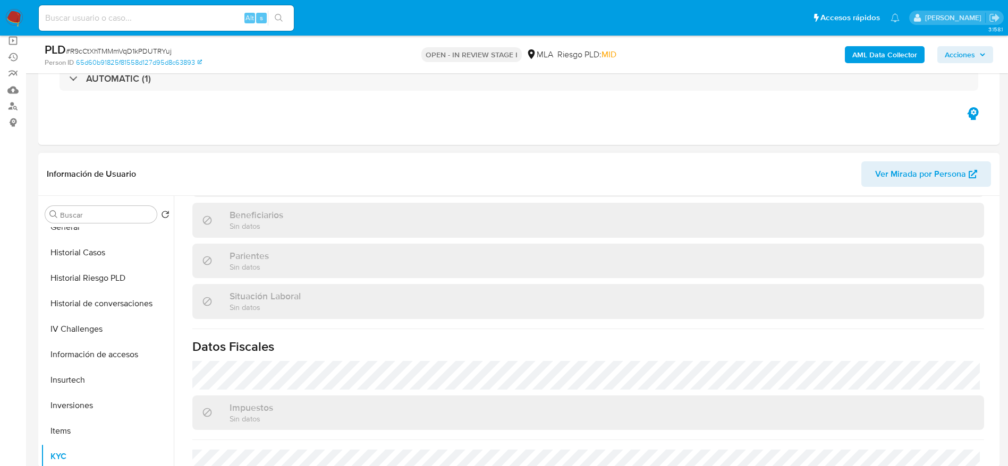
scroll to position [550, 0]
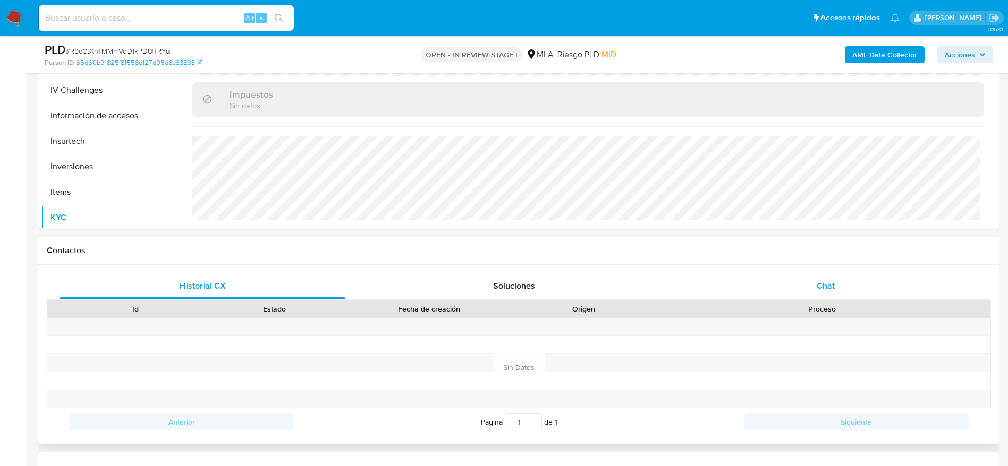
click at [836, 283] on div "Chat" at bounding box center [825, 286] width 286 height 25
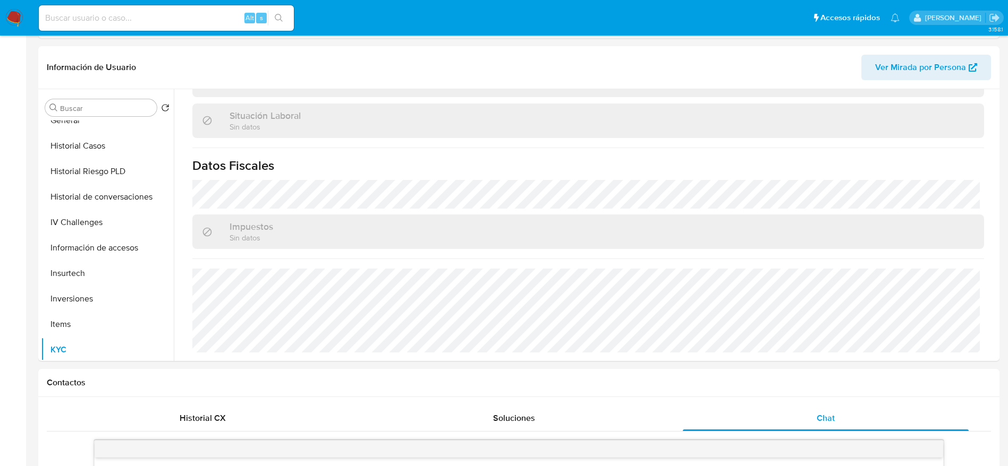
scroll to position [0, 0]
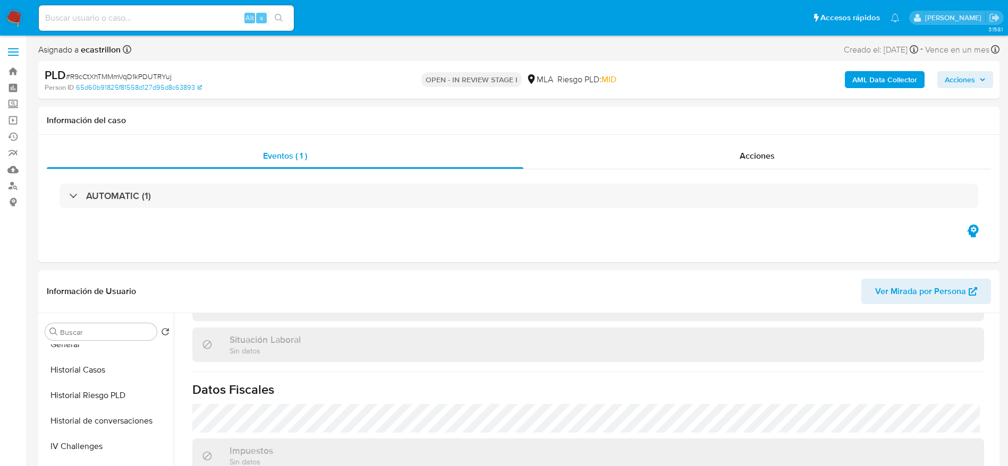
click at [82, 73] on span "# R9cCtXhTMMmVqD1kPDUTRYuj" at bounding box center [119, 76] width 106 height 11
copy span "R9cCtXhTMMmVqD1kPDUTRYuj"
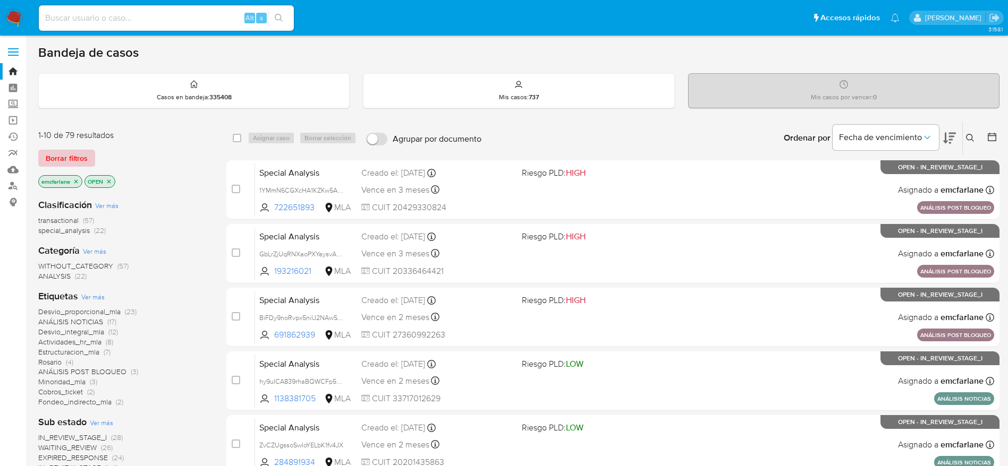
drag, startPoint x: 63, startPoint y: 160, endPoint x: 818, endPoint y: 89, distance: 758.1
click at [63, 160] on span "Borrar filtros" at bounding box center [67, 158] width 42 height 15
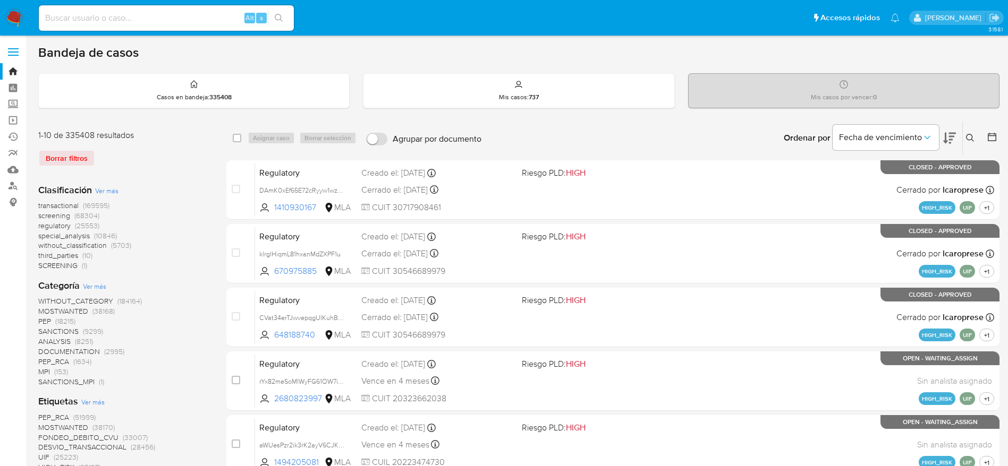
drag, startPoint x: 970, startPoint y: 134, endPoint x: 845, endPoint y: 193, distance: 138.0
click at [968, 136] on icon at bounding box center [970, 138] width 8 height 8
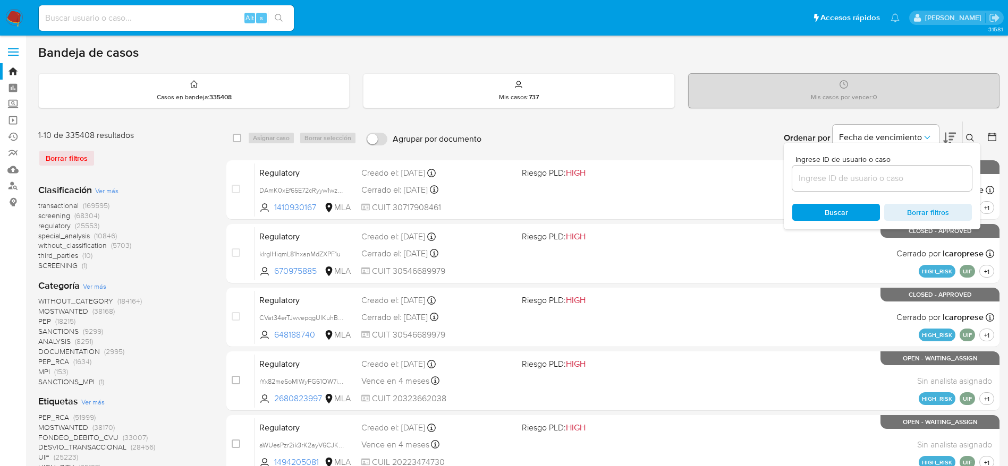
click at [837, 176] on input at bounding box center [882, 179] width 180 height 14
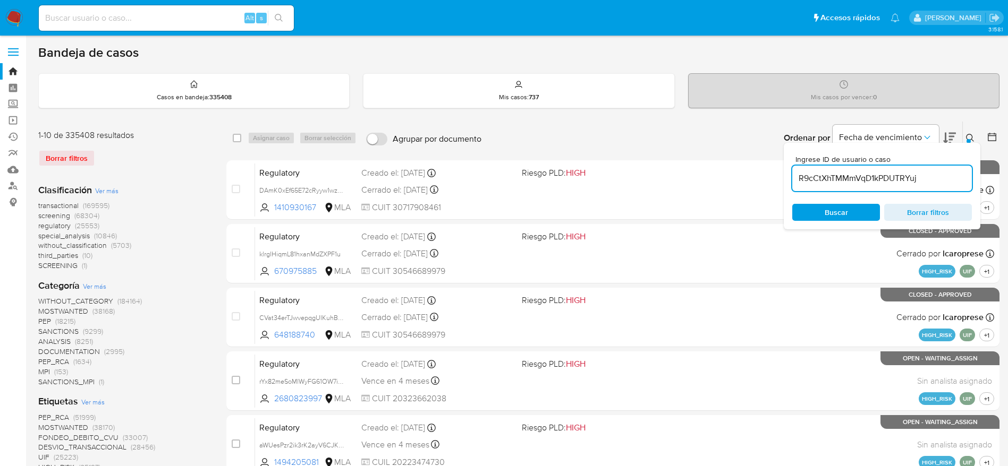
type input "R9cCtXhTMMmVqD1kPDUTRYuj"
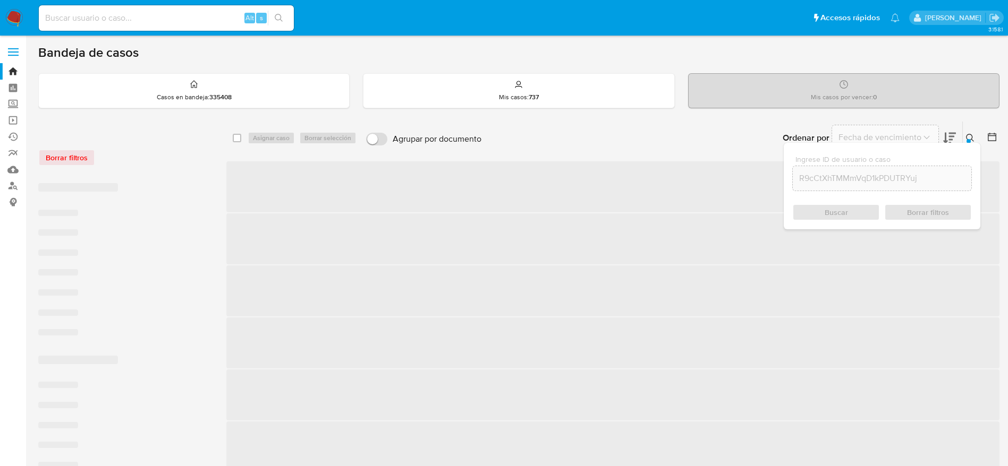
click at [237, 132] on div "select-all-cases-checkbox" at bounding box center [239, 138] width 13 height 13
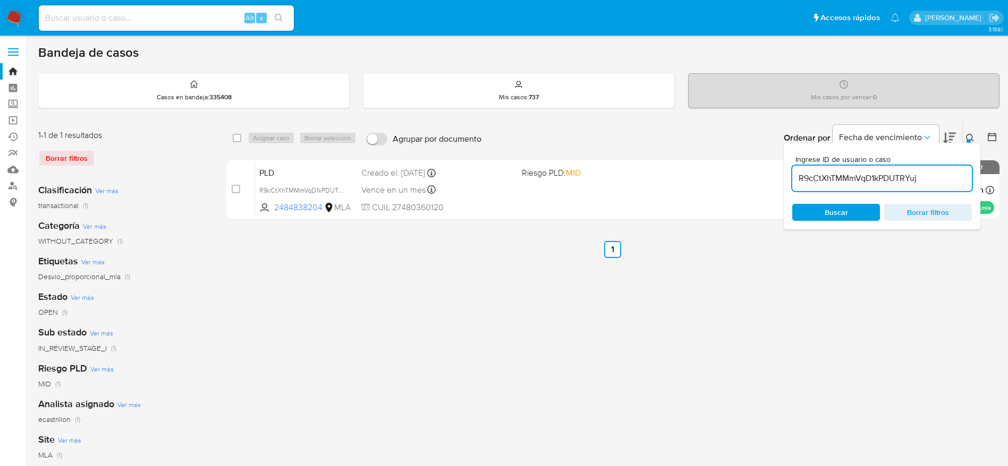
drag, startPoint x: 235, startPoint y: 138, endPoint x: 247, endPoint y: 137, distance: 11.7
click at [235, 139] on input "checkbox" at bounding box center [237, 138] width 8 height 8
checkbox input "true"
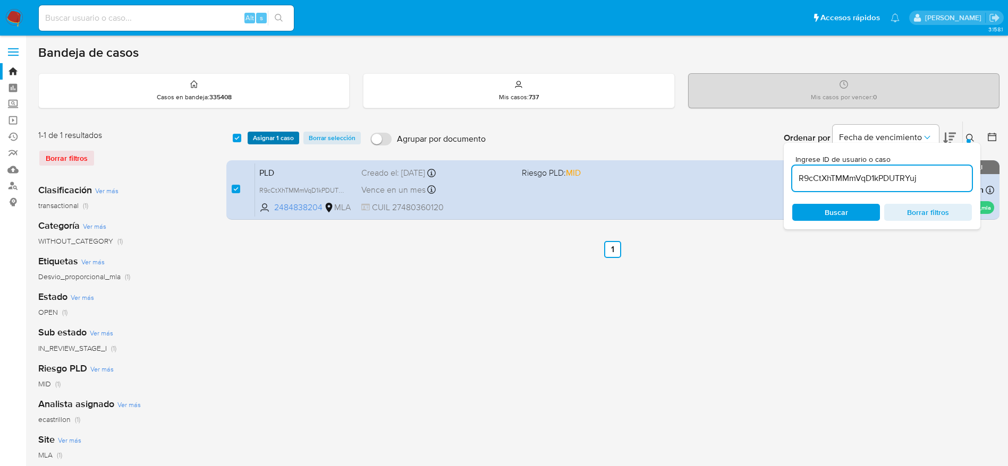
click at [267, 133] on span "Asignar 1 caso" at bounding box center [273, 138] width 41 height 11
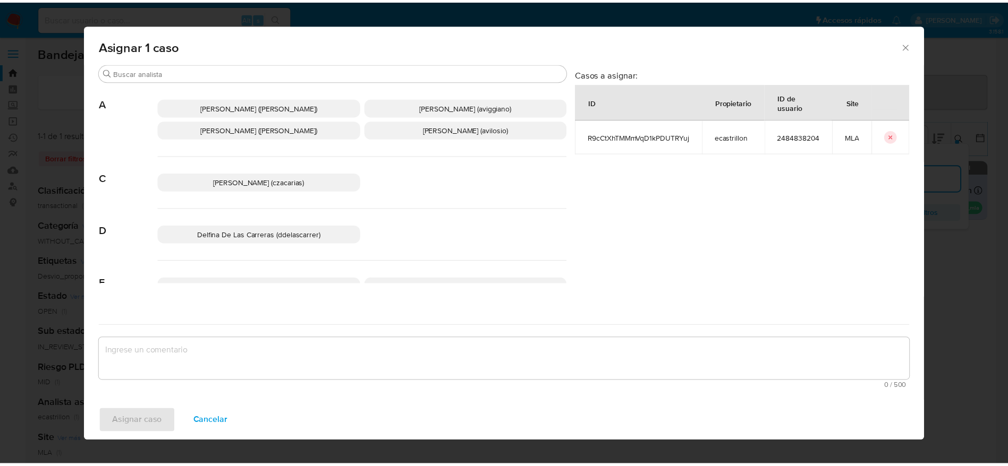
scroll to position [80, 0]
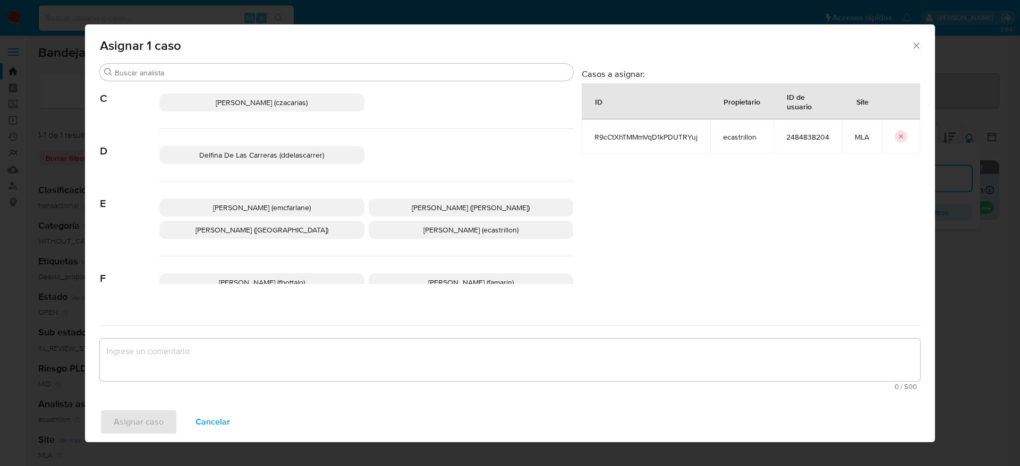
drag, startPoint x: 286, startPoint y: 208, endPoint x: 263, endPoint y: 259, distance: 55.9
click at [285, 209] on span "Elaine Mc Farlane (emcfarlane)" at bounding box center [262, 207] width 98 height 11
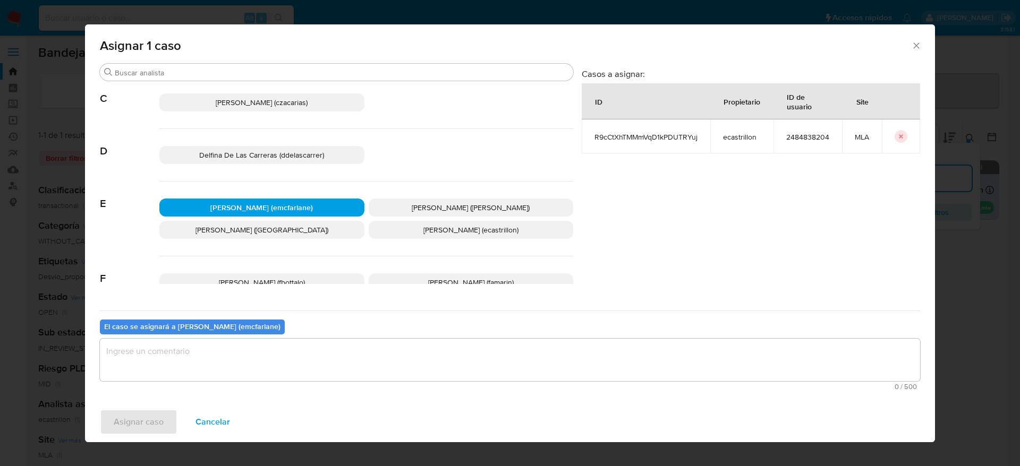
click at [235, 382] on div "0 / 500 500 caracteres restantes" at bounding box center [510, 365] width 820 height 52
click at [221, 359] on textarea "assign-modal" at bounding box center [510, 360] width 820 height 42
click at [141, 421] on span "Asignar caso" at bounding box center [139, 422] width 50 height 23
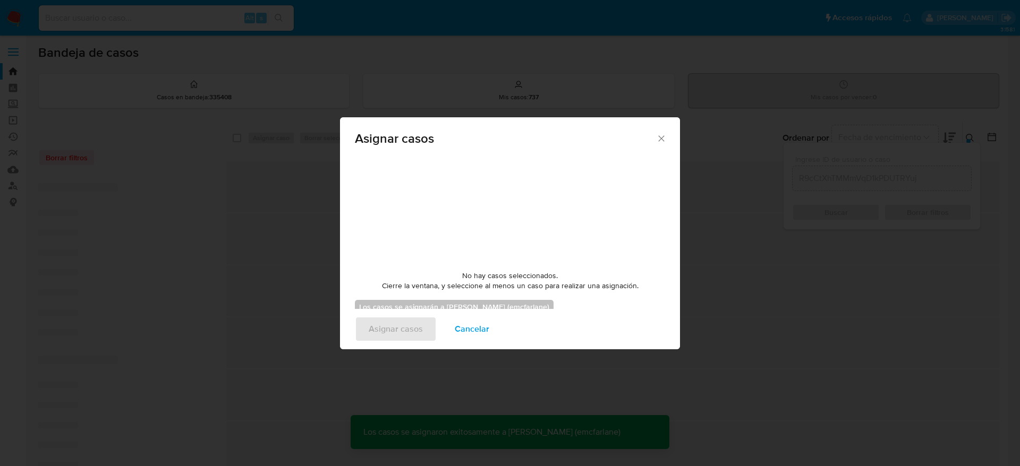
checkbox input "false"
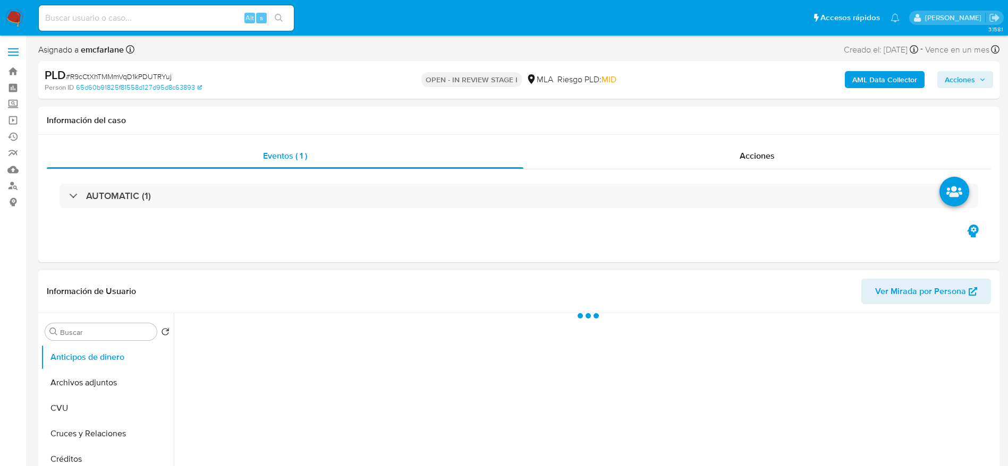
select select "10"
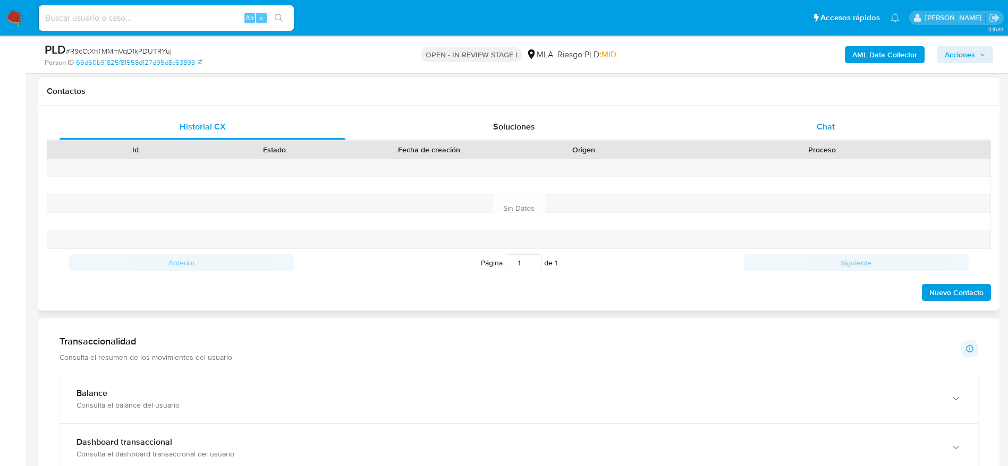
click at [835, 136] on div "Chat" at bounding box center [825, 126] width 286 height 25
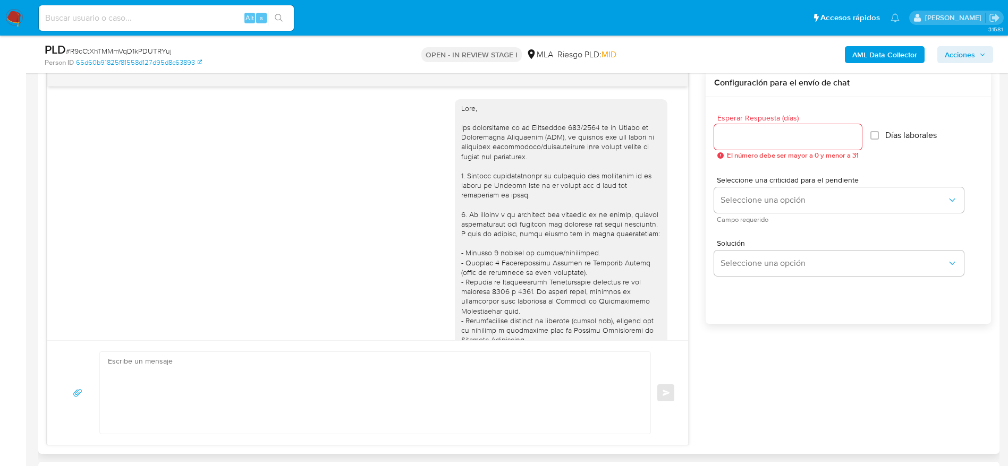
scroll to position [357, 0]
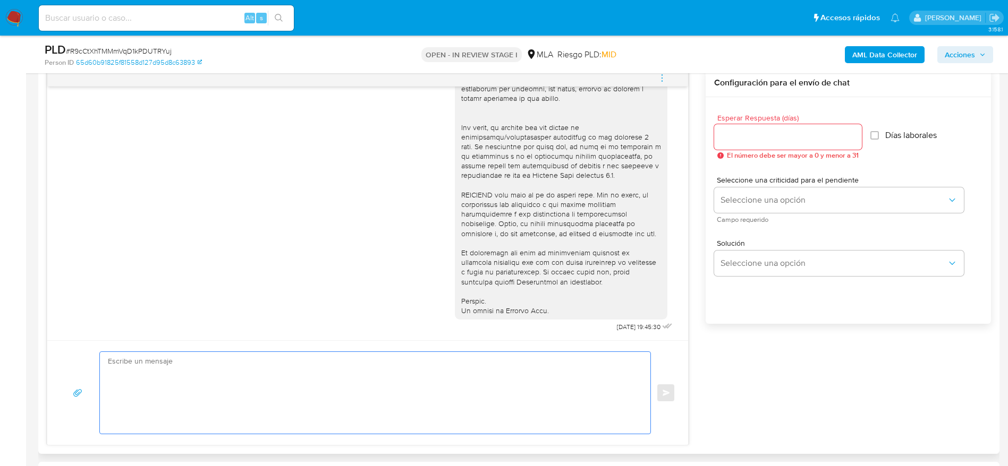
click at [238, 390] on textarea at bounding box center [372, 393] width 529 height 82
paste textarea "Hola Kenny Lisa Wang, En función de las operaciones registradas en tu cuenta de…"
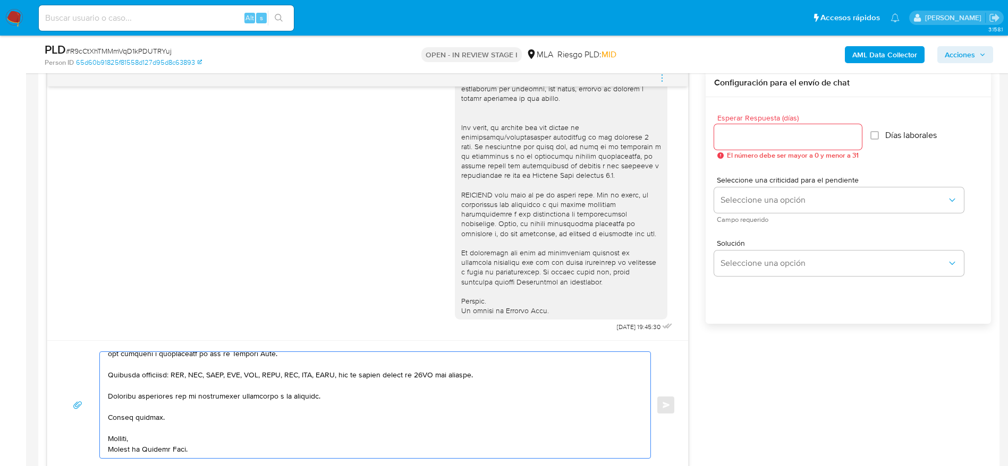
scroll to position [0, 0]
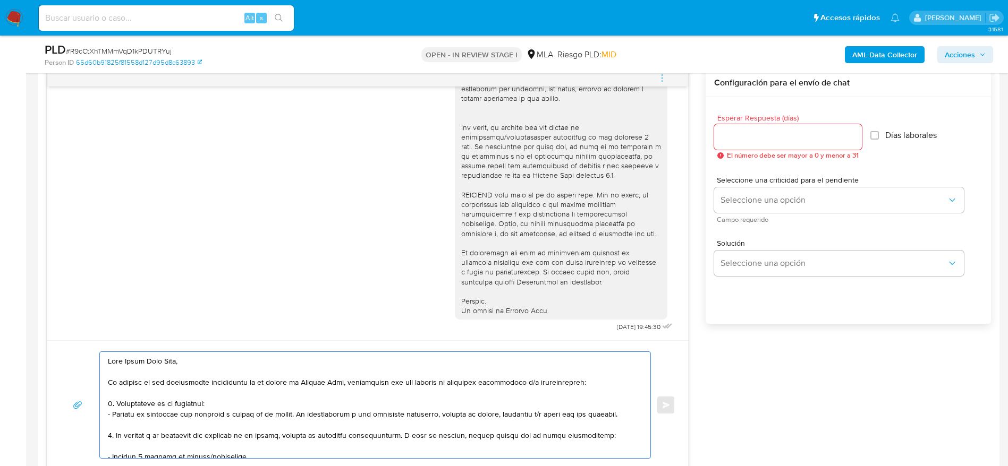
click at [234, 405] on textarea at bounding box center [372, 405] width 529 height 106
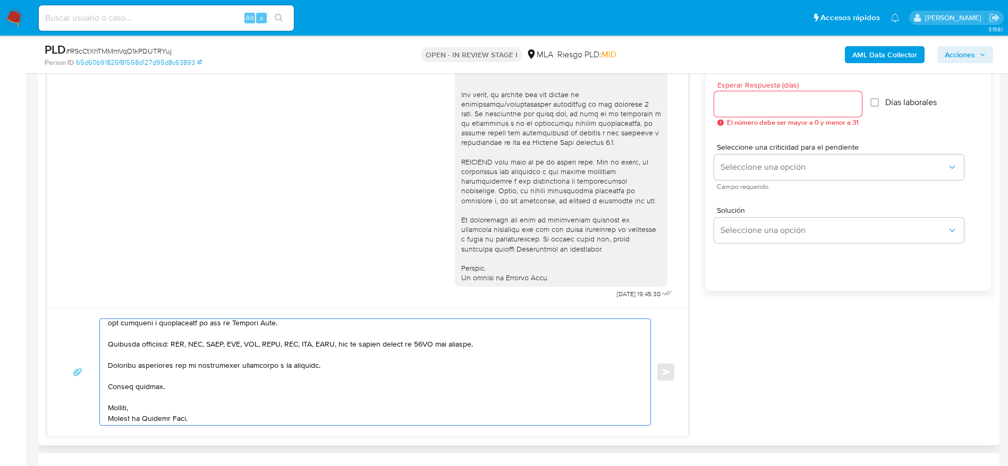
scroll to position [262, 0]
type textarea "Hola Kenny Lisa Wang, En función de las operaciones registradas en tu cuenta de…"
click at [745, 110] on input "Esperar Respuesta (días)" at bounding box center [788, 104] width 148 height 14
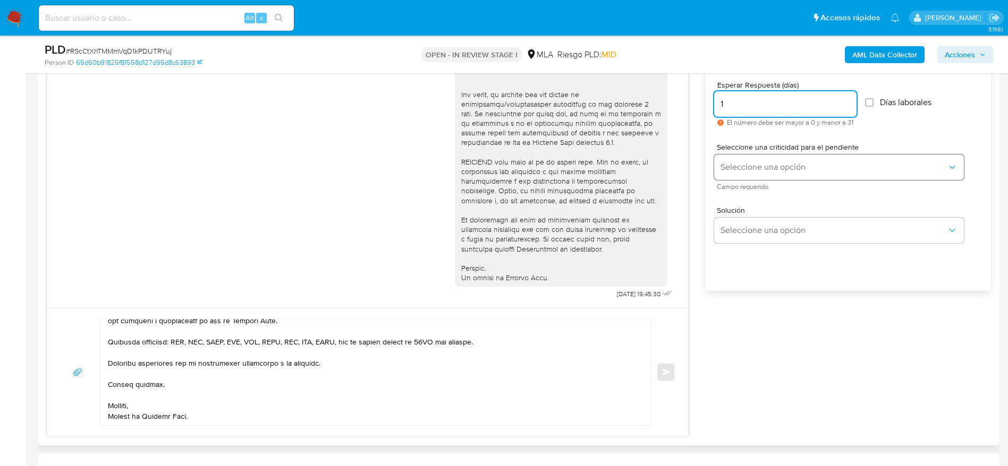
type input "1"
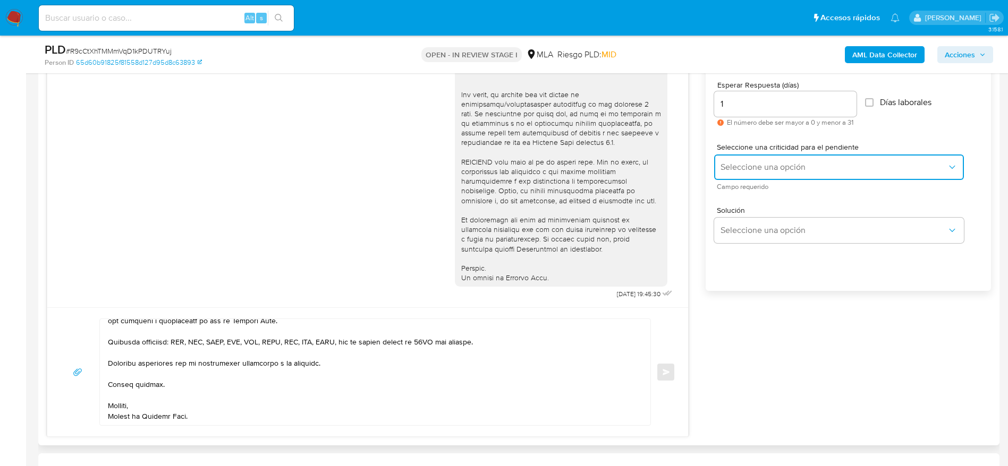
click at [756, 165] on span "Seleccione una opción" at bounding box center [833, 167] width 226 height 11
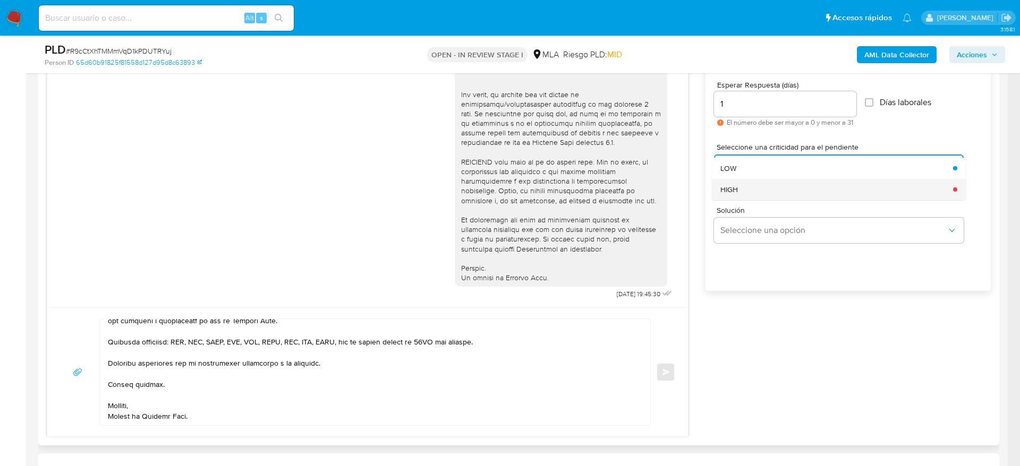
click at [752, 192] on div "HIGH" at bounding box center [833, 189] width 226 height 21
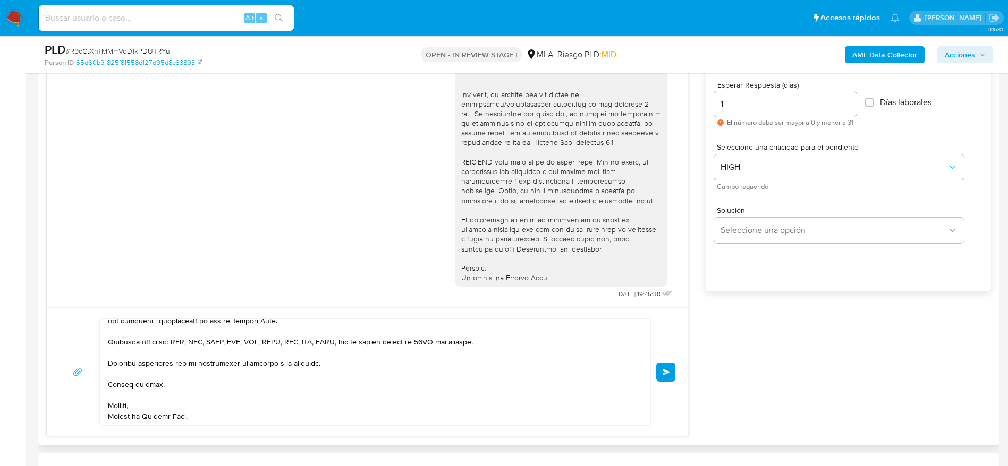
click at [661, 373] on button "Enviar" at bounding box center [665, 372] width 19 height 19
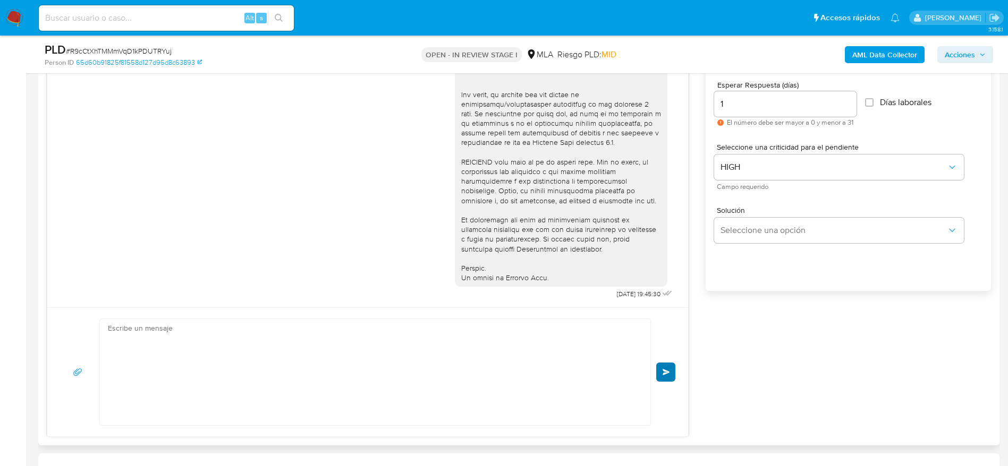
scroll to position [900, 0]
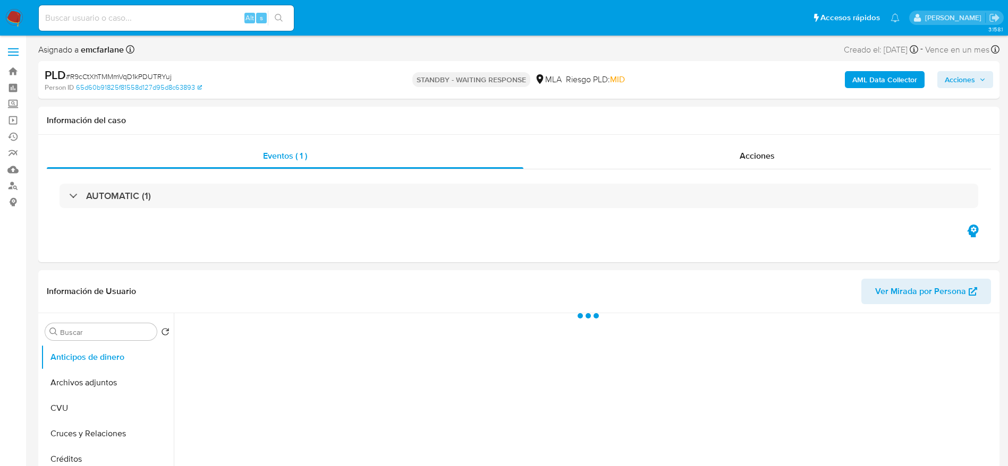
select select "10"
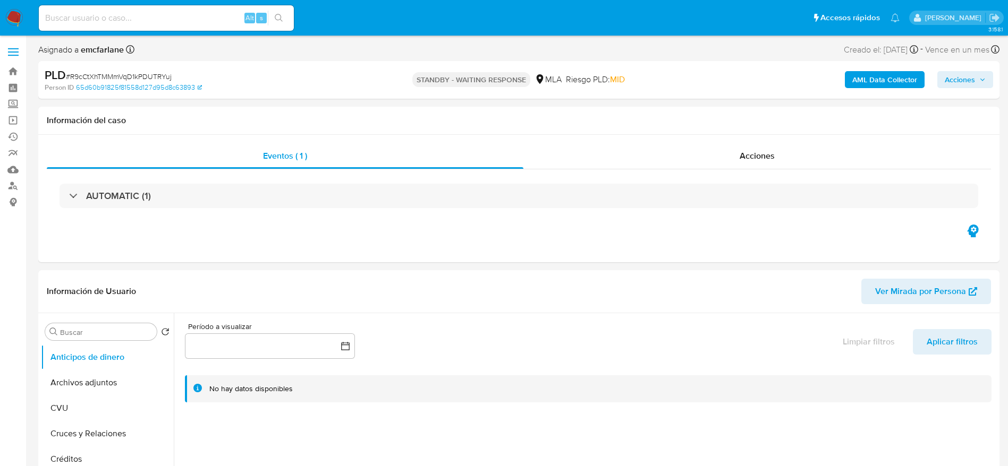
click at [158, 20] on input at bounding box center [166, 18] width 255 height 14
paste input "u2YWAggUgkYQrmu4kl8YmMD0"
type input "u2YWAggUgkYQrmu4kl8YmMD0"
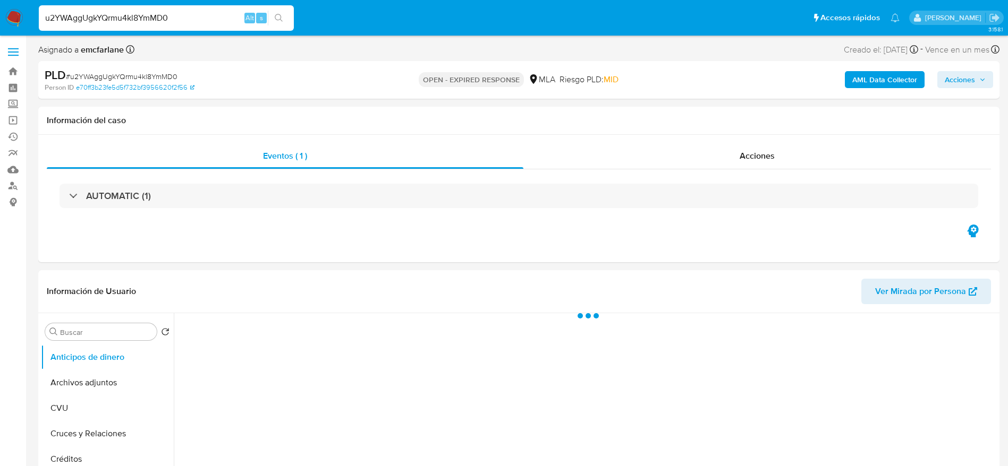
select select "10"
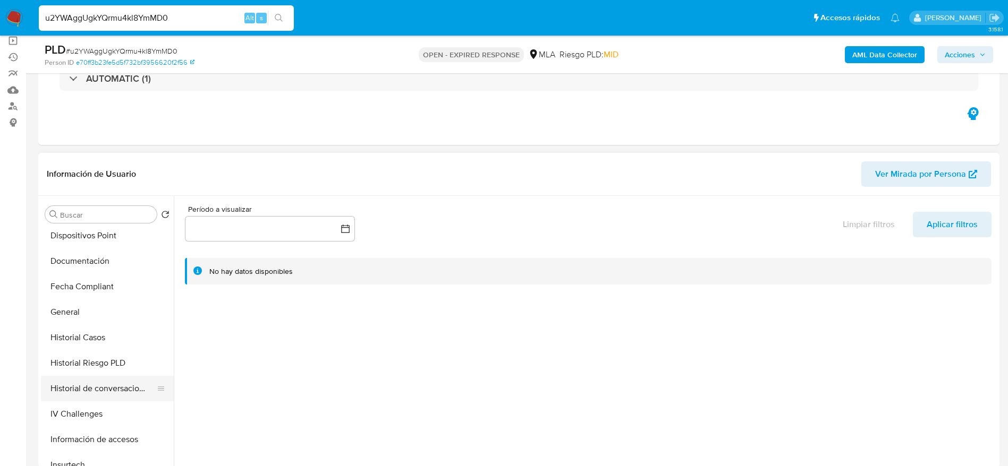
scroll to position [239, 0]
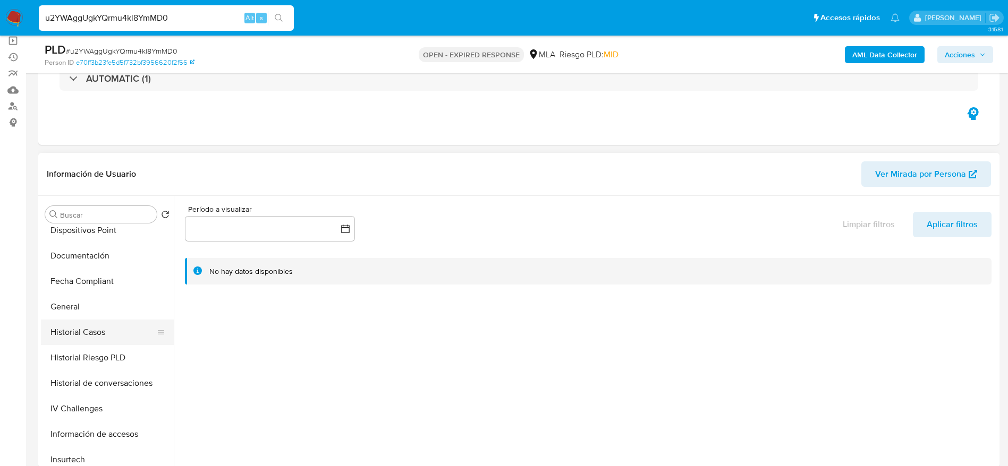
click at [92, 320] on button "Historial Casos" at bounding box center [103, 332] width 124 height 25
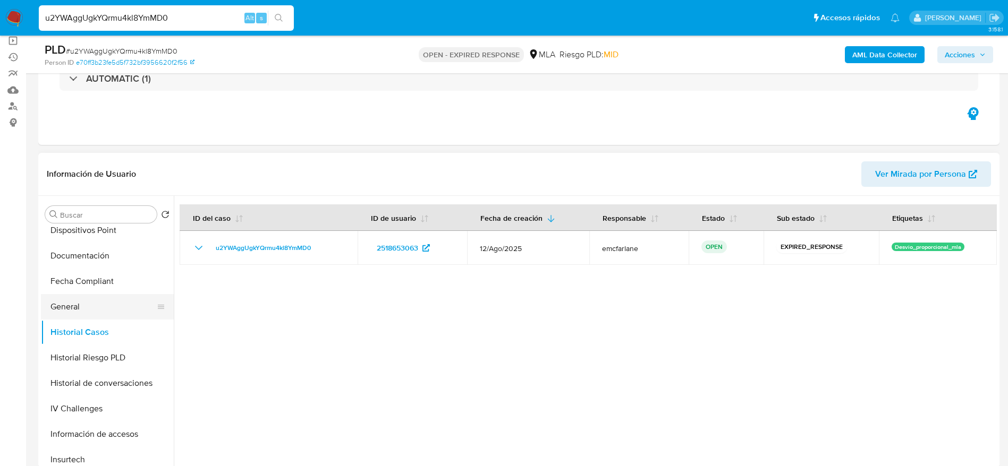
click at [91, 305] on button "General" at bounding box center [103, 306] width 124 height 25
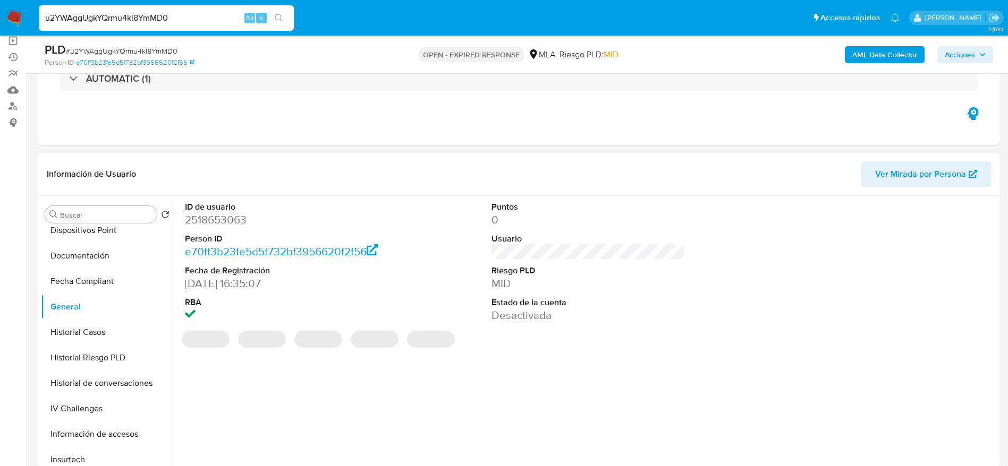
click at [202, 219] on dd "2518653063" at bounding box center [282, 219] width 194 height 15
click at [202, 218] on dd "2518653063" at bounding box center [282, 219] width 194 height 15
copy dd "2518653063"
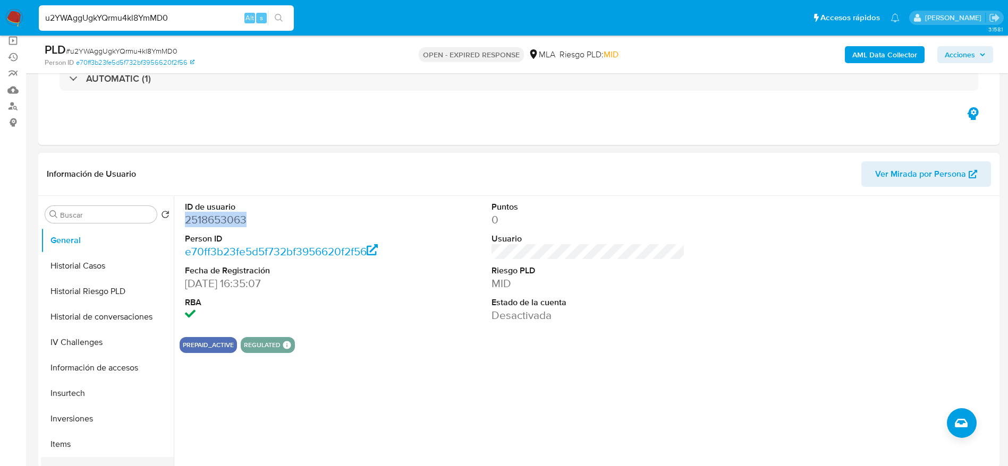
scroll to position [398, 0]
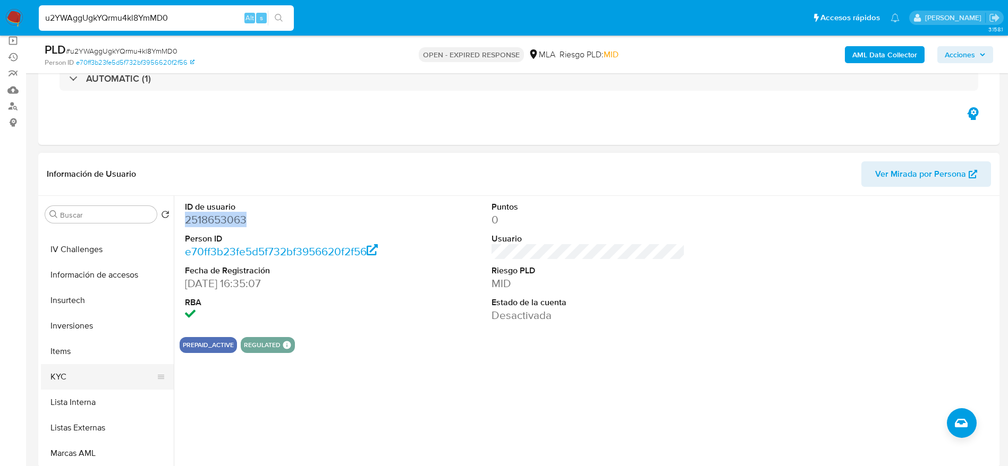
click at [61, 365] on button "KYC" at bounding box center [103, 376] width 124 height 25
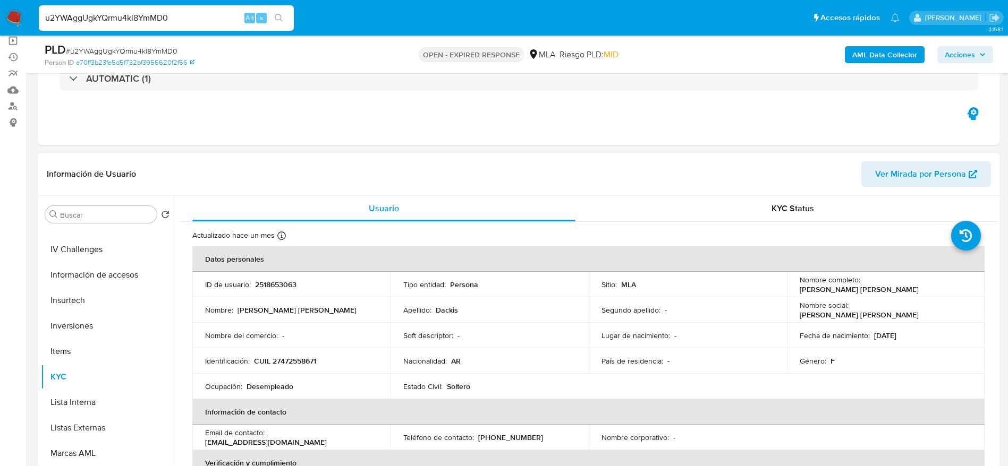
click at [298, 357] on p "CUIL 27472558671" at bounding box center [285, 361] width 62 height 10
copy p "27472558671"
click at [176, 22] on input "u2YWAggUgkYQrmu4kl8YmMD0" at bounding box center [166, 18] width 255 height 14
click at [176, 21] on input "u2YWAggUgkYQrmu4kl8YmMD0" at bounding box center [166, 18] width 255 height 14
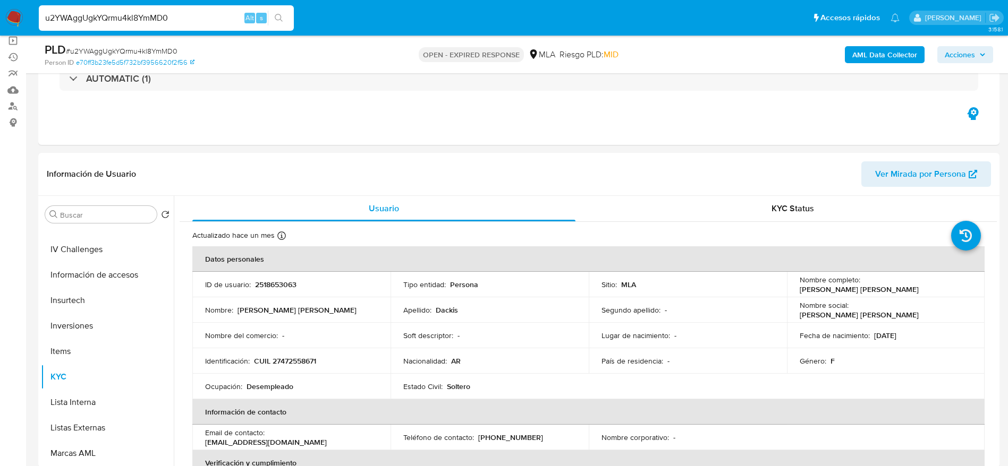
paste input "D8o6fHRZTa8KDUy0YVQnzyMH"
type input "D8o6fHRZTa8KDUy0YVQnzyMH"
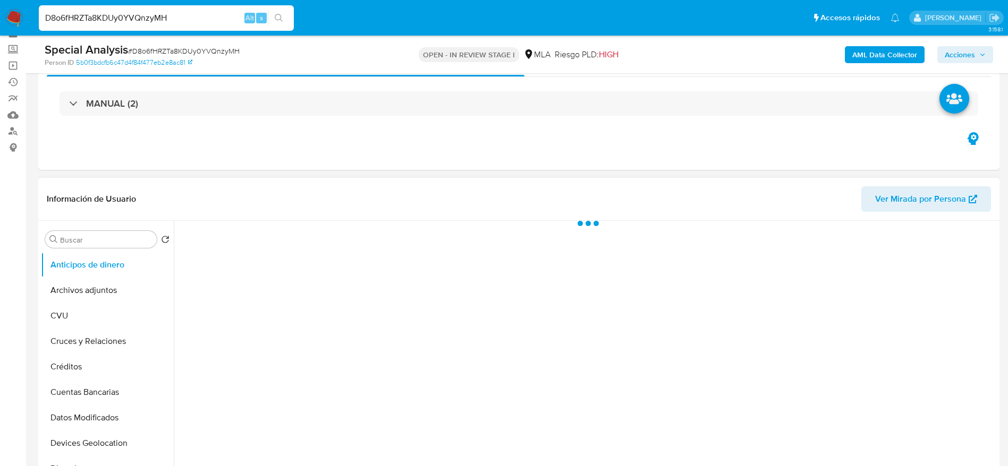
scroll to position [80, 0]
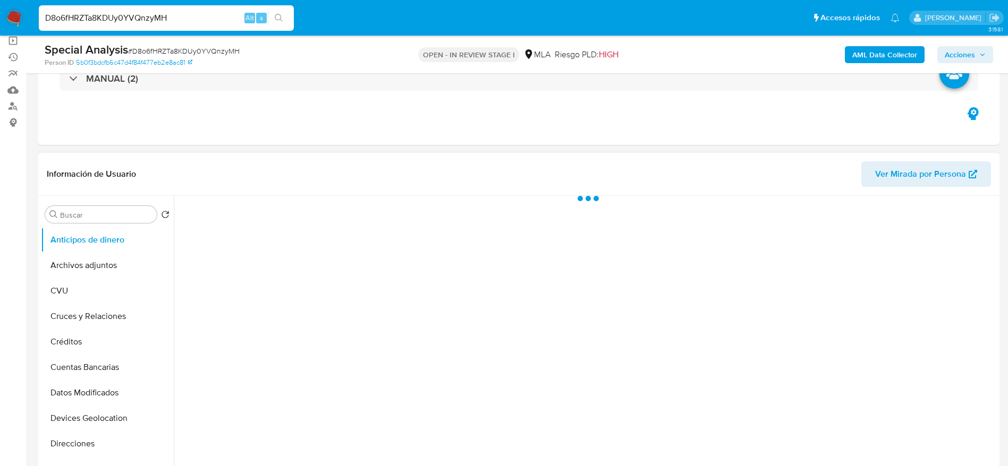
select select "10"
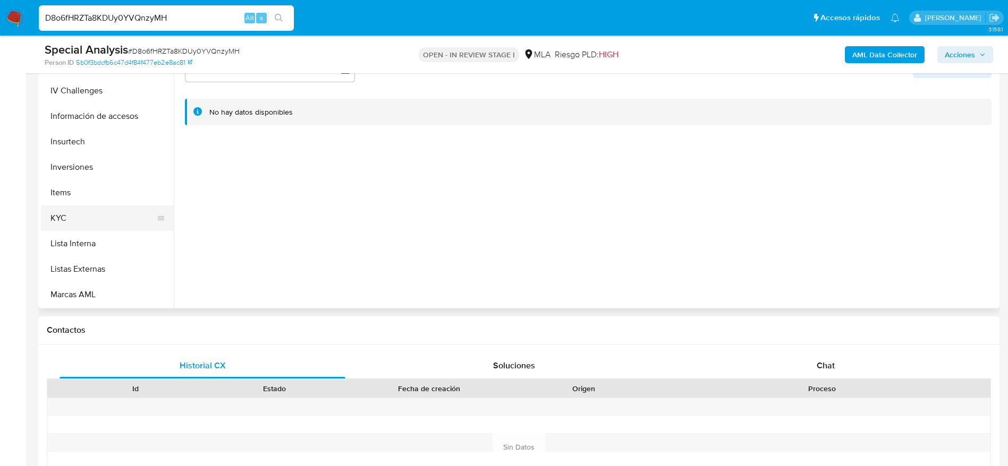
scroll to position [398, 0]
click at [73, 209] on button "KYC" at bounding box center [103, 217] width 124 height 25
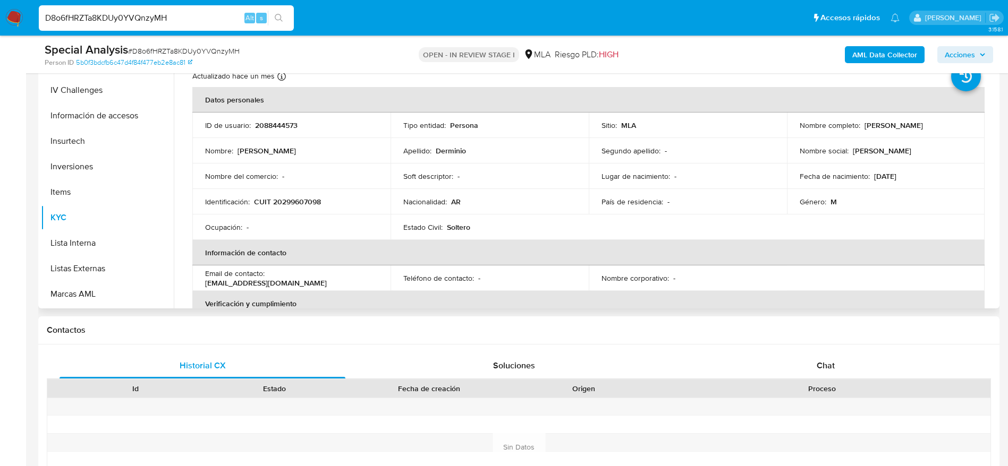
click at [304, 203] on p "CUIT 20299607098" at bounding box center [287, 202] width 67 height 10
copy p "20299607098"
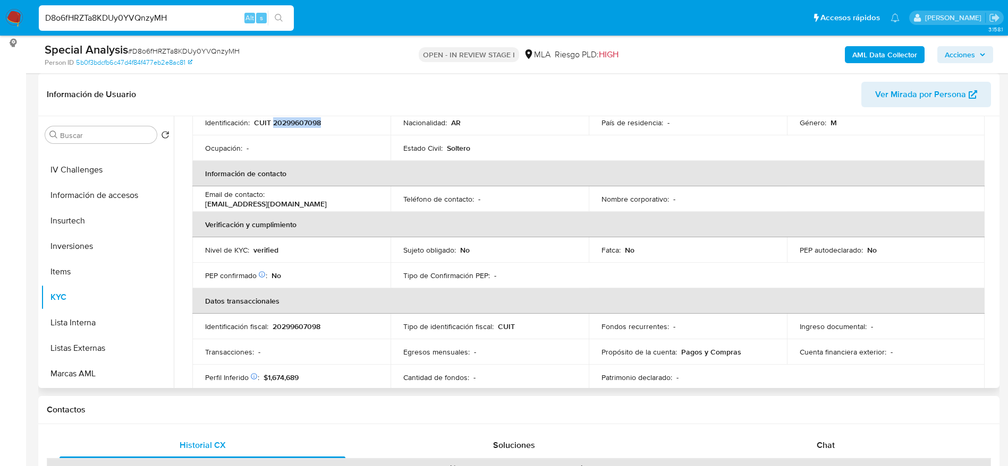
scroll to position [72, 0]
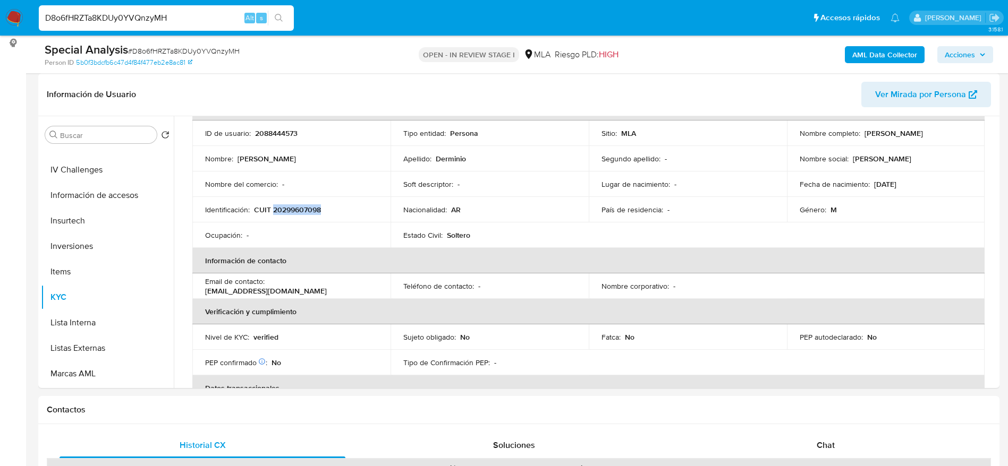
copy p "20299607098"
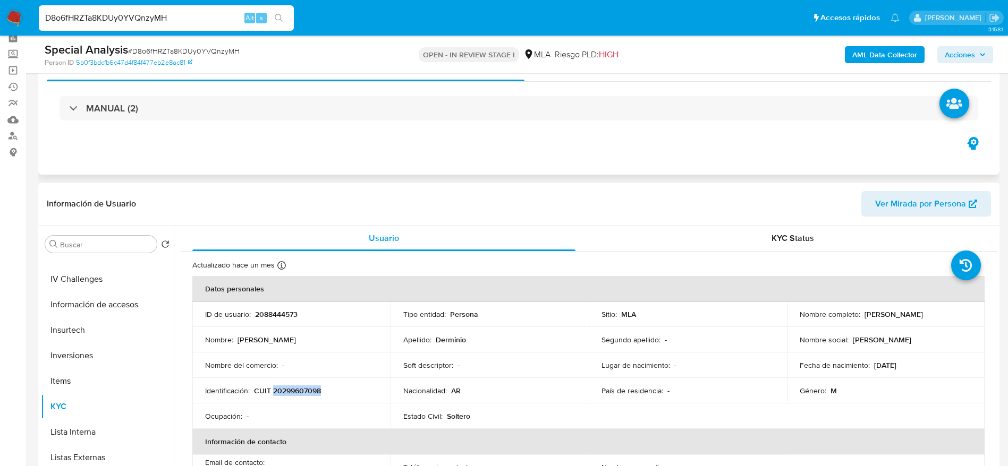
scroll to position [0, 0]
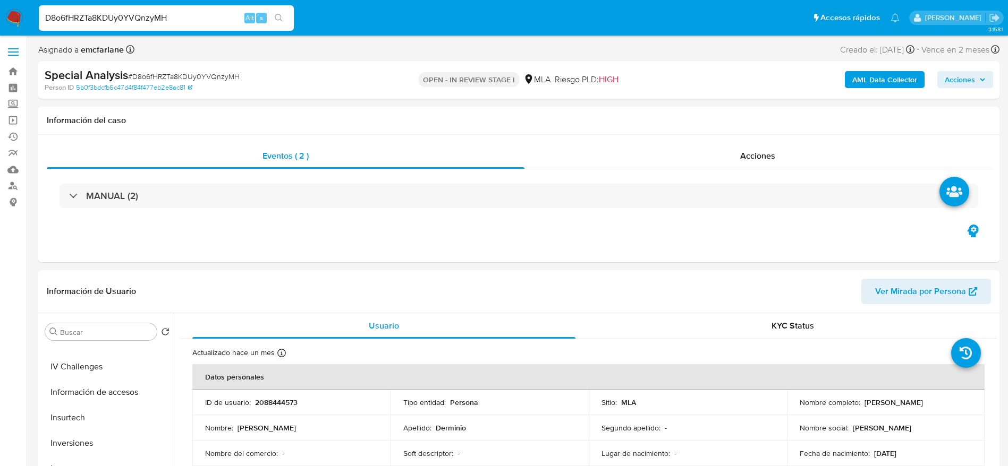
drag, startPoint x: 875, startPoint y: 407, endPoint x: 906, endPoint y: 416, distance: 32.5
click at [948, 407] on div "Nombre completo : Norberto Carlos Derminio" at bounding box center [885, 403] width 173 height 10
copy div "Norberto Carlos Derminio"
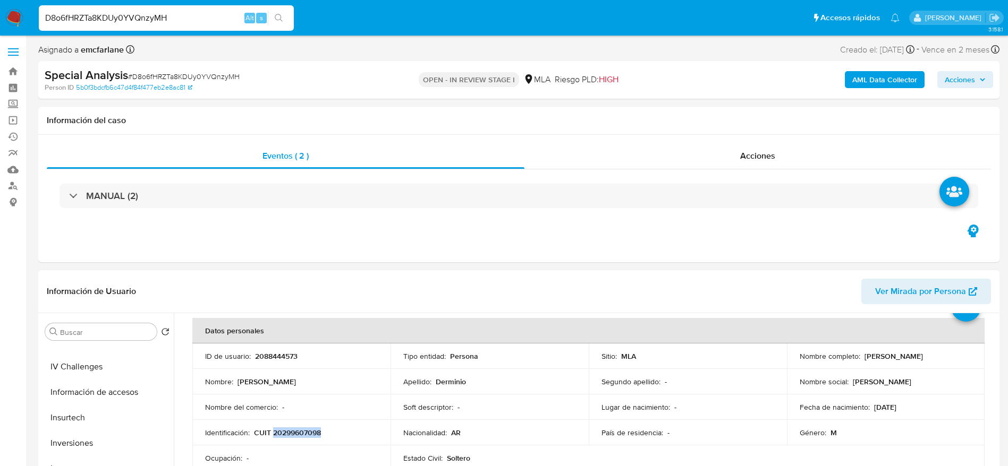
scroll to position [80, 0]
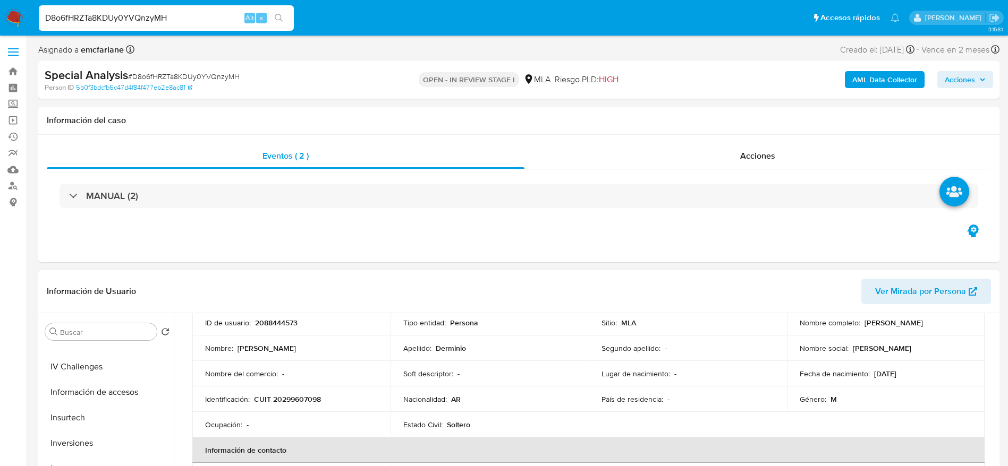
click at [305, 399] on p "CUIT 20299607098" at bounding box center [287, 400] width 67 height 10
copy p "20299607098"
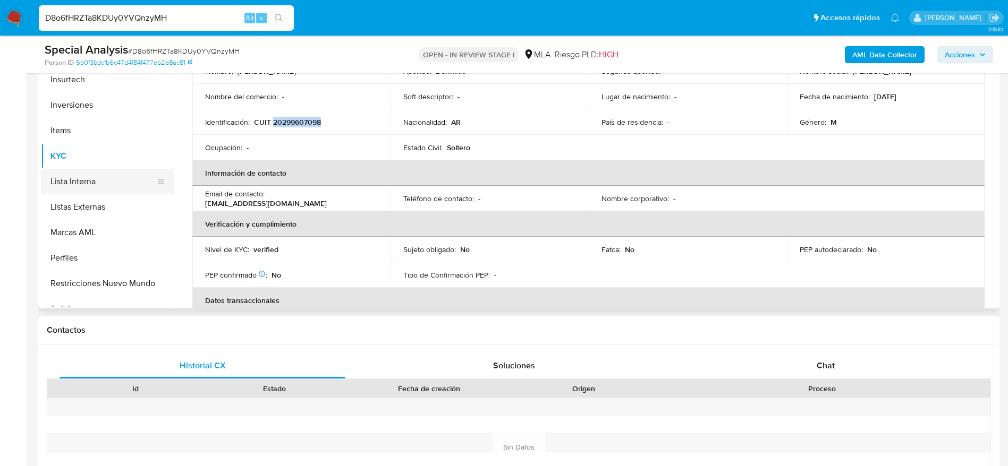
scroll to position [500, 0]
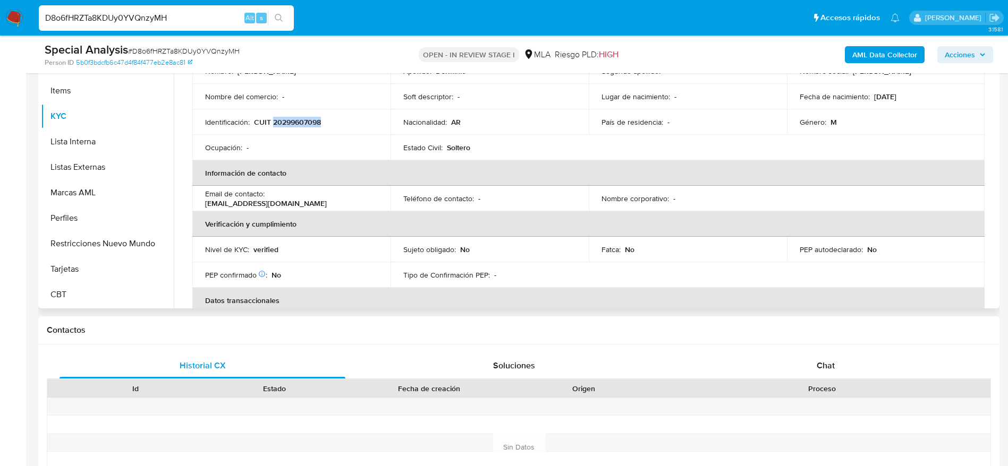
click at [127, 239] on button "Restricciones Nuevo Mundo" at bounding box center [107, 243] width 133 height 25
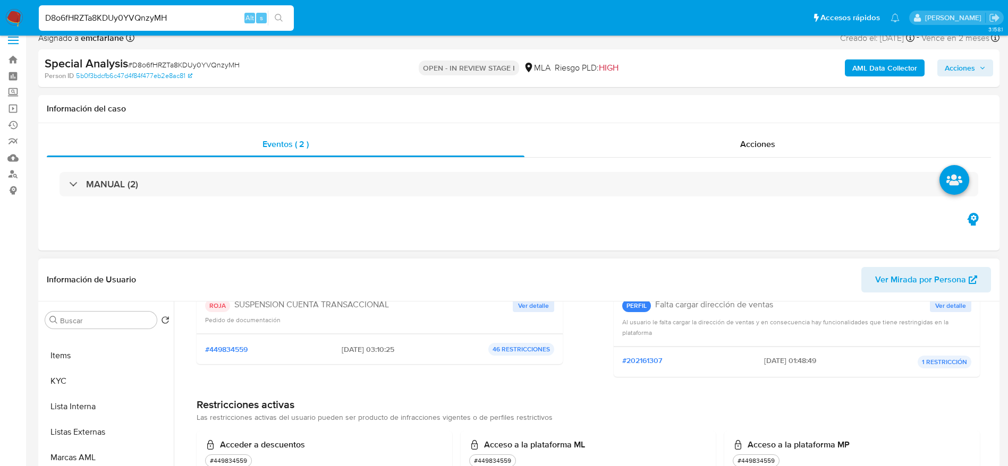
scroll to position [159, 0]
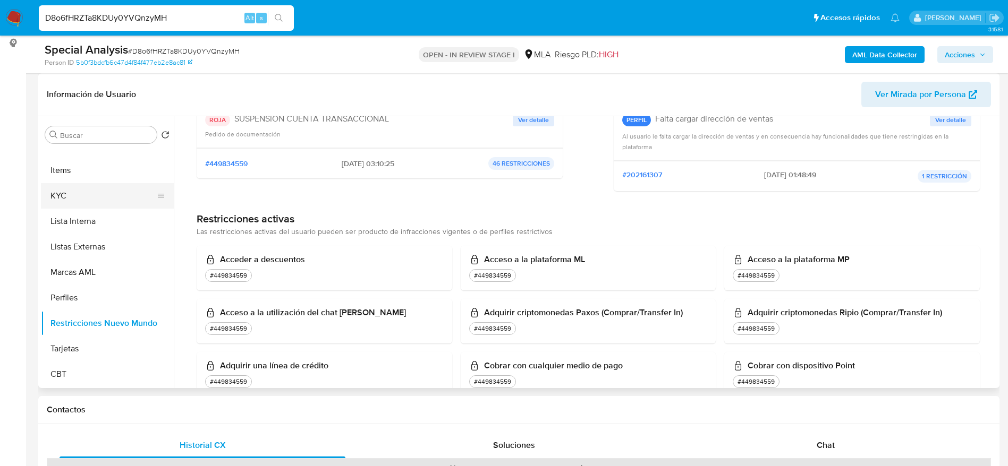
click at [85, 190] on button "KYC" at bounding box center [103, 195] width 124 height 25
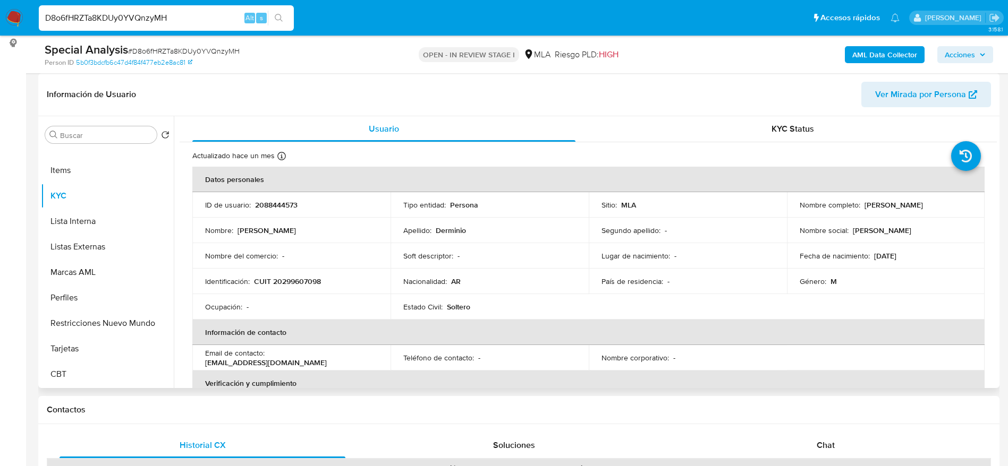
click at [285, 286] on p "CUIT 20299607098" at bounding box center [287, 282] width 67 height 10
copy p "20299607098"
click at [162, 27] on div "D8o6fHRZTa8KDUy0YVQnzyMH Alt s" at bounding box center [166, 17] width 255 height 25
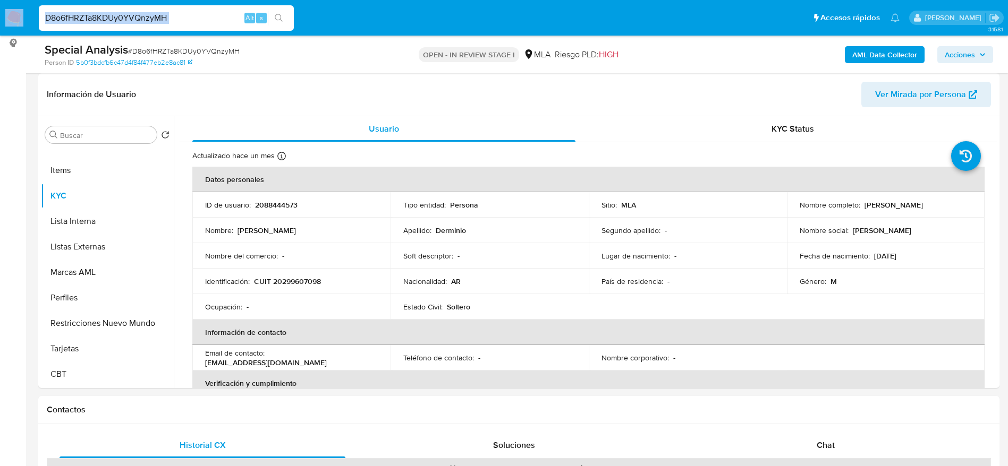
click at [200, 18] on input "D8o6fHRZTa8KDUy0YVQnzyMH" at bounding box center [166, 18] width 255 height 14
click at [200, 17] on input "D8o6fHRZTa8KDUy0YVQnzyMH" at bounding box center [166, 18] width 255 height 14
click at [185, 15] on input "D8o6fHRZTa8KDUy0YVQnzyMH" at bounding box center [166, 18] width 255 height 14
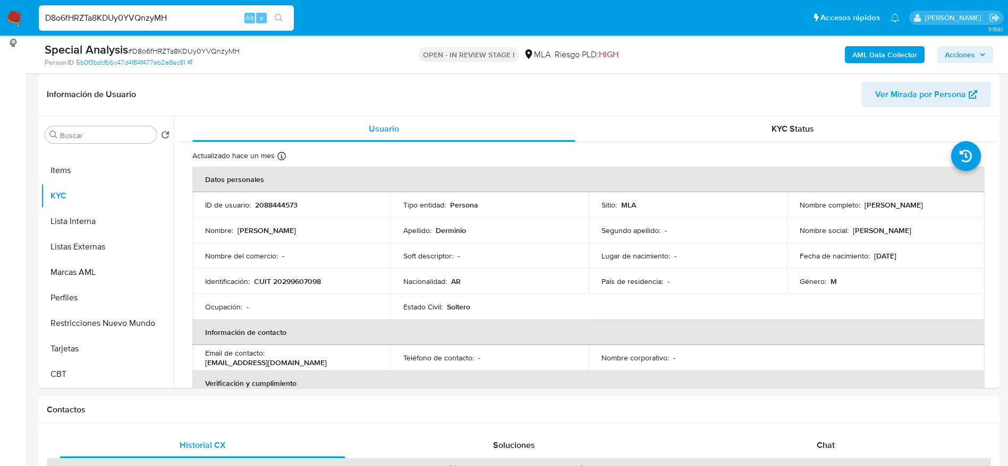
paste input "M3YyZrZda0qkyUohGmMs2v74"
type input "M3YyZrZda0qkyUohGmMs2v74"
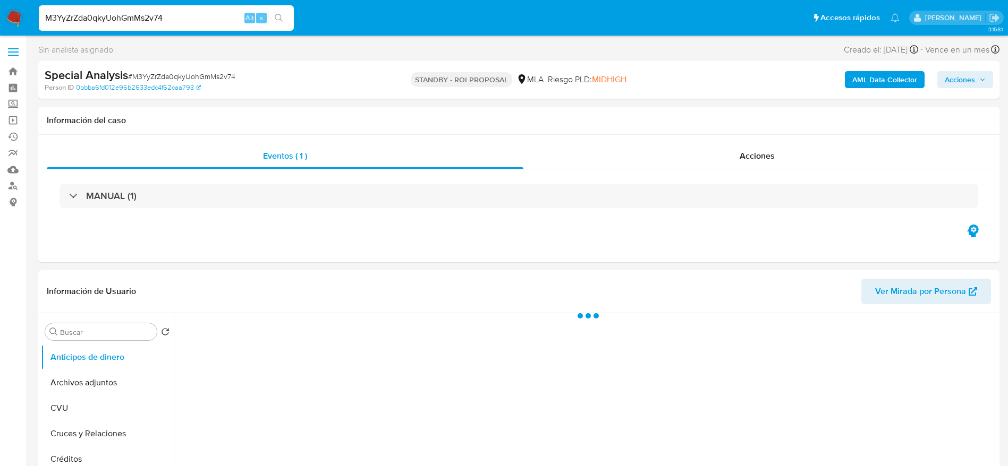
select select "10"
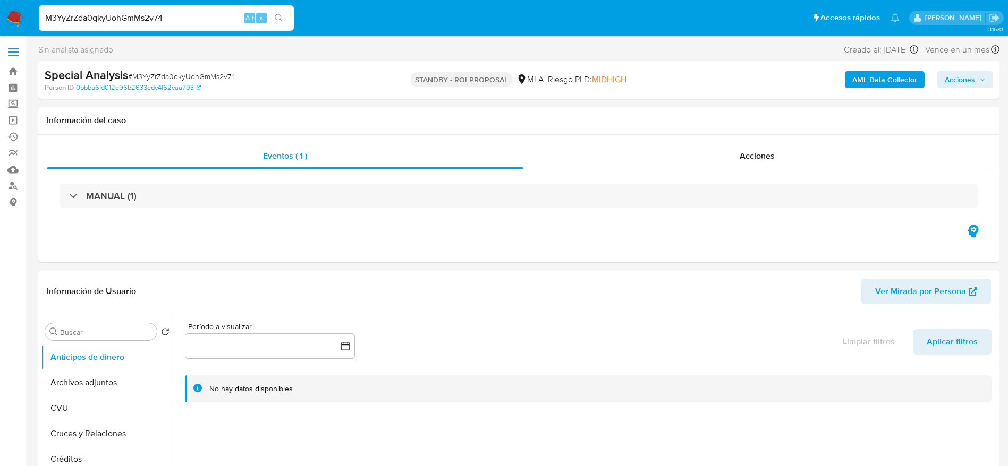
click at [149, 73] on span "# M3YyZrZda0qkyUohGmMs2v74" at bounding box center [181, 76] width 107 height 11
copy span "M3YyZrZda0qkyUohGmMs2v74"
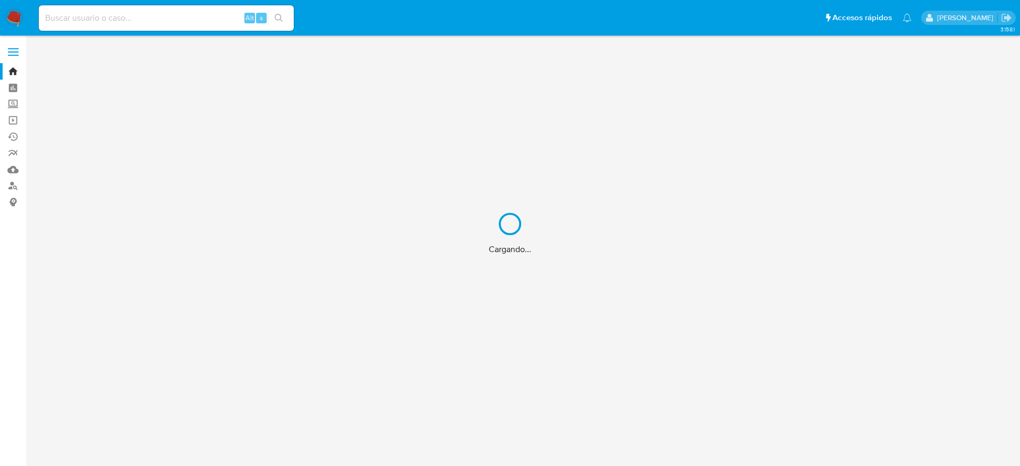
click at [127, 17] on div "Cargando..." at bounding box center [510, 233] width 1020 height 466
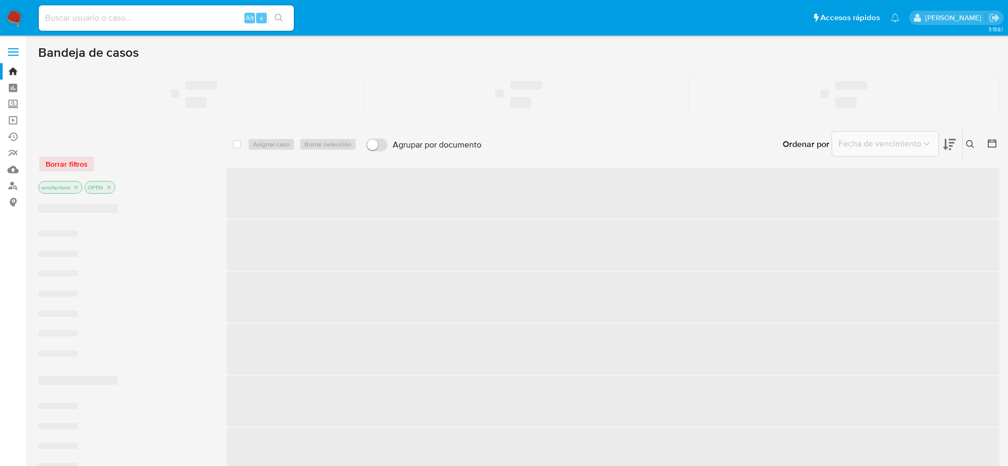
click at [116, 22] on input at bounding box center [166, 18] width 255 height 14
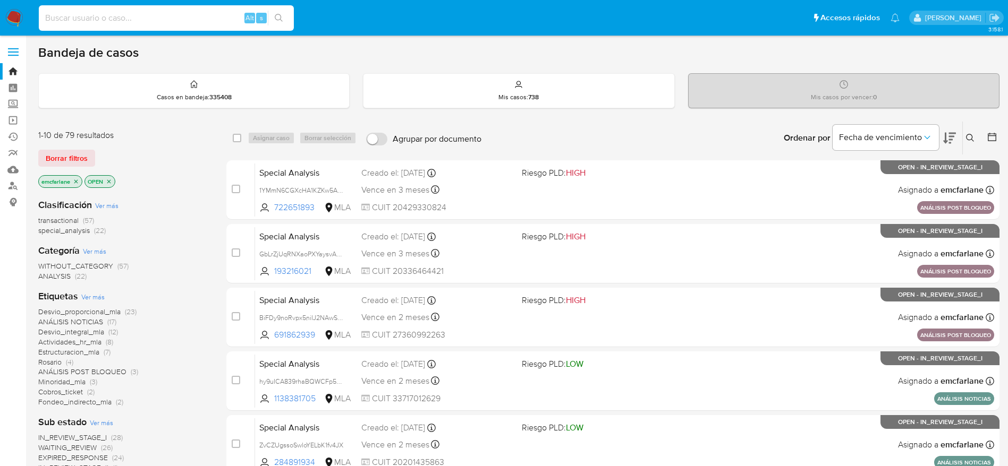
paste input "685754766"
type input "685754766"
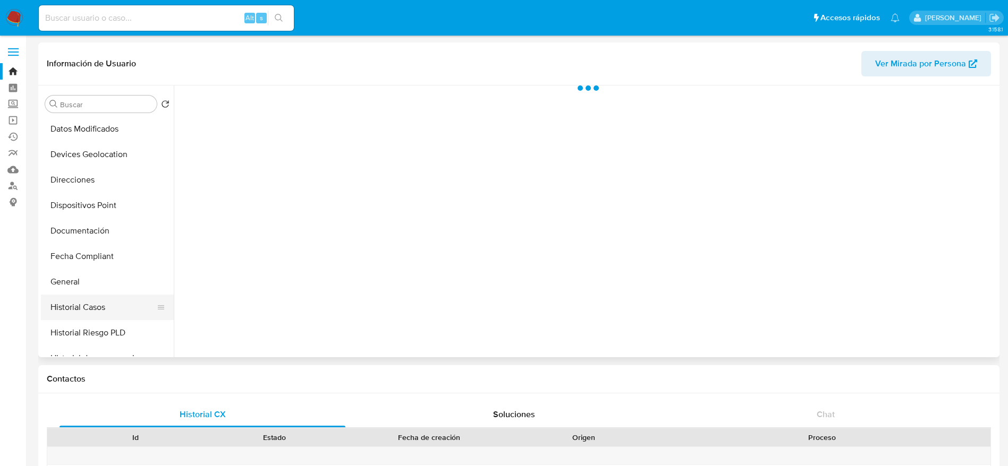
scroll to position [159, 0]
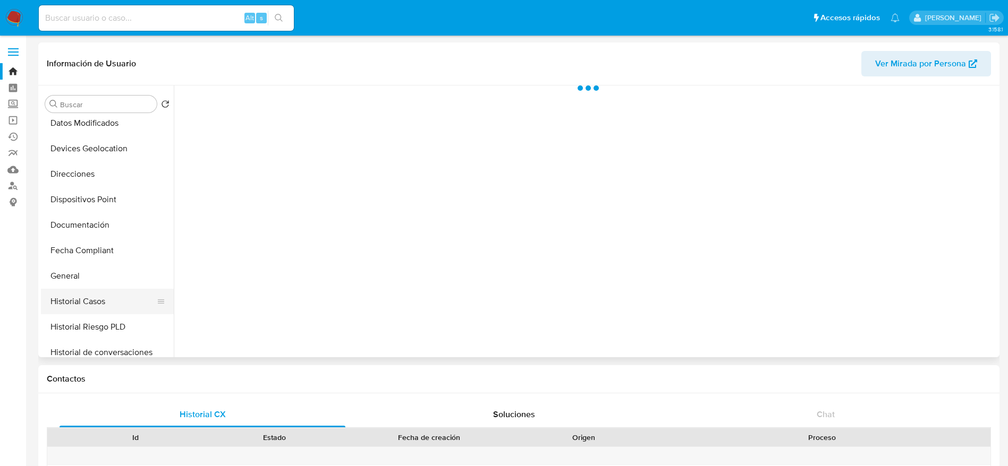
click at [101, 305] on button "Historial Casos" at bounding box center [103, 301] width 124 height 25
select select "10"
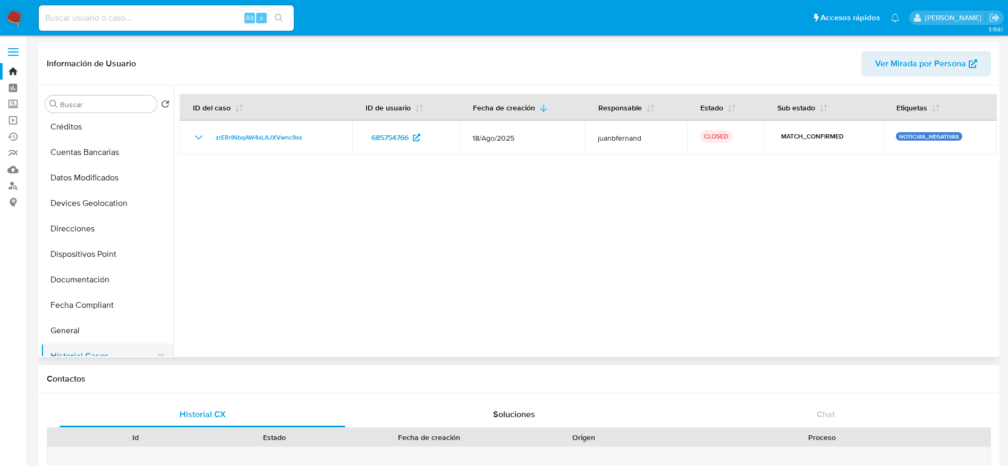
scroll to position [80, 0]
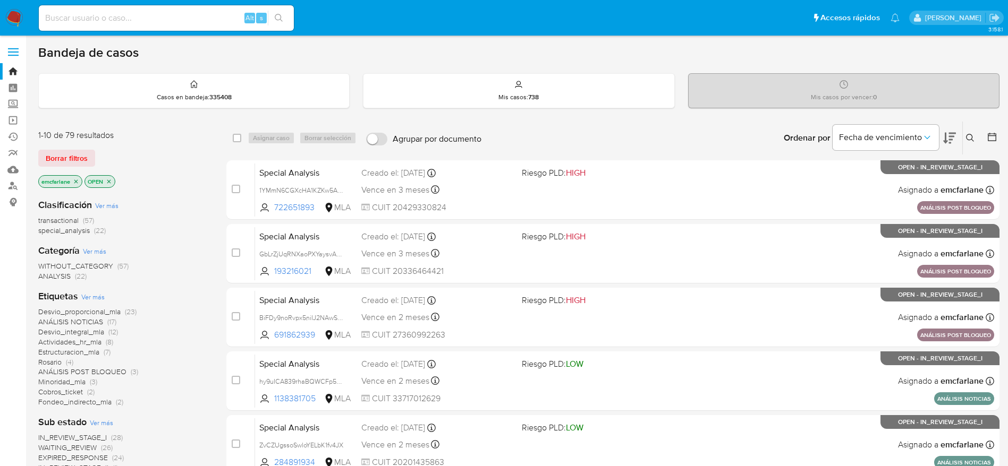
click at [150, 14] on input at bounding box center [166, 18] width 255 height 14
paste input "sina3NvO8uU1QUHB9AhozanV"
type input "sina3NvO8uU1QUHB9AhozanV"
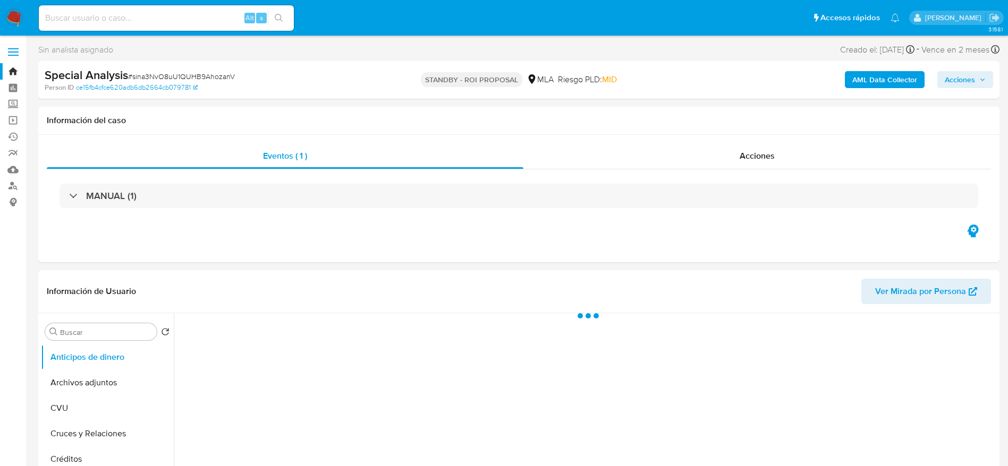
select select "10"
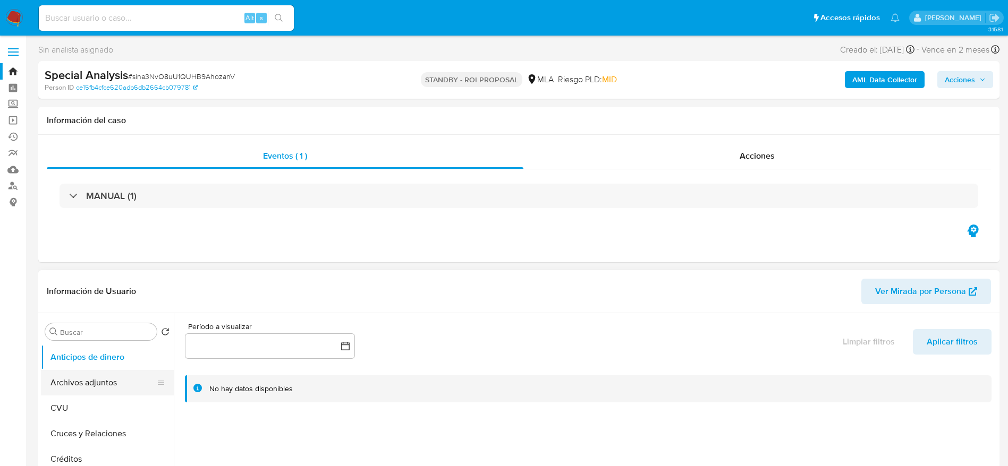
drag, startPoint x: 104, startPoint y: 374, endPoint x: 116, endPoint y: 372, distance: 12.8
click at [104, 373] on button "Archivos adjuntos" at bounding box center [103, 382] width 124 height 25
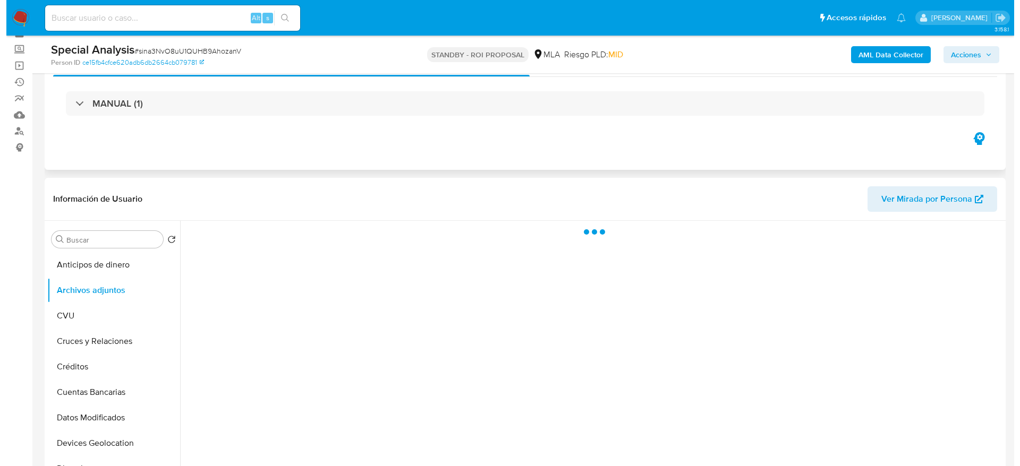
scroll to position [80, 0]
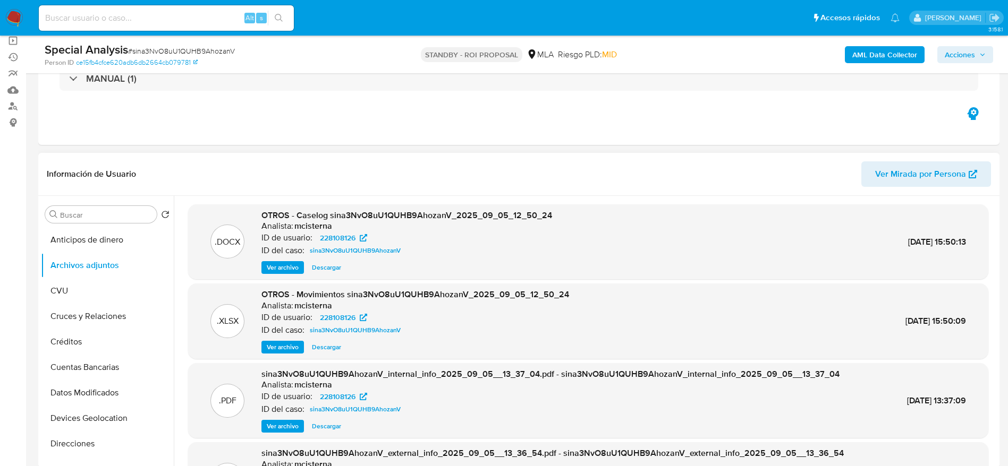
drag, startPoint x: 287, startPoint y: 264, endPoint x: 501, endPoint y: 199, distance: 223.8
click at [287, 264] on span "Ver archivo" at bounding box center [283, 267] width 32 height 11
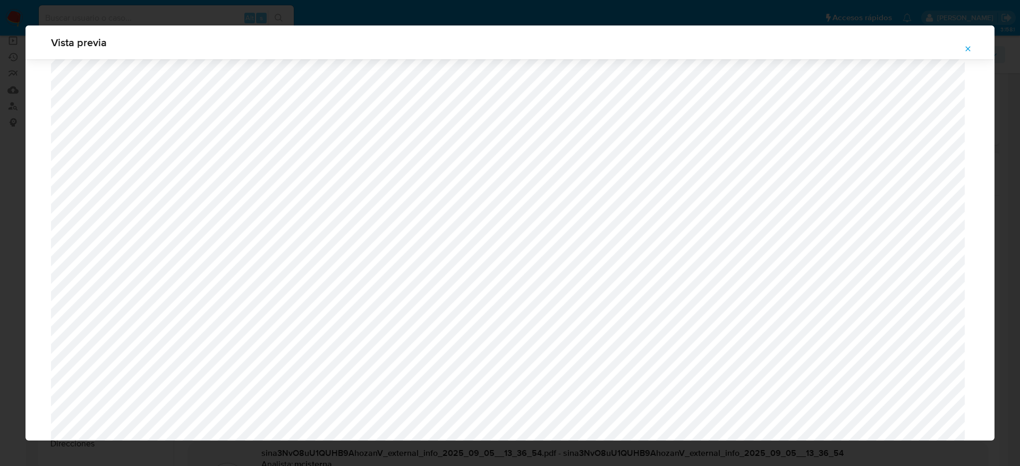
scroll to position [830, 0]
click at [970, 46] on icon "Attachment preview" at bounding box center [967, 49] width 8 height 8
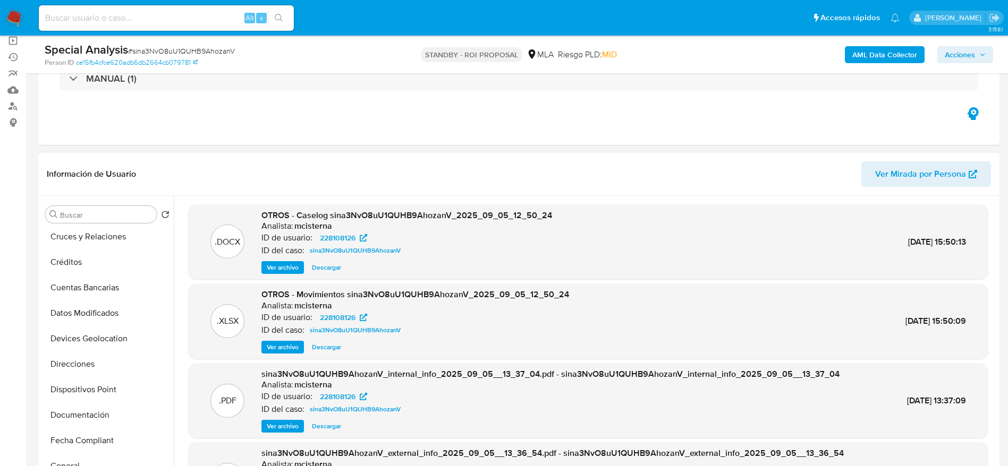
scroll to position [319, 0]
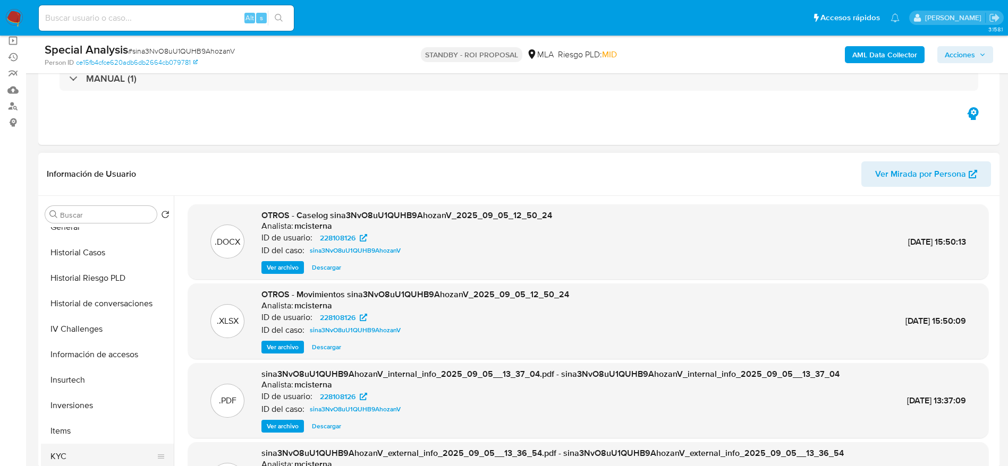
click at [62, 459] on button "KYC" at bounding box center [103, 456] width 124 height 25
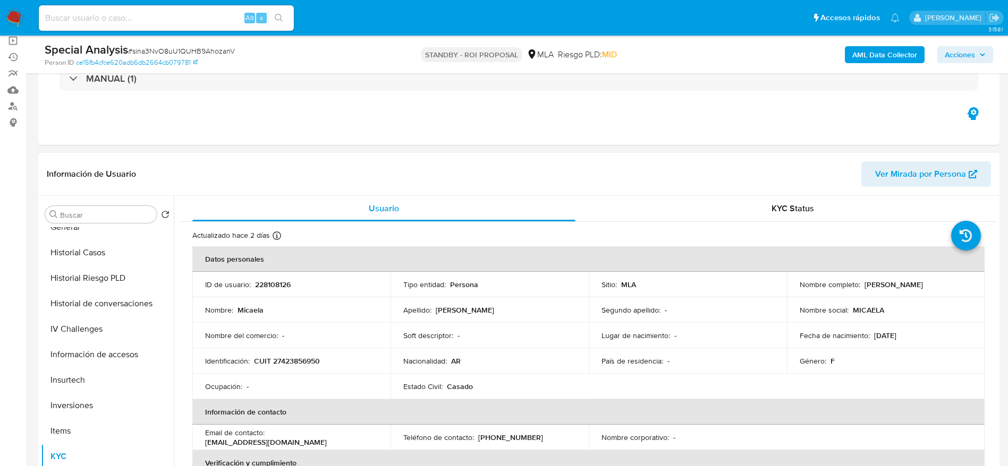
click at [288, 361] on p "CUIT 27423856950" at bounding box center [287, 361] width 66 height 10
copy p "27423856950"
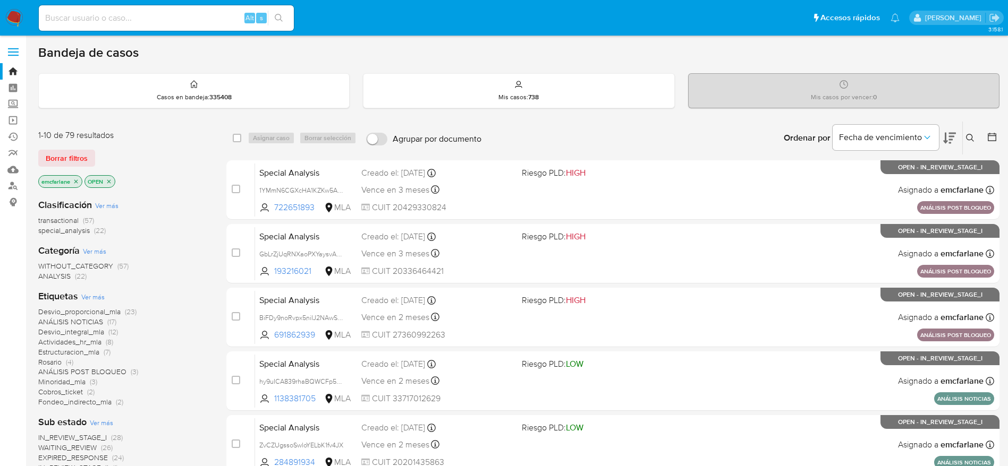
click at [78, 153] on span "Borrar filtros" at bounding box center [67, 158] width 42 height 15
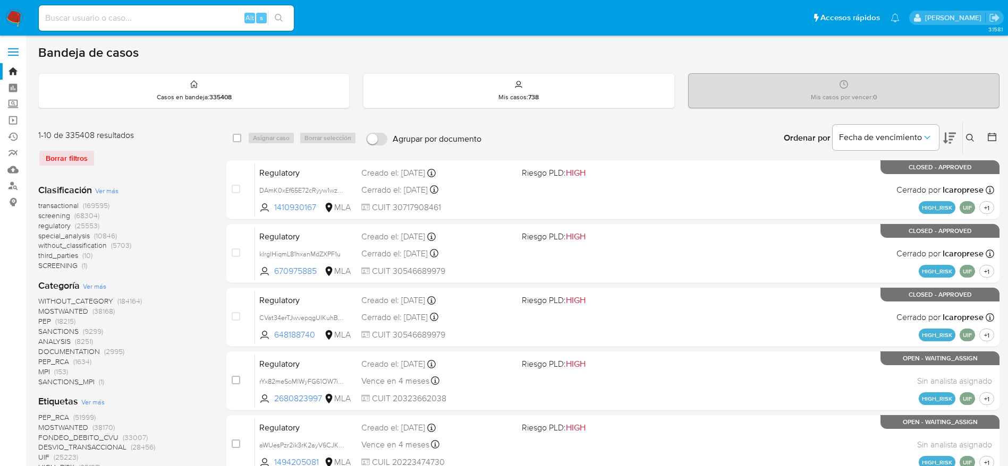
click at [968, 141] on icon at bounding box center [970, 138] width 8 height 8
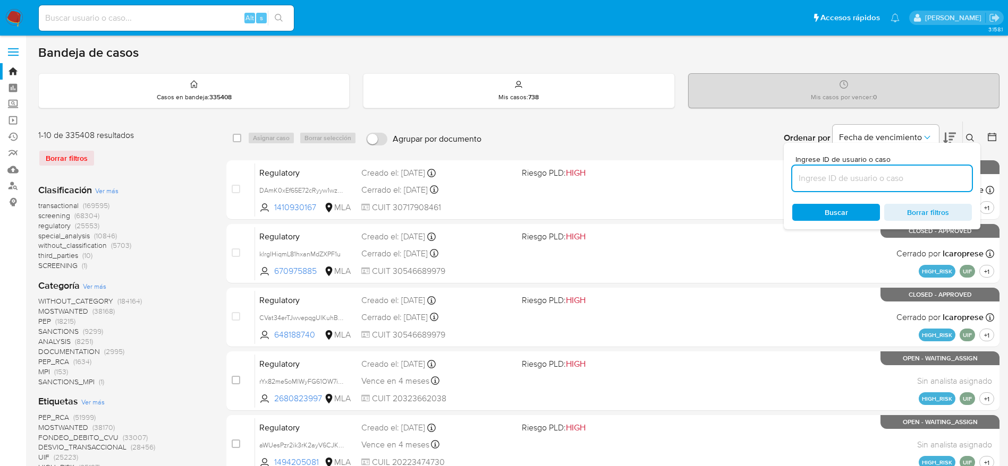
click at [890, 175] on input at bounding box center [882, 179] width 180 height 14
type input "M3YyZrZda0qkyUohGmMs2v74"
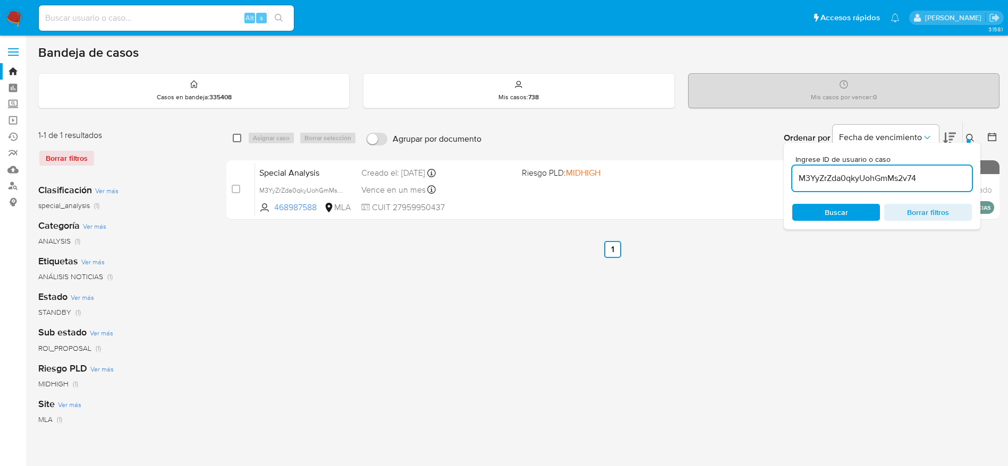
click at [237, 134] on input "checkbox" at bounding box center [237, 138] width 8 height 8
checkbox input "true"
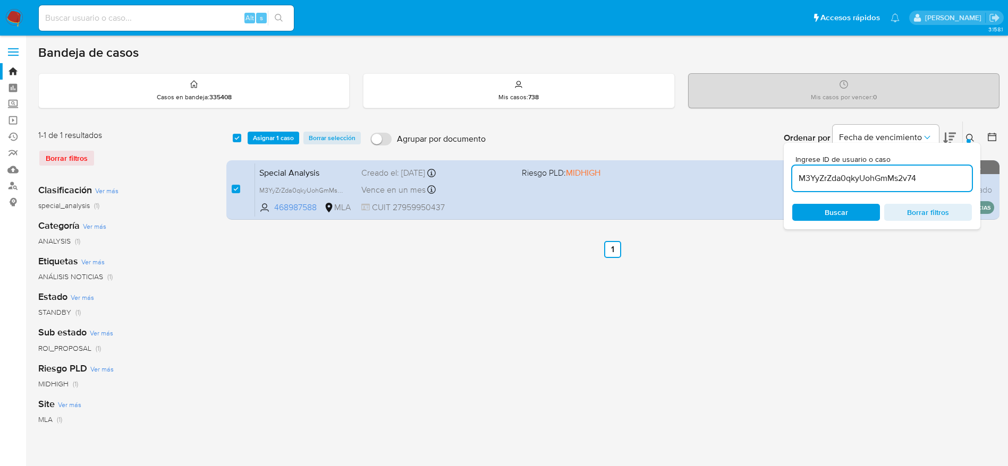
click at [263, 144] on div "select-all-cases-checkbox Asignar 1 caso Borrar selección Agrupar por documento…" at bounding box center [612, 138] width 773 height 33
click at [276, 147] on div "select-all-cases-checkbox Asignar 1 caso Borrar selección Agrupar por documento…" at bounding box center [612, 138] width 773 height 33
click at [276, 142] on span "Asignar 1 caso" at bounding box center [273, 138] width 41 height 11
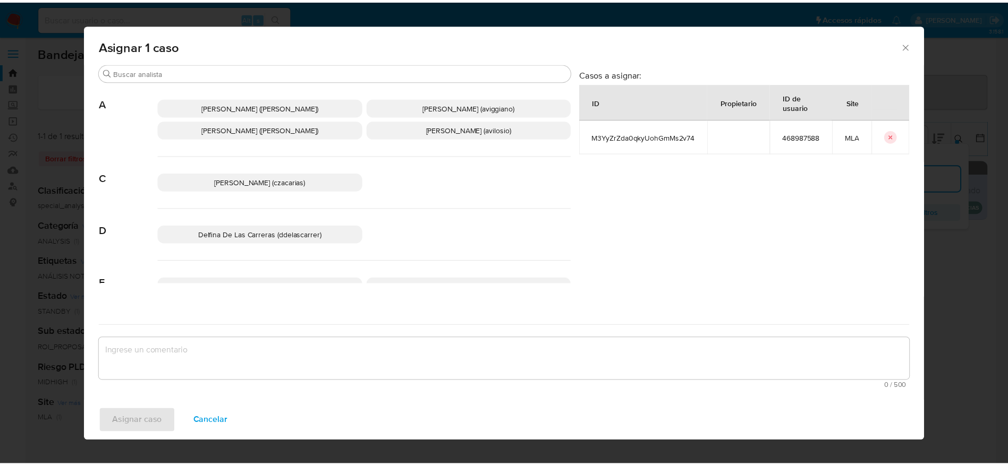
scroll to position [80, 0]
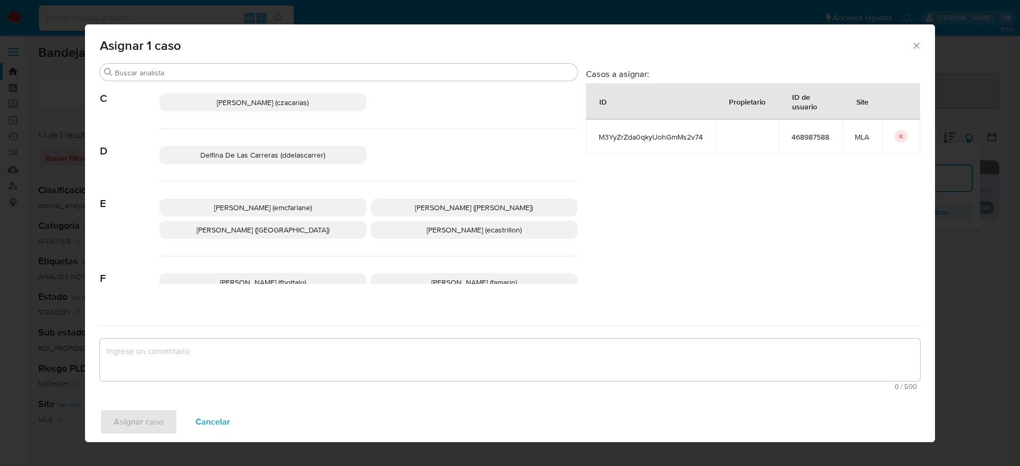
drag, startPoint x: 279, startPoint y: 209, endPoint x: 263, endPoint y: 299, distance: 91.7
click at [279, 209] on span "Elaine Mc Farlane (emcfarlane)" at bounding box center [263, 207] width 98 height 11
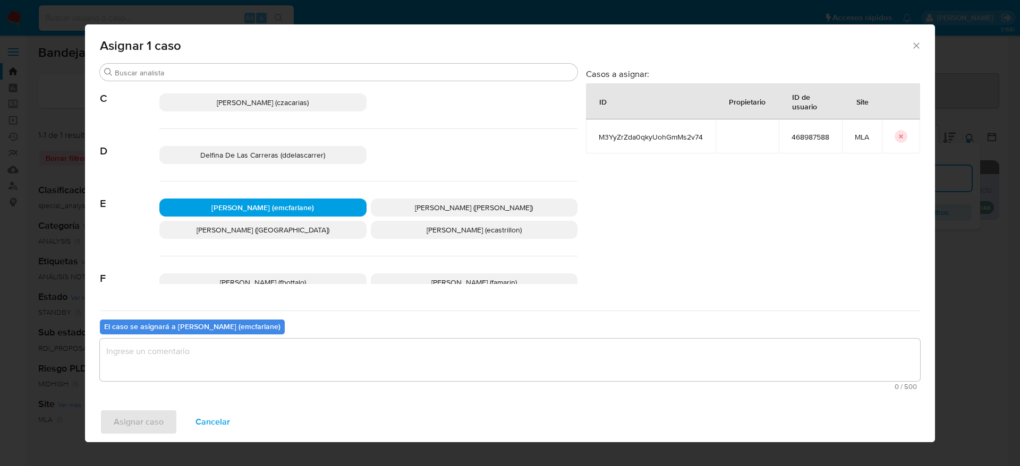
drag, startPoint x: 247, startPoint y: 377, endPoint x: 243, endPoint y: 371, distance: 7.2
click at [244, 373] on textarea "assign-modal" at bounding box center [510, 360] width 820 height 42
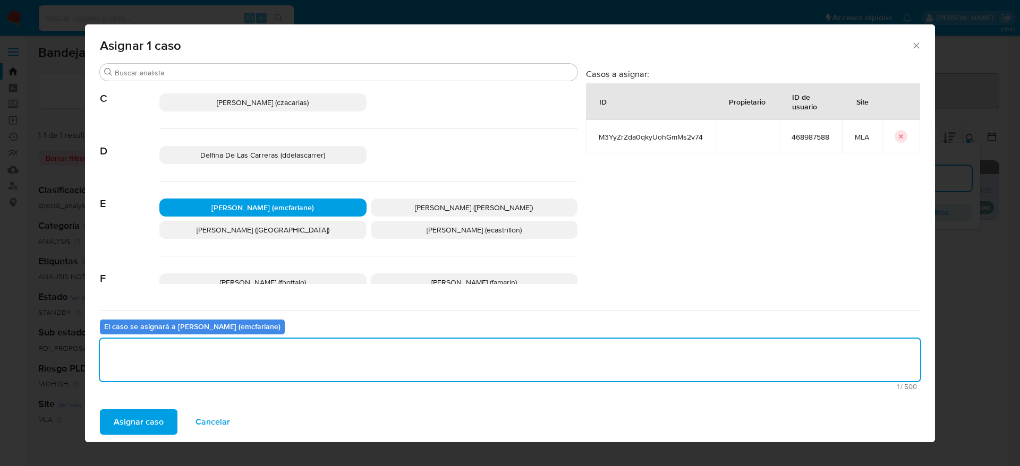
click at [127, 421] on span "Asignar caso" at bounding box center [139, 422] width 50 height 23
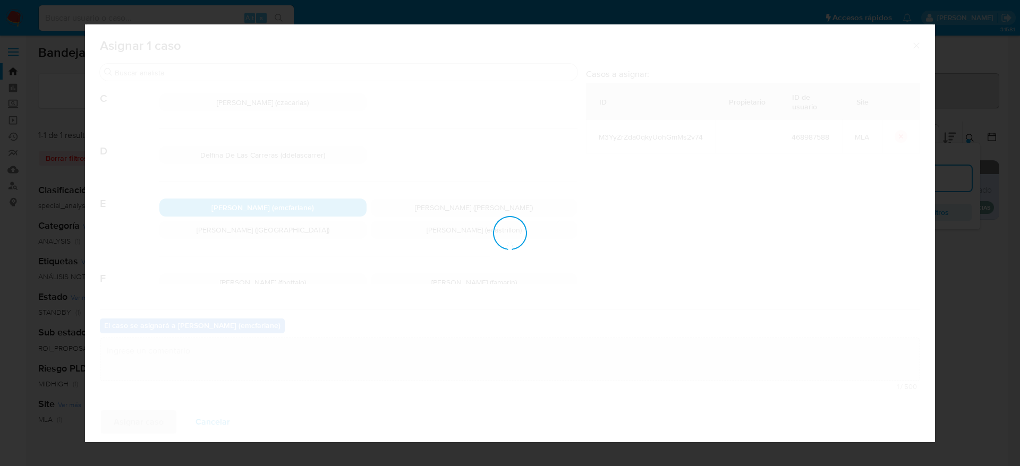
checkbox input "false"
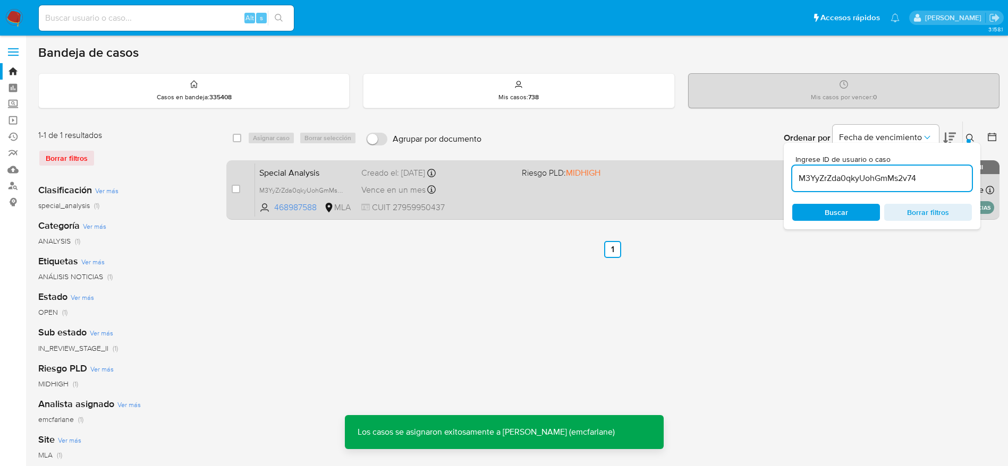
click at [472, 218] on div "case-item-checkbox No es posible asignar el caso Special Analysis M3YyZrZda0qky…" at bounding box center [612, 189] width 773 height 59
click at [463, 203] on span "CUIT 27959950437" at bounding box center [437, 208] width 152 height 12
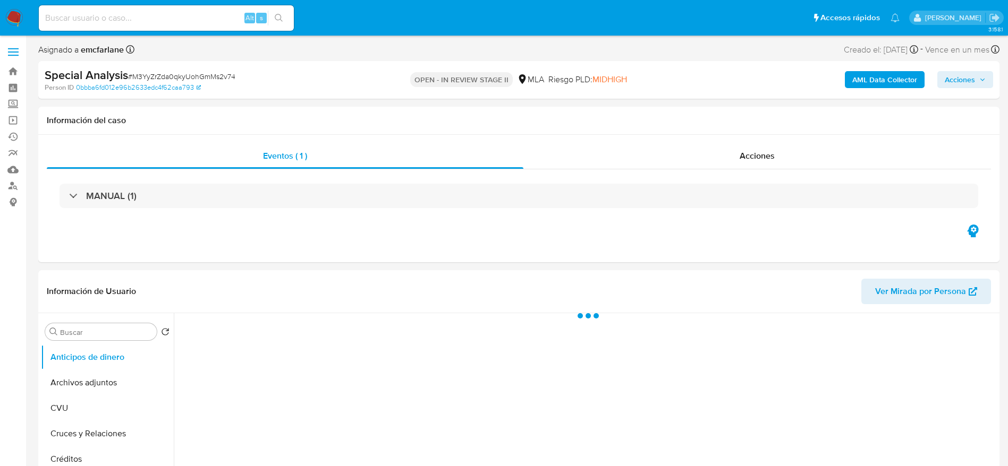
click at [945, 83] on span "Acciones" at bounding box center [959, 79] width 30 height 17
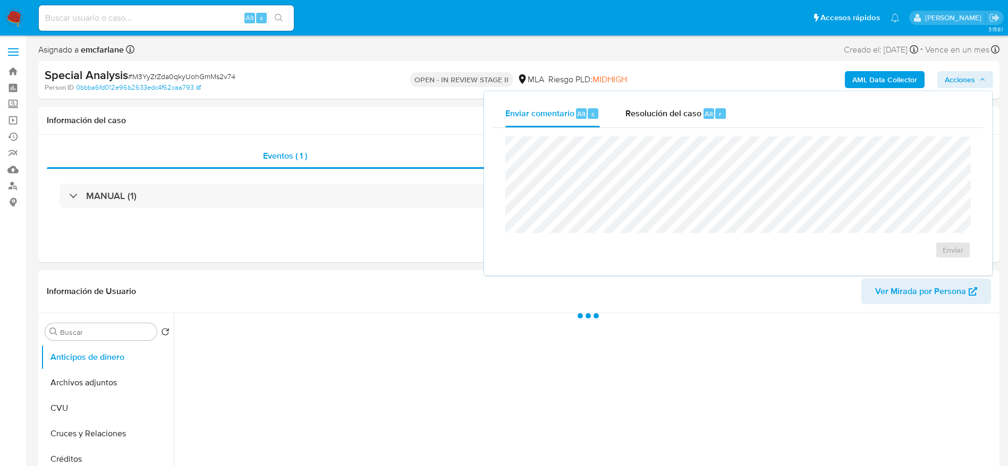
select select "10"
drag, startPoint x: 640, startPoint y: 128, endPoint x: 642, endPoint y: 134, distance: 6.1
click at [640, 129] on div "Enviar" at bounding box center [737, 197] width 491 height 139
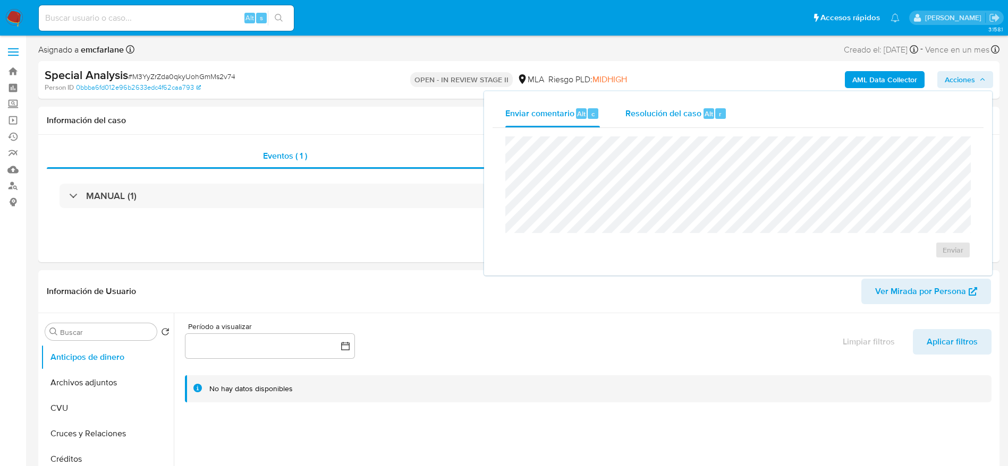
click at [679, 114] on span "Resolución del caso" at bounding box center [663, 113] width 76 height 12
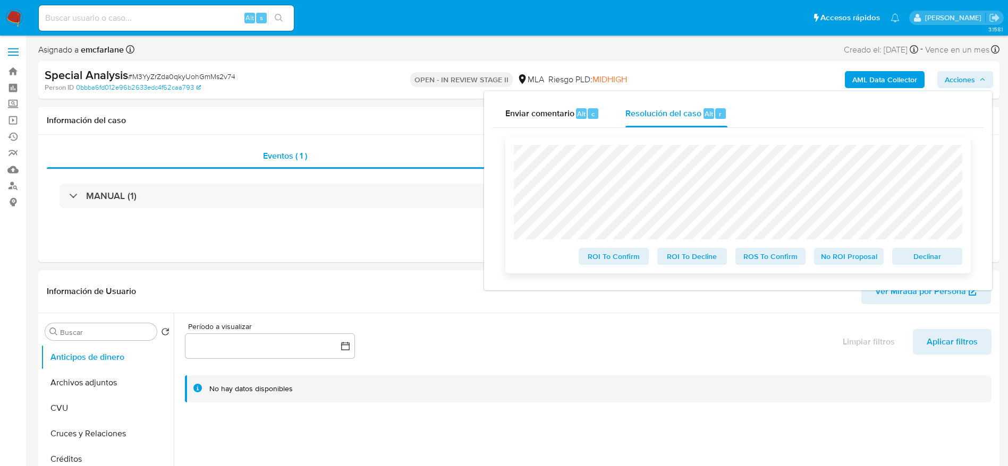
click at [937, 264] on span "Declinar" at bounding box center [926, 256] width 55 height 15
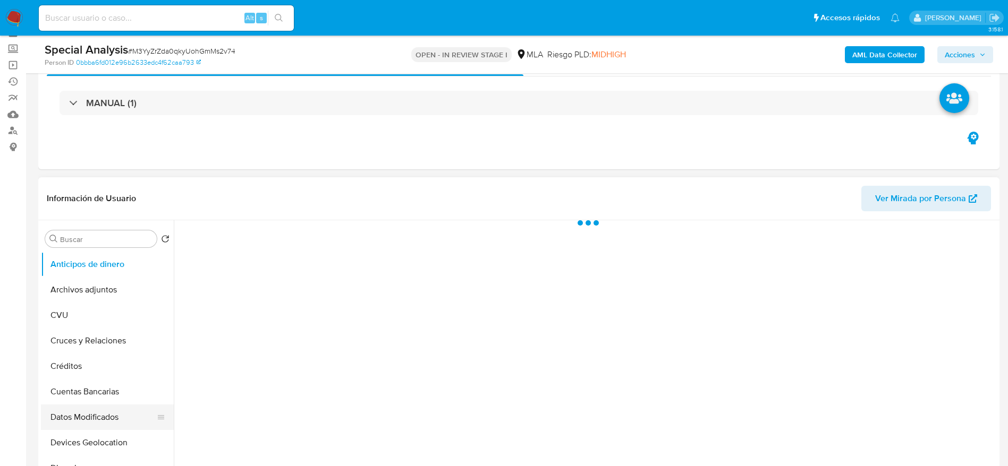
scroll to position [80, 0]
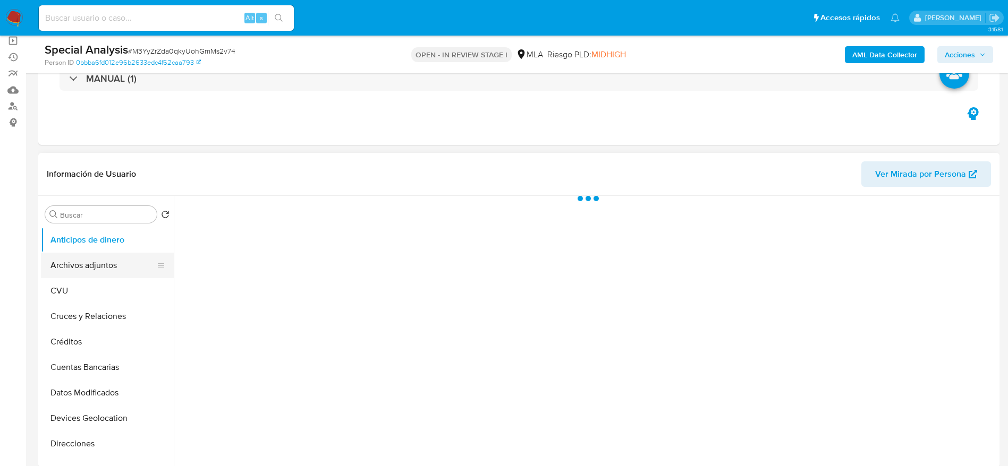
select select "10"
click at [70, 256] on button "Archivos adjuntos" at bounding box center [103, 265] width 124 height 25
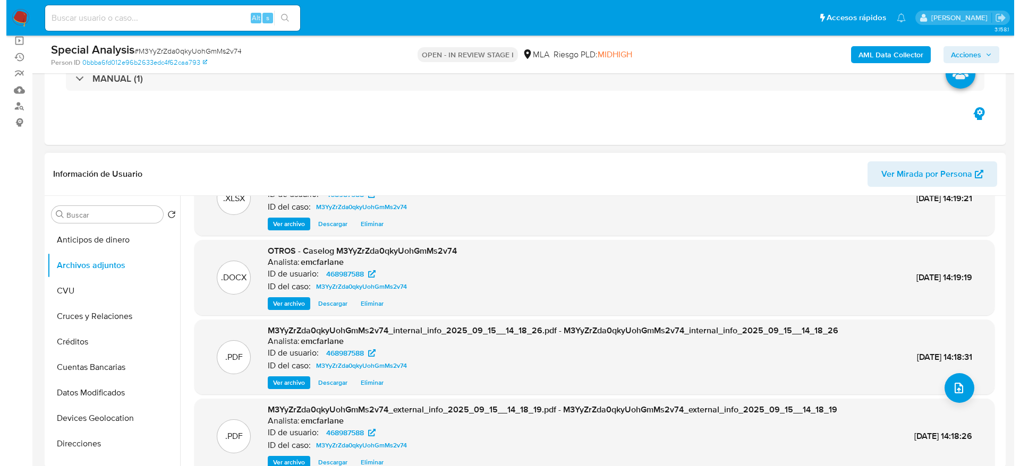
scroll to position [0, 0]
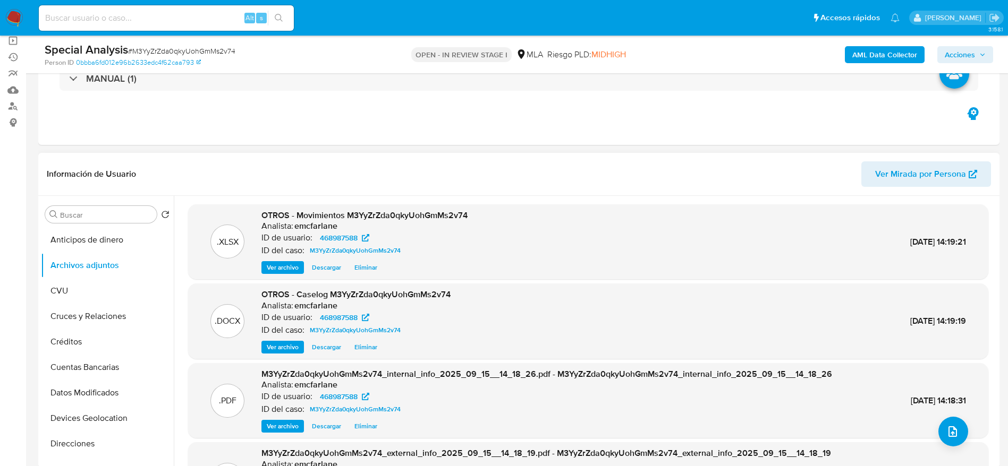
click at [369, 348] on span "Eliminar" at bounding box center [365, 347] width 23 height 11
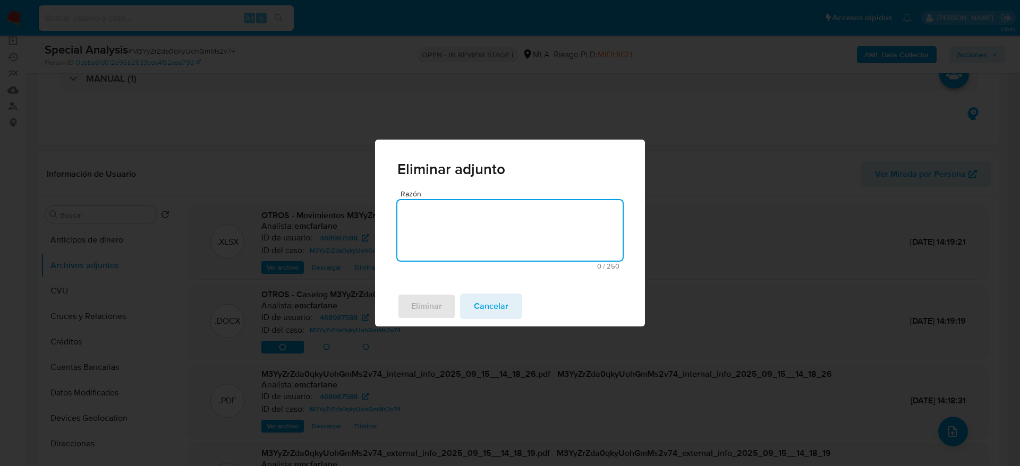
click at [425, 218] on textarea "Razón" at bounding box center [509, 230] width 225 height 61
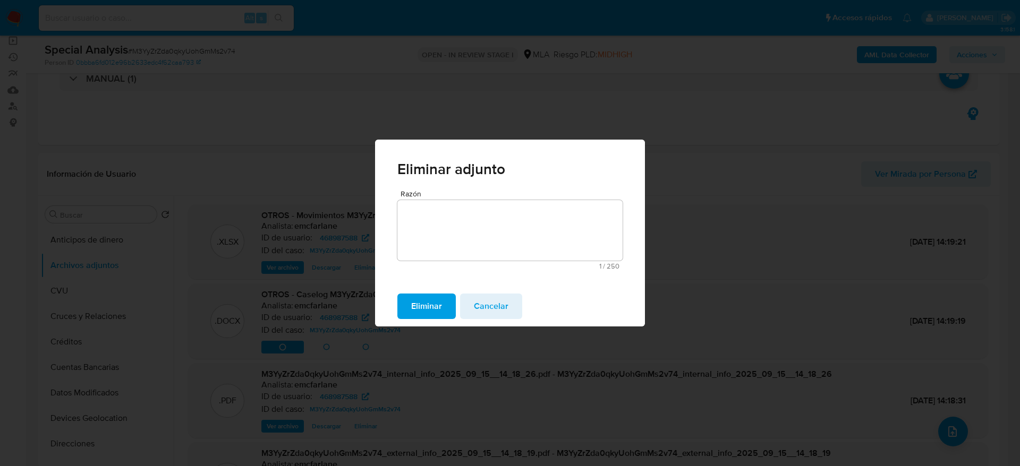
click at [421, 295] on span "Eliminar" at bounding box center [426, 306] width 31 height 23
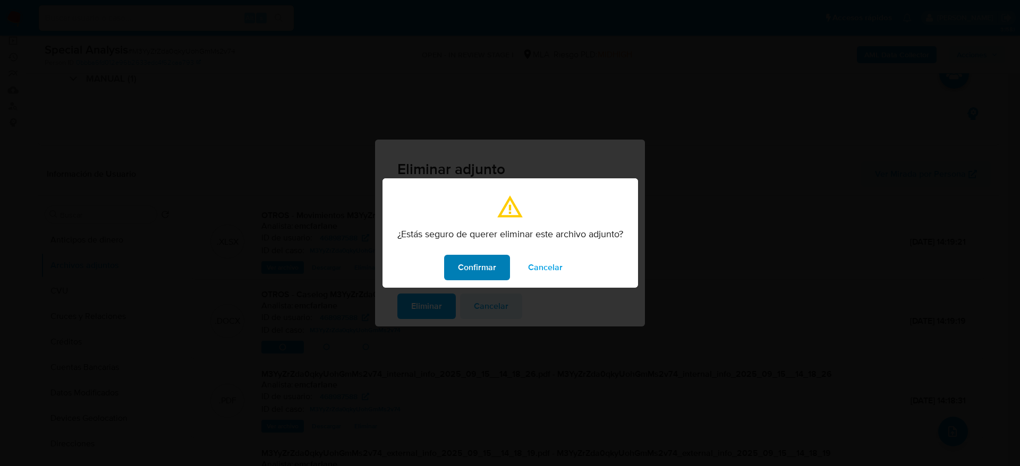
click at [467, 272] on span "Confirmar" at bounding box center [477, 267] width 38 height 23
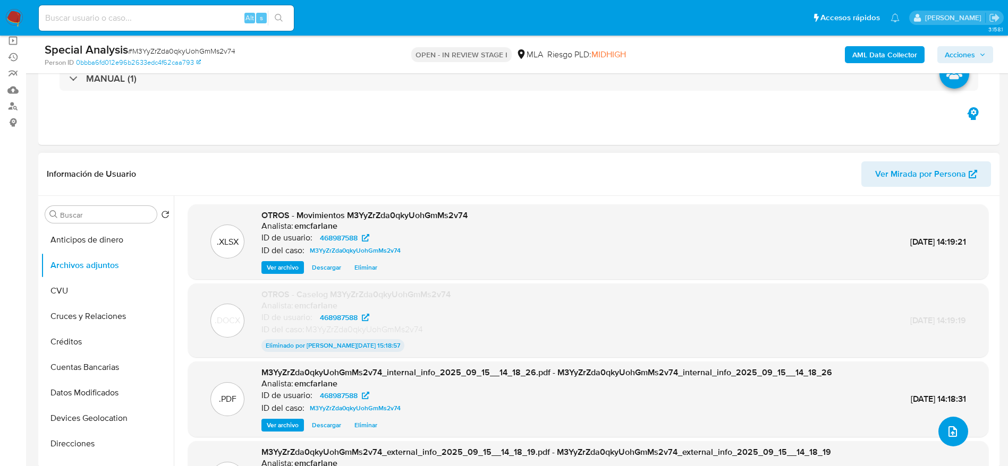
click at [946, 437] on icon "upload-file" at bounding box center [952, 431] width 13 height 13
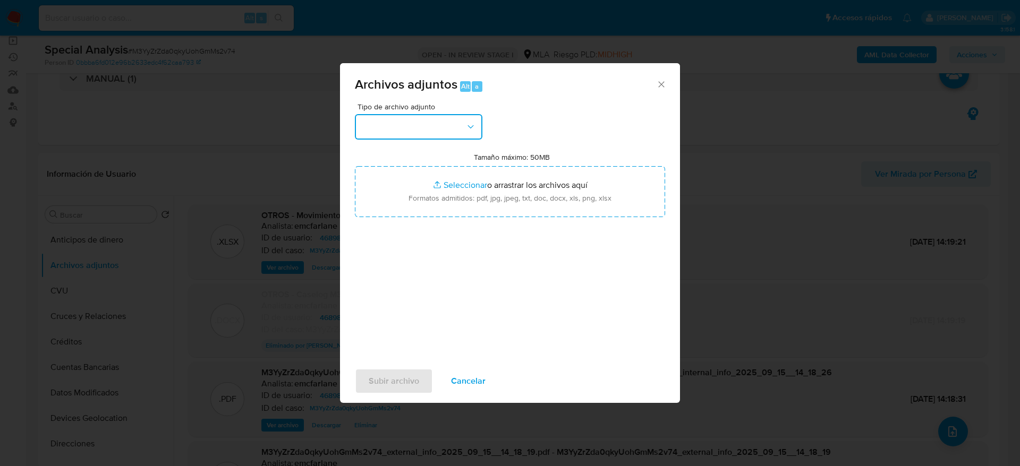
drag, startPoint x: 424, startPoint y: 125, endPoint x: 423, endPoint y: 130, distance: 5.3
click at [424, 125] on button "button" at bounding box center [418, 126] width 127 height 25
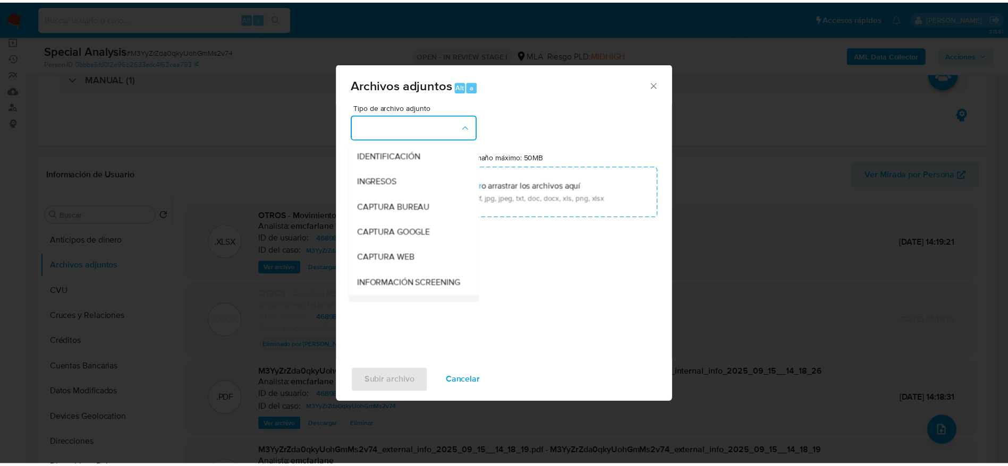
scroll to position [80, 0]
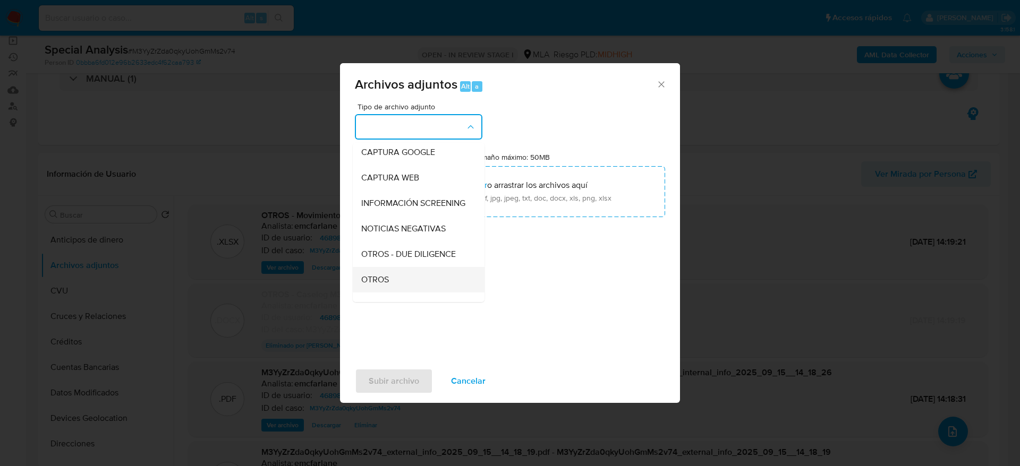
click at [397, 279] on div "OTROS" at bounding box center [415, 279] width 108 height 25
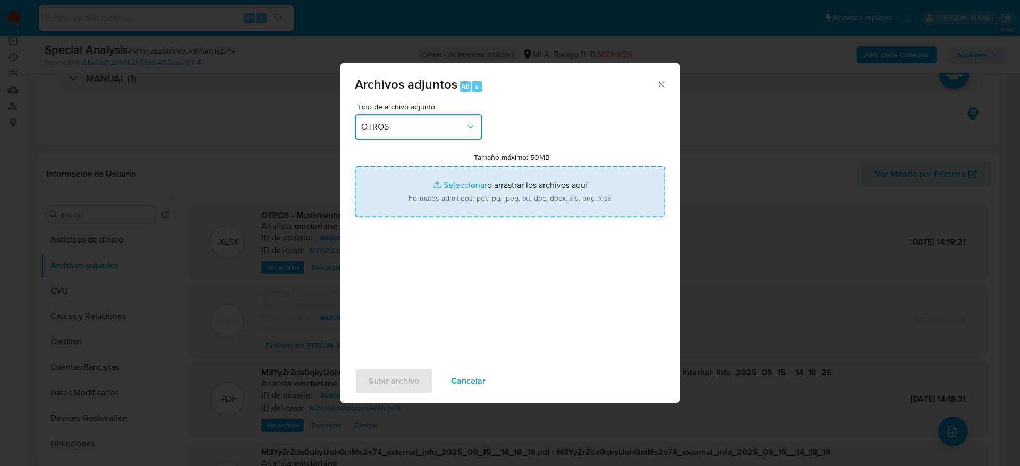
type input "C:\fakepath\Caselog M3YyZrZda0qkyUohGmMs2v74 v2.docx"
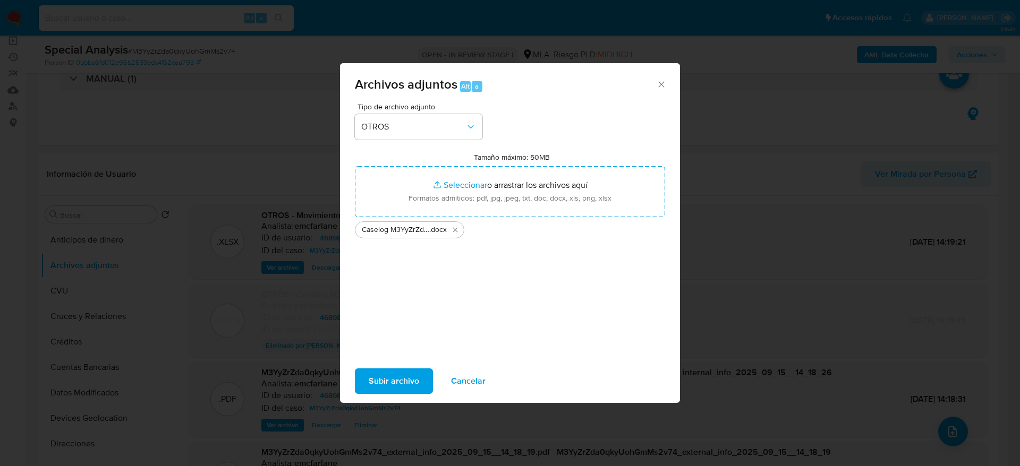
click at [398, 382] on span "Subir archivo" at bounding box center [394, 381] width 50 height 23
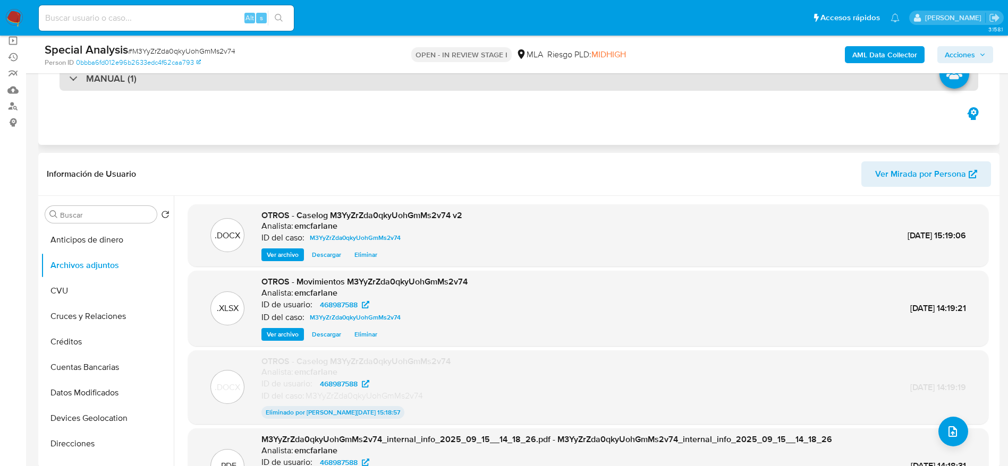
drag, startPoint x: 663, startPoint y: 73, endPoint x: 681, endPoint y: 81, distance: 19.7
click at [663, 73] on div "Special Analysis # M3YyZrZda0qkyUohGmMs2v74 Person ID 0bbba6fd012e96b2633edc4f6…" at bounding box center [518, 55] width 961 height 38
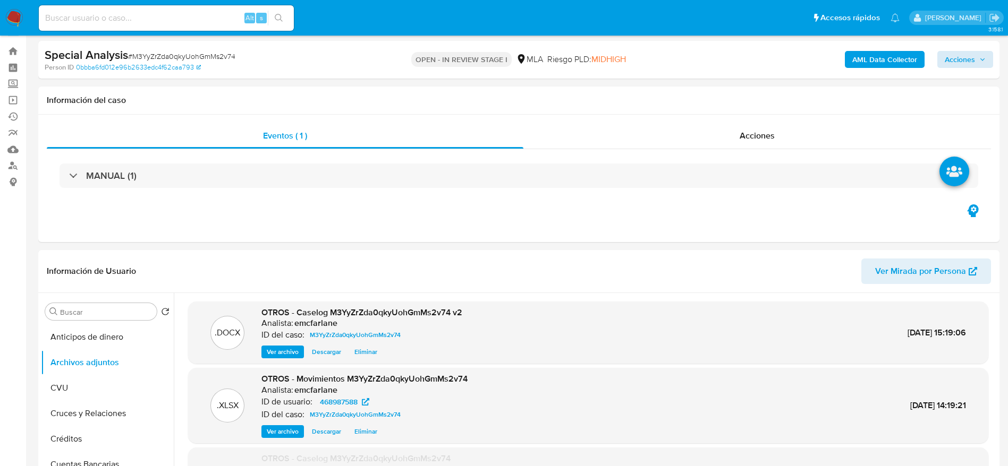
scroll to position [0, 0]
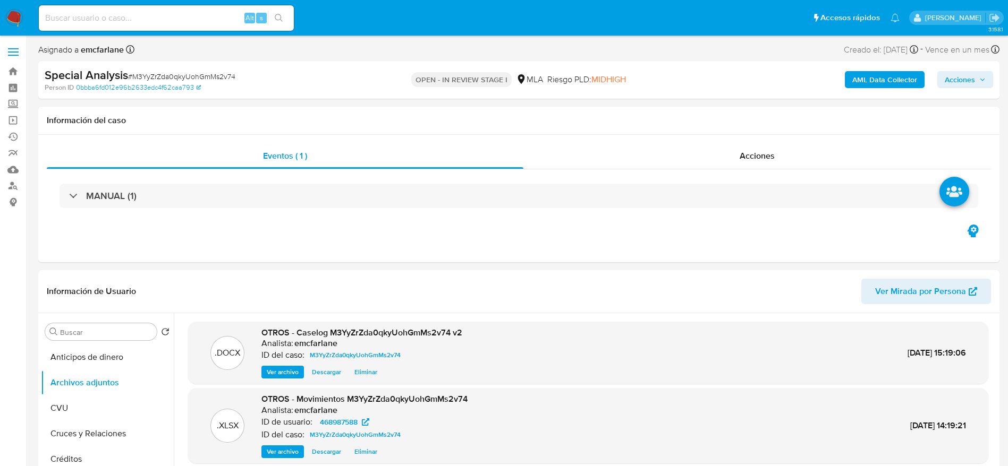
click at [974, 75] on span "Acciones" at bounding box center [959, 79] width 30 height 17
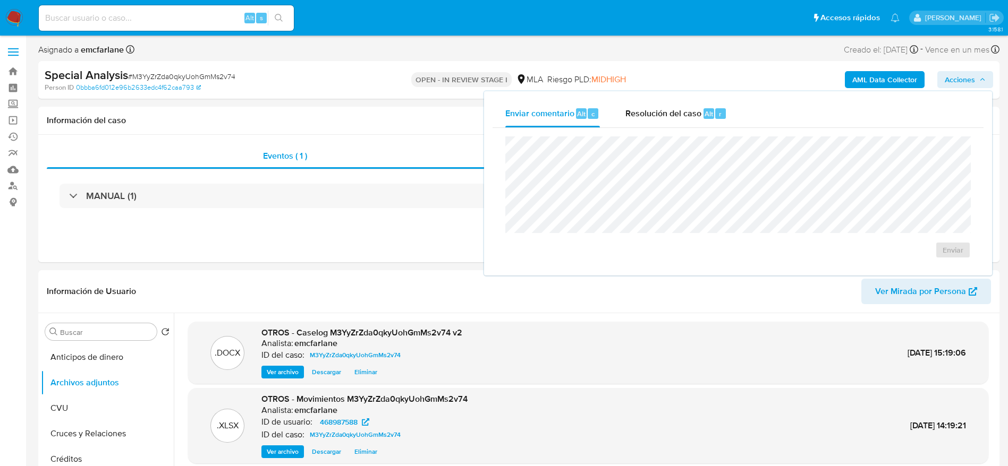
click at [701, 107] on div "Resolución del caso Alt r" at bounding box center [675, 114] width 101 height 28
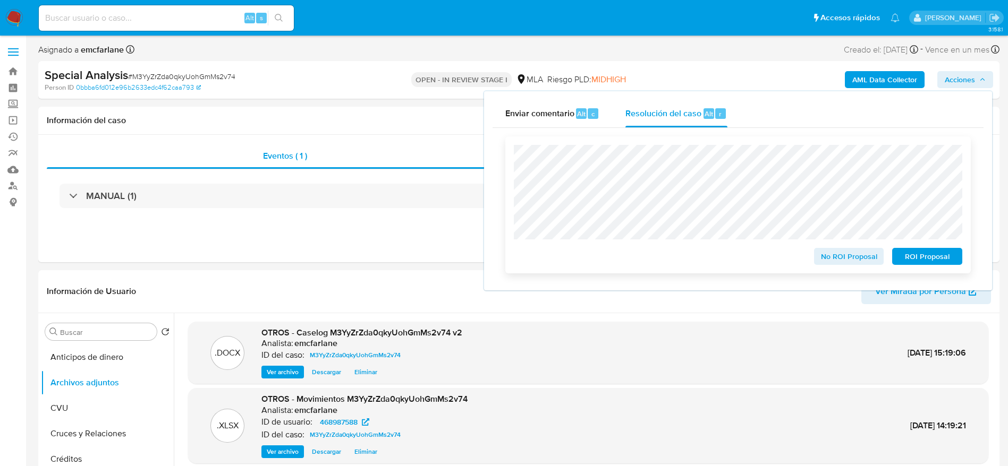
click at [946, 262] on span "ROI Proposal" at bounding box center [926, 256] width 55 height 15
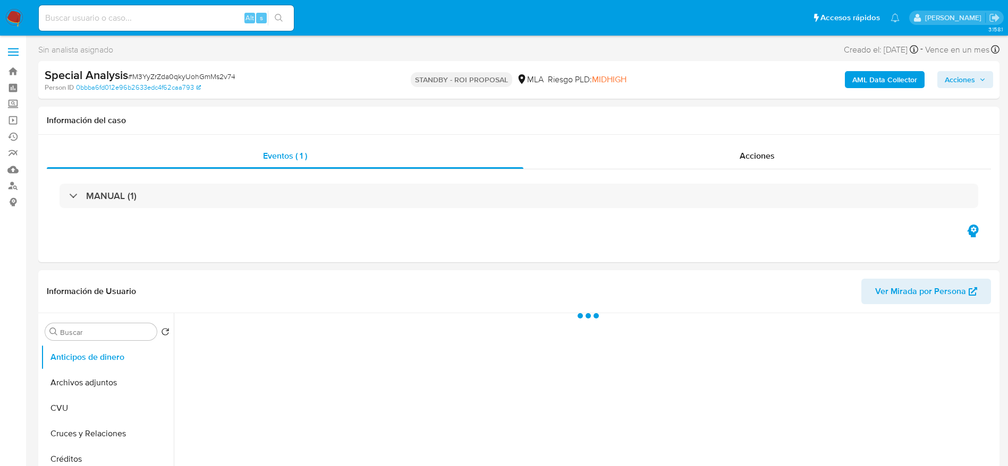
select select "10"
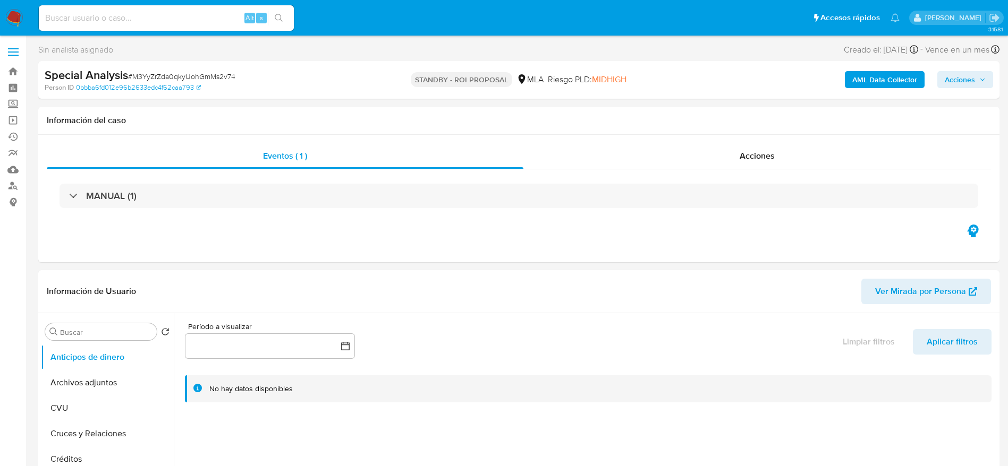
click at [165, 19] on input at bounding box center [166, 18] width 255 height 14
paste input "N16kgvhGPx89CLQ9lOCtninV"
type input "N16kgvhGPx89CLQ9lOCtninV"
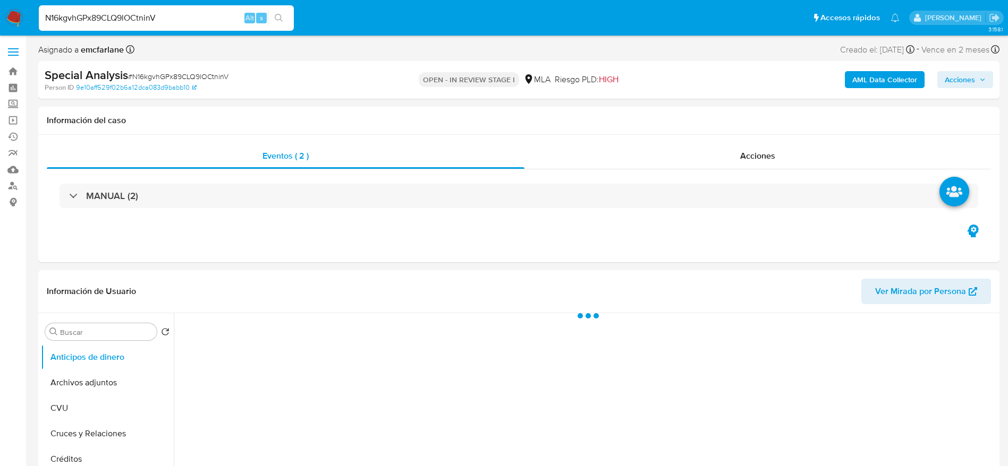
select select "10"
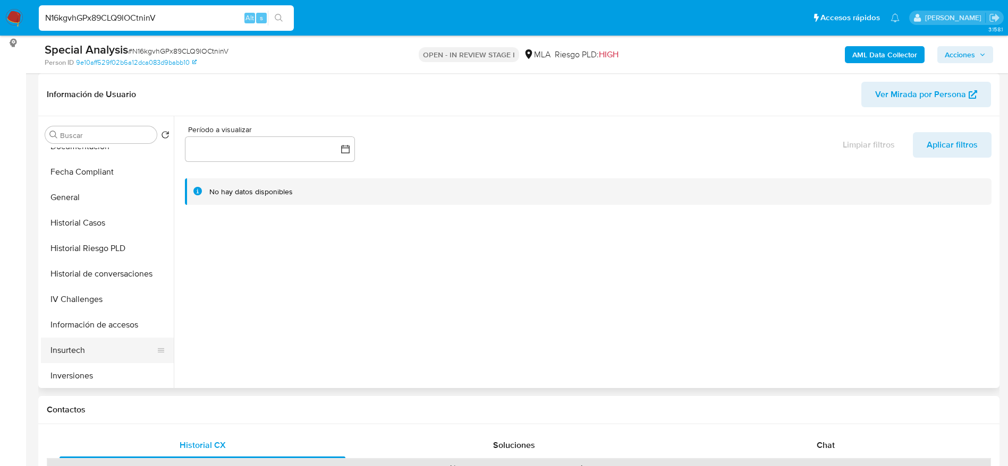
scroll to position [319, 0]
click at [88, 369] on button "KYC" at bounding box center [103, 376] width 124 height 25
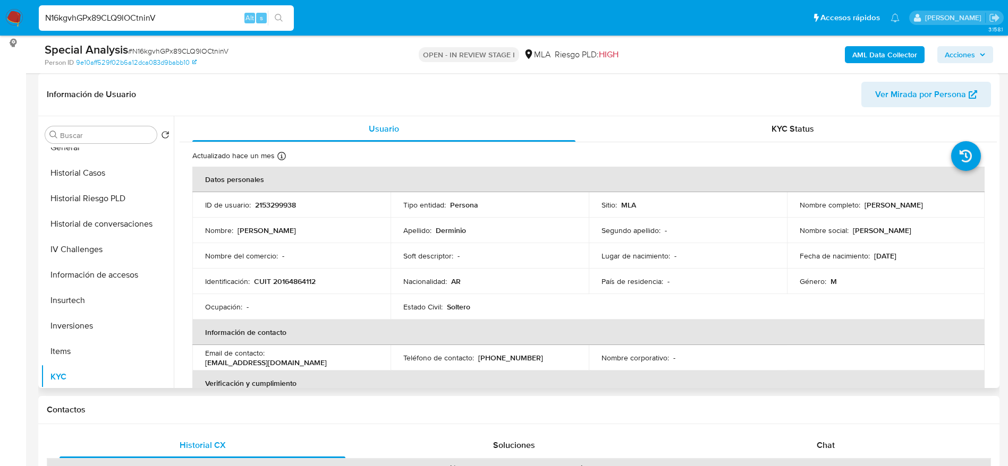
click at [300, 291] on td "Identificación : CUIT 20164864112" at bounding box center [291, 281] width 198 height 25
click at [297, 287] on td "Identificación : CUIT 20164864112" at bounding box center [291, 281] width 198 height 25
click at [292, 280] on p "CUIT 20164864112" at bounding box center [285, 282] width 62 height 10
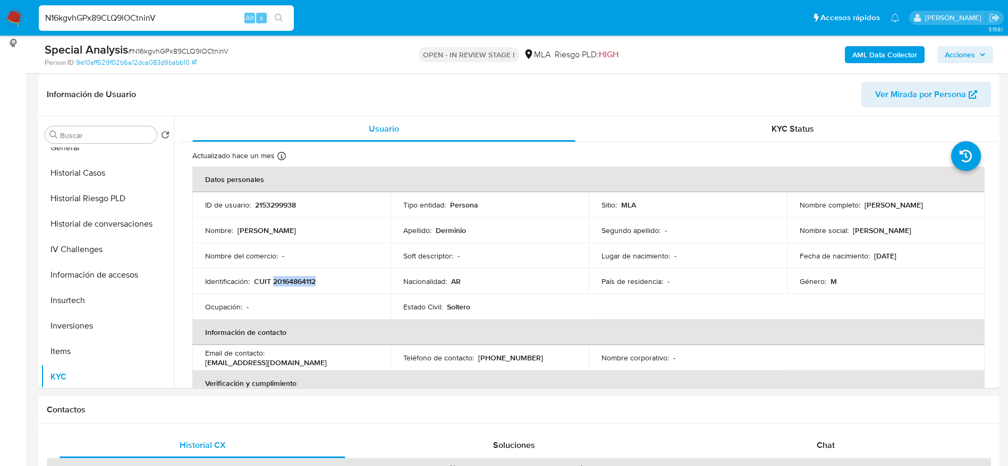
copy p "20164864112"
drag, startPoint x: 860, startPoint y: 205, endPoint x: 852, endPoint y: 425, distance: 220.6
click at [945, 206] on div "Nombre completo : Juan Norberto Derminio" at bounding box center [885, 205] width 173 height 10
copy p "Juan Norberto Derminio"
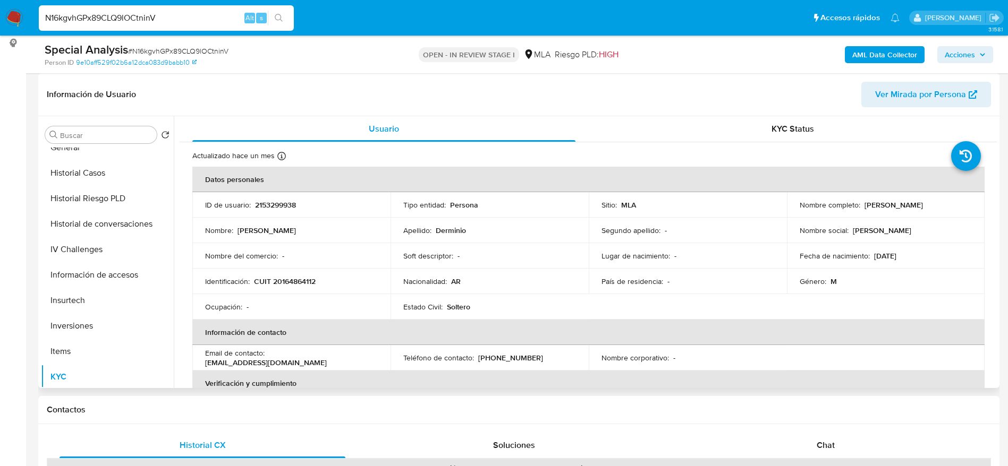
click at [294, 286] on p "CUIT 20164864112" at bounding box center [285, 282] width 62 height 10
click at [293, 284] on p "CUIT 20164864112" at bounding box center [285, 282] width 62 height 10
copy p "20164864112"
click at [168, 17] on input "N16kgvhGPx89CLQ9lOCtninV" at bounding box center [166, 18] width 255 height 14
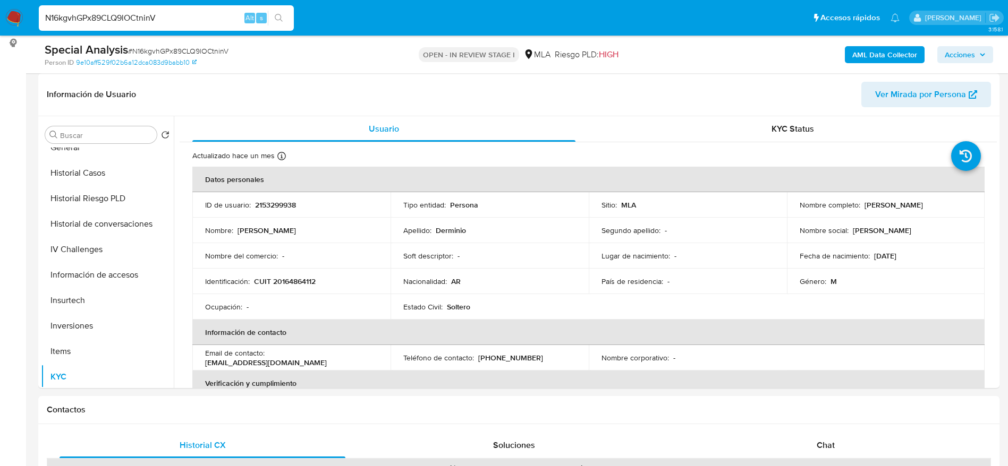
click at [168, 16] on input "N16kgvhGPx89CLQ9lOCtninV" at bounding box center [166, 18] width 255 height 14
paste input "gQq423Ydjk3TzB4LWCMqTK78"
type input "gQq423Ydjk3TzB4LWCMqTK78"
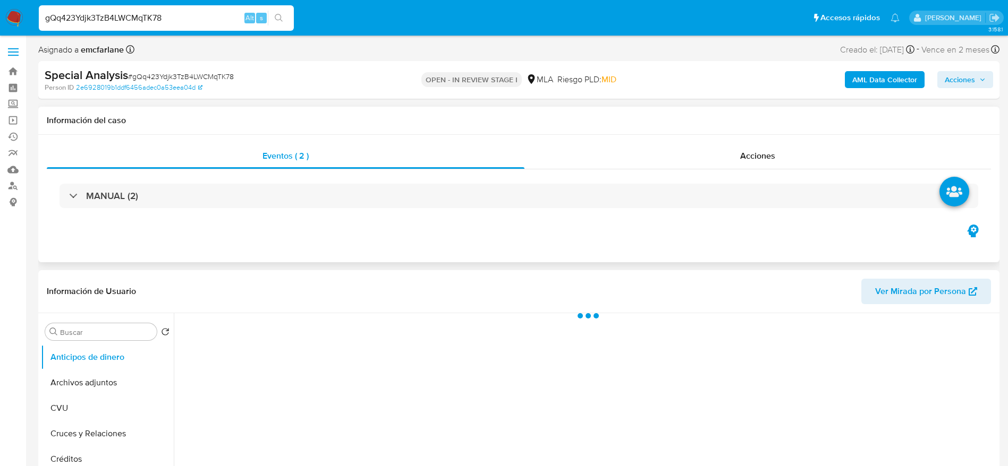
scroll to position [159, 0]
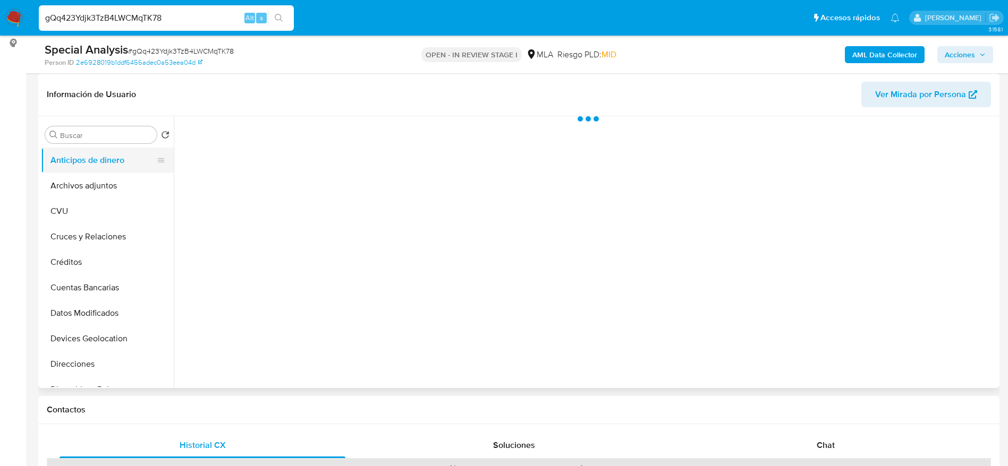
select select "10"
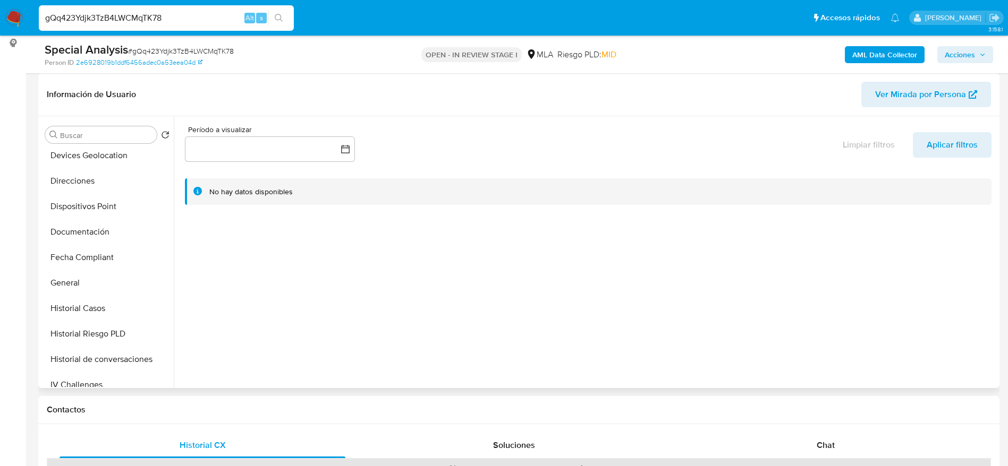
scroll to position [319, 0]
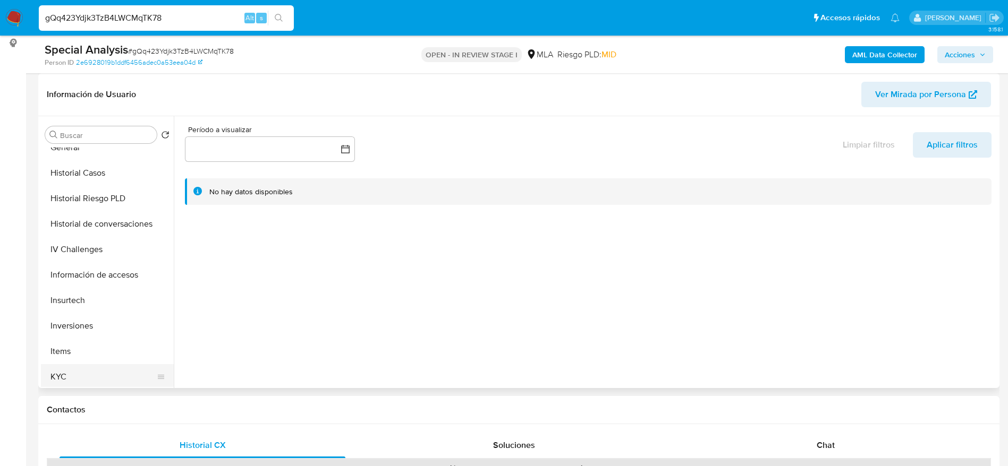
click at [61, 382] on button "KYC" at bounding box center [103, 376] width 124 height 25
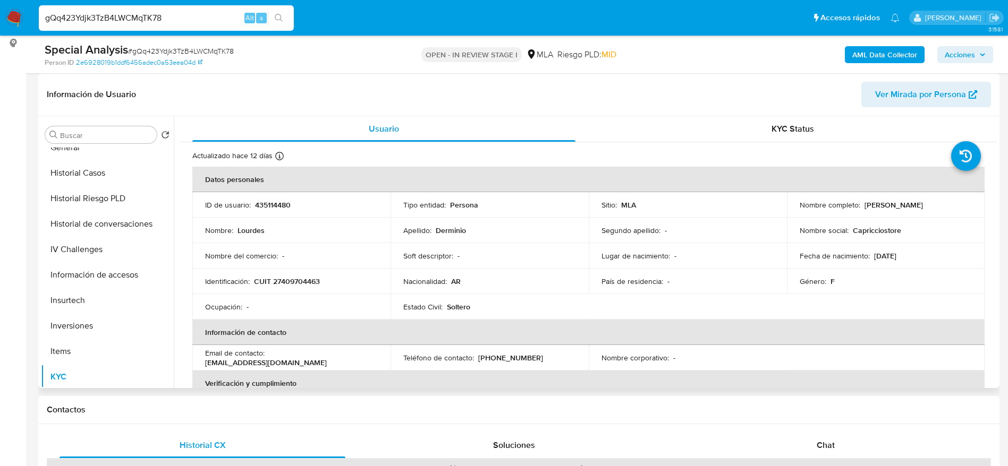
click at [305, 283] on p "CUIT 27409704463" at bounding box center [287, 282] width 66 height 10
copy p "27409704463"
click at [168, 12] on input "gQq423Ydjk3TzB4LWCMqTK78" at bounding box center [166, 18] width 255 height 14
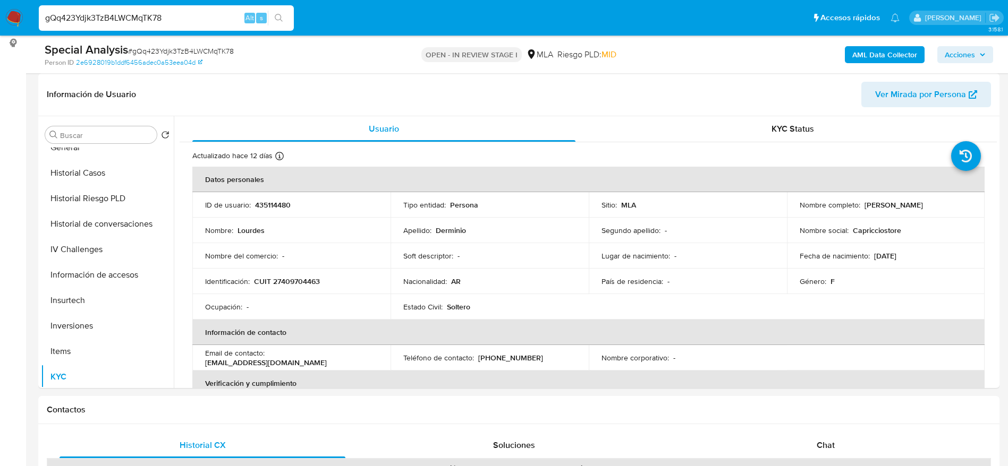
paste input "Vq2l2Dd0mg6HcIVQ5AIUYnH4"
type input "Vq2l2Dd0mg6HcIVQ5AIUYnH4"
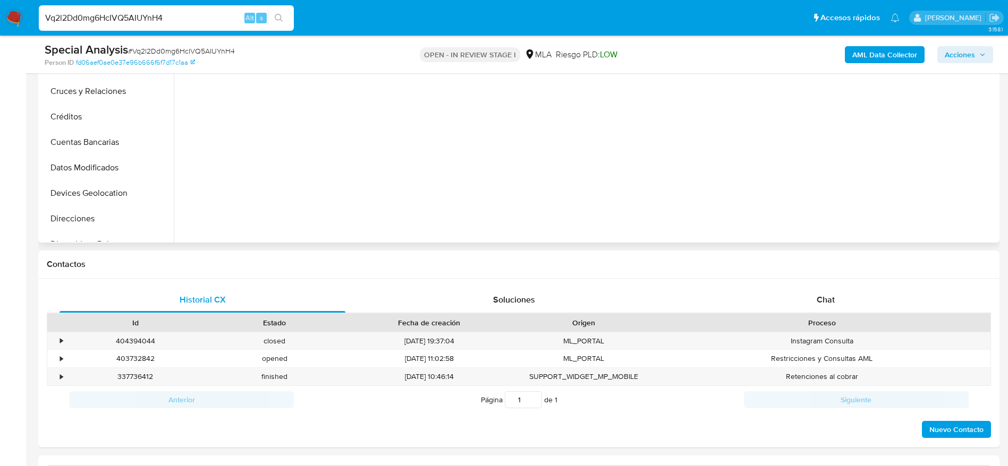
scroll to position [319, 0]
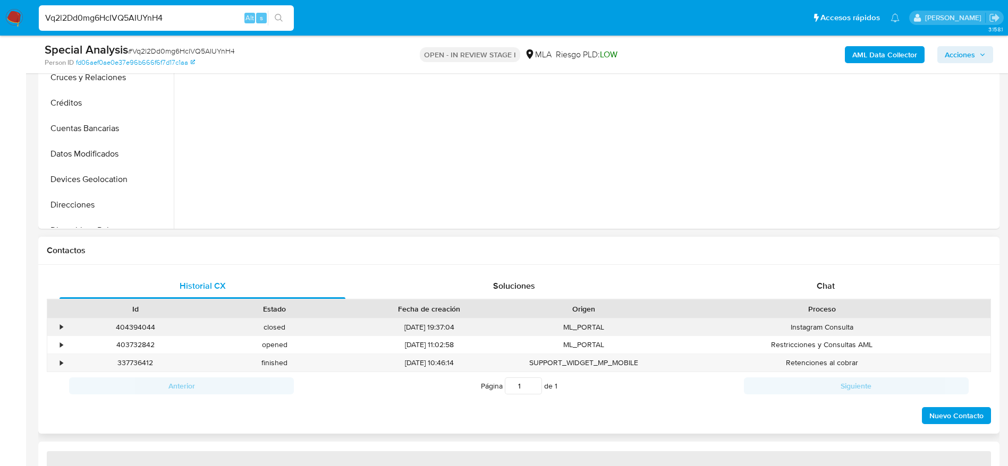
select select "10"
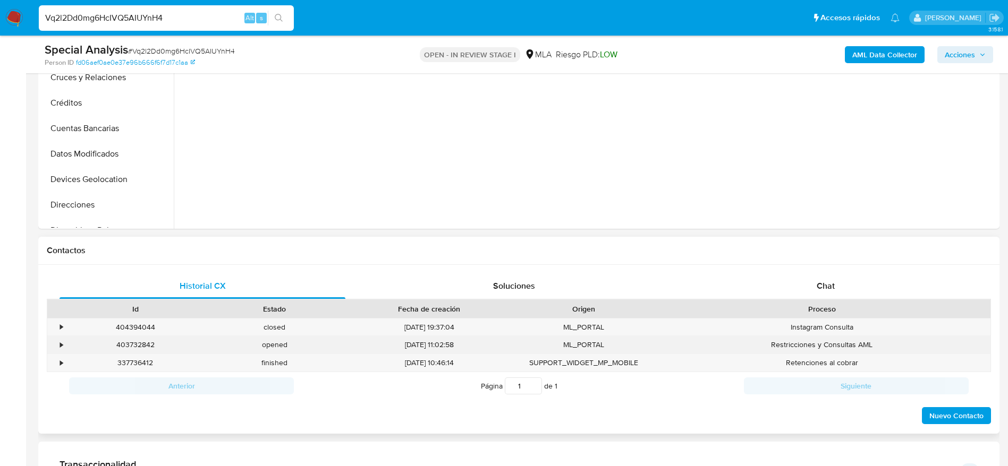
click at [134, 344] on div "403732842" at bounding box center [135, 345] width 139 height 18
click at [135, 343] on div "403732842" at bounding box center [135, 345] width 139 height 18
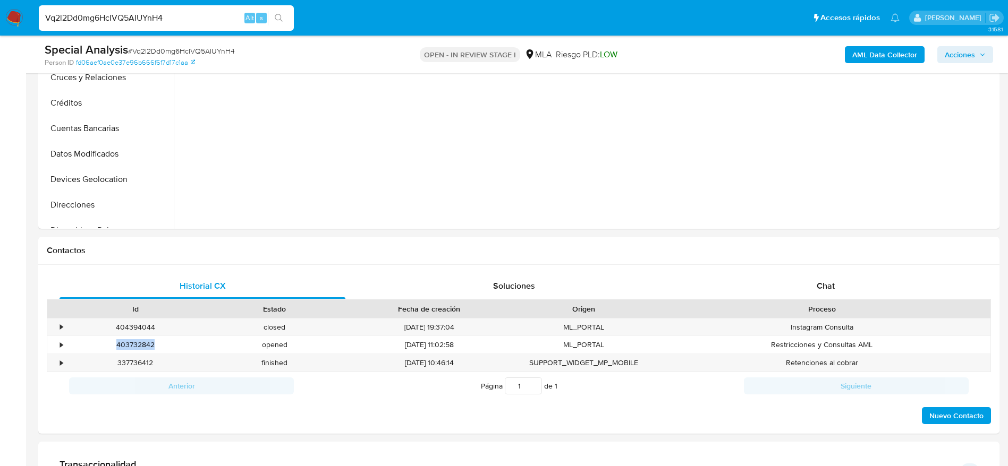
copy div "403732842"
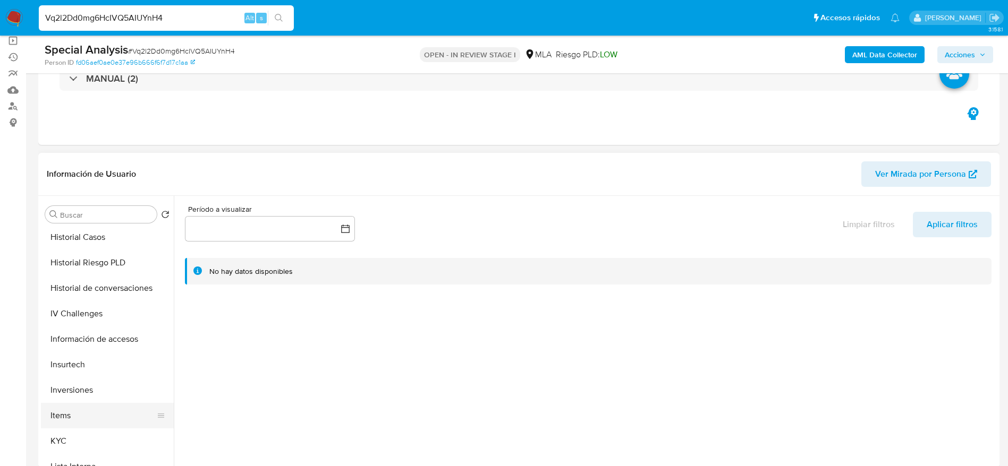
scroll to position [398, 0]
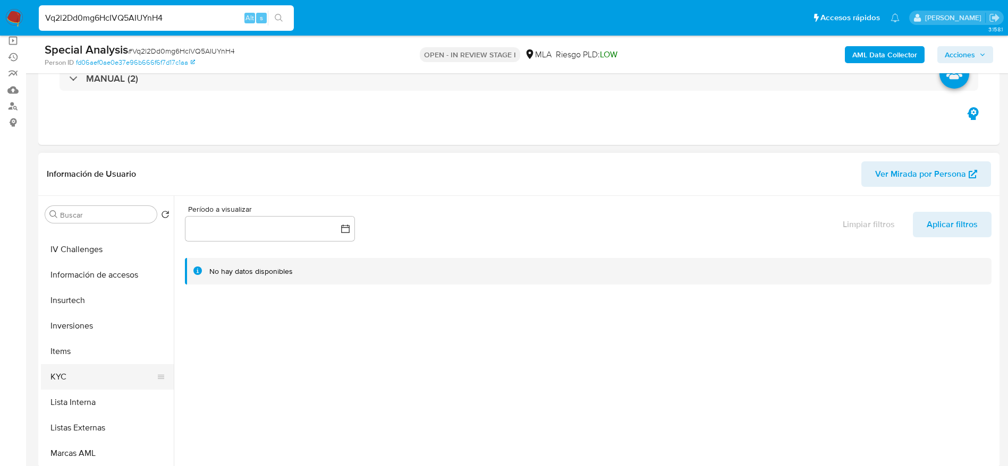
click at [73, 376] on button "KYC" at bounding box center [103, 376] width 124 height 25
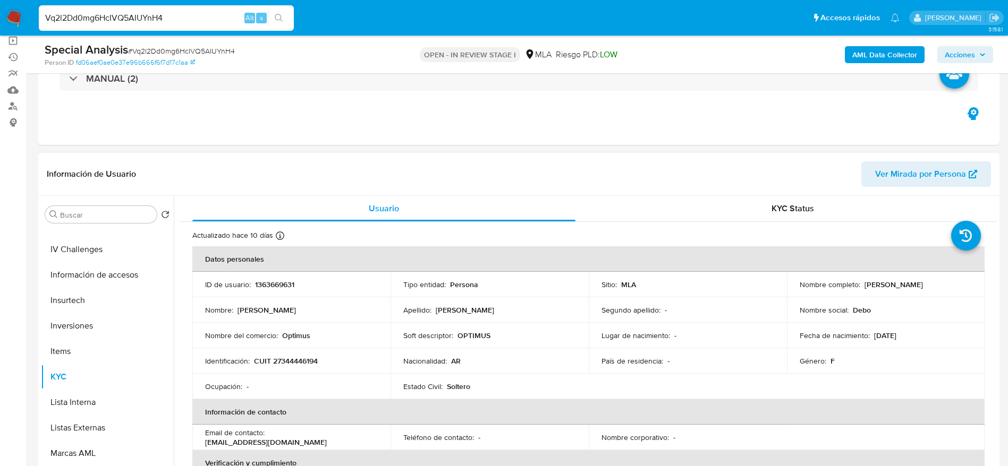
click at [310, 365] on p "CUIT 27344446194" at bounding box center [286, 361] width 64 height 10
copy p "27344446194"
click at [181, 15] on input "Vq2l2Dd0mg6HcIVQ5AIUYnH4" at bounding box center [166, 18] width 255 height 14
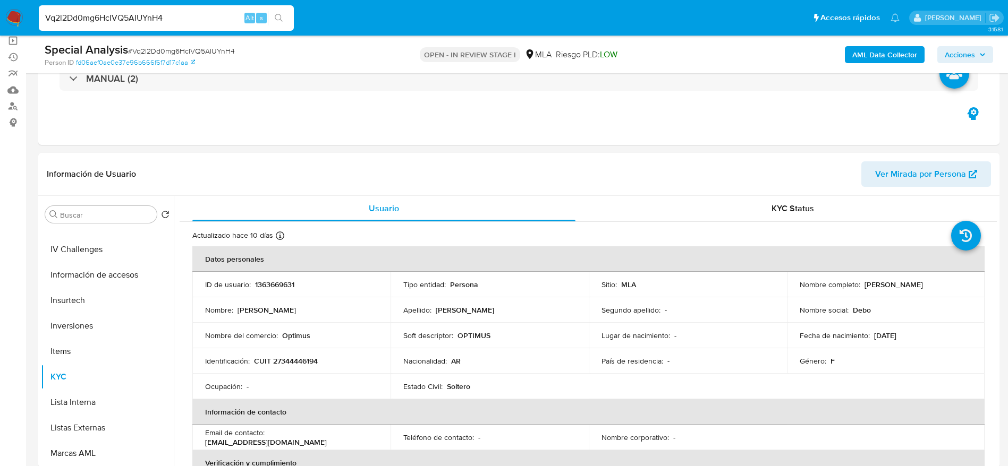
paste input "lKqySAzEJtbtTOzDOD7hMiUt"
type input "lKqySAzEJtbtTOzDOD7hMiUt"
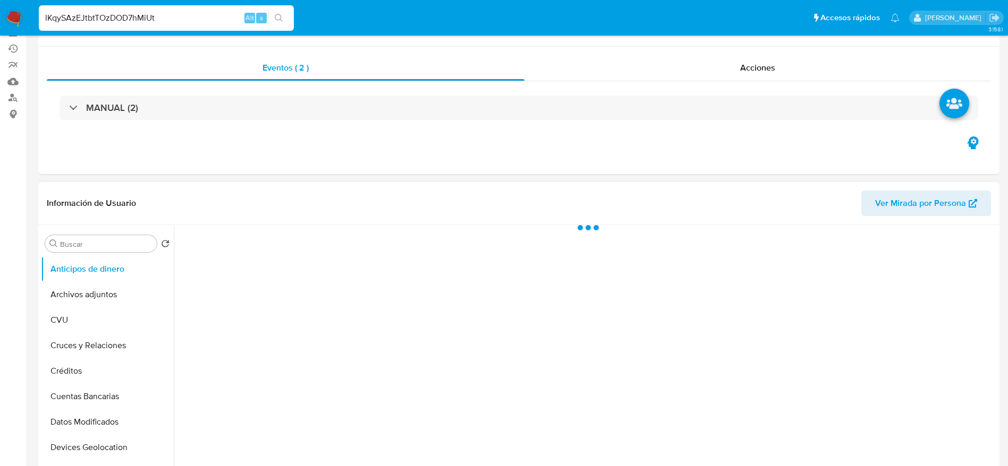
select select "10"
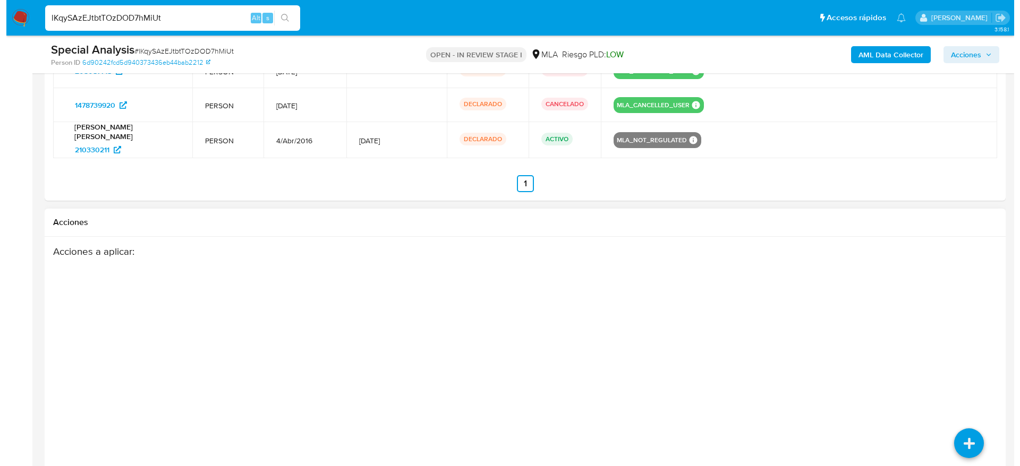
scroll to position [1492, 0]
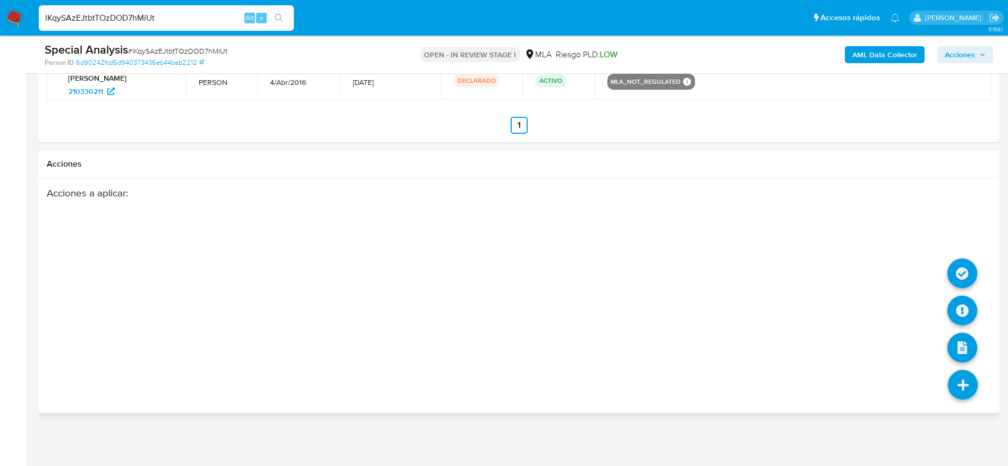
click at [966, 373] on icon at bounding box center [963, 385] width 30 height 30
click at [965, 273] on icon at bounding box center [962, 274] width 30 height 30
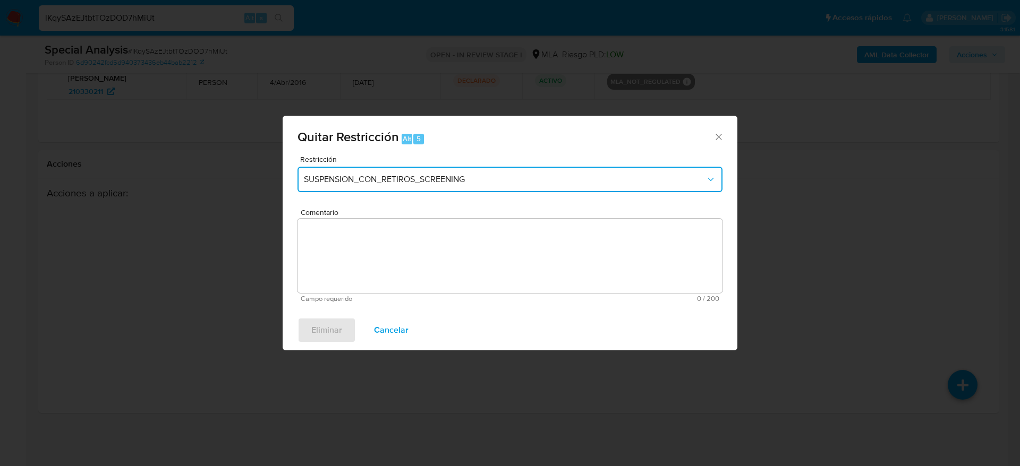
click at [557, 182] on span "SUSPENSION_CON_RETIROS_SCREENING" at bounding box center [505, 179] width 402 height 11
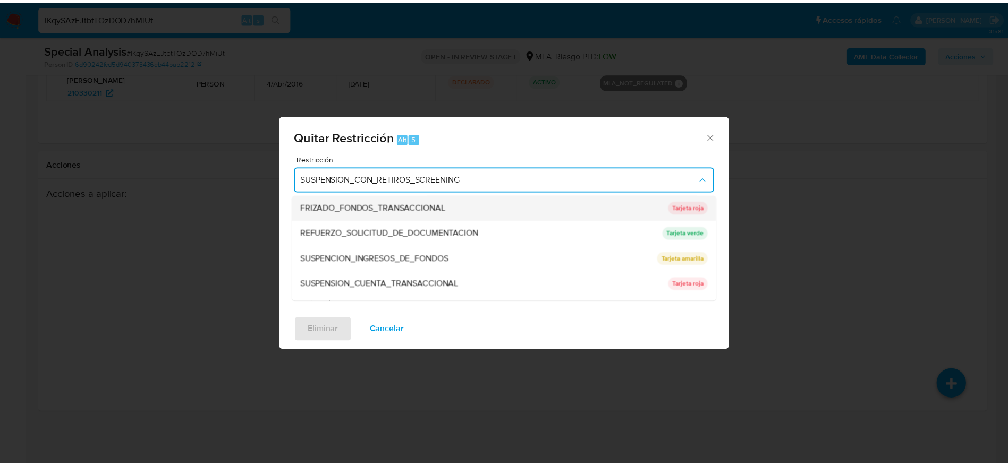
scroll to position [225, 0]
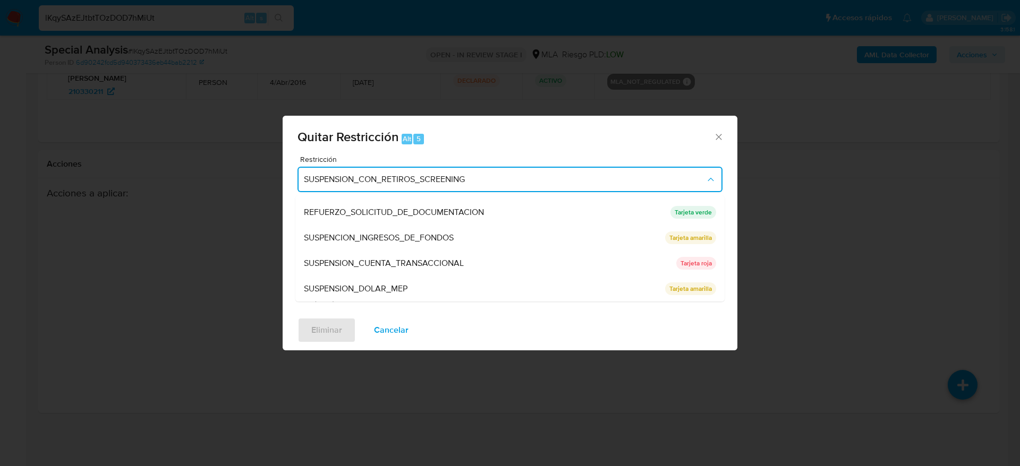
click at [437, 260] on span "SUSPENSION_CUENTA_TRANSACCIONAL" at bounding box center [384, 263] width 160 height 11
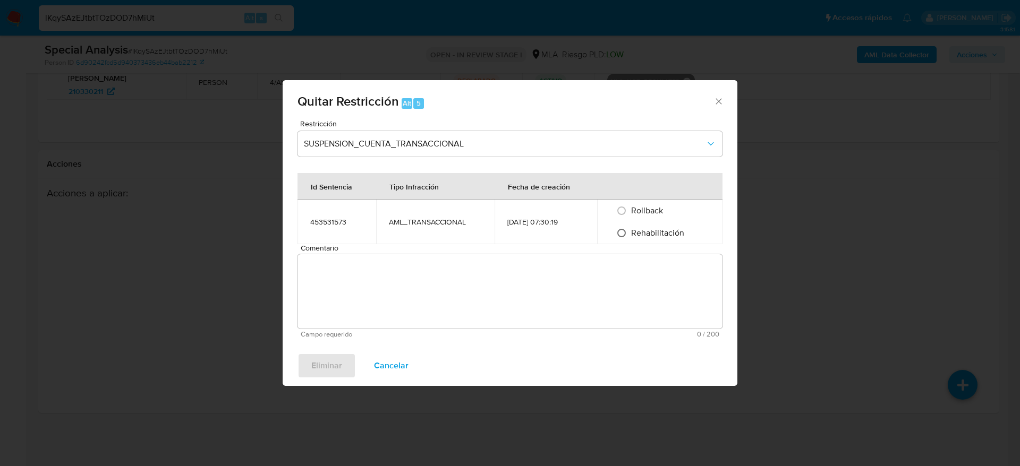
click at [625, 236] on input "Rehabilitación" at bounding box center [621, 233] width 17 height 17
radio input "true"
click at [718, 104] on icon "Cerrar ventana" at bounding box center [718, 101] width 11 height 11
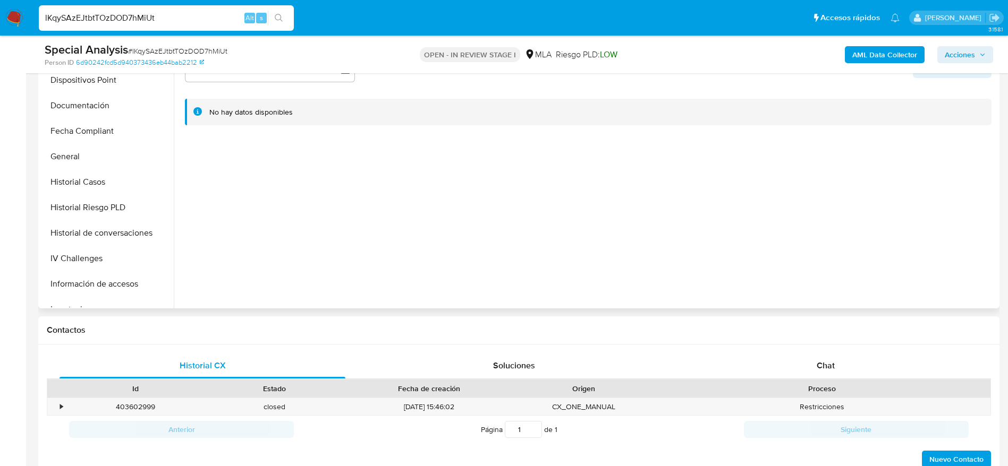
scroll to position [398, 0]
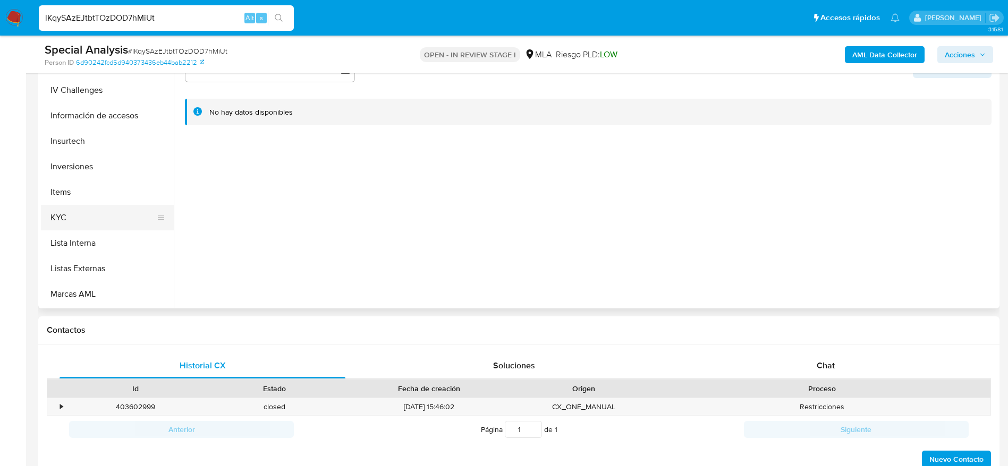
drag, startPoint x: 70, startPoint y: 215, endPoint x: 117, endPoint y: 211, distance: 47.4
click at [71, 216] on button "KYC" at bounding box center [103, 217] width 124 height 25
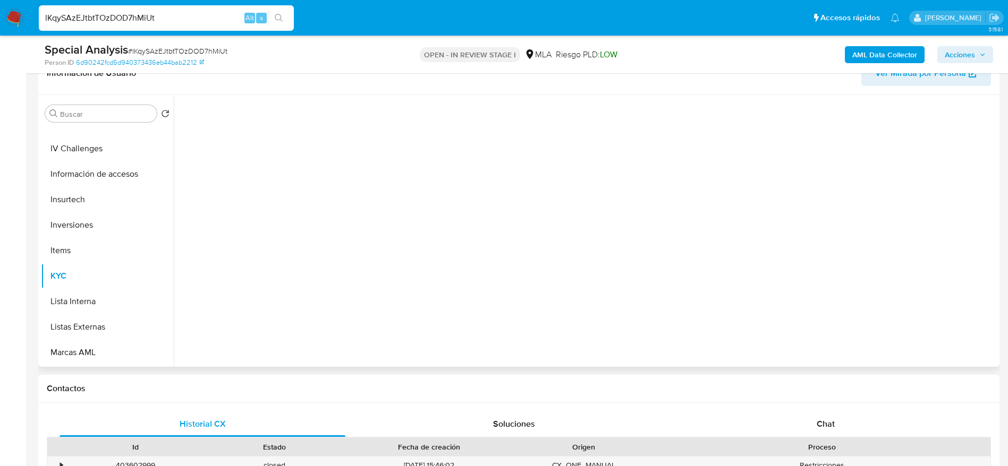
scroll to position [159, 0]
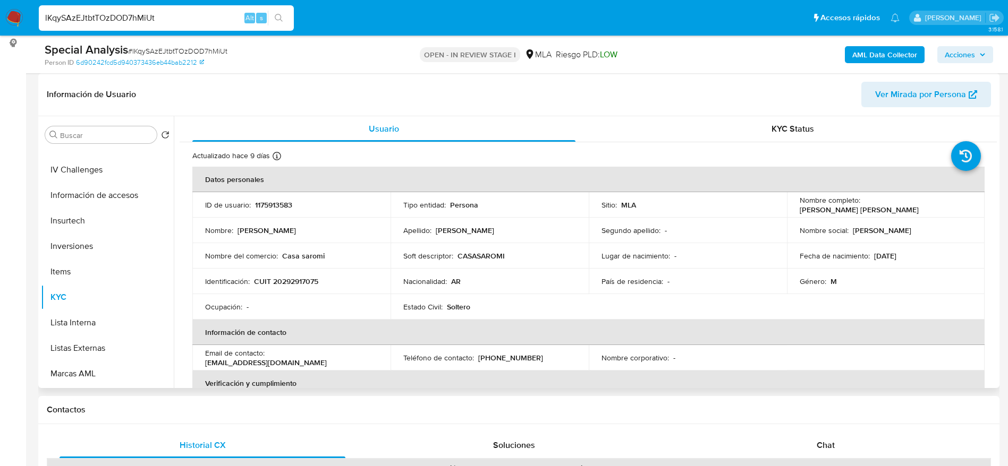
click at [308, 285] on p "CUIT 20292917075" at bounding box center [286, 282] width 64 height 10
copy p "20292917075"
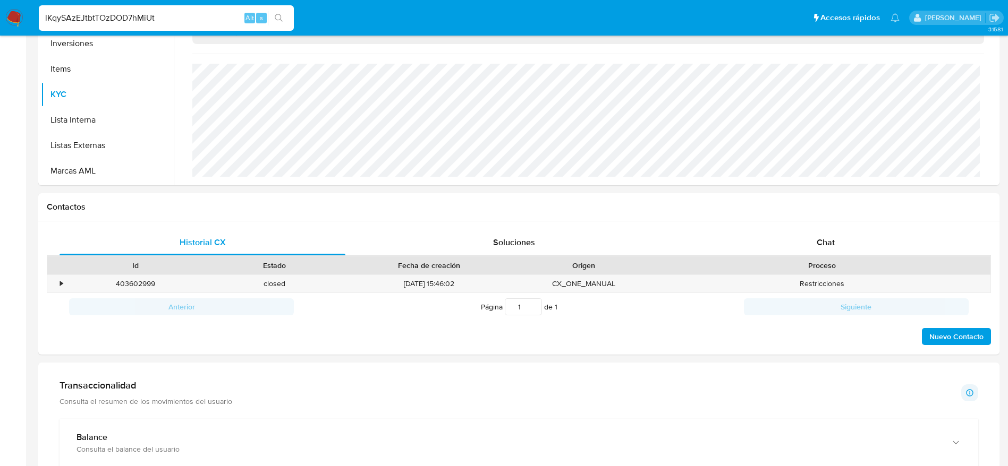
scroll to position [478, 0]
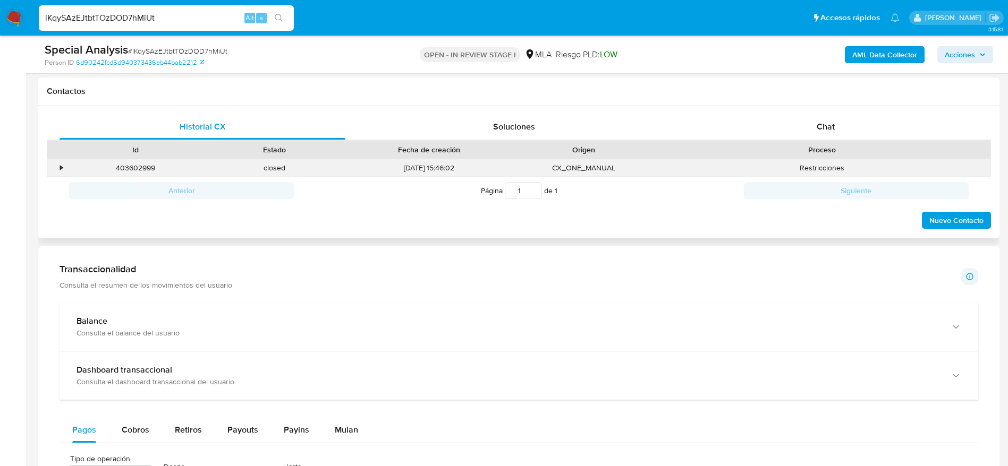
click at [123, 169] on div "403602999" at bounding box center [135, 168] width 139 height 18
copy div "403602999"
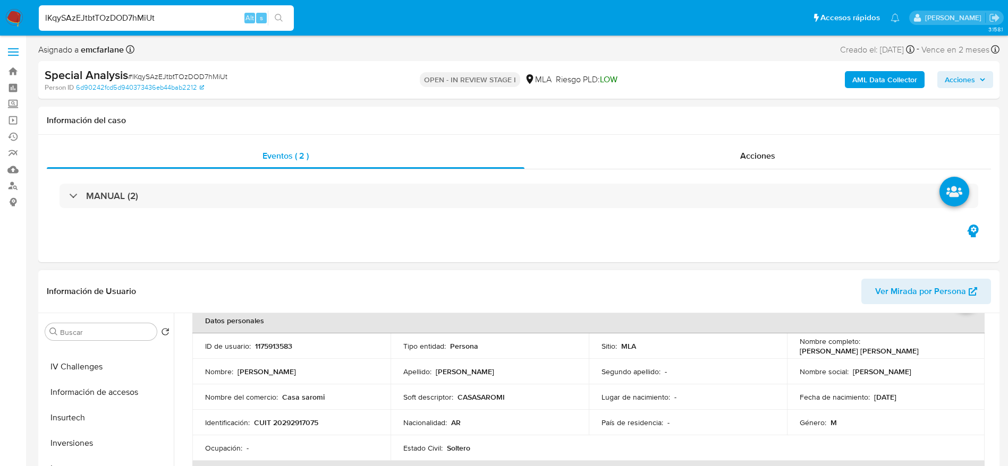
scroll to position [91, 0]
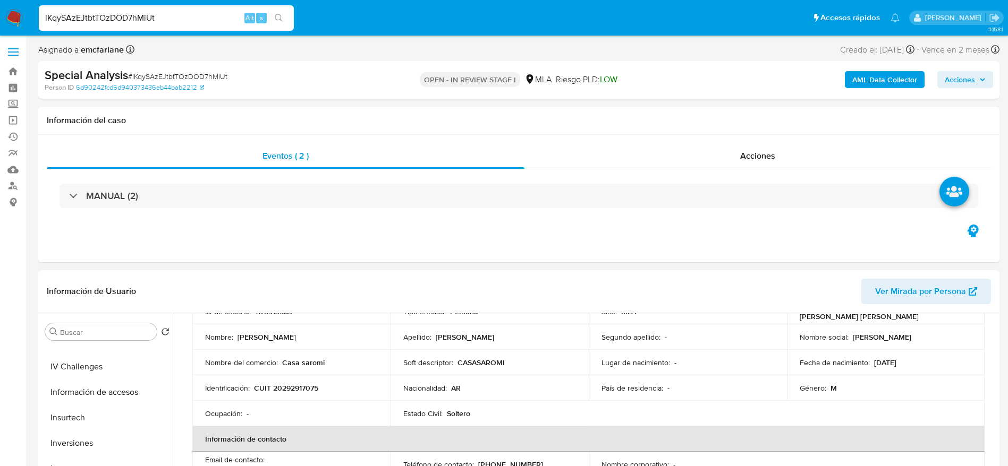
click at [299, 390] on p "CUIT 20292917075" at bounding box center [286, 388] width 64 height 10
copy p "20292917075"
click at [157, 11] on input "lKqySAzEJtbtTOzDOD7hMiUt" at bounding box center [166, 18] width 255 height 14
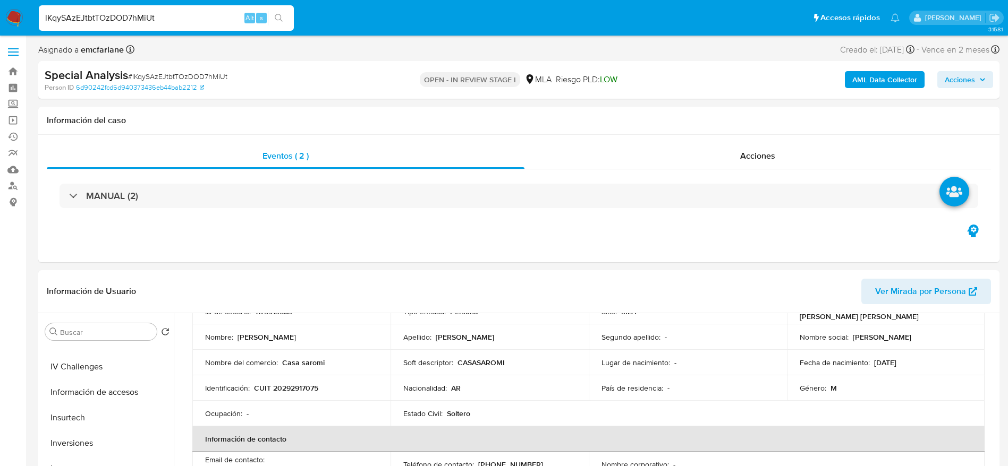
paste input "BYj4mQeLQ09qaxa1ECS2K0fT"
type input "BYj4mQeLQ09qaxa1ECS2K0fT"
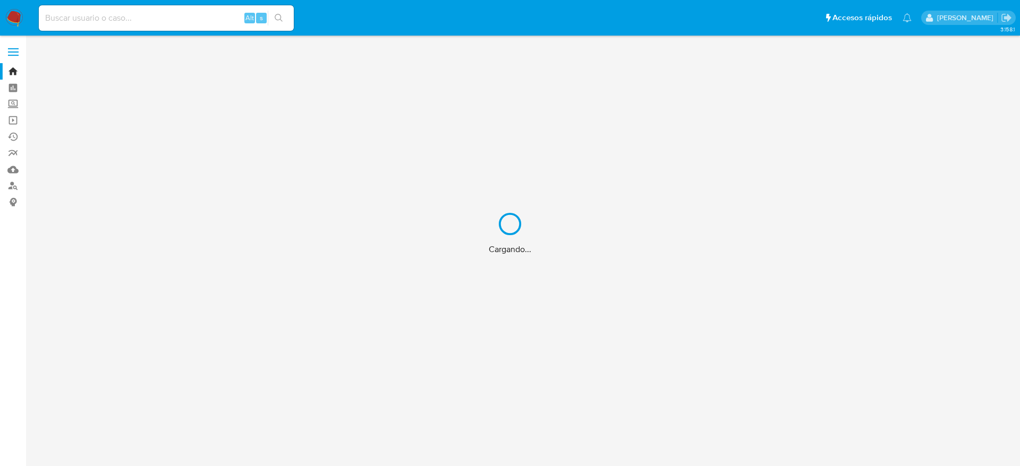
click at [92, 20] on div "Cargando..." at bounding box center [510, 233] width 1020 height 466
click at [92, 18] on div "Cargando..." at bounding box center [510, 233] width 1020 height 466
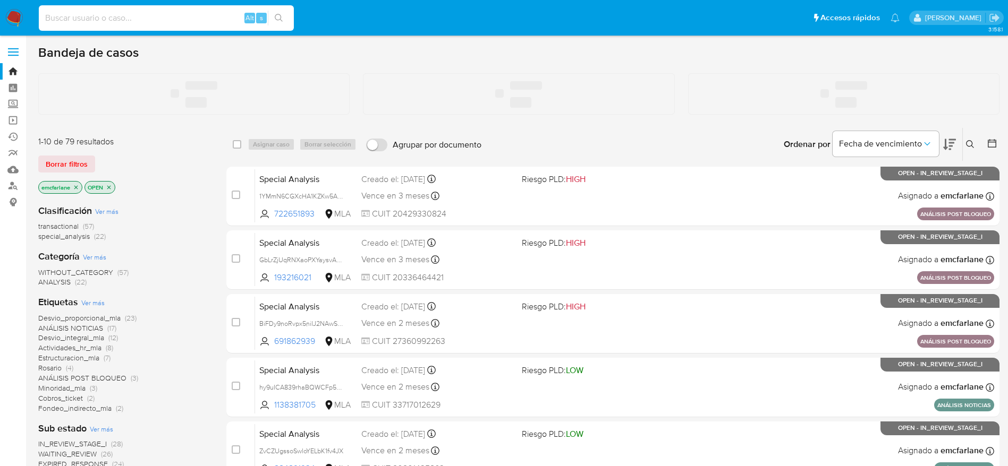
click at [92, 17] on input at bounding box center [166, 18] width 255 height 14
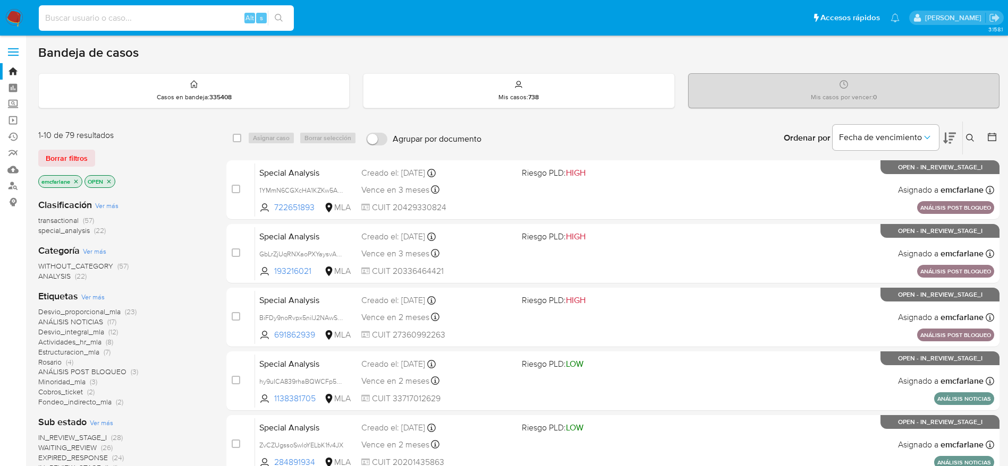
paste input "D8o6fHRZTa8KDUy0YVQnzyMH"
type input "D8o6fHRZTa8KDUy0YVQnzyMH"
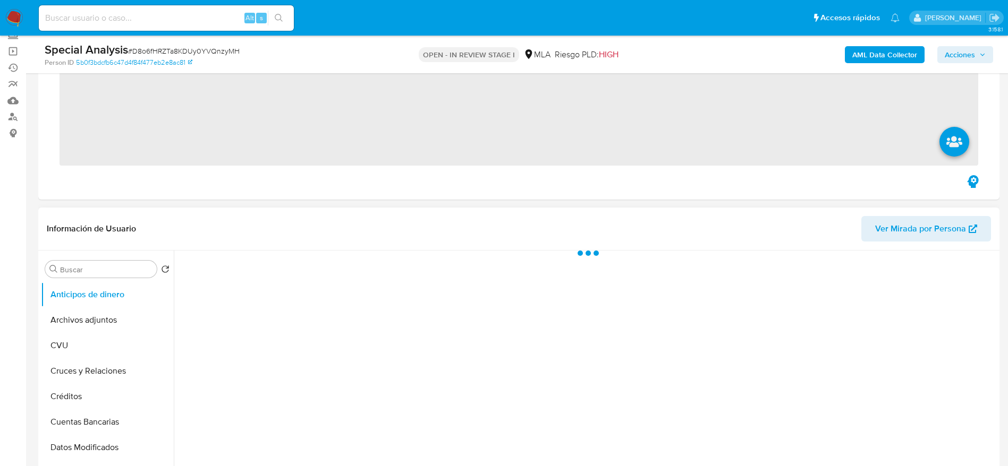
scroll to position [239, 0]
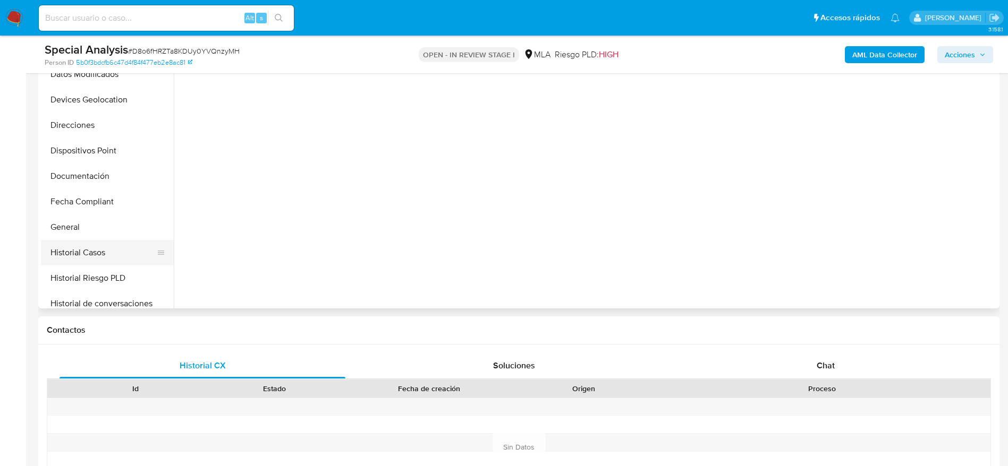
select select "10"
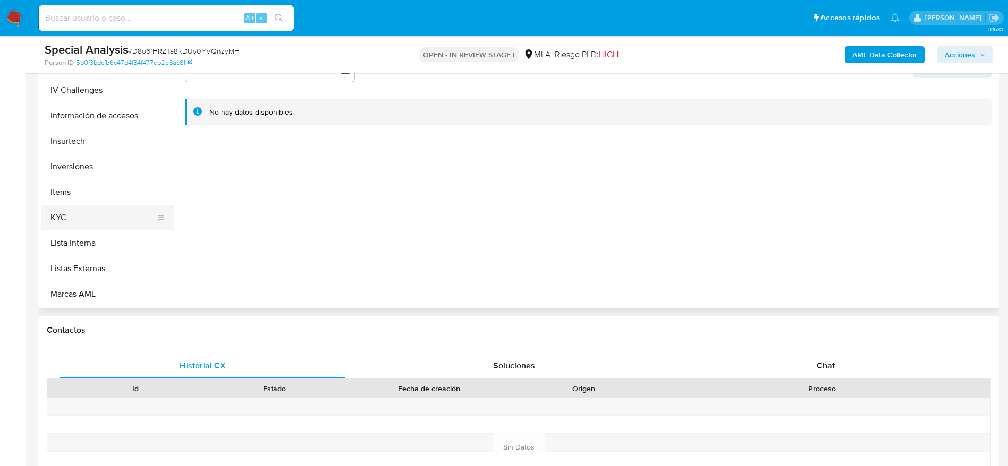
click at [72, 222] on button "KYC" at bounding box center [103, 217] width 124 height 25
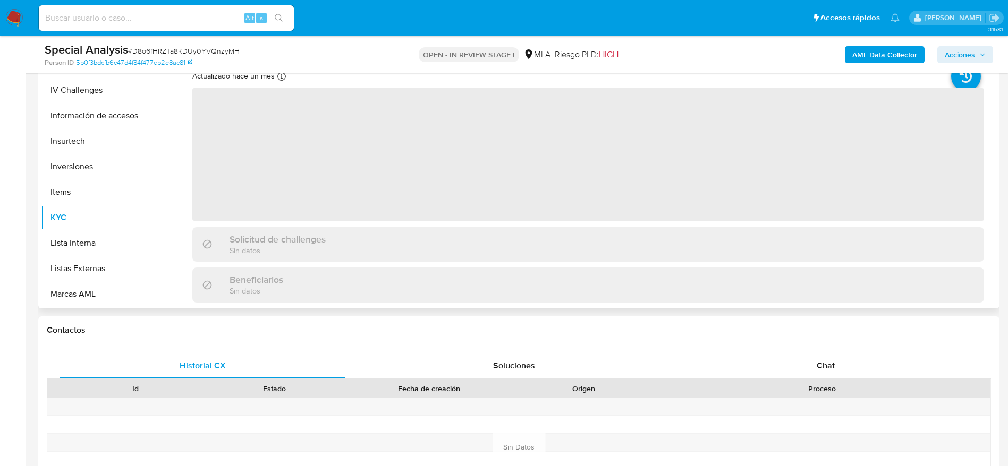
scroll to position [80, 0]
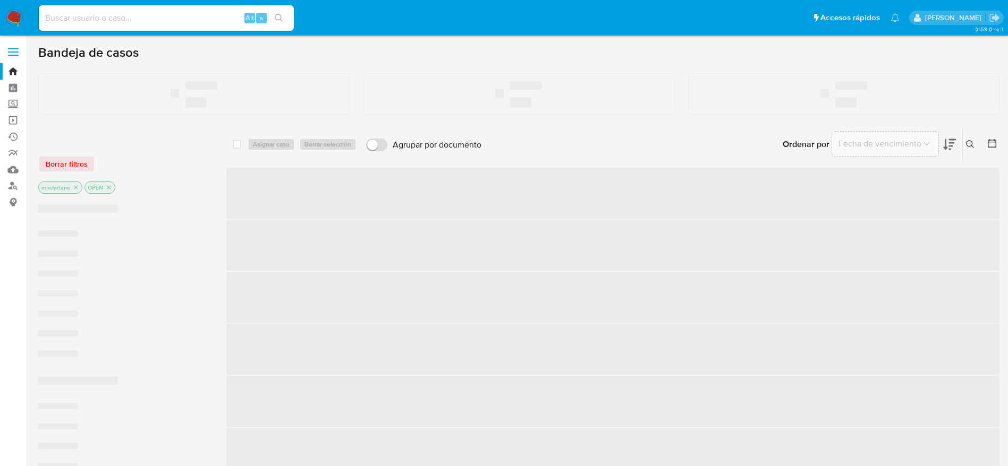
click at [158, 18] on input at bounding box center [166, 18] width 255 height 14
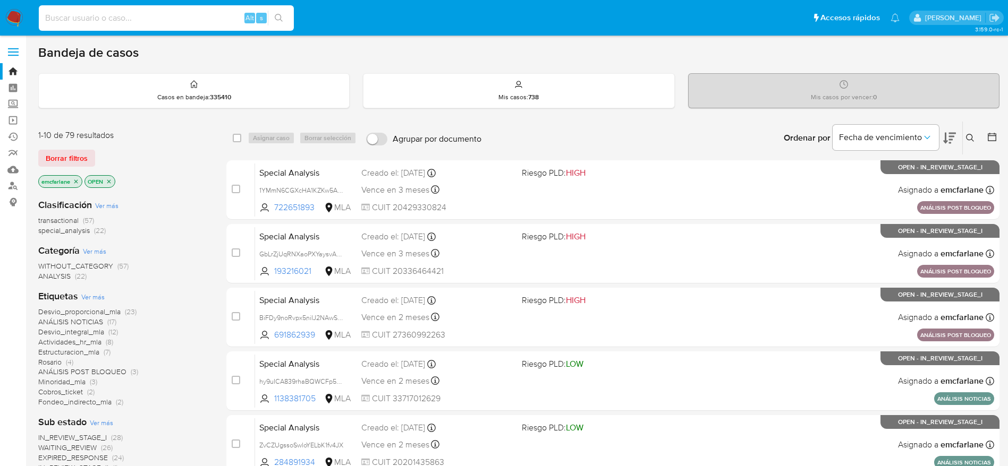
paste input "AihxUVcqSF3Y1nNzCw1yNGHP"
type input "AihxUVcqSF3Y1nNzCw1yNGHP"
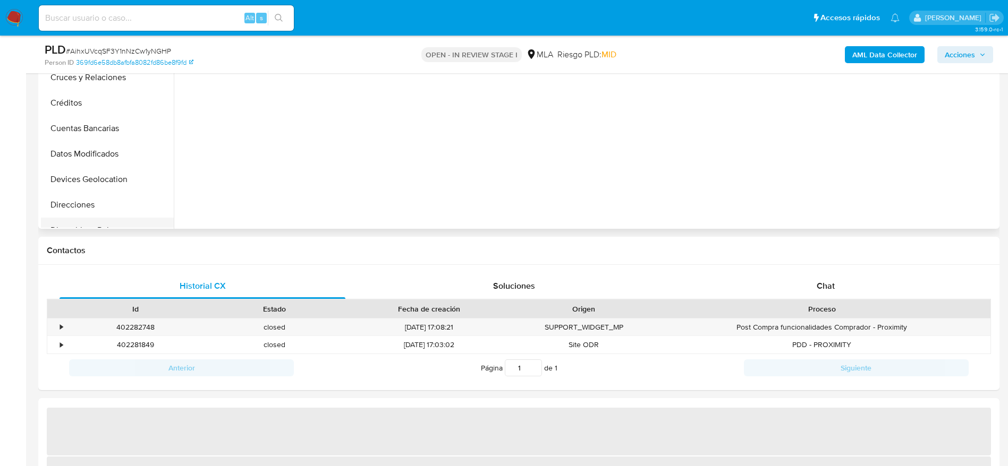
select select "10"
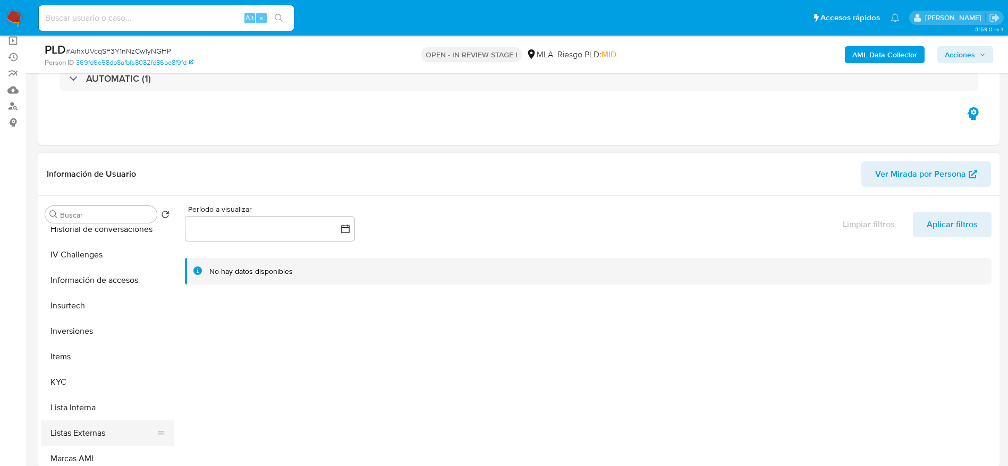
scroll to position [500, 0]
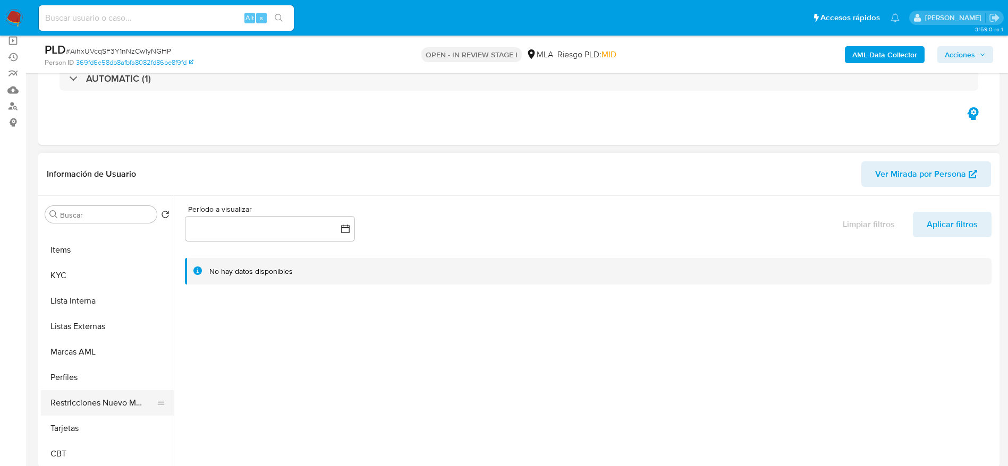
click at [115, 400] on button "Restricciones Nuevo Mundo" at bounding box center [103, 402] width 124 height 25
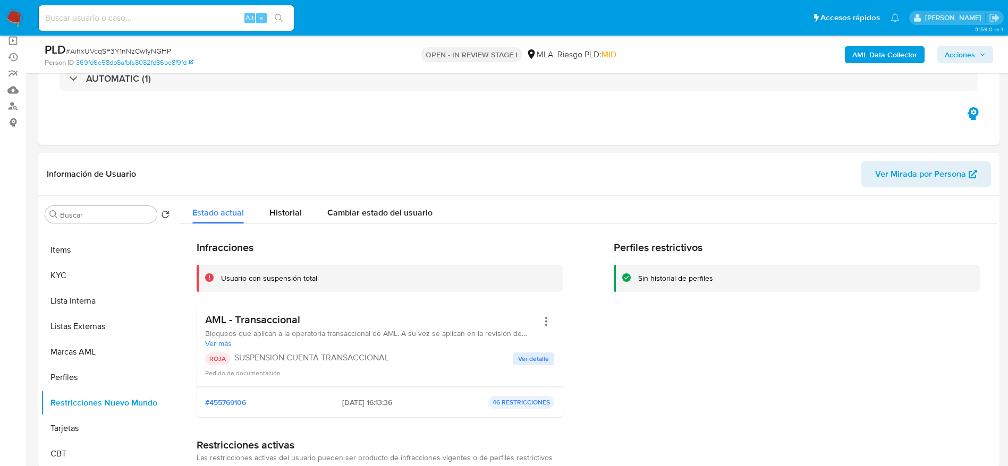
click at [117, 51] on span "# AihxUVcqSF3Y1nNzCw1yNGHP" at bounding box center [118, 51] width 105 height 11
copy span "AihxUVcqSF3Y1nNzCw1yNGHP"
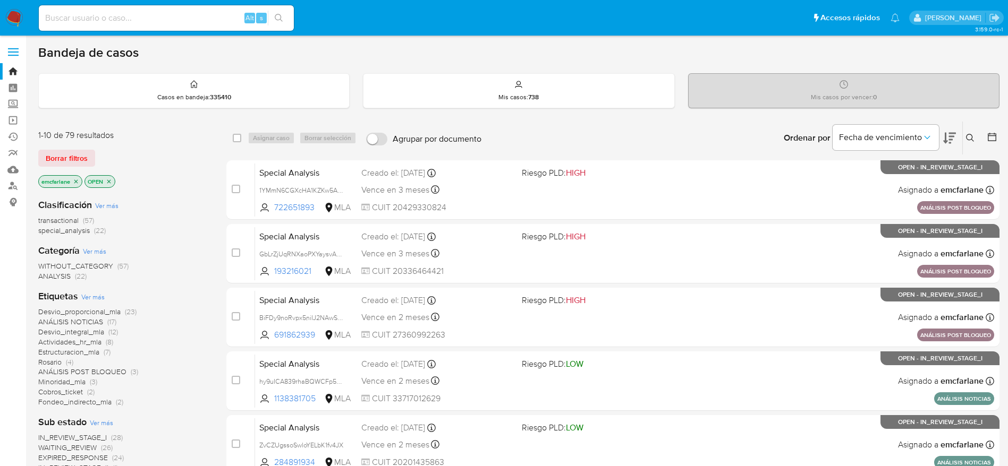
drag, startPoint x: 63, startPoint y: 154, endPoint x: 628, endPoint y: 146, distance: 565.2
click at [64, 157] on span "Borrar filtros" at bounding box center [67, 158] width 42 height 15
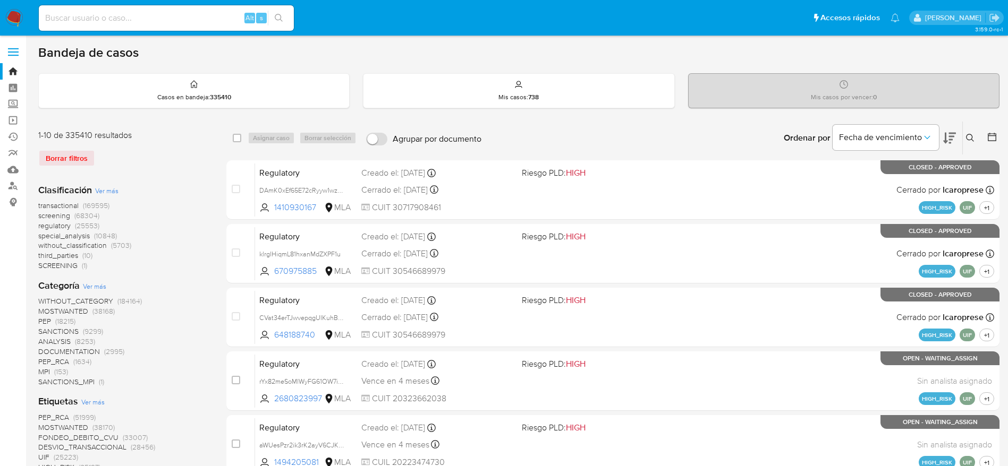
click at [972, 138] on icon at bounding box center [970, 138] width 8 height 8
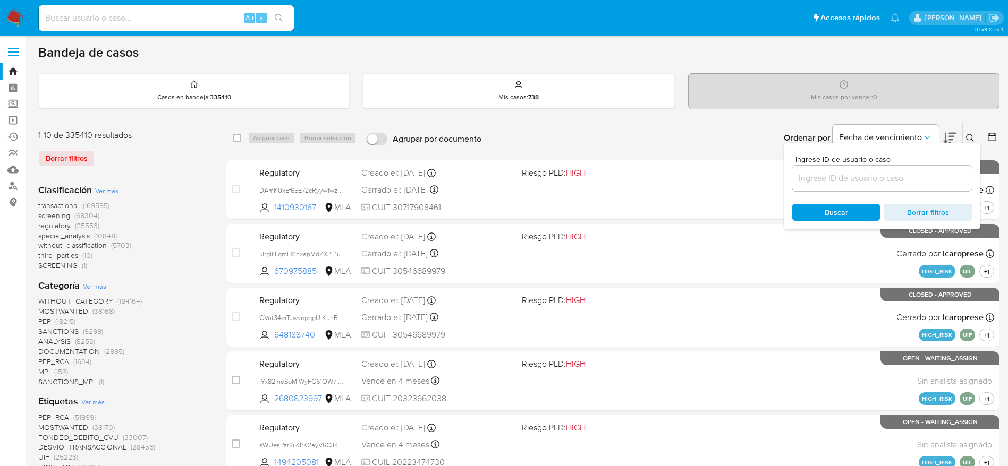
click at [906, 185] on div at bounding box center [882, 178] width 180 height 25
click at [901, 178] on input at bounding box center [882, 179] width 180 height 14
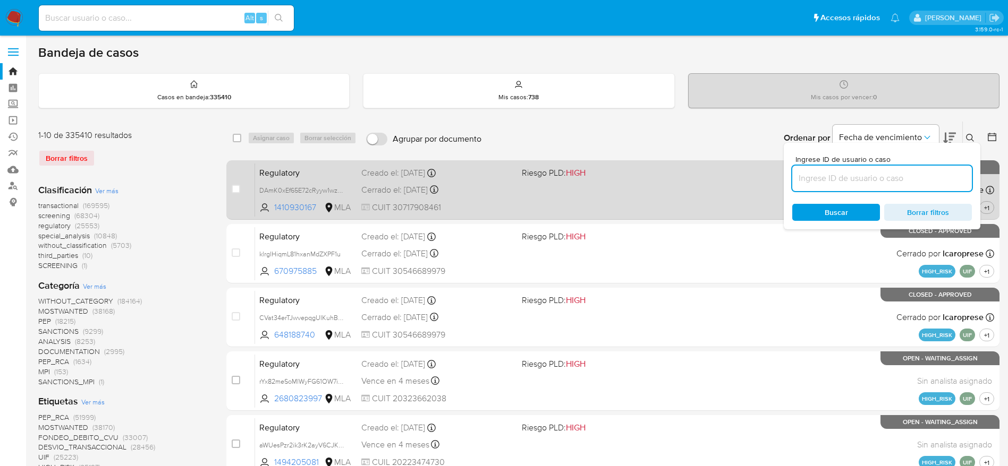
paste input "AihxUVcqSF3Y1nNzCw1yNGHP"
type input "AihxUVcqSF3Y1nNzCw1yNGHP"
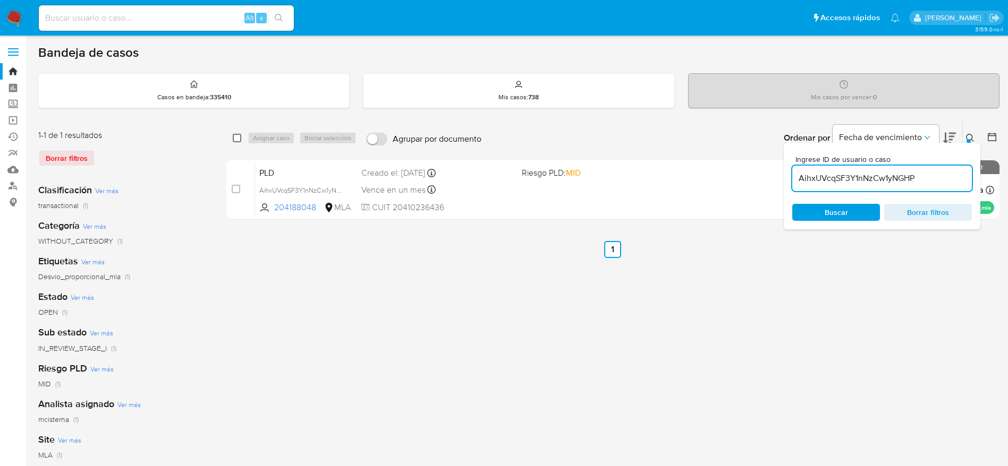
click at [240, 134] on input "checkbox" at bounding box center [237, 138] width 8 height 8
checkbox input "true"
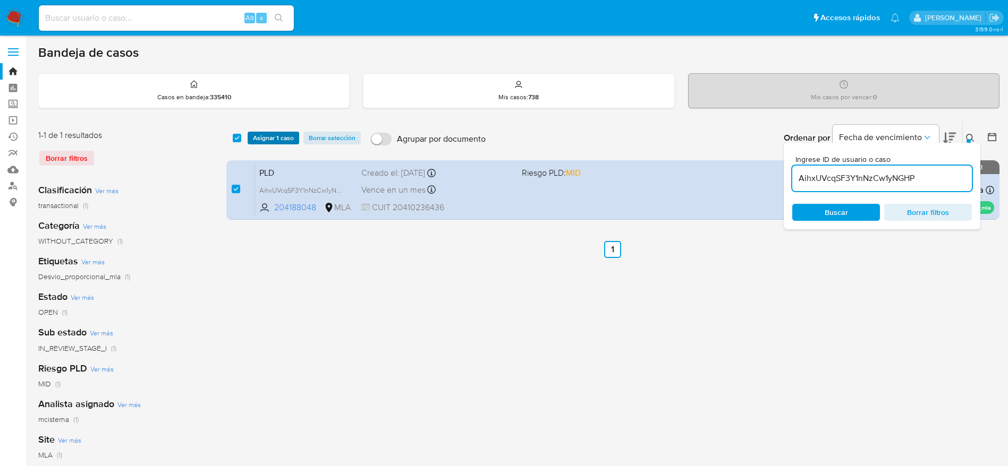
click at [255, 137] on span "Asignar 1 caso" at bounding box center [273, 138] width 41 height 11
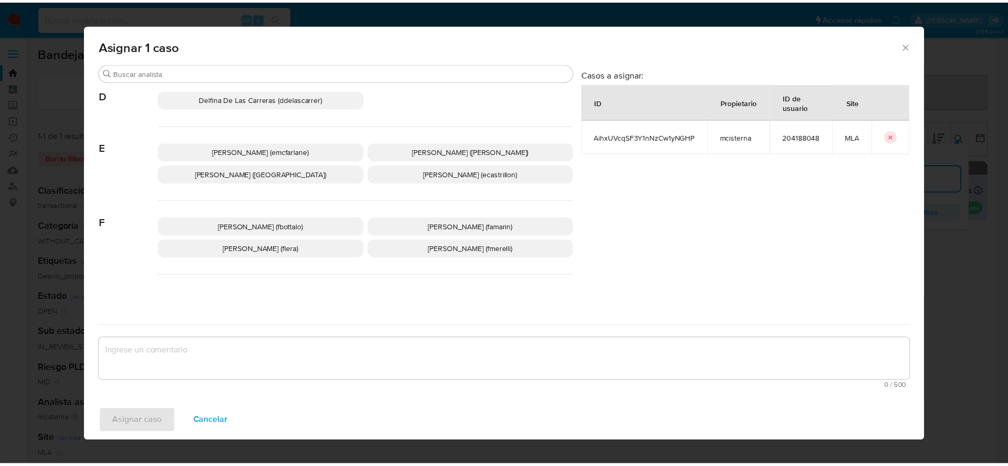
scroll to position [159, 0]
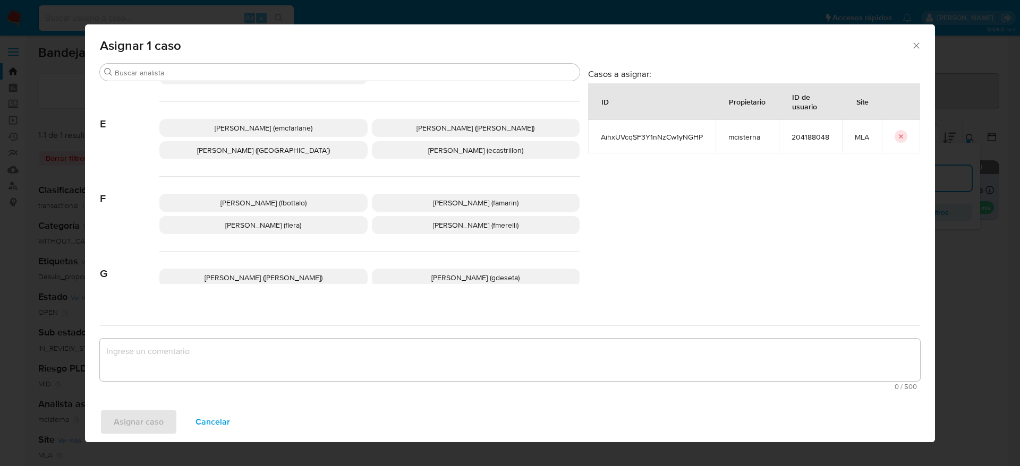
click at [244, 127] on span "[PERSON_NAME] (emcfarlane)" at bounding box center [264, 128] width 98 height 11
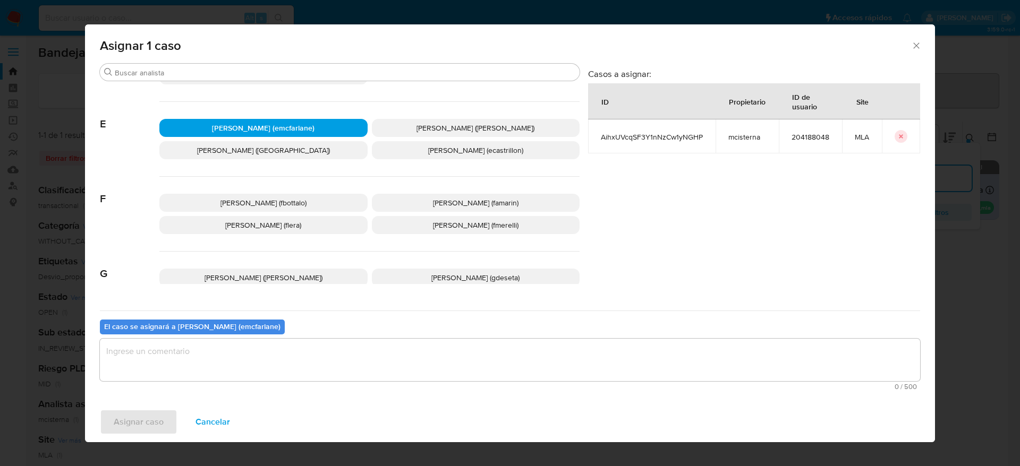
drag, startPoint x: 212, startPoint y: 368, endPoint x: 167, endPoint y: 406, distance: 58.8
click at [212, 369] on textarea "assign-modal" at bounding box center [510, 360] width 820 height 42
click at [139, 427] on span "Asignar caso" at bounding box center [139, 422] width 50 height 23
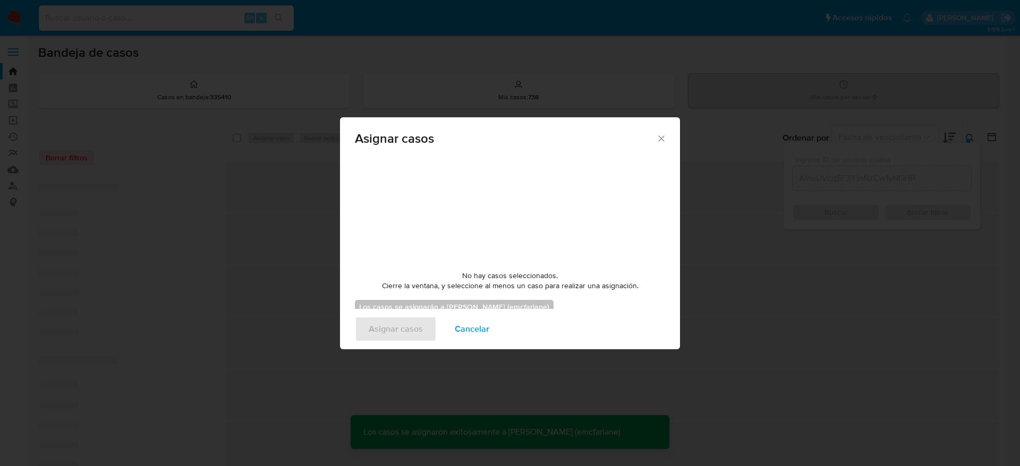
checkbox input "false"
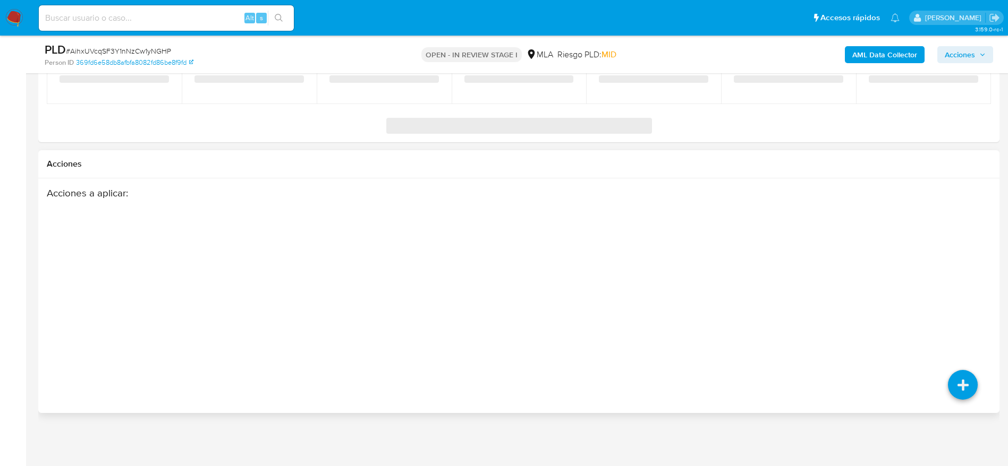
select select "10"
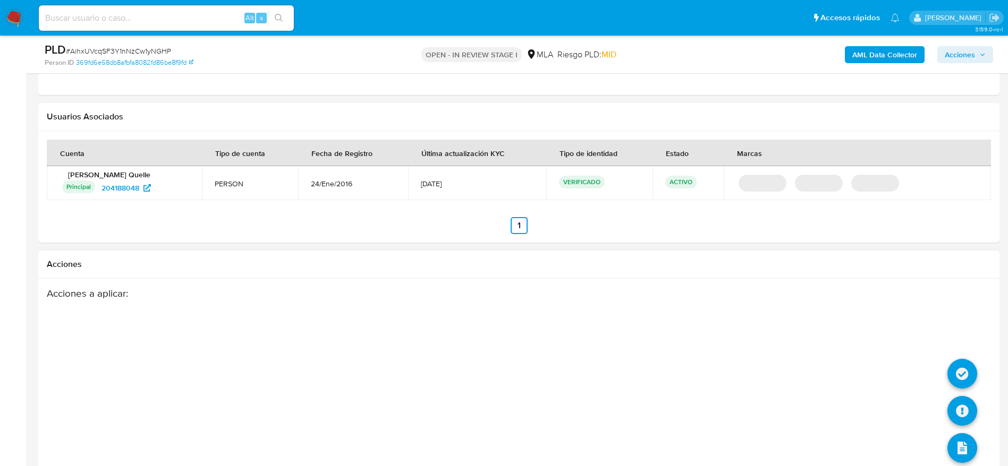
scroll to position [1348, 0]
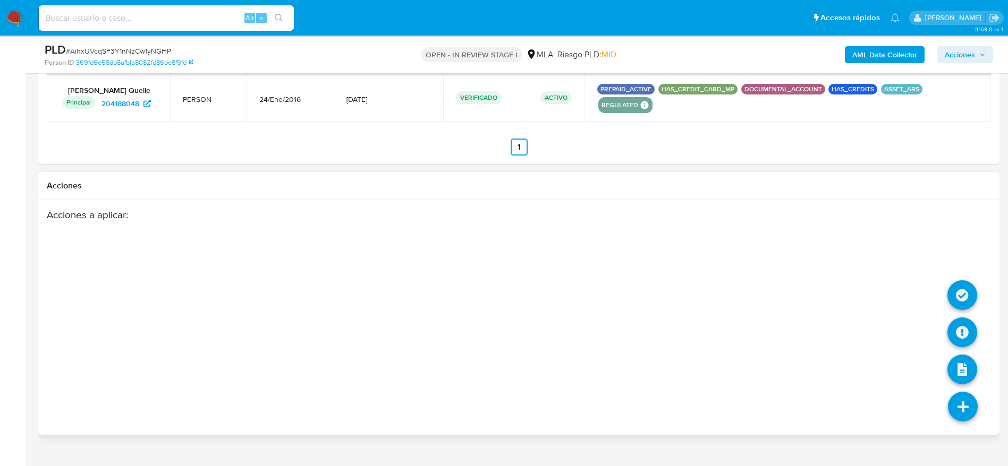
click at [961, 394] on icon at bounding box center [963, 407] width 30 height 30
click at [966, 280] on icon at bounding box center [962, 295] width 30 height 30
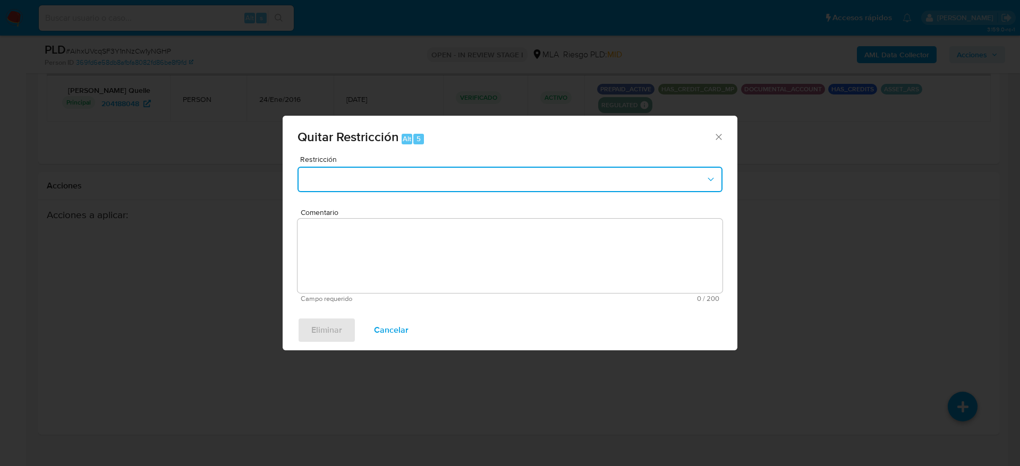
click at [445, 169] on button "Restriction" at bounding box center [509, 179] width 425 height 25
click at [444, 177] on button "Restriction" at bounding box center [509, 179] width 425 height 25
click at [721, 140] on icon "Cerrar ventana" at bounding box center [718, 137] width 11 height 11
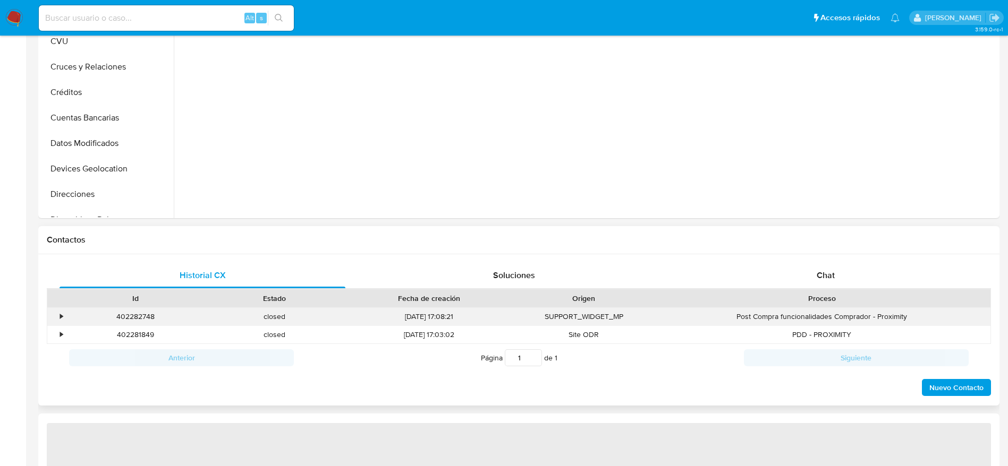
select select "10"
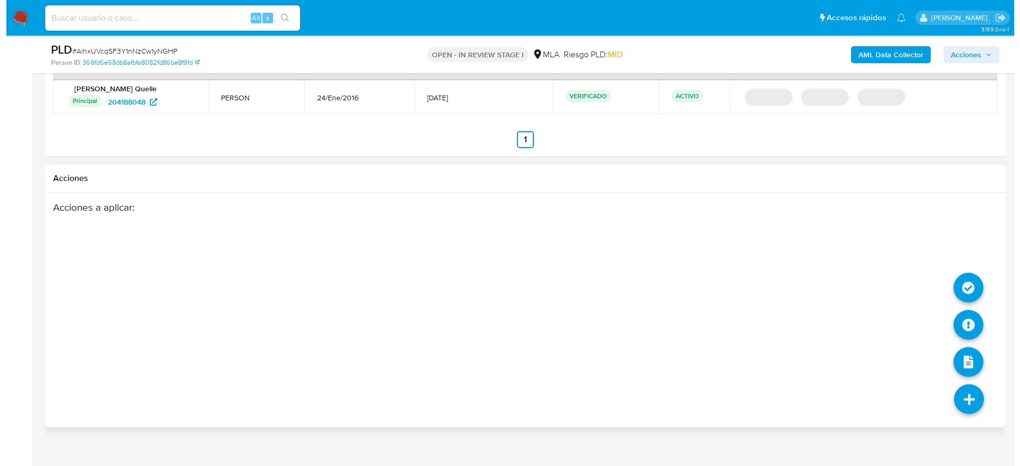
scroll to position [1348, 0]
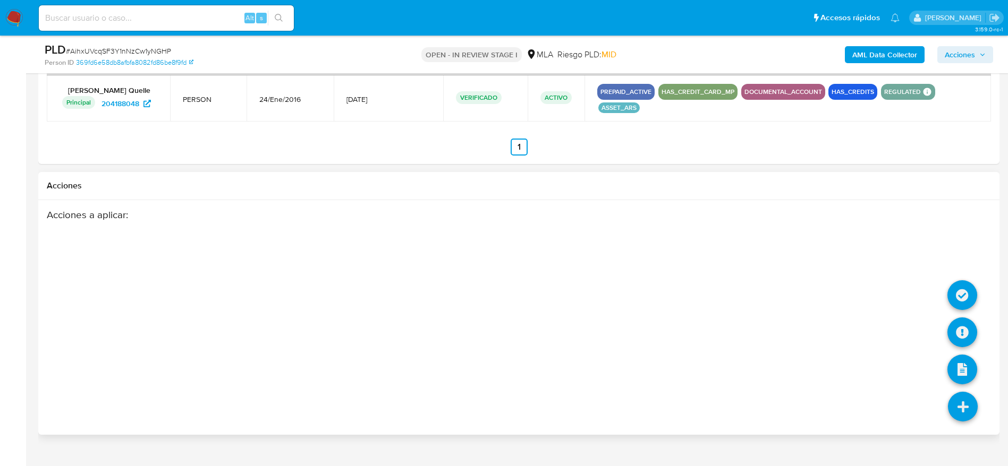
click at [965, 392] on icon at bounding box center [963, 407] width 30 height 30
click at [962, 318] on icon at bounding box center [962, 333] width 30 height 30
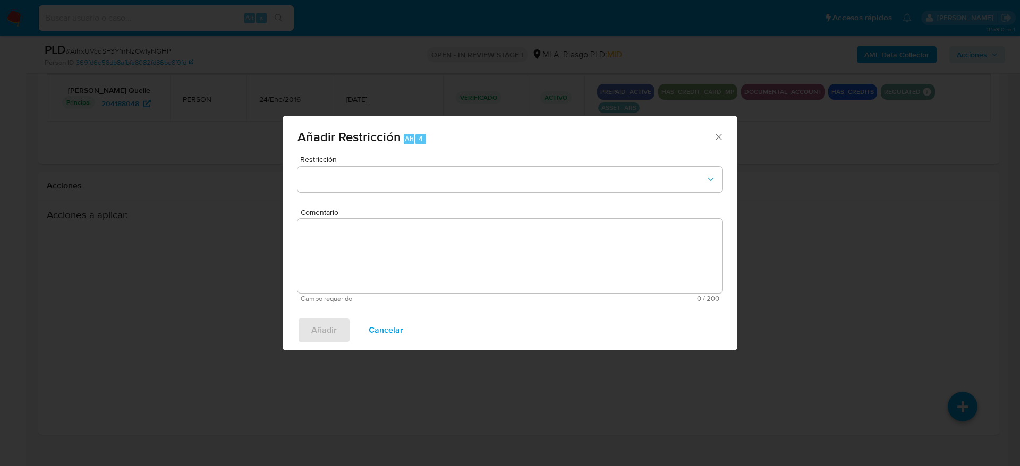
click at [388, 321] on span "Cancelar" at bounding box center [386, 330] width 35 height 23
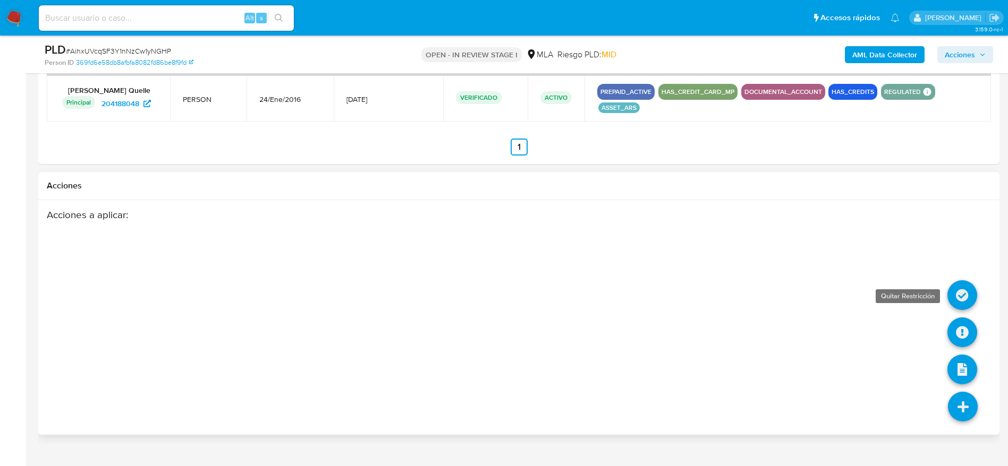
click at [965, 280] on icon at bounding box center [962, 295] width 30 height 30
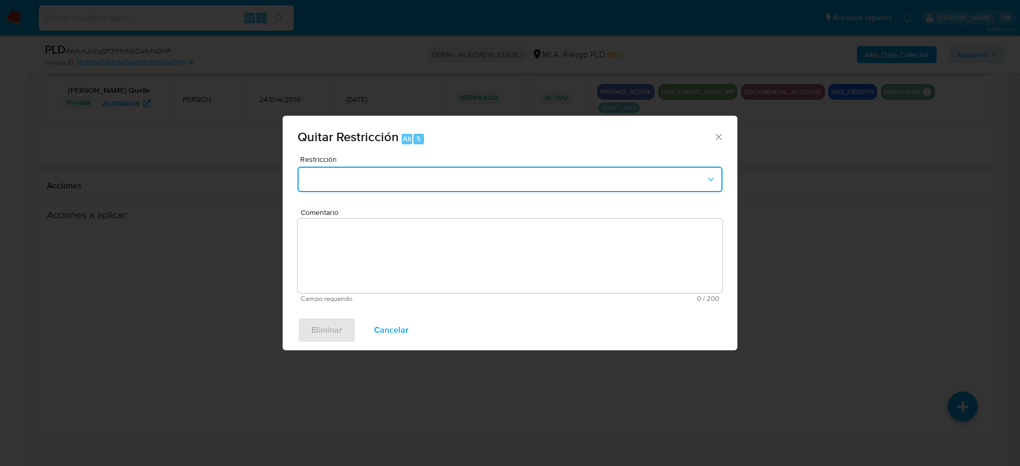
click at [451, 184] on button "Restriction" at bounding box center [509, 179] width 425 height 25
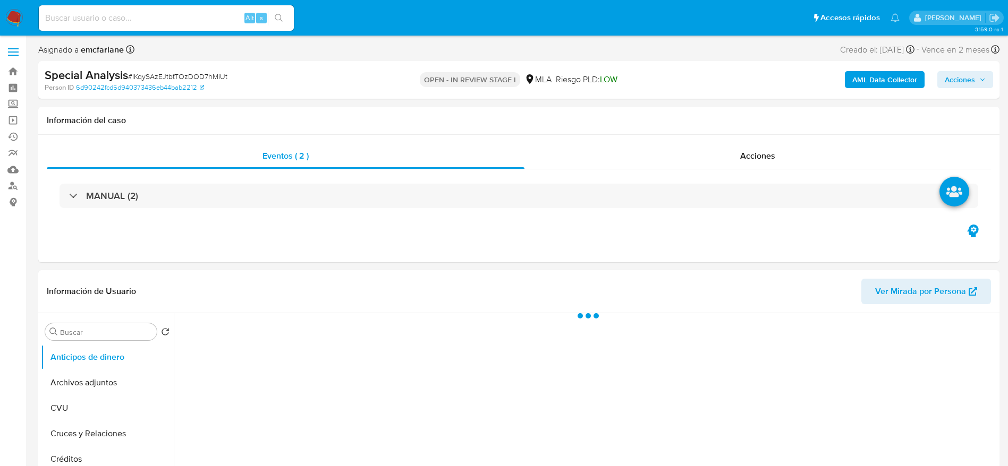
select select "10"
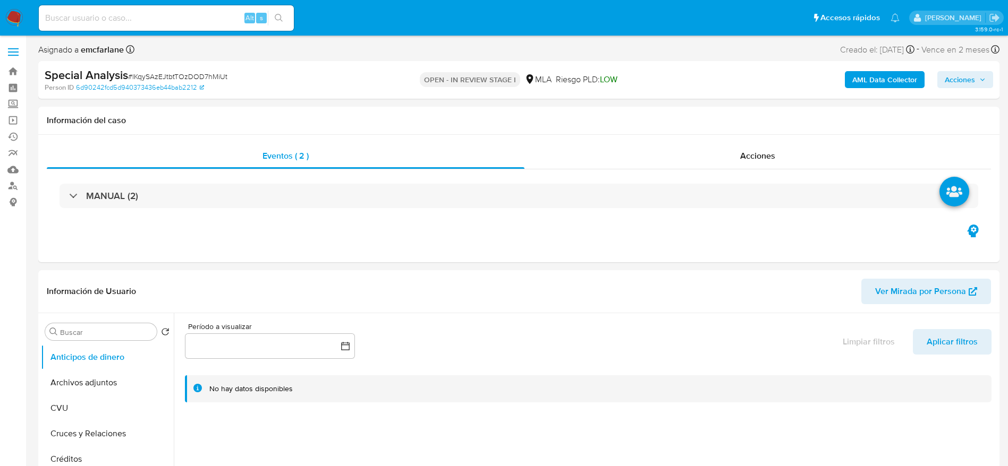
click at [163, 19] on input at bounding box center [166, 18] width 255 height 14
paste input "BYj4mQeLQ09qaxa1ECS2K0fT"
type input "BYj4mQeLQ09qaxa1ECS2K0fT"
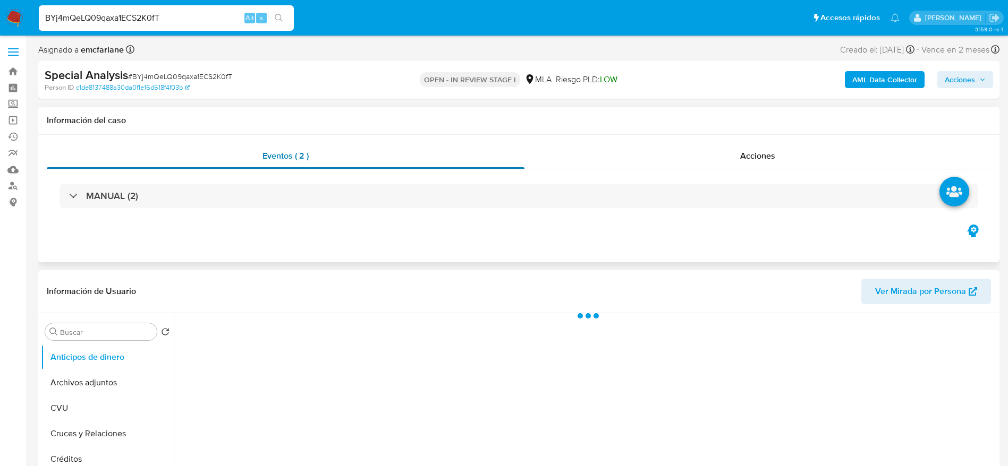
select select "10"
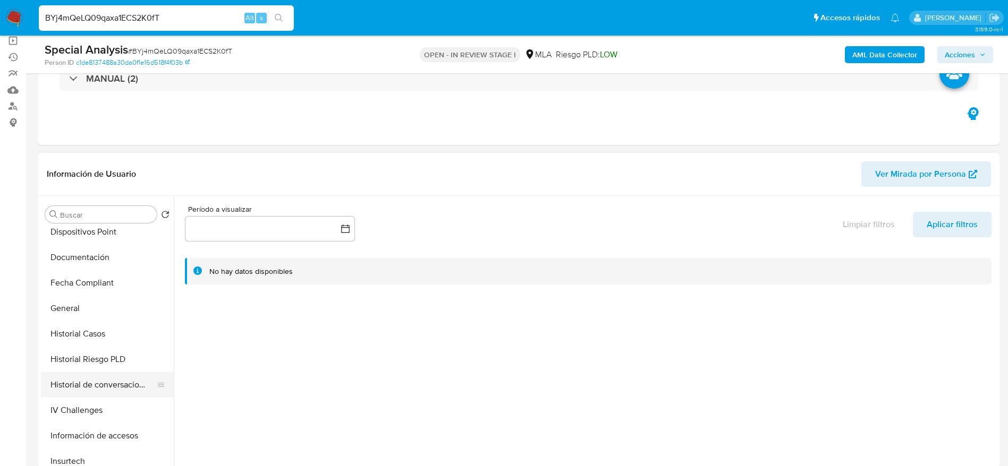
scroll to position [239, 0]
click at [80, 301] on button "General" at bounding box center [103, 306] width 124 height 25
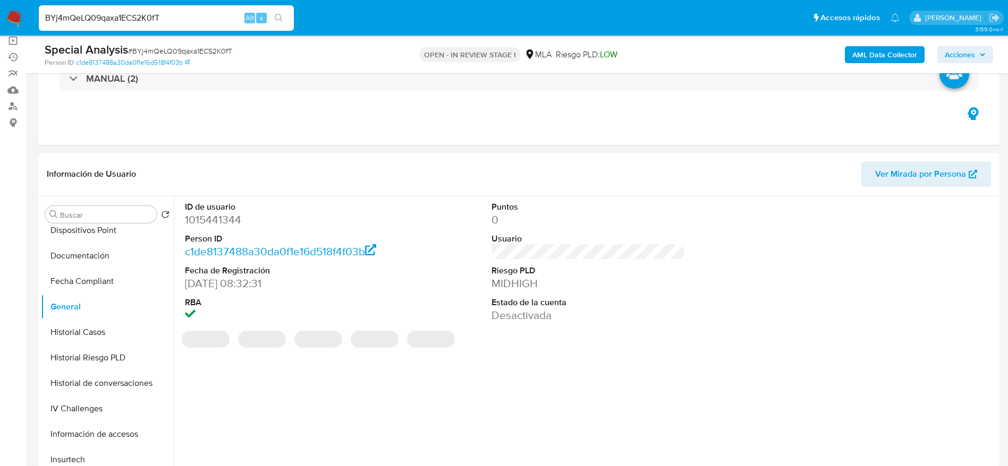
click at [230, 222] on dd "1015441344" at bounding box center [282, 219] width 194 height 15
copy dd "1015441344"
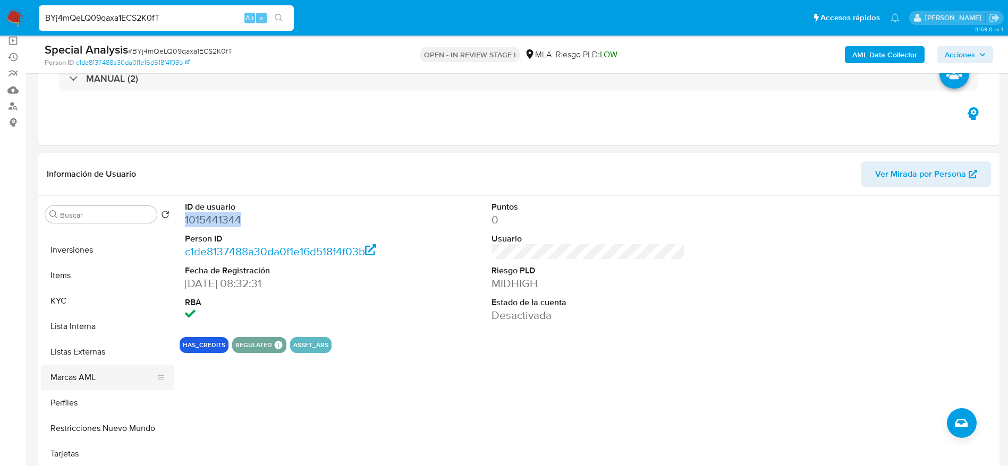
scroll to position [478, 0]
click at [64, 283] on button "Items" at bounding box center [103, 271] width 124 height 25
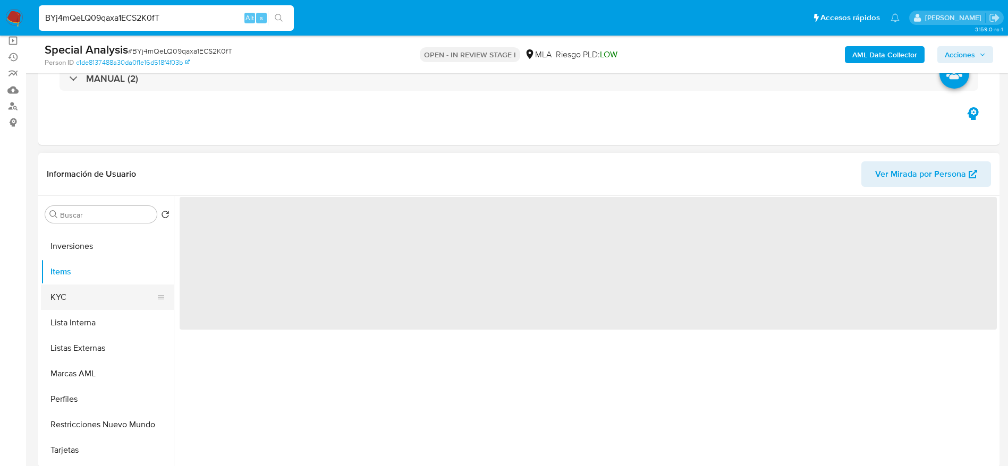
click at [64, 288] on button "KYC" at bounding box center [103, 297] width 124 height 25
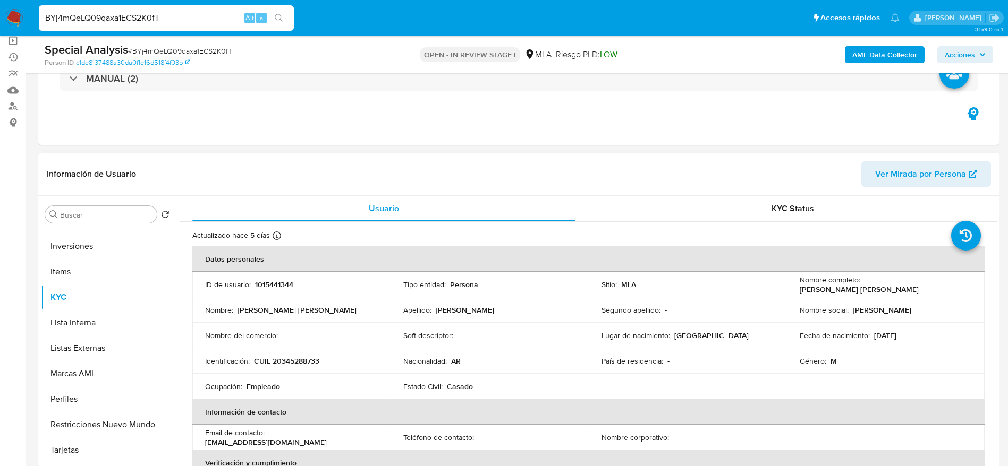
click at [287, 360] on p "CUIL 20345288733" at bounding box center [286, 361] width 65 height 10
copy p "20345288733"
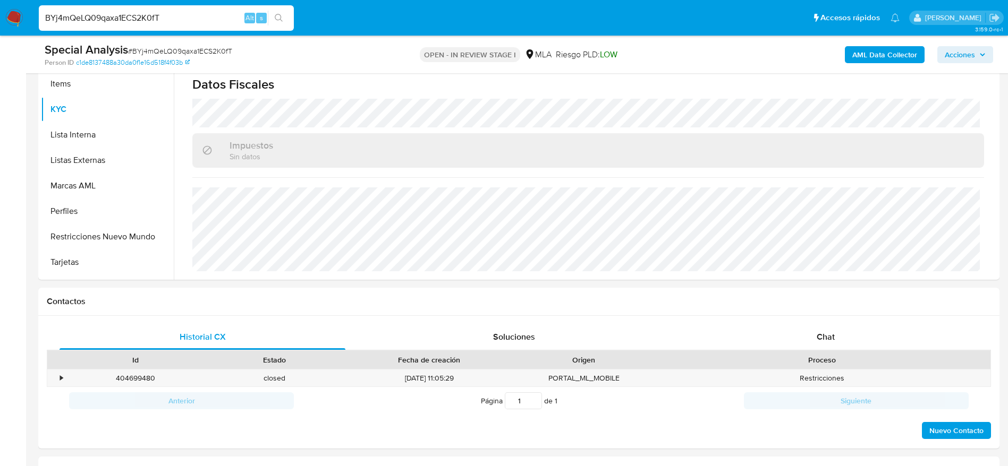
scroll to position [239, 0]
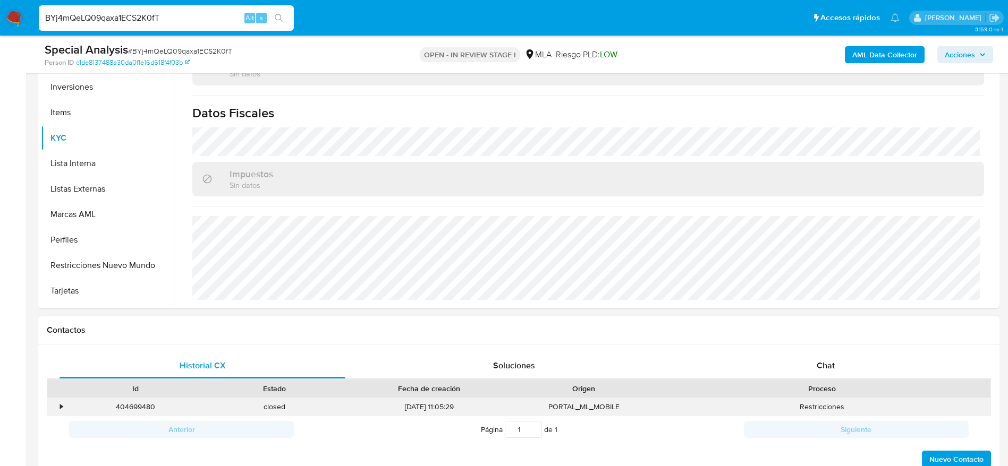
click at [138, 408] on div "404699480" at bounding box center [135, 407] width 139 height 18
copy div "404699480"
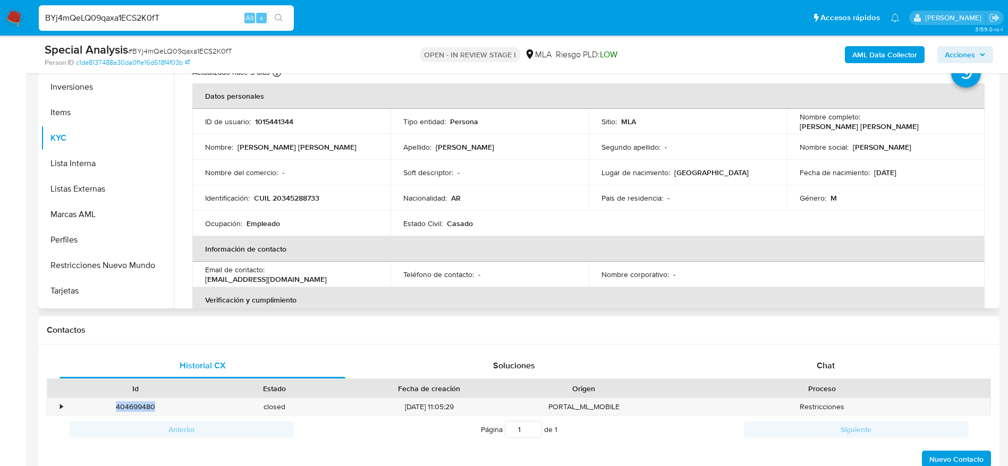
scroll to position [0, 0]
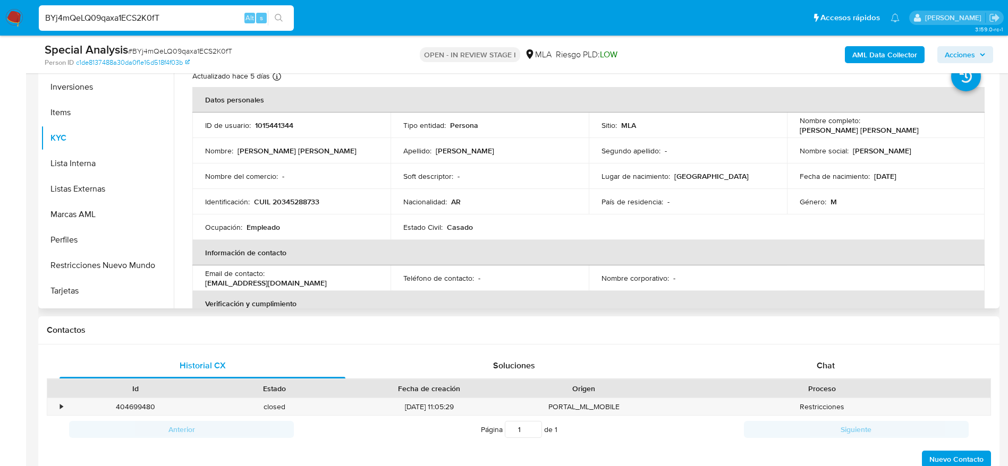
click at [307, 198] on p "CUIL 20345288733" at bounding box center [286, 202] width 65 height 10
copy p "20345288733"
click at [165, 23] on input "BYj4mQeLQ09qaxa1ECS2K0fT" at bounding box center [166, 18] width 255 height 14
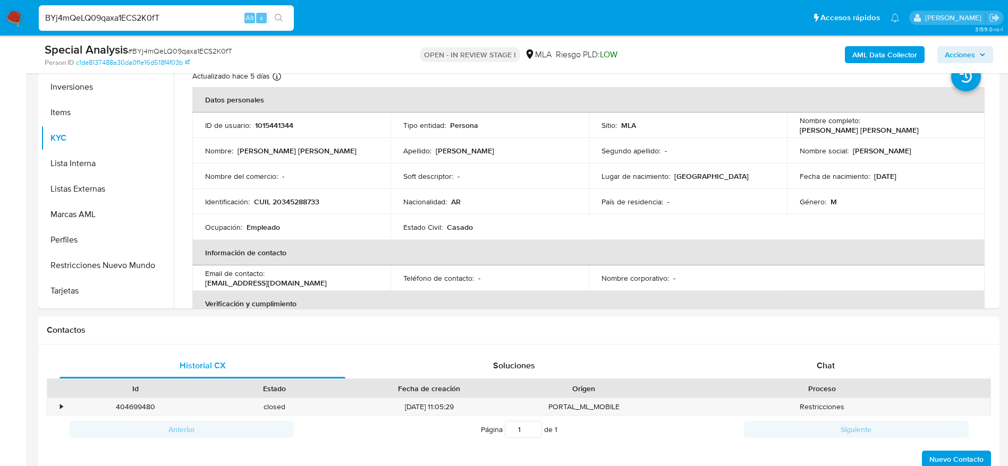
paste input "9NGPZelTu6oaUTGlJccf3i2d"
type input "9NGPZelTu6oaUTGlJccf3i2d"
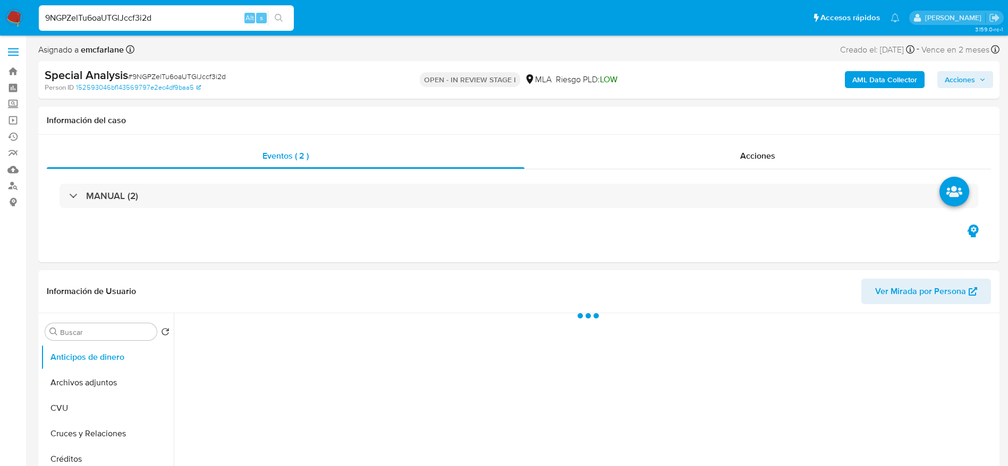
select select "10"
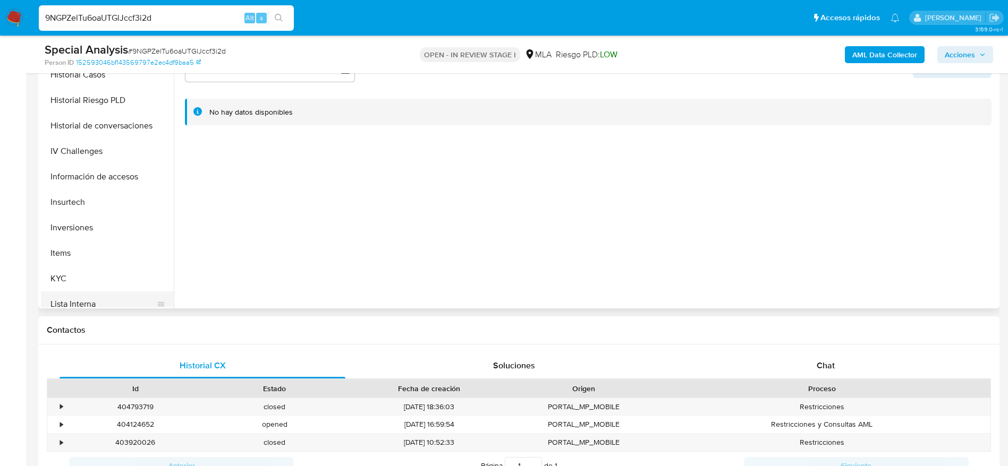
scroll to position [398, 0]
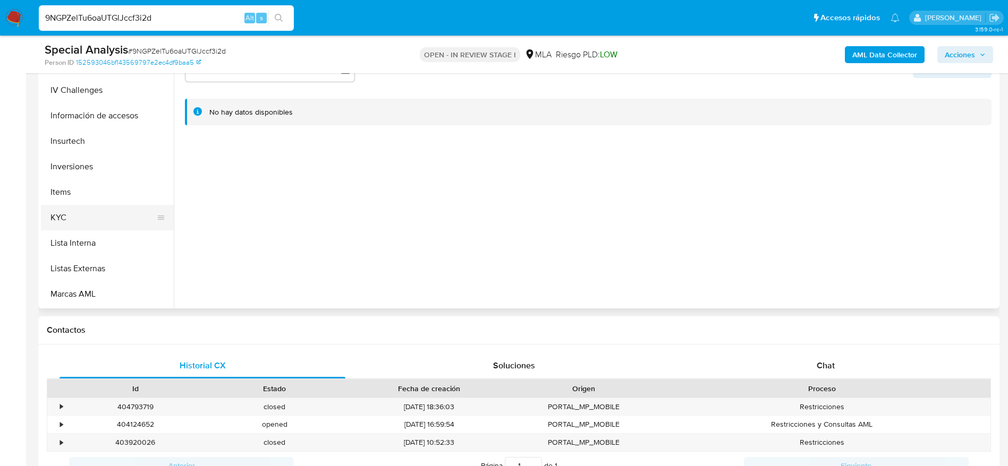
click at [74, 219] on button "KYC" at bounding box center [103, 217] width 124 height 25
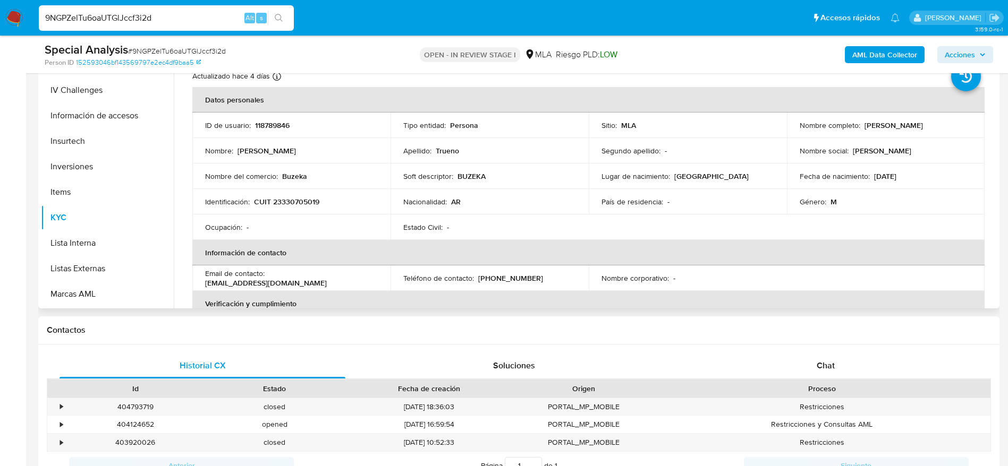
click at [295, 200] on p "CUIT 23330705019" at bounding box center [286, 202] width 65 height 10
copy p "23330705019"
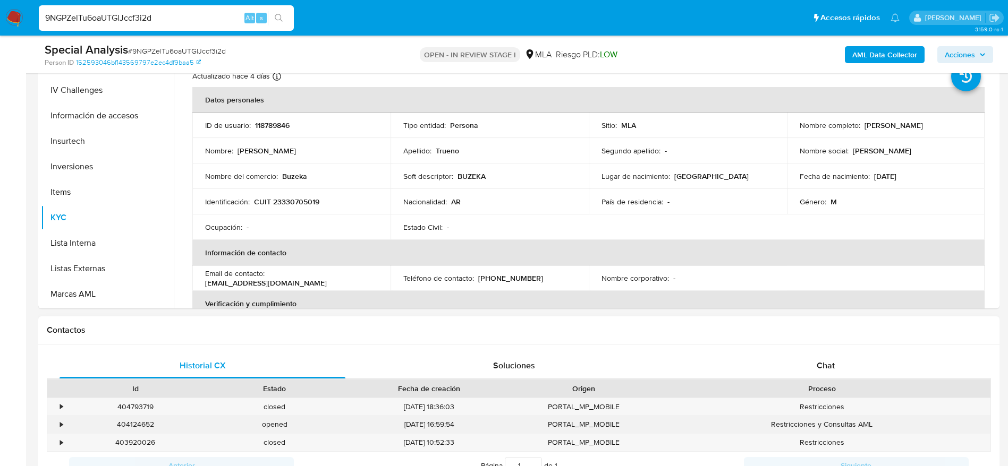
click at [131, 428] on div "404124652" at bounding box center [135, 425] width 139 height 18
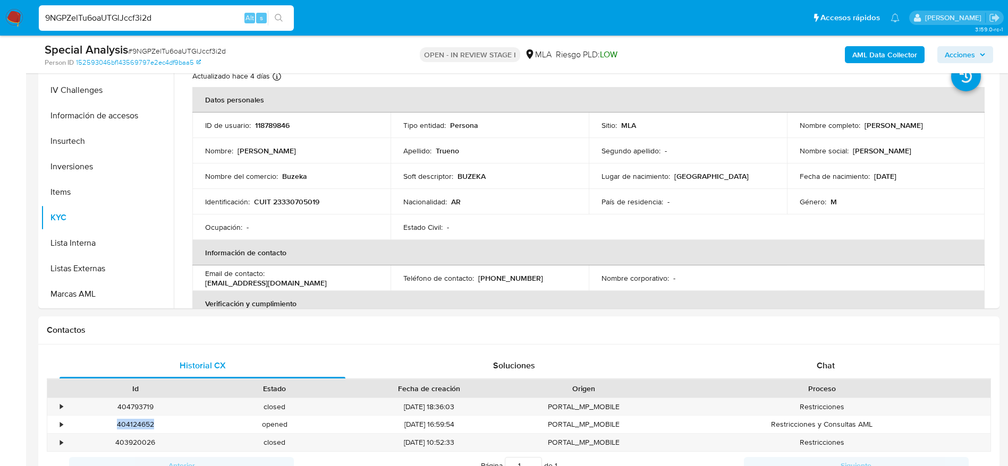
copy div "404124652"
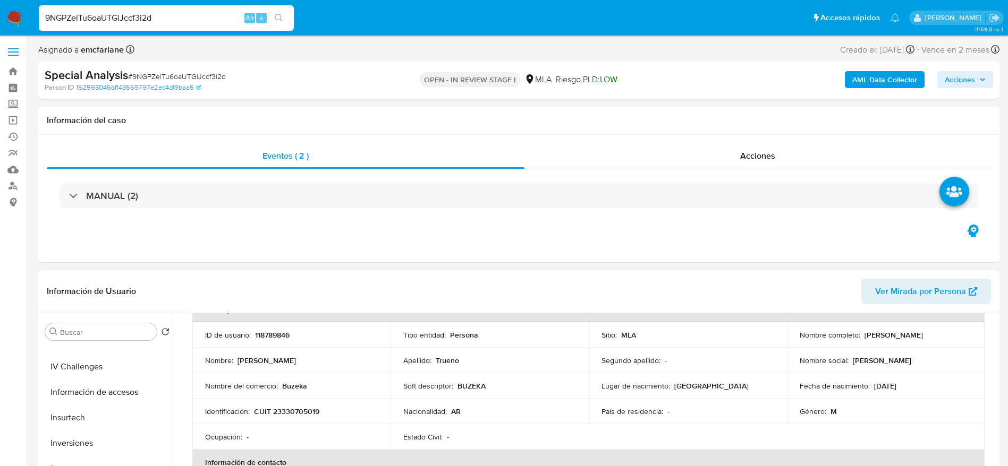
scroll to position [91, 0]
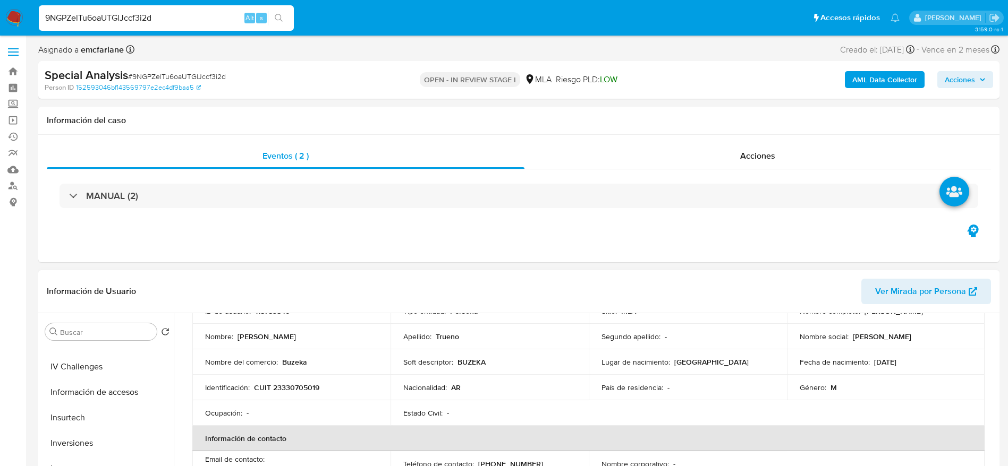
click at [293, 389] on p "CUIT 23330705019" at bounding box center [286, 388] width 65 height 10
copy p "23330705019"
drag, startPoint x: 338, startPoint y: 387, endPoint x: 320, endPoint y: 391, distance: 18.2
click at [338, 387] on div "Identificación : CUIT 23330705019" at bounding box center [291, 388] width 173 height 10
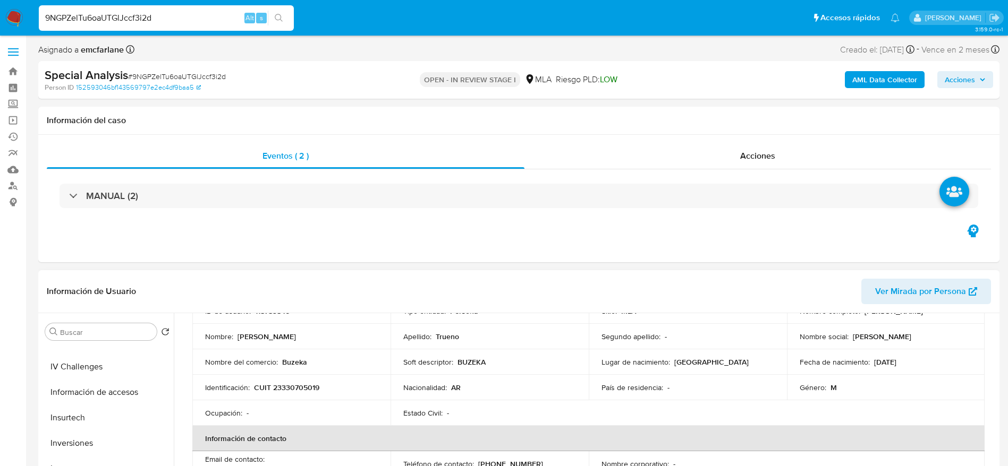
click at [302, 388] on p "CUIT 23330705019" at bounding box center [286, 388] width 65 height 10
copy p "23330705019"
click at [165, 19] on input "9NGPZelTu6oaUTGlJccf3i2d" at bounding box center [166, 18] width 255 height 14
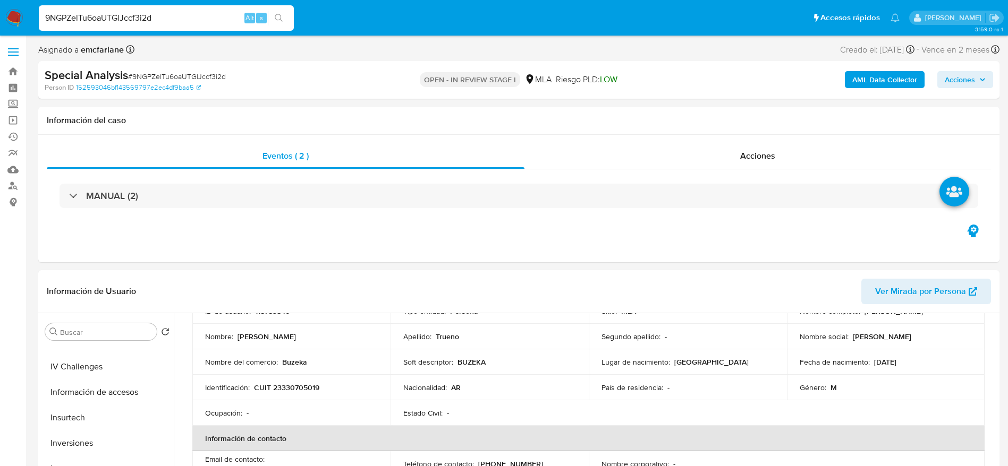
paste input "fxcD7Dn3dGTrneIeLMHjAHt"
type input "fxcD7Dn3dGTrneIeLMHjAHtd"
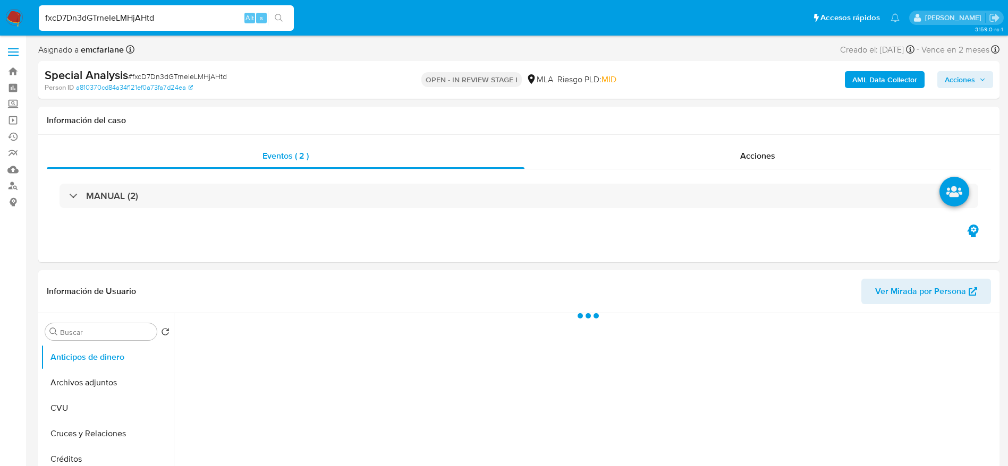
select select "10"
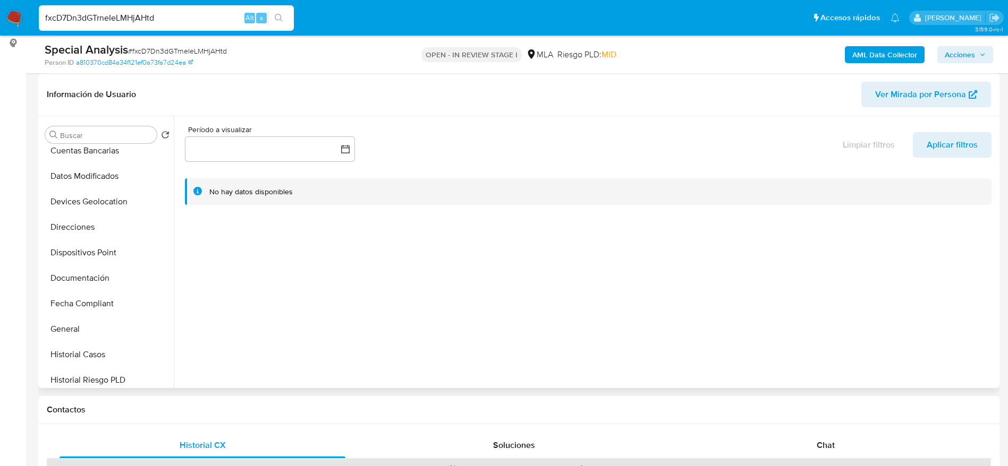
scroll to position [319, 0]
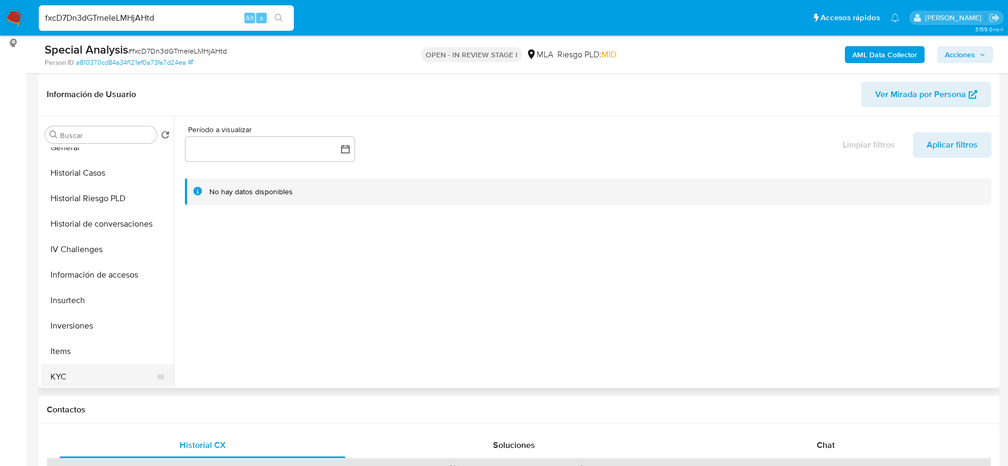
click at [70, 380] on button "KYC" at bounding box center [103, 376] width 124 height 25
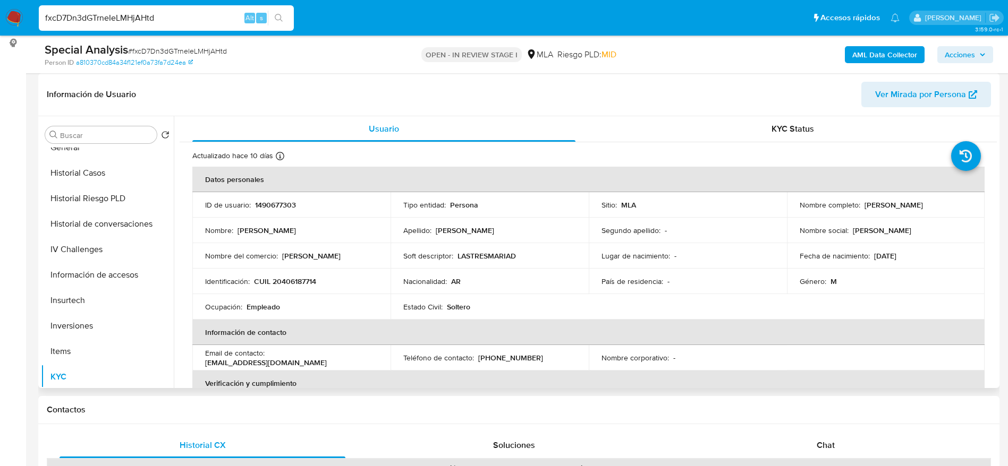
click at [288, 283] on p "CUIL 20406187714" at bounding box center [285, 282] width 62 height 10
copy p "20406187714"
click at [334, 247] on td "Nombre del comercio : David" at bounding box center [291, 255] width 198 height 25
click at [307, 280] on p "CUIL 20406187714" at bounding box center [285, 282] width 62 height 10
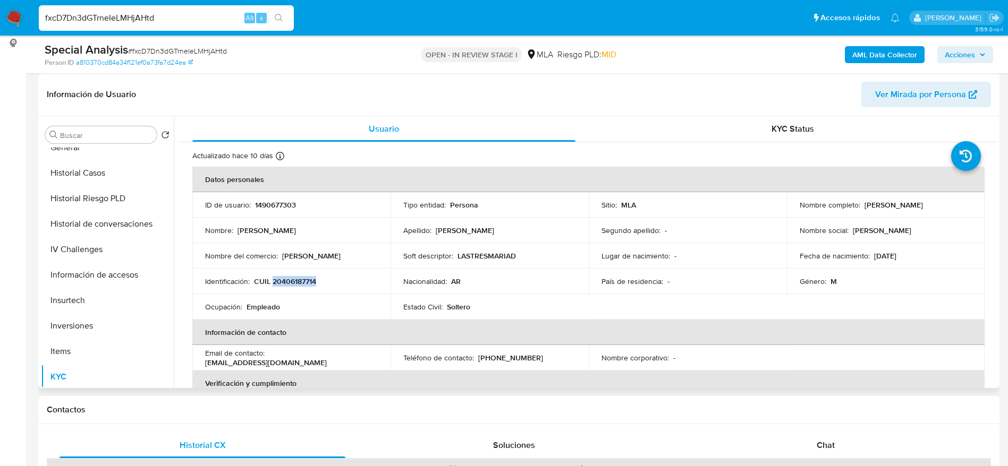
click at [307, 280] on p "CUIL 20406187714" at bounding box center [285, 282] width 62 height 10
copy p "20406187714"
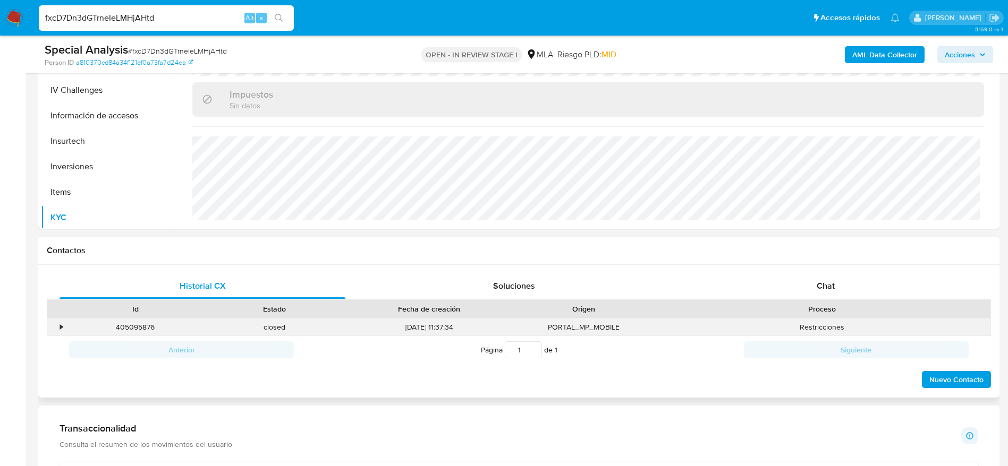
click at [150, 325] on div "405095876" at bounding box center [135, 328] width 139 height 18
click at [174, 15] on input "fxcD7Dn3dGTrneIeLMHjAHtd" at bounding box center [166, 18] width 255 height 14
paste input "216369054"
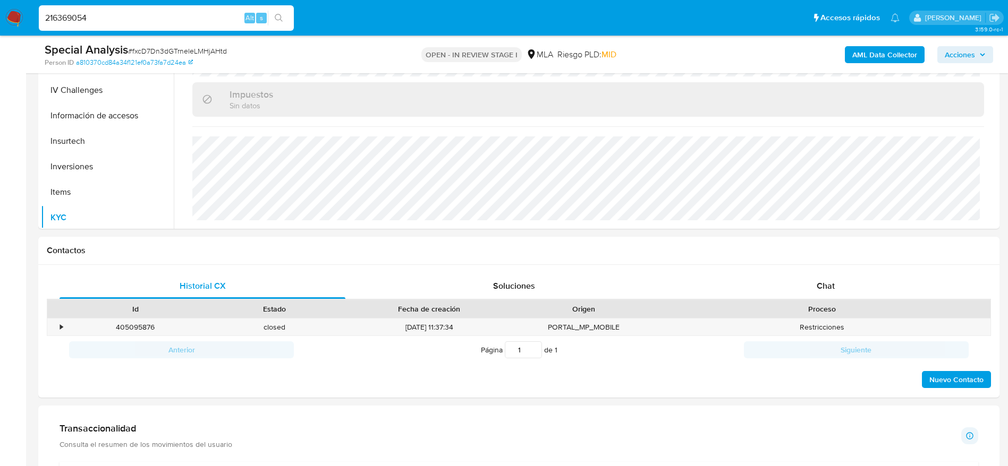
type input "216369054"
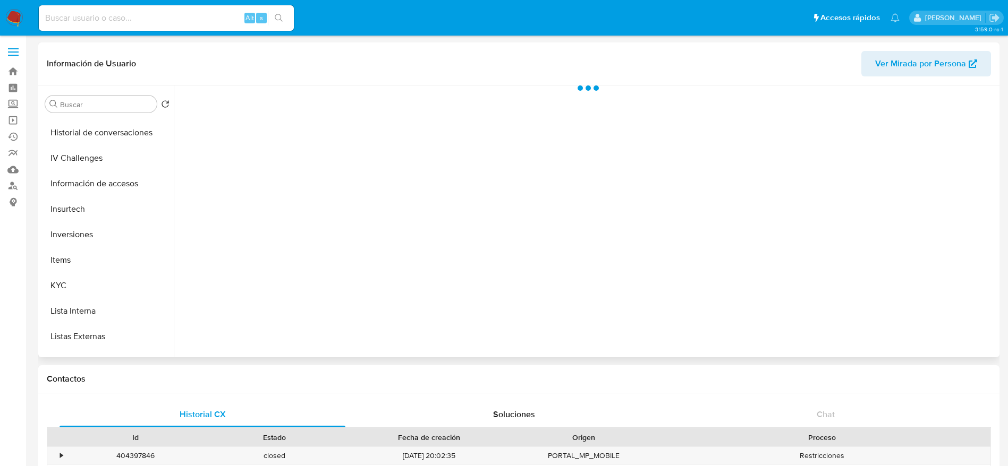
scroll to position [478, 0]
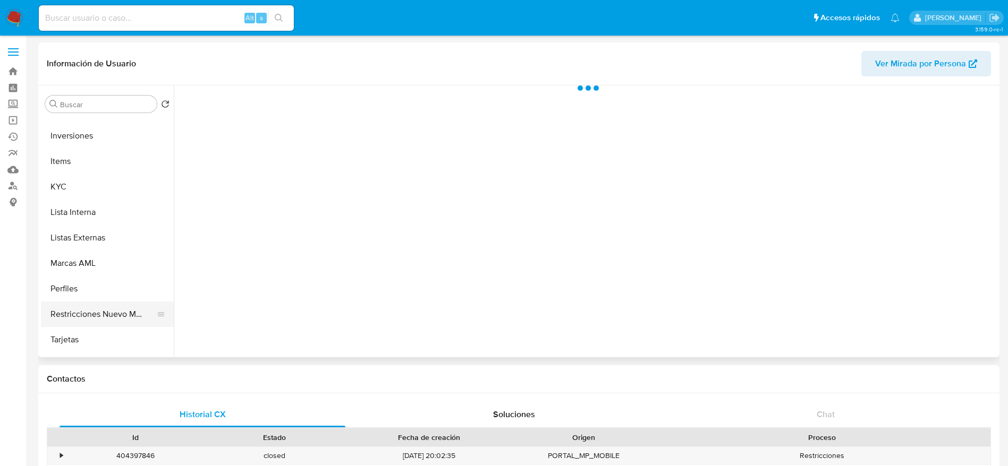
click at [98, 323] on button "Restricciones Nuevo Mundo" at bounding box center [103, 314] width 124 height 25
select select "10"
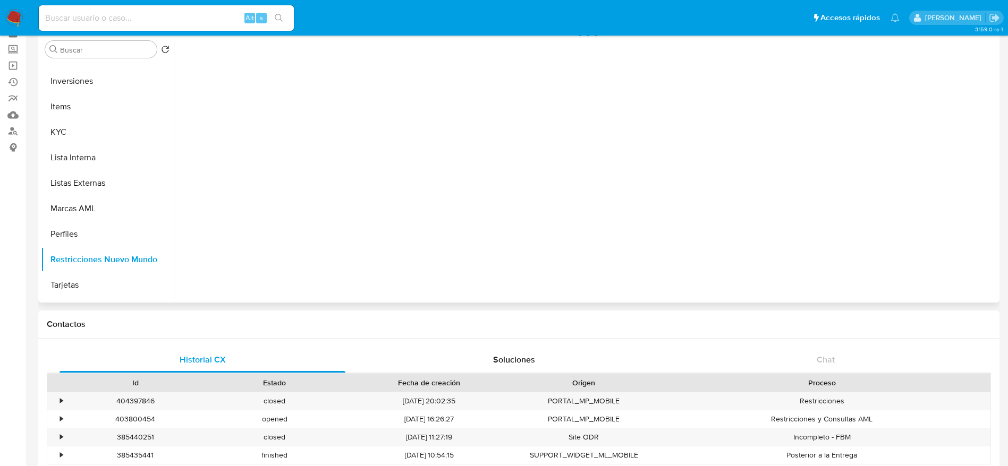
scroll to position [80, 0]
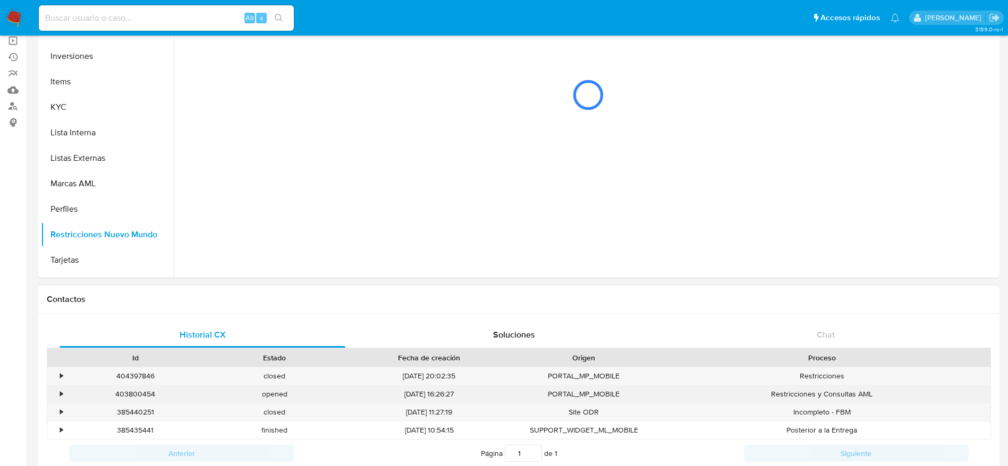
click at [128, 393] on div "403800454" at bounding box center [135, 395] width 139 height 18
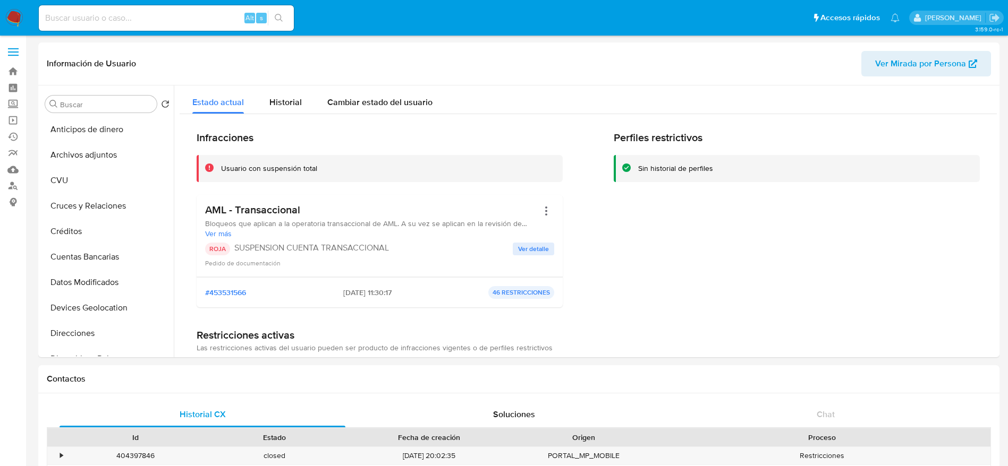
select select "10"
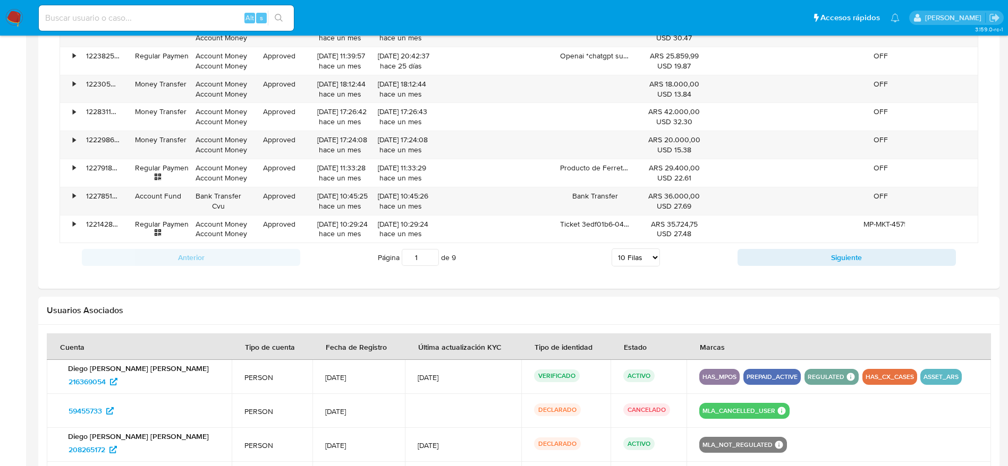
scroll to position [636, 0]
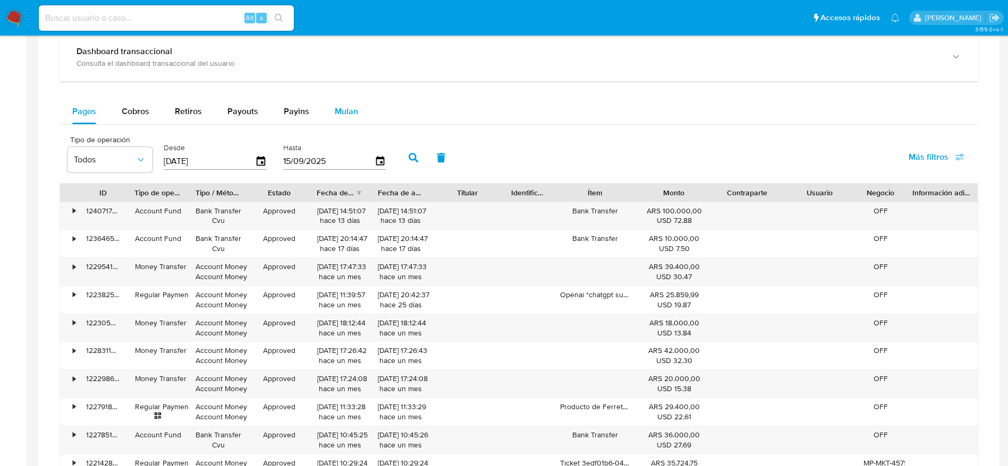
click at [356, 118] on button "Mulan" at bounding box center [346, 111] width 49 height 25
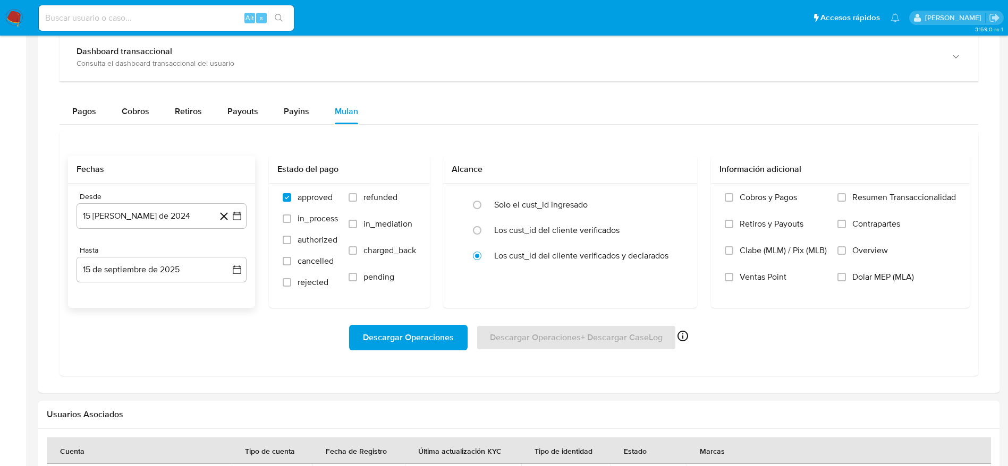
drag, startPoint x: 128, startPoint y: 207, endPoint x: 187, endPoint y: 200, distance: 59.8
click at [128, 207] on button "15 [PERSON_NAME] de 2024" at bounding box center [161, 215] width 170 height 25
click at [178, 249] on span "agosto 2024" at bounding box center [156, 254] width 48 height 11
click at [116, 381] on span "oct" at bounding box center [115, 382] width 12 height 8
click at [117, 288] on button "1" at bounding box center [118, 293] width 17 height 17
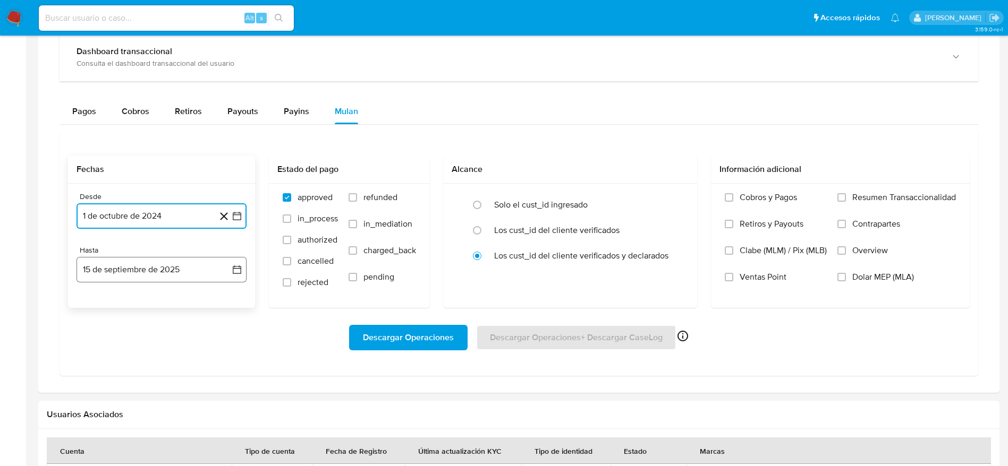
click at [115, 276] on button "15 de septiembre de 2025" at bounding box center [161, 269] width 170 height 25
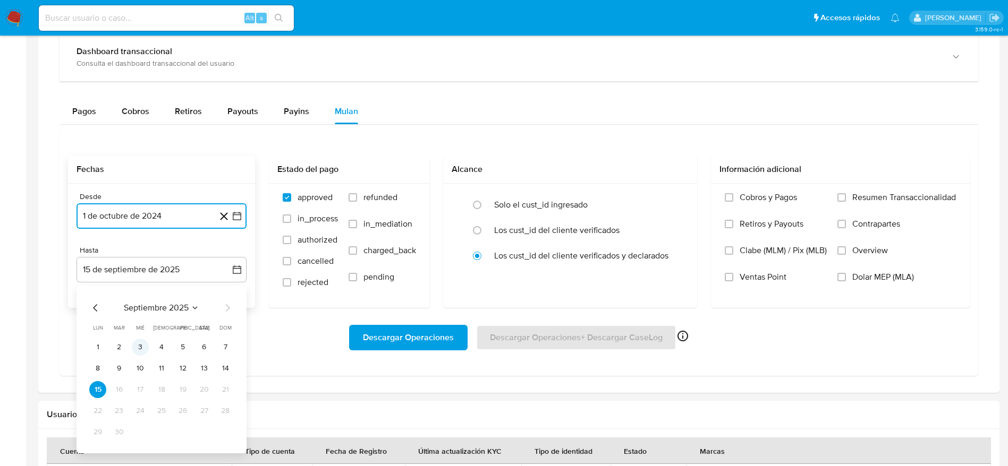
click at [136, 351] on button "3" at bounding box center [140, 347] width 17 height 17
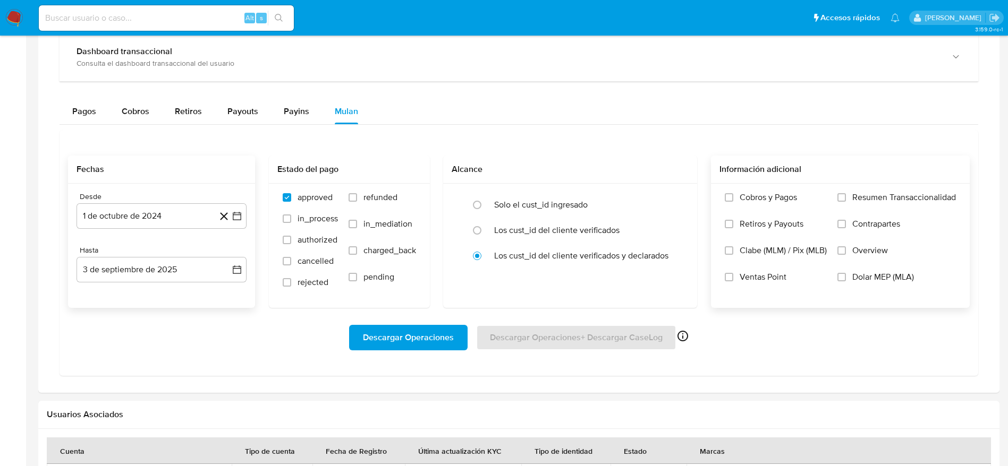
click at [850, 279] on label "Dolar MEP (MLA)" at bounding box center [896, 285] width 118 height 27
click at [846, 279] on input "Dolar MEP (MLA)" at bounding box center [841, 277] width 8 height 8
click at [452, 330] on span "Descargar Operaciones" at bounding box center [408, 337] width 91 height 23
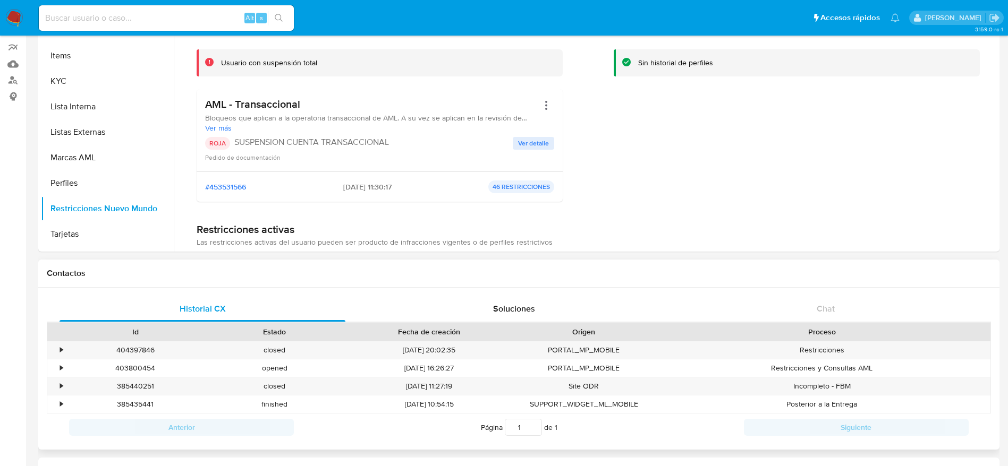
scroll to position [159, 0]
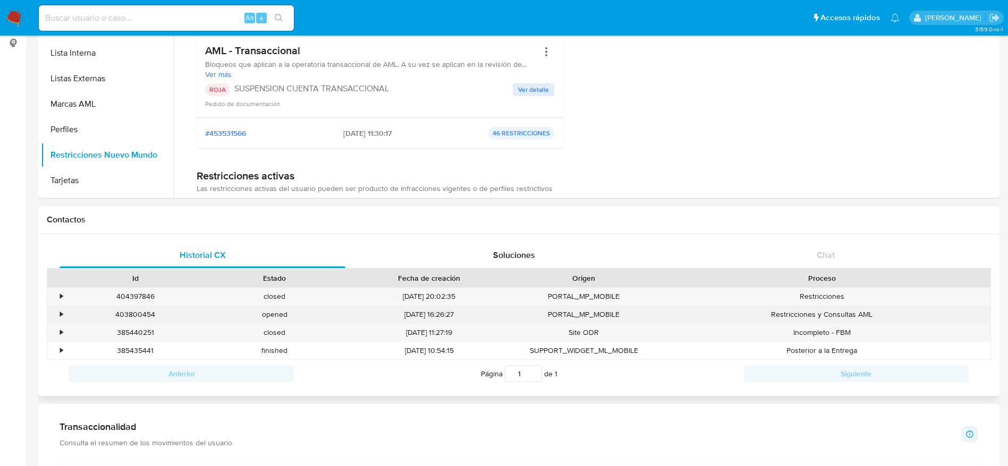
click at [147, 316] on div "403800454" at bounding box center [135, 315] width 139 height 18
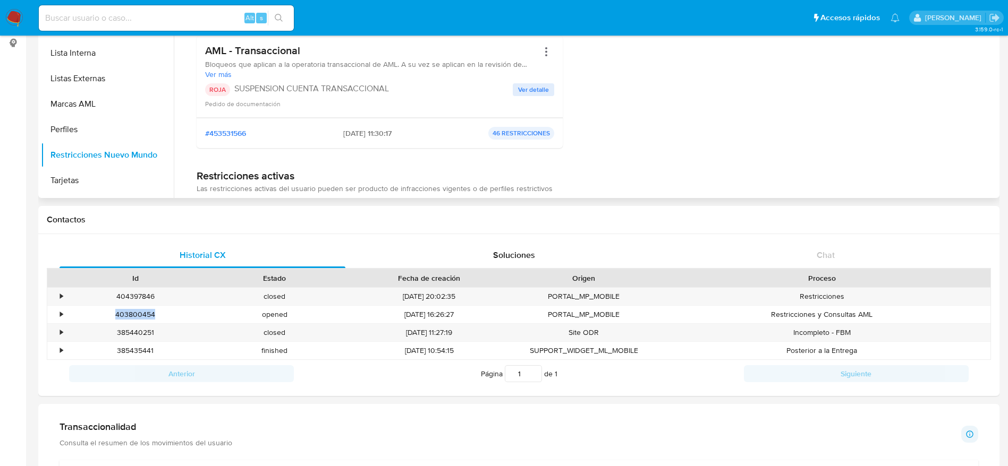
copy div "403800454"
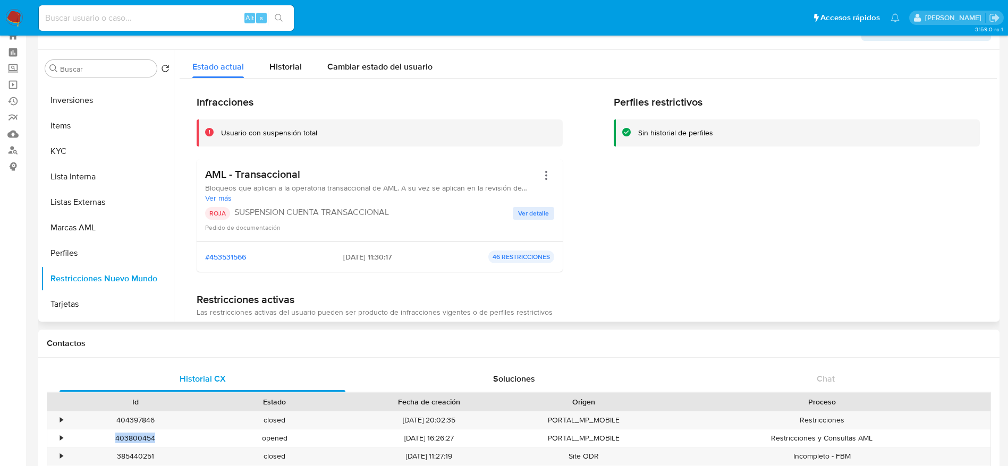
scroll to position [0, 0]
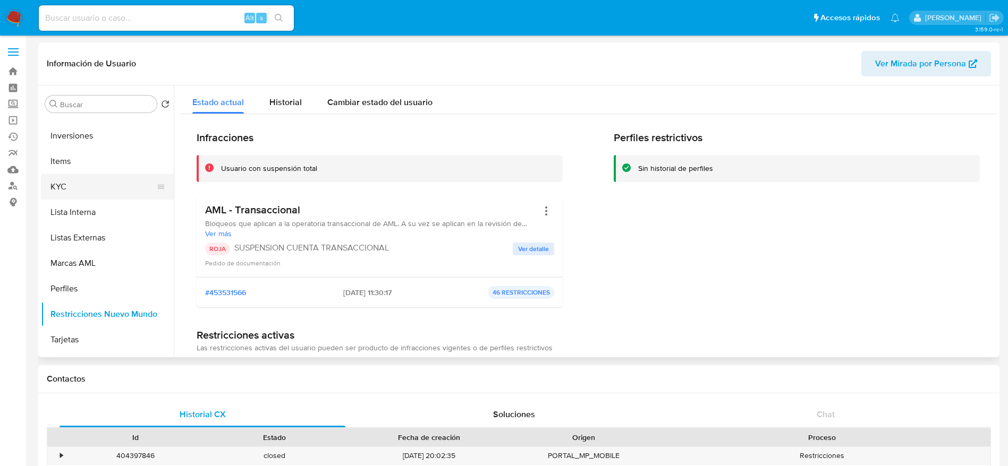
click at [60, 177] on button "KYC" at bounding box center [103, 186] width 124 height 25
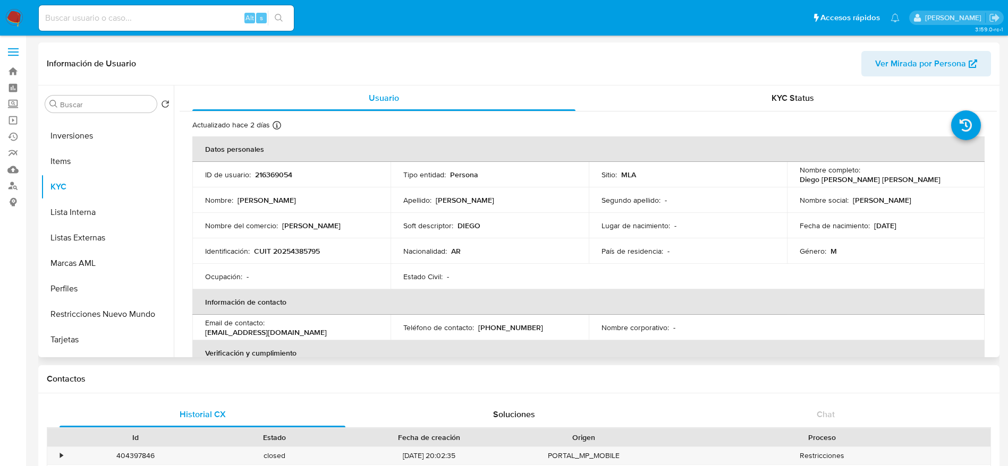
click at [292, 247] on p "CUIT 20254385795" at bounding box center [287, 251] width 66 height 10
copy p "20254385795"
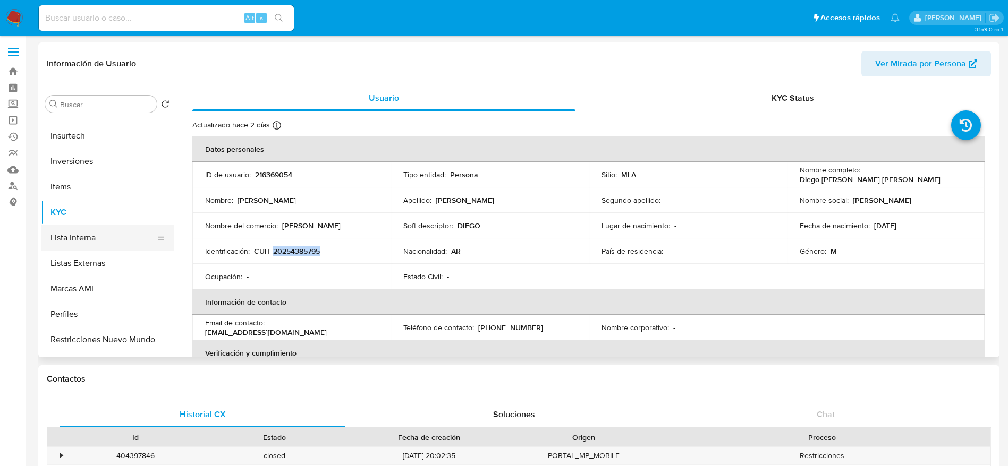
scroll to position [261, 0]
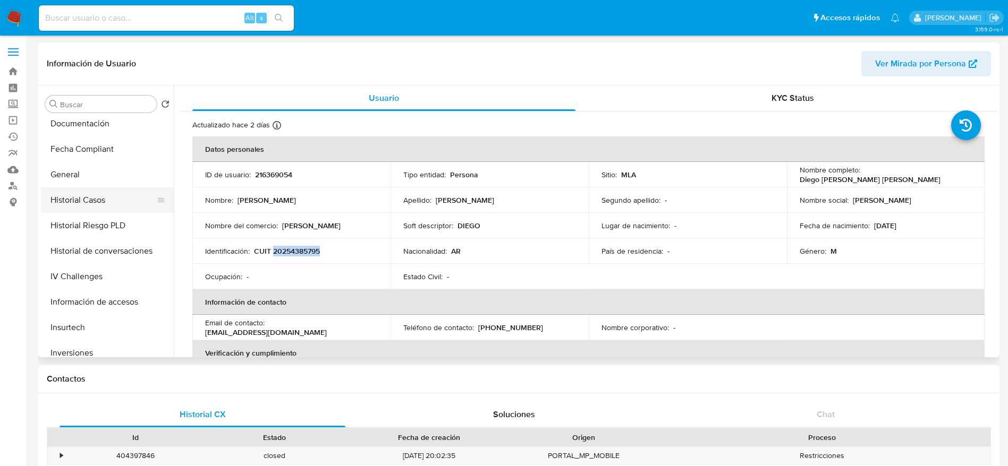
click at [75, 182] on button "General" at bounding box center [107, 174] width 133 height 25
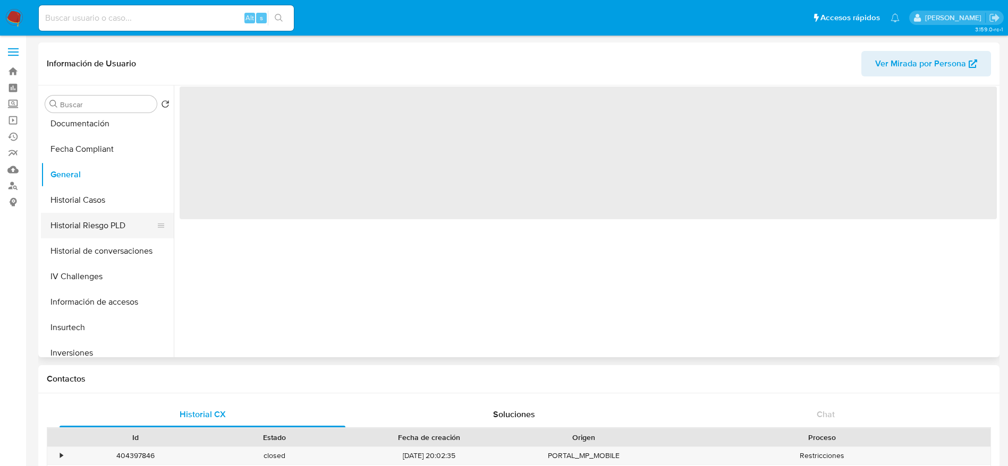
drag, startPoint x: 86, startPoint y: 208, endPoint x: 133, endPoint y: 227, distance: 51.0
click at [86, 208] on button "Historial Casos" at bounding box center [107, 199] width 133 height 25
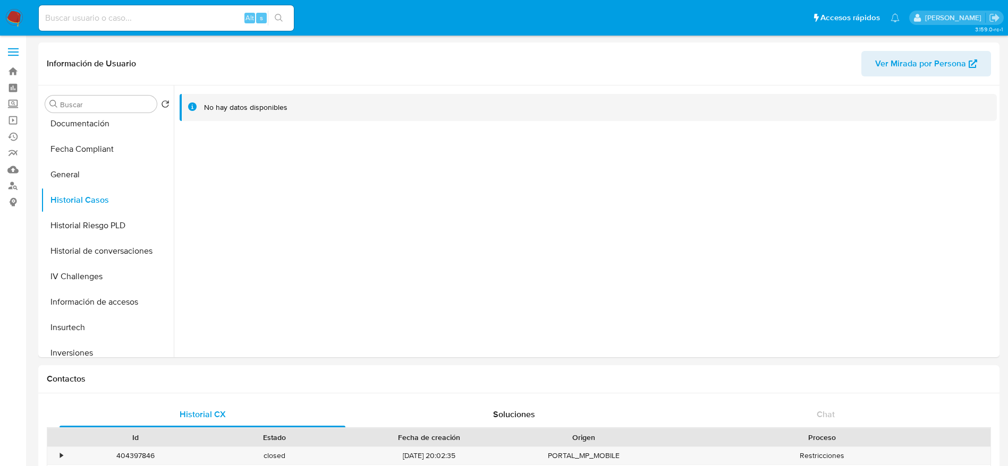
click at [12, 13] on img at bounding box center [14, 18] width 18 height 18
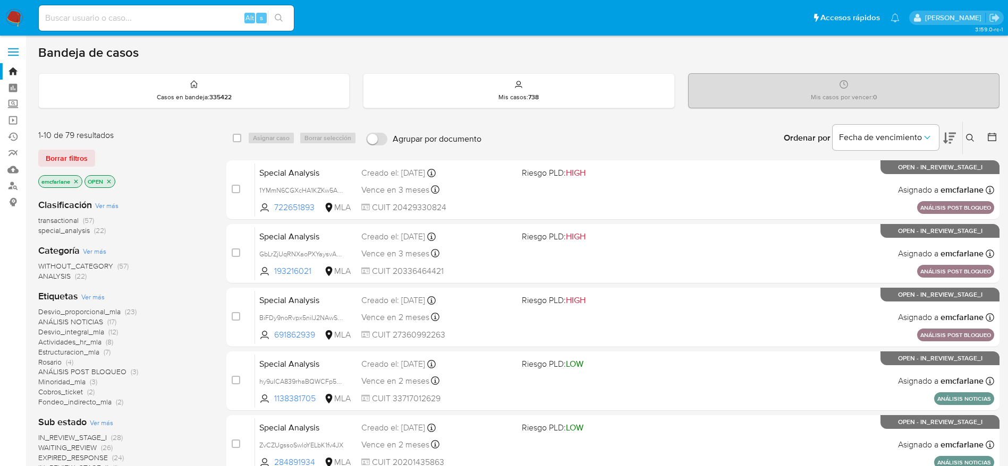
click at [90, 229] on span "special_analysis" at bounding box center [64, 230] width 52 height 11
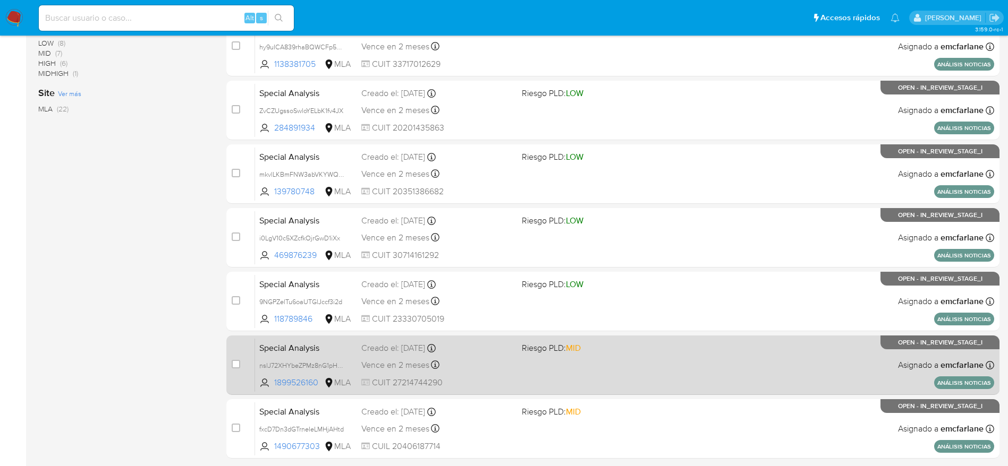
scroll to position [398, 0]
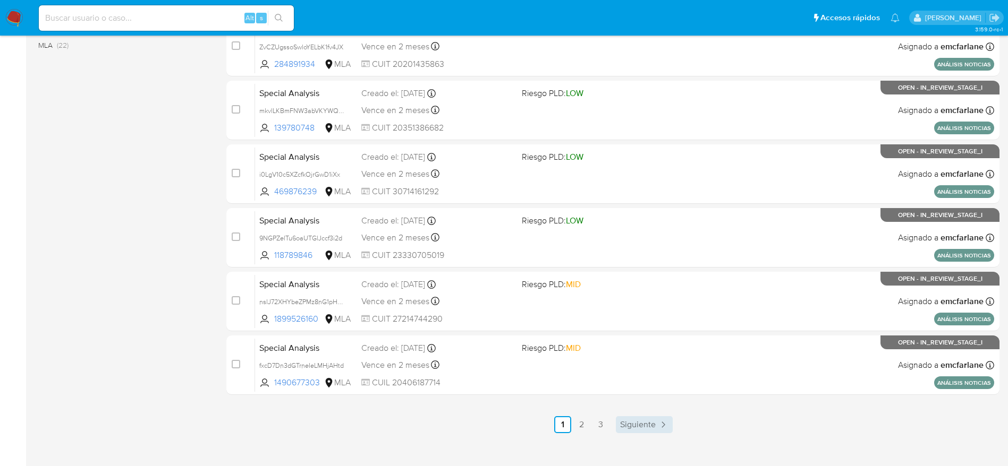
click at [636, 421] on span "Siguiente" at bounding box center [638, 425] width 36 height 8
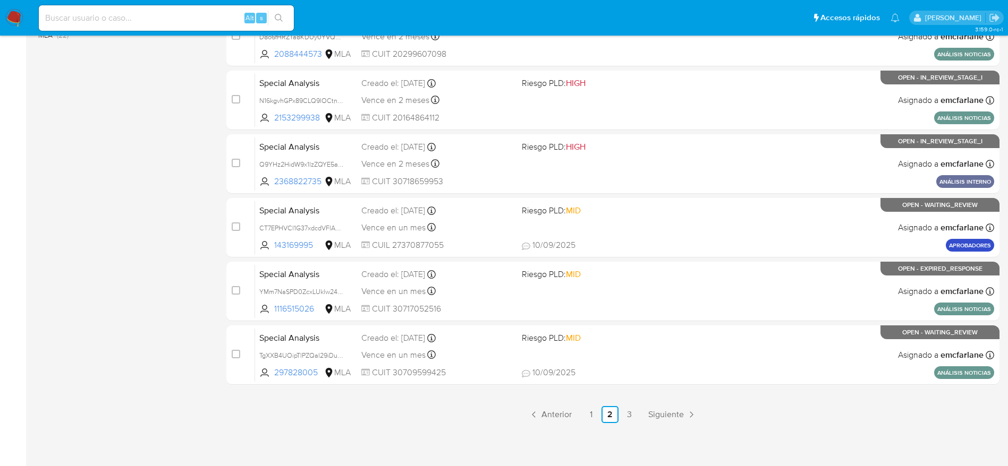
scroll to position [411, 0]
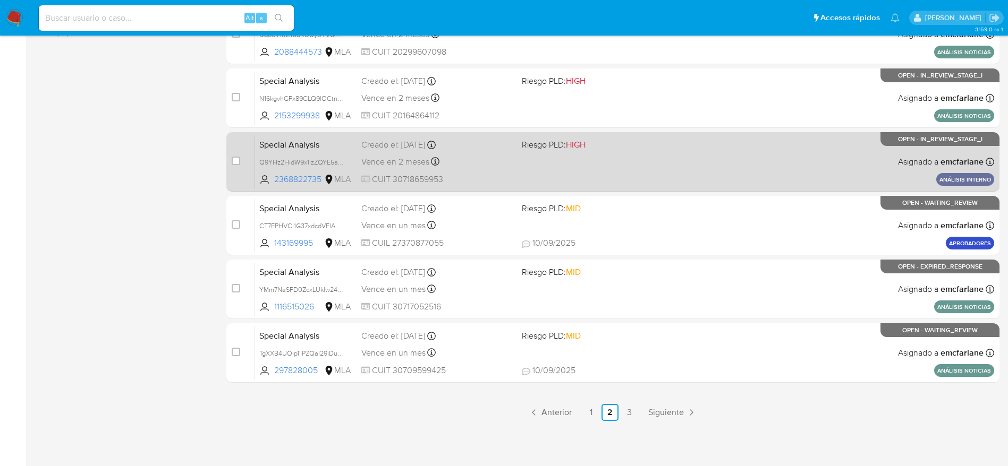
drag, startPoint x: 644, startPoint y: 163, endPoint x: 310, endPoint y: 151, distance: 334.8
drag, startPoint x: 310, startPoint y: 151, endPoint x: 278, endPoint y: 157, distance: 31.9
click at [278, 157] on span "Q9YHz2HidW9x1lzZQYE5awfV" at bounding box center [304, 162] width 90 height 12
click at [533, 156] on div "Special Analysis Q9YHz2HidW9x1lzZQYE5awfV Copiado Copiado 2368822735 MLA Riesgo…" at bounding box center [624, 162] width 739 height 54
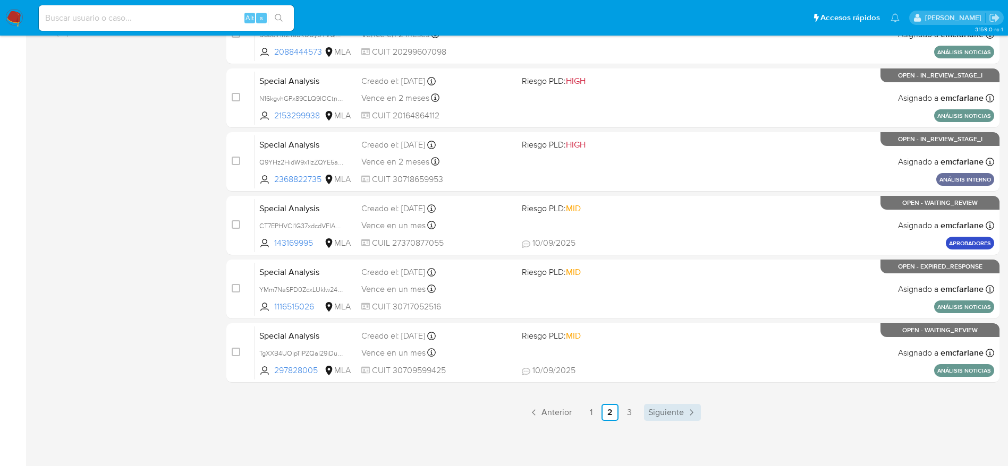
click at [664, 408] on span "Siguiente" at bounding box center [666, 412] width 36 height 8
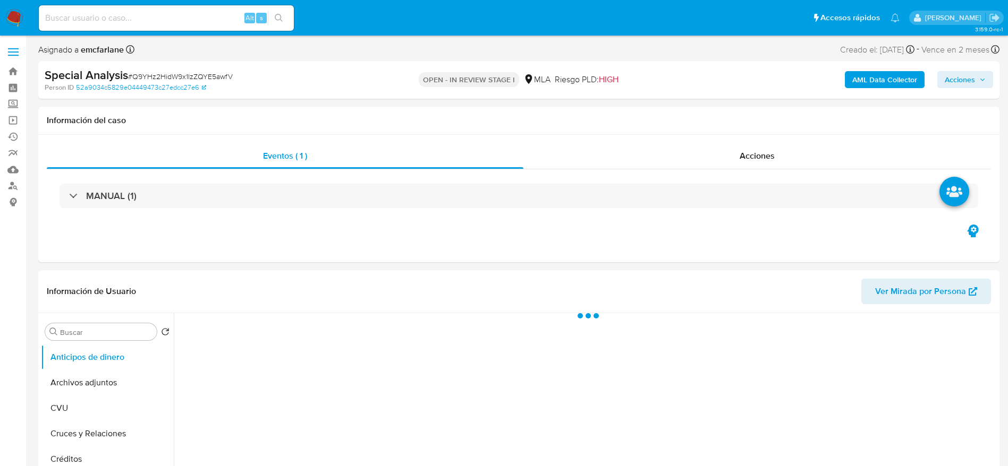
select select "10"
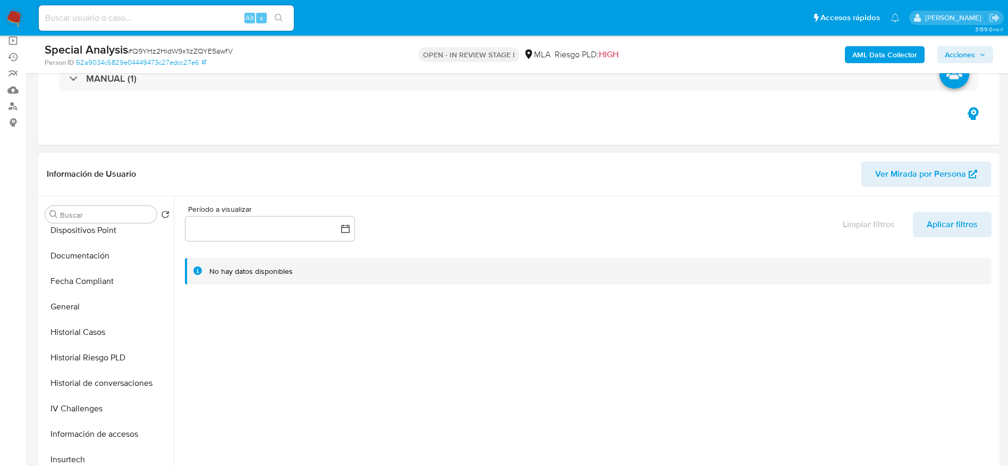
scroll to position [398, 0]
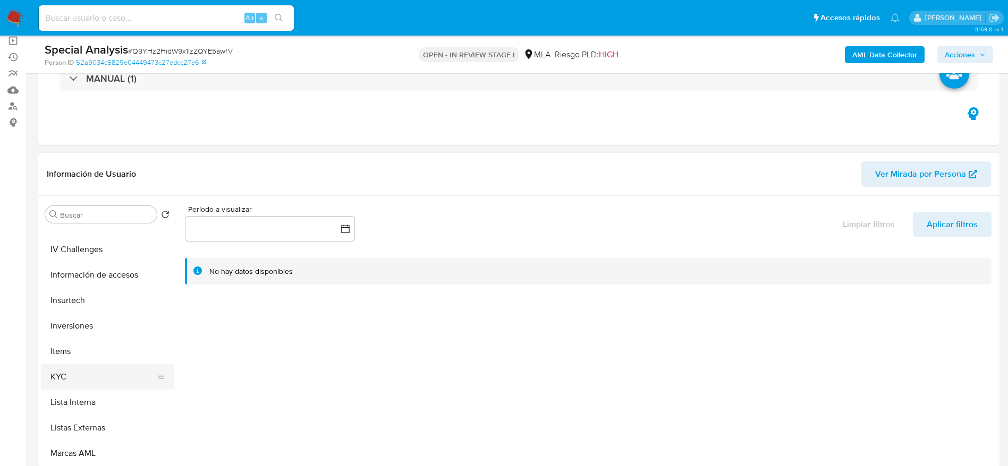
click at [75, 380] on button "KYC" at bounding box center [103, 376] width 124 height 25
